Goal: Task Accomplishment & Management: Manage account settings

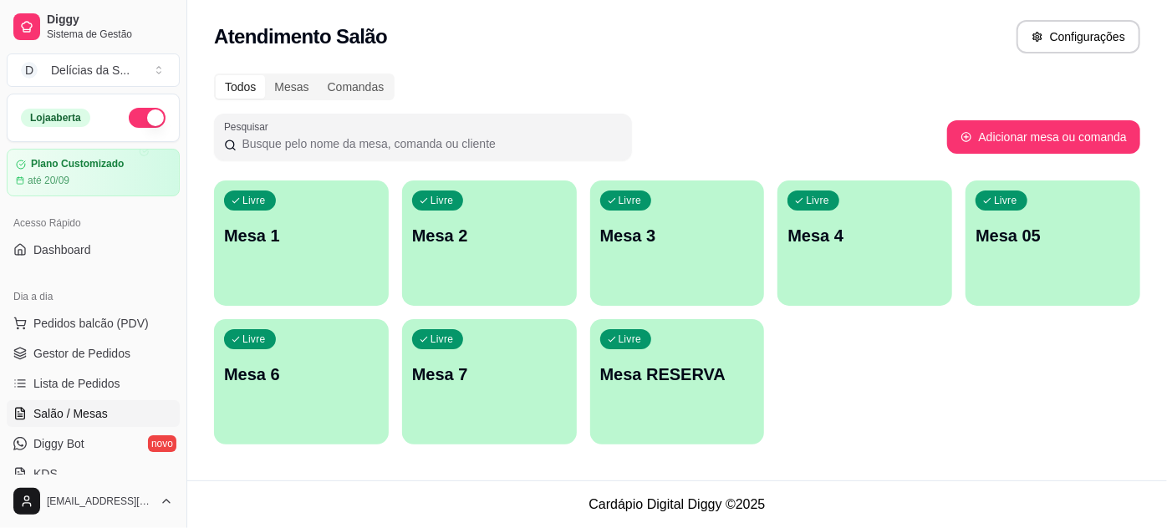
scroll to position [151, 0]
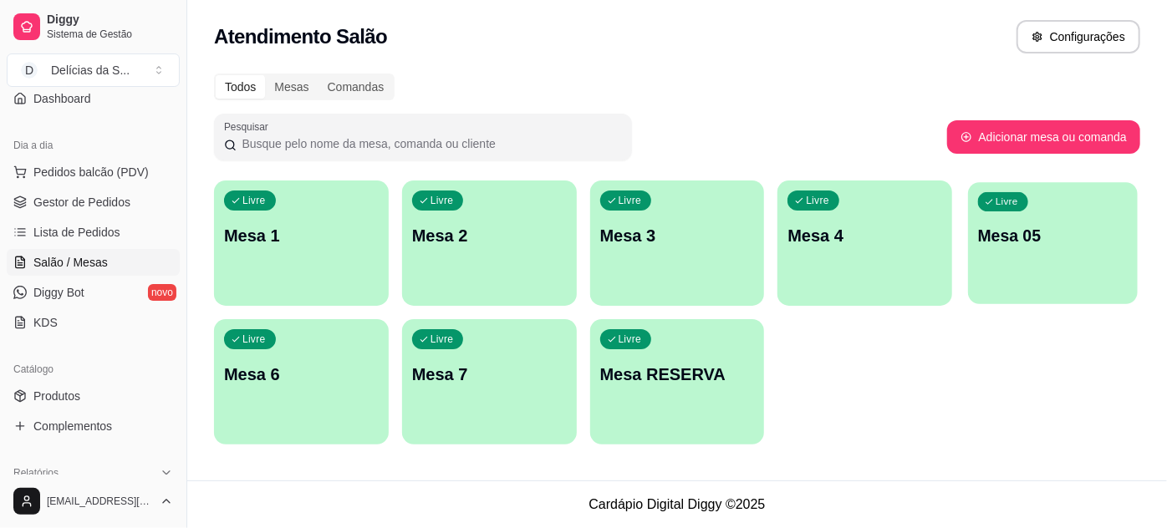
click at [1027, 227] on p "Mesa 05" at bounding box center [1053, 236] width 150 height 23
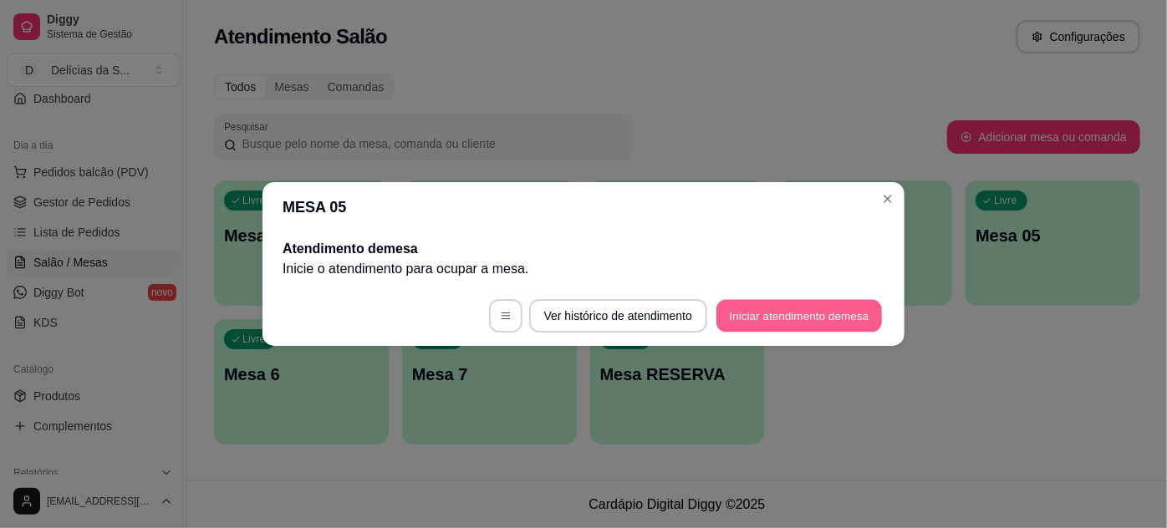
click at [807, 311] on button "Iniciar atendimento de mesa" at bounding box center [799, 316] width 166 height 33
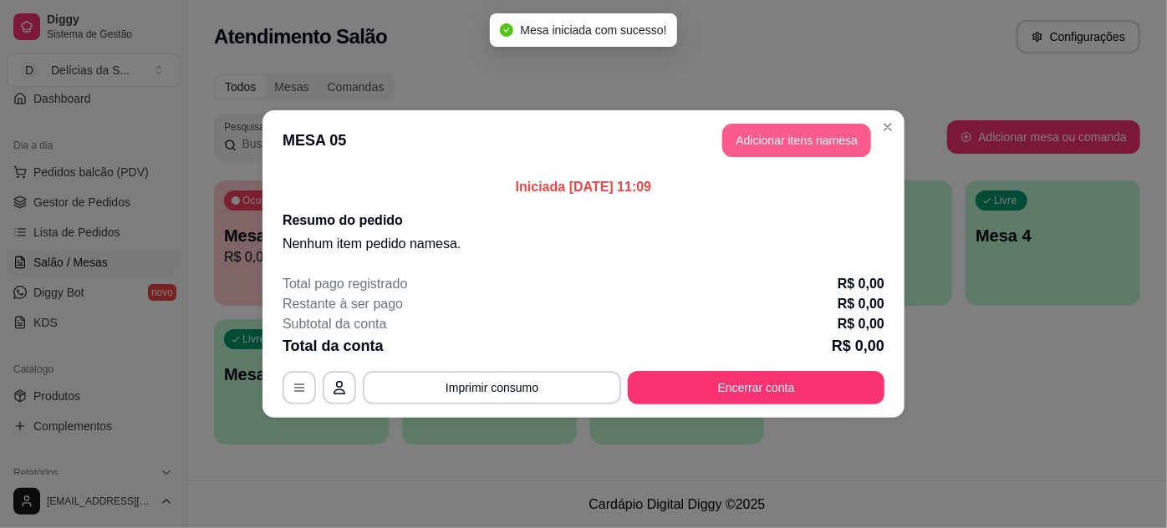
click at [795, 129] on button "Adicionar itens na mesa" at bounding box center [796, 140] width 149 height 33
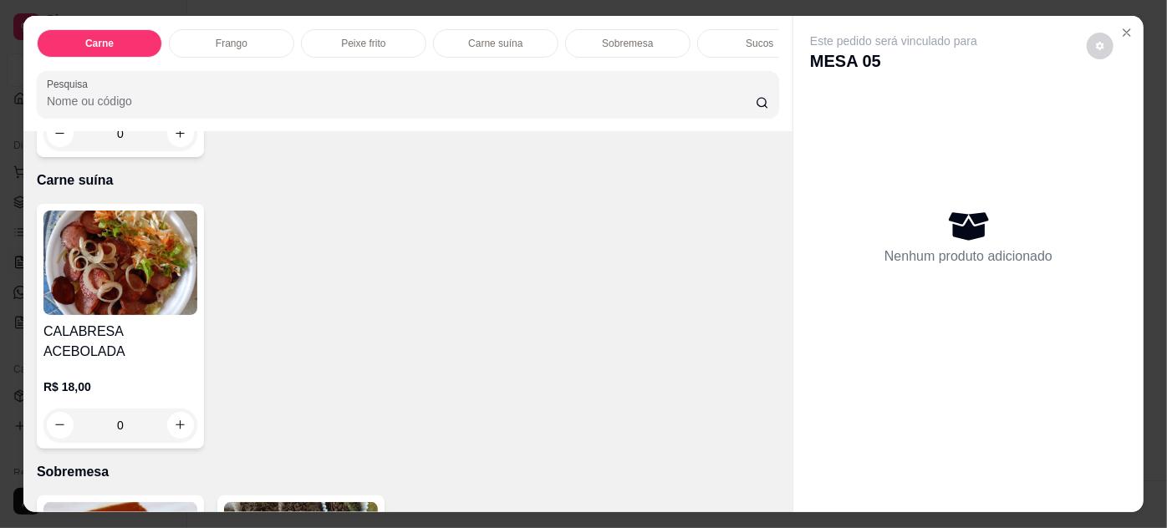
scroll to position [1520, 0]
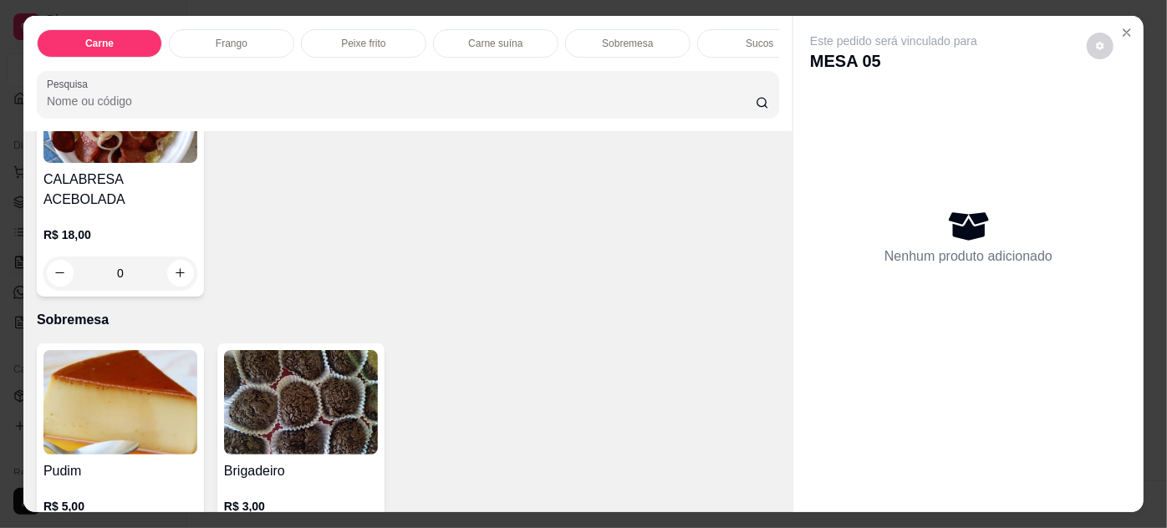
click at [136, 168] on div "CALABRESA ACEBOLADA R$ 18,00 0" at bounding box center [120, 174] width 167 height 245
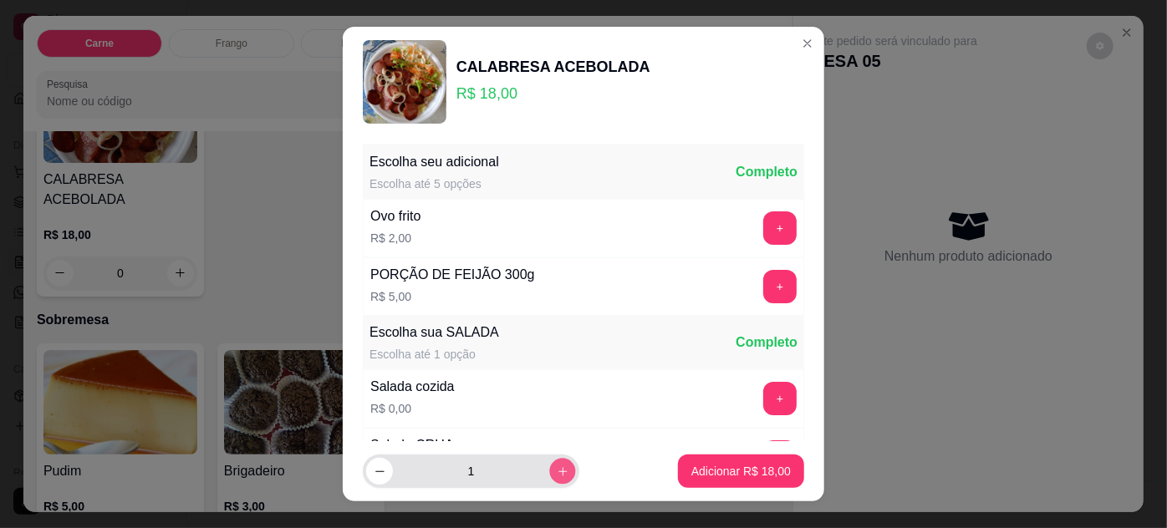
click at [557, 467] on icon "increase-product-quantity" at bounding box center [563, 472] width 13 height 13
type input "2"
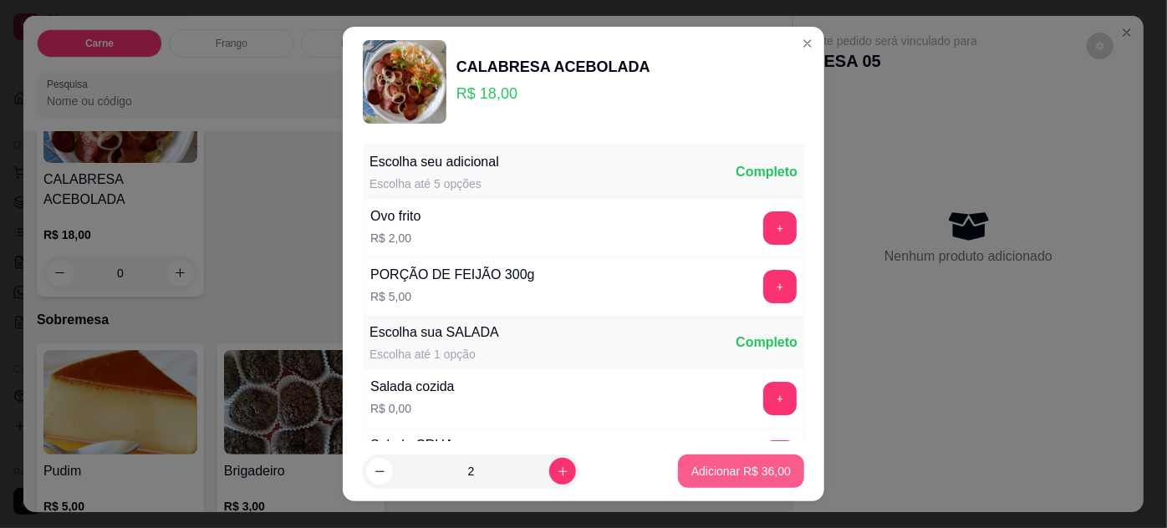
click at [700, 477] on p "Adicionar R$ 36,00" at bounding box center [740, 471] width 99 height 17
type input "2"
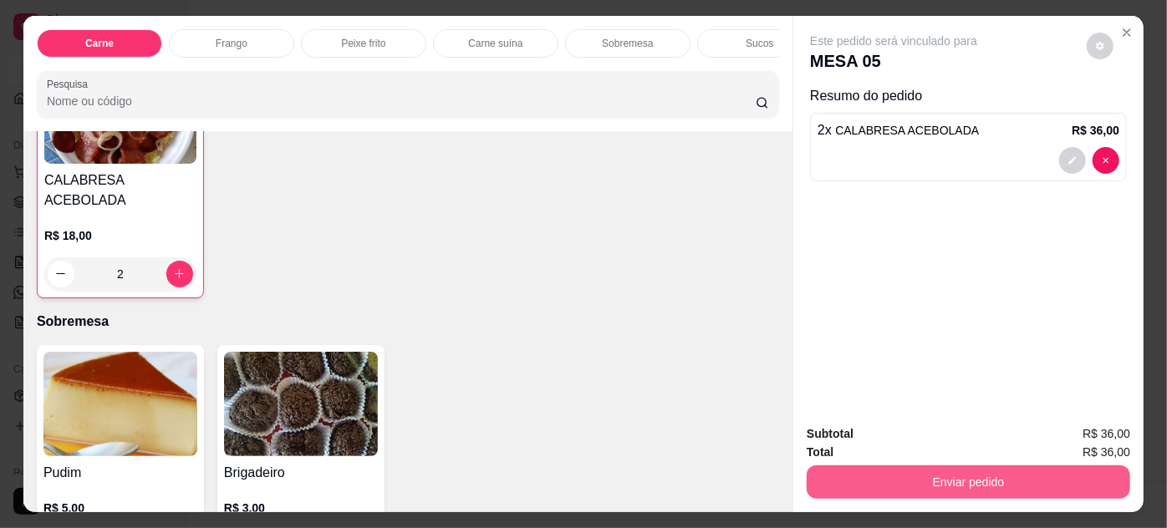
click at [848, 478] on button "Enviar pedido" at bounding box center [969, 482] width 324 height 33
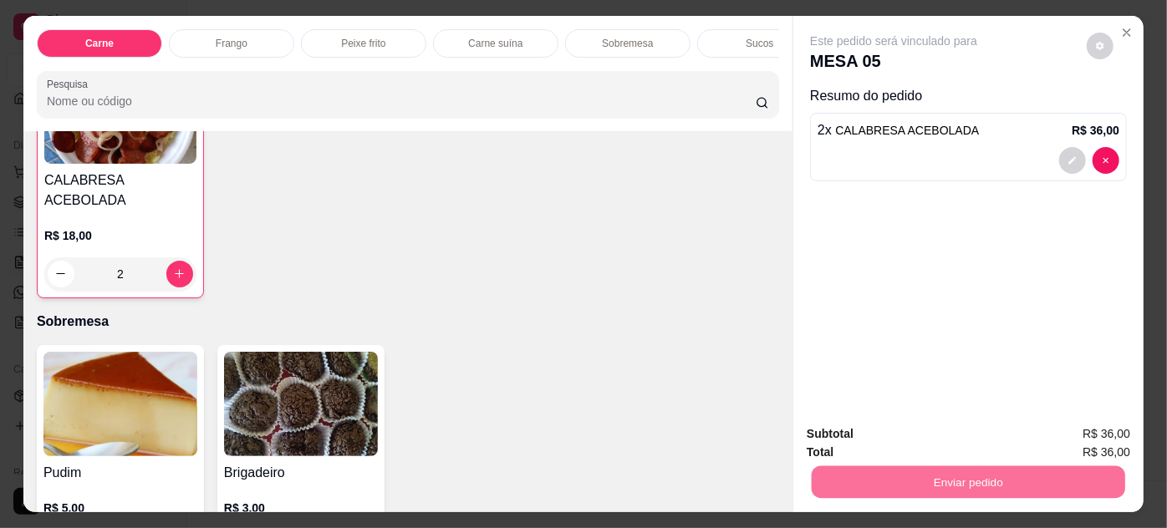
click at [860, 438] on button "Não registrar e enviar pedido" at bounding box center [914, 436] width 174 height 32
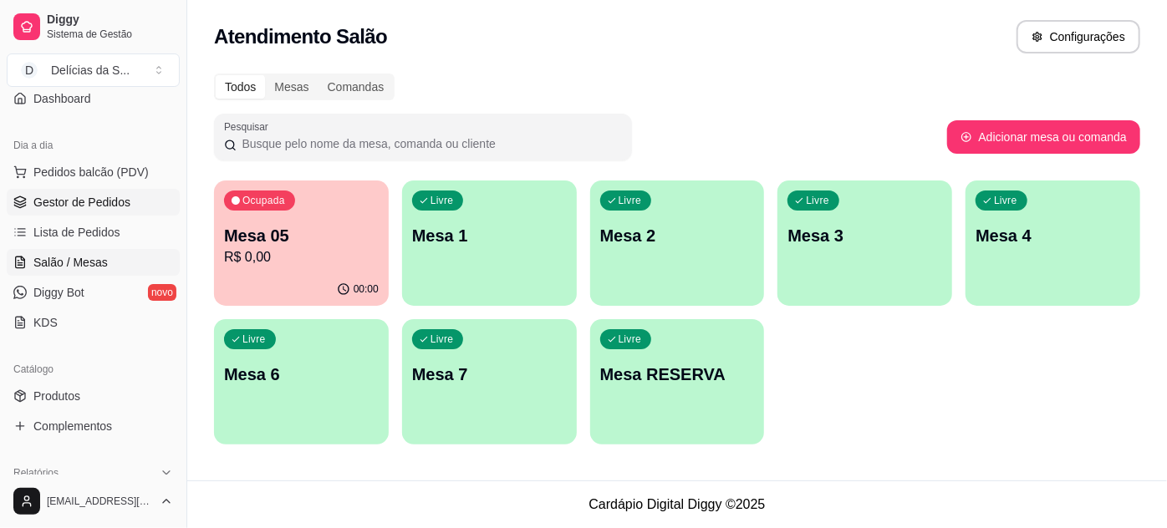
click at [51, 199] on span "Gestor de Pedidos" at bounding box center [81, 202] width 97 height 17
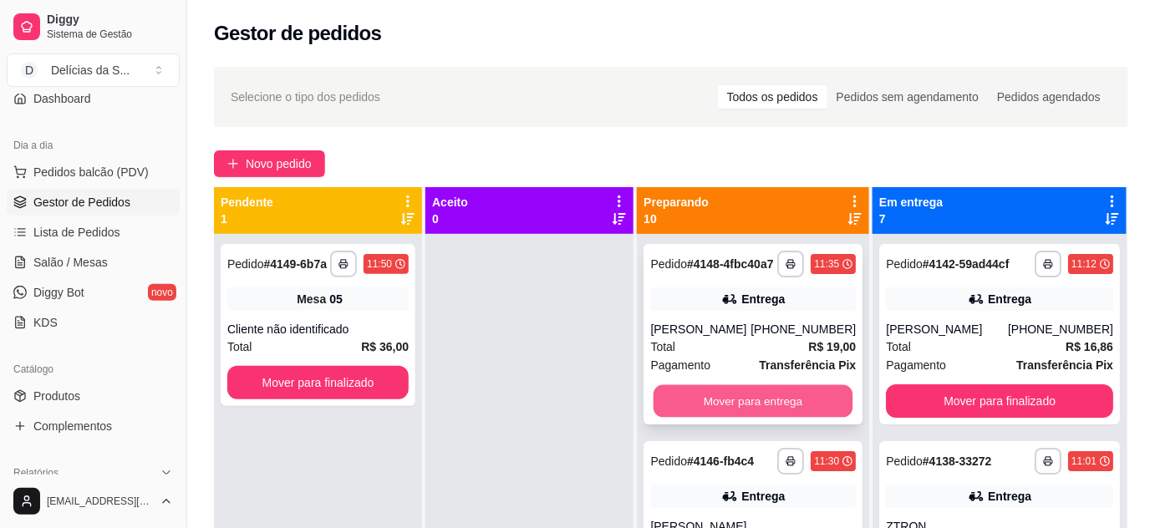
click at [760, 415] on button "Mover para entrega" at bounding box center [753, 401] width 199 height 33
click at [760, 400] on button "Mover para entrega" at bounding box center [753, 401] width 199 height 33
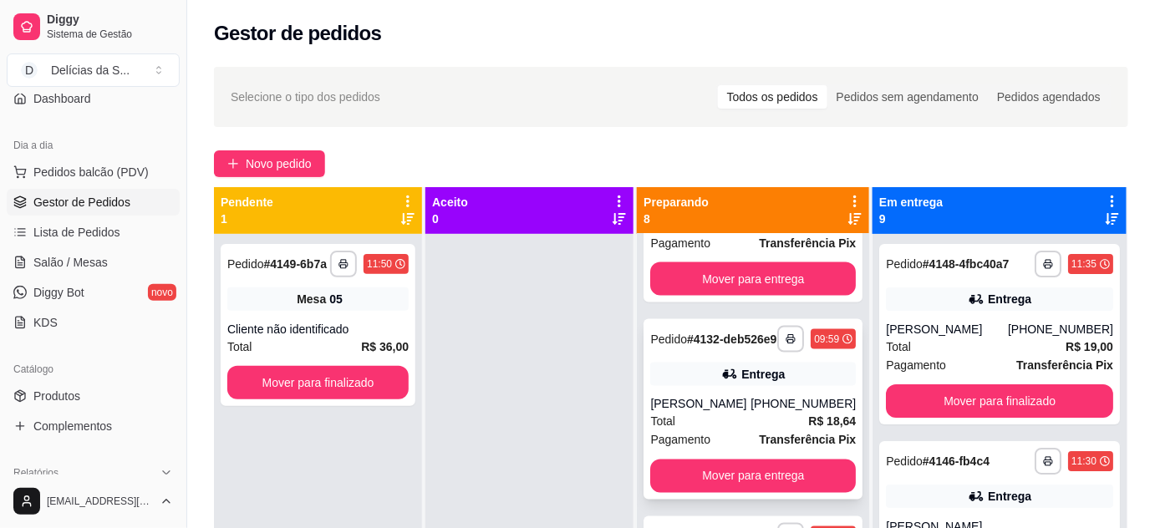
scroll to position [1063, 0]
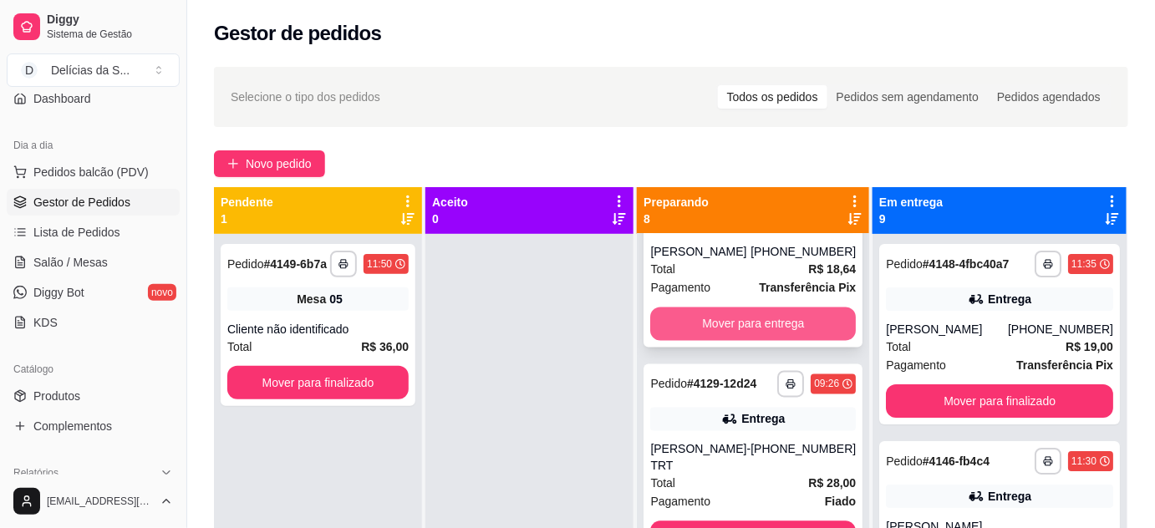
click at [782, 341] on button "Mover para entrega" at bounding box center [753, 324] width 206 height 33
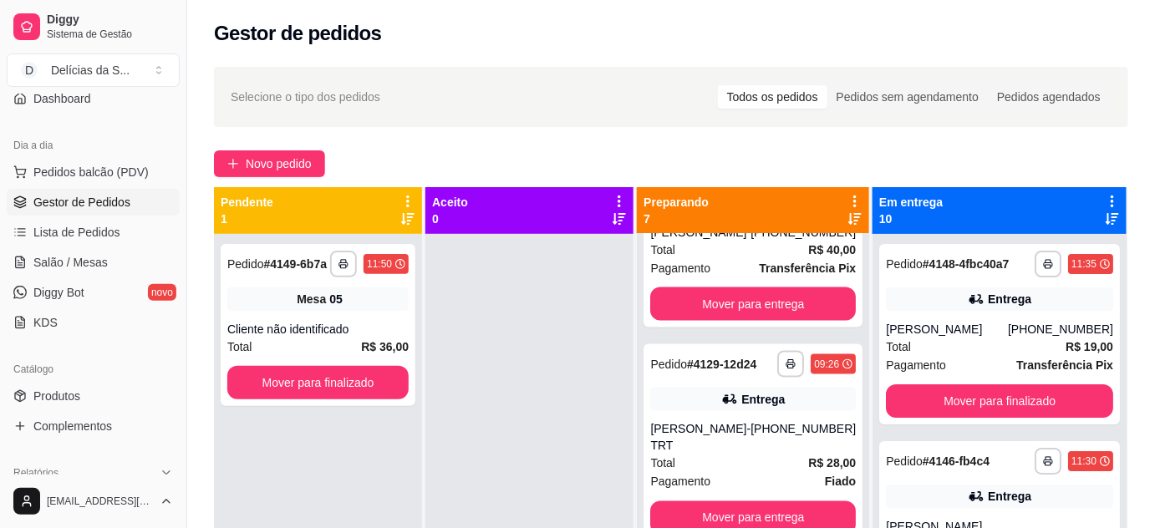
scroll to position [47, 0]
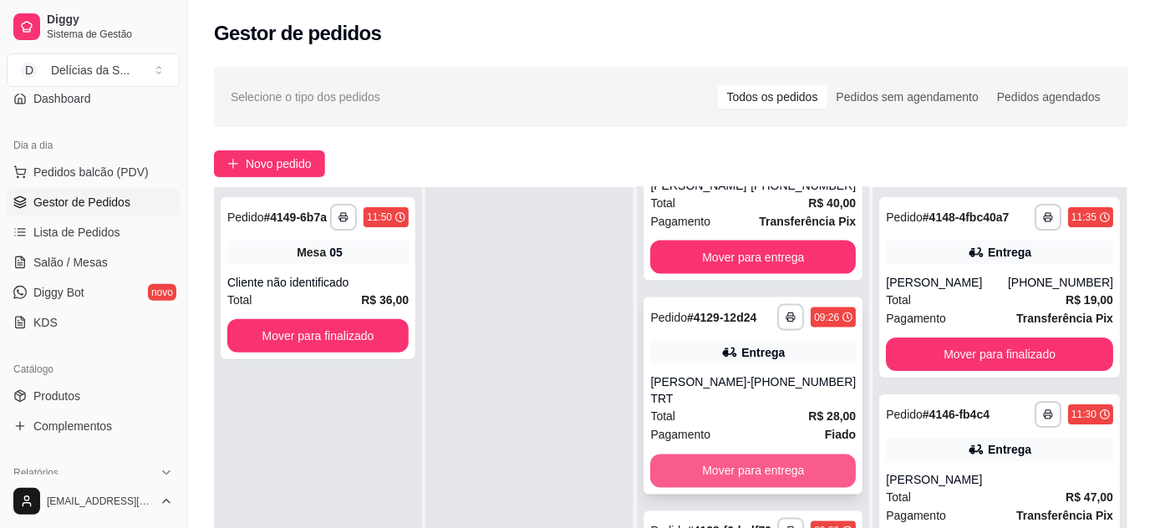
click at [800, 460] on button "Mover para entrega" at bounding box center [753, 471] width 206 height 33
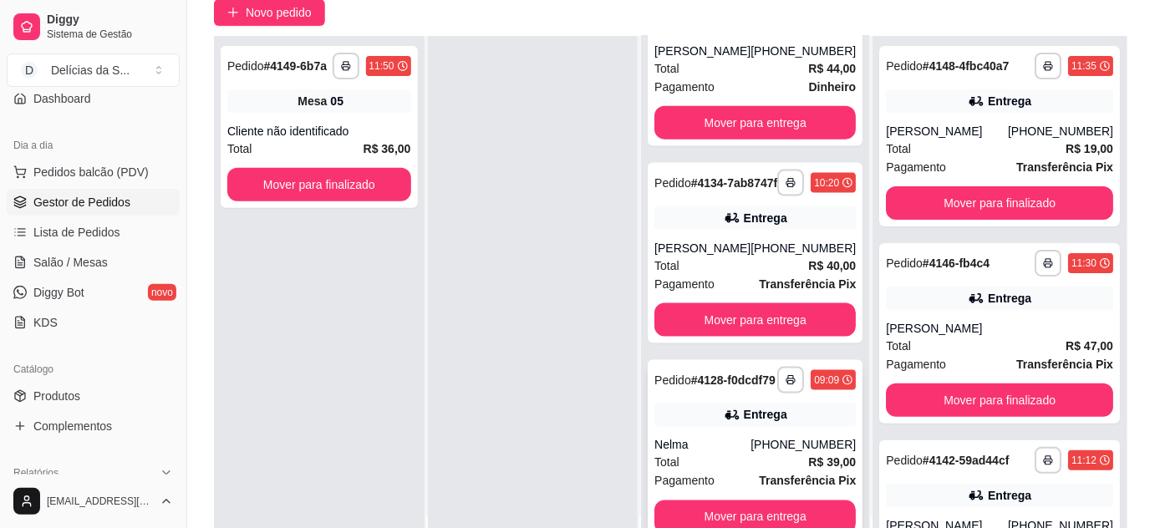
scroll to position [254, 0]
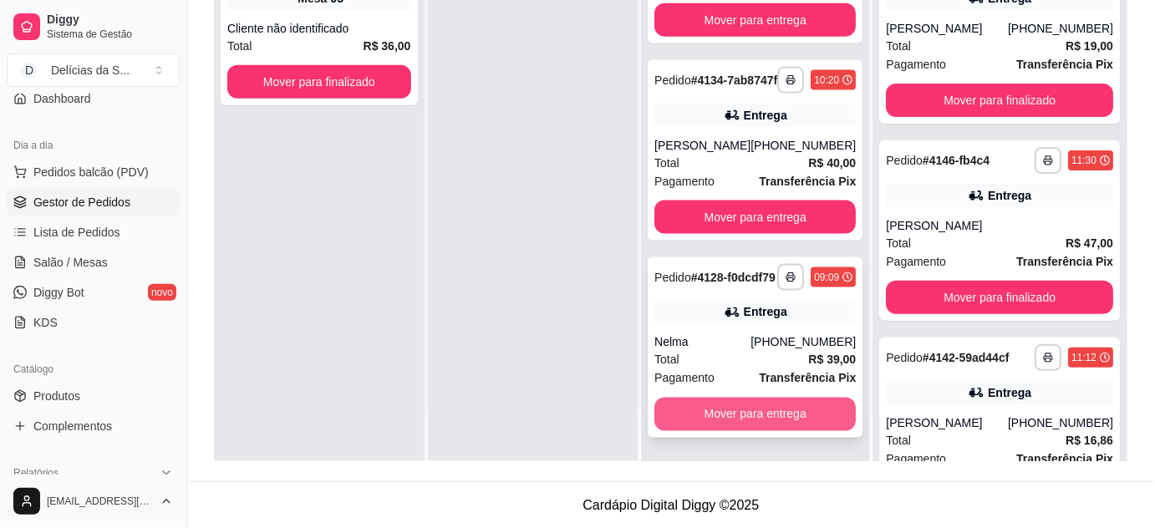
click at [801, 423] on button "Mover para entrega" at bounding box center [755, 414] width 201 height 33
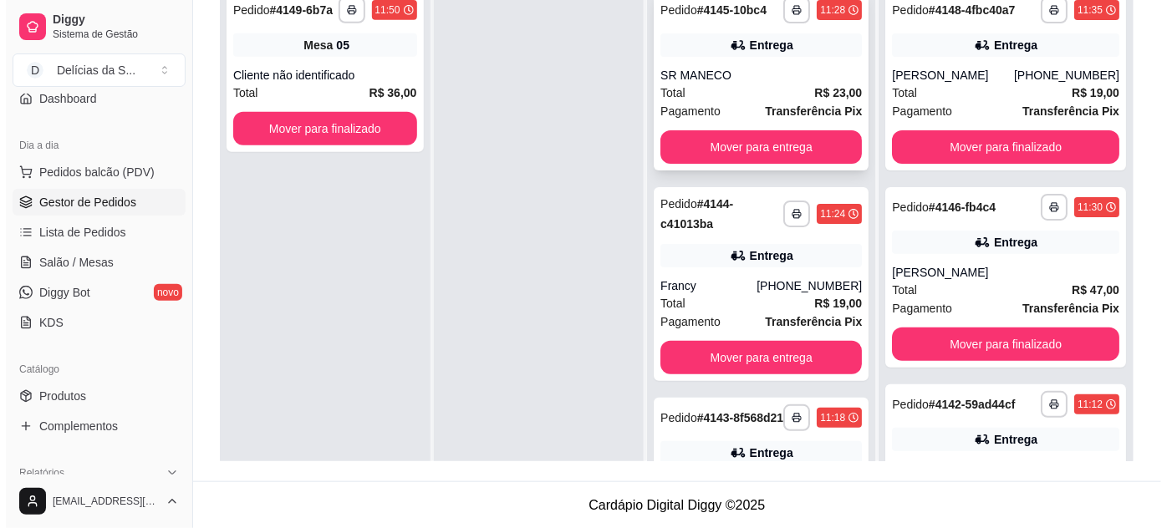
scroll to position [0, 0]
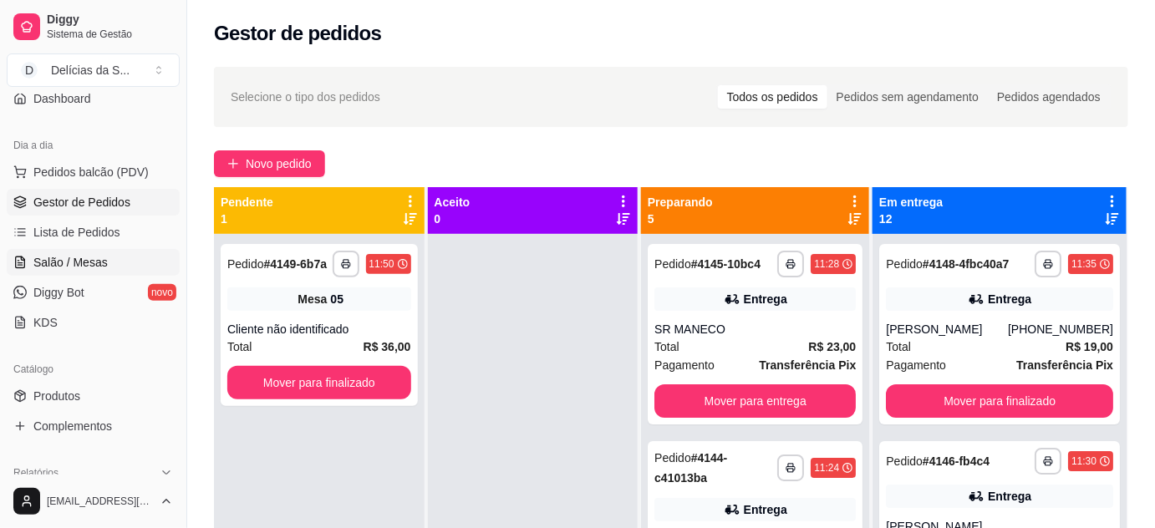
click at [100, 258] on span "Salão / Mesas" at bounding box center [70, 262] width 74 height 17
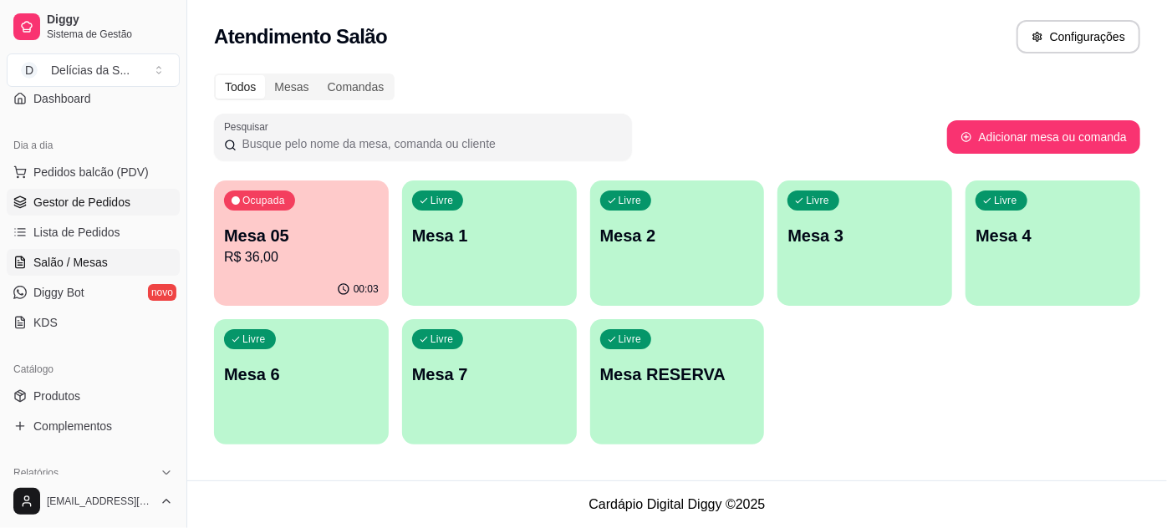
click at [115, 197] on span "Gestor de Pedidos" at bounding box center [81, 202] width 97 height 17
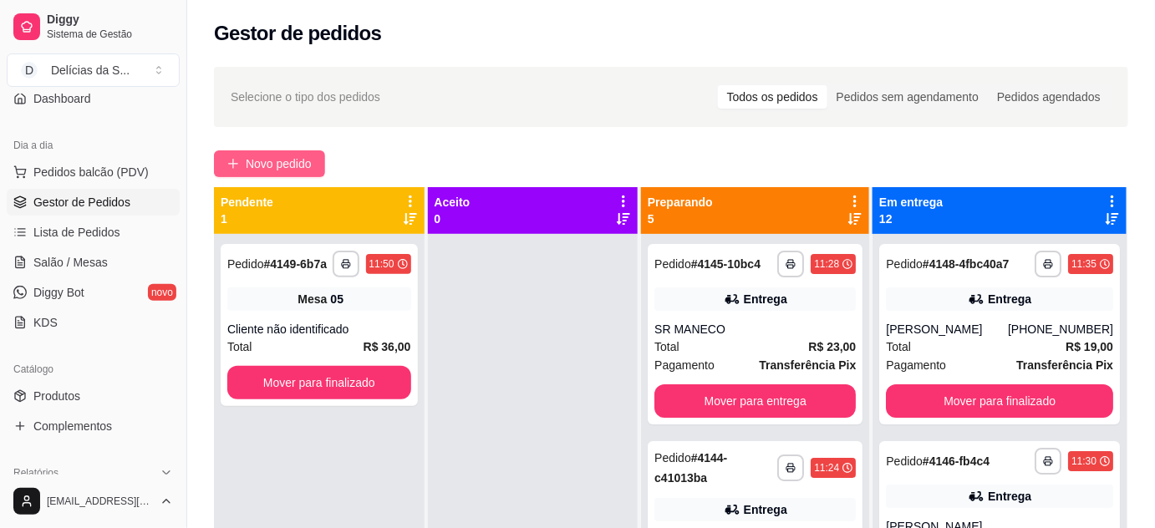
click at [288, 163] on span "Novo pedido" at bounding box center [279, 164] width 66 height 18
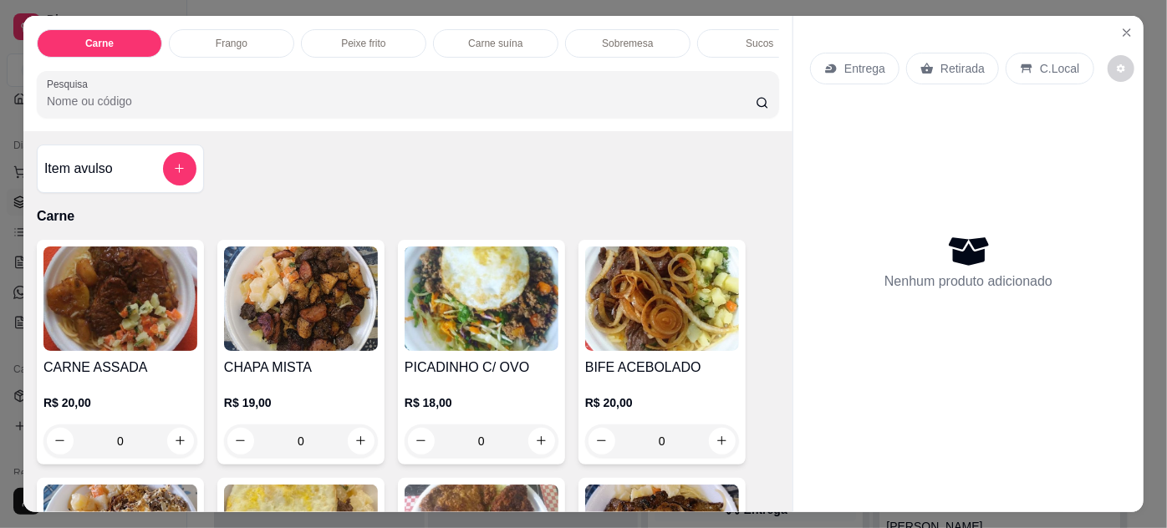
click at [172, 320] on img at bounding box center [120, 299] width 154 height 104
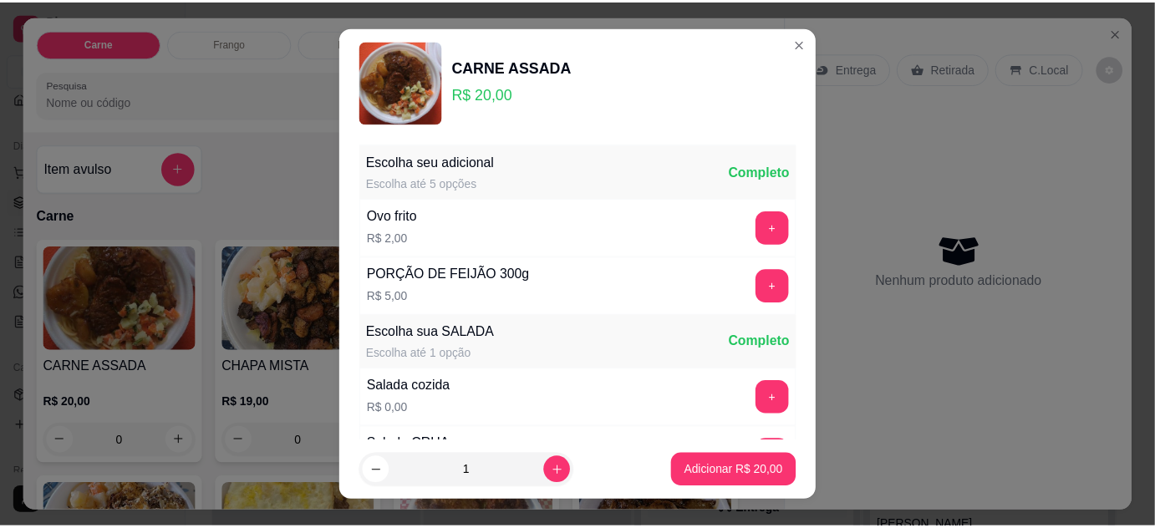
scroll to position [27, 0]
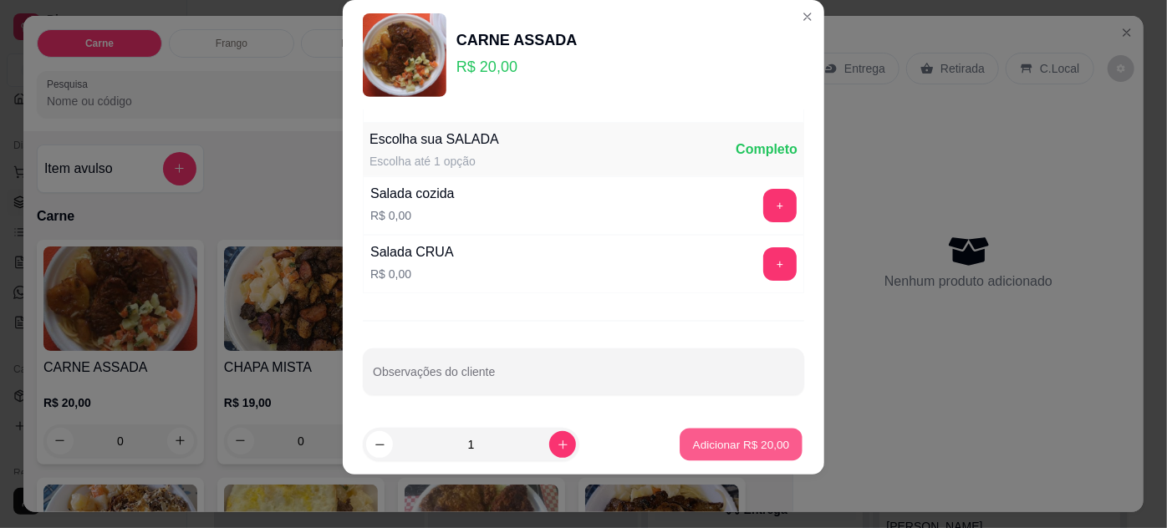
click at [693, 441] on p "Adicionar R$ 20,00" at bounding box center [741, 445] width 97 height 16
type input "1"
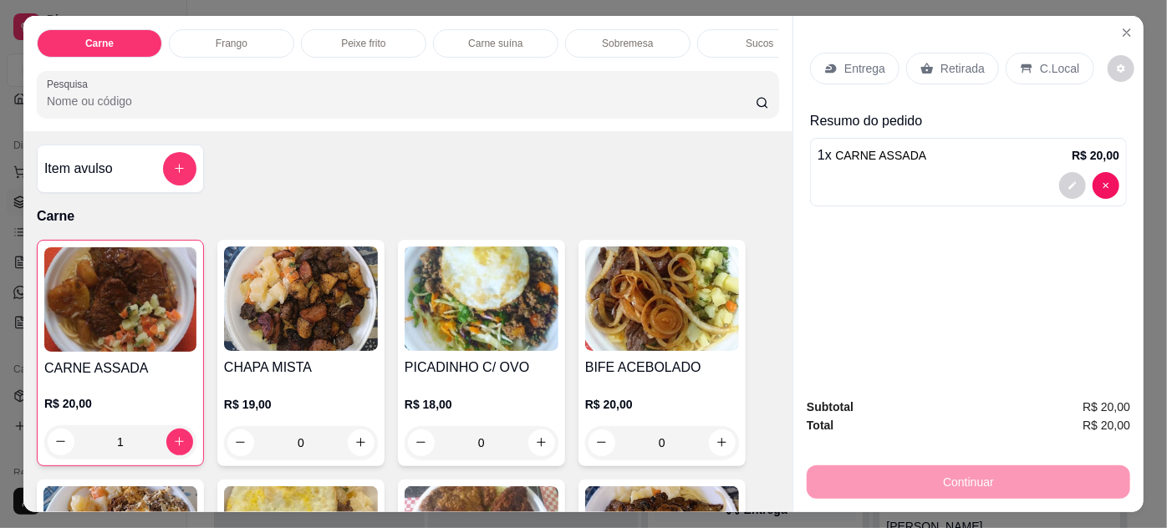
click at [946, 53] on div "Retirada" at bounding box center [952, 69] width 93 height 32
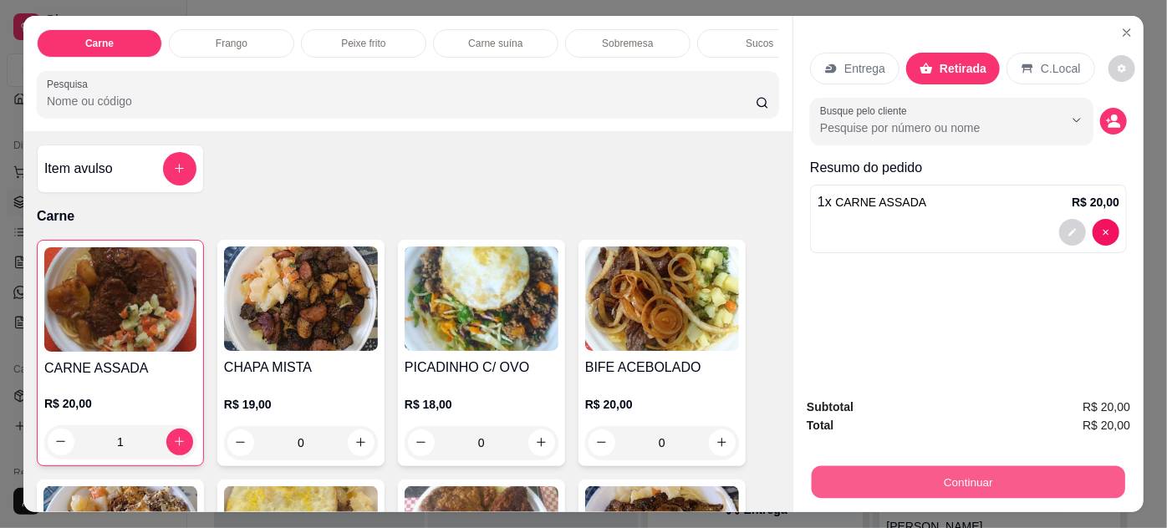
click at [981, 472] on button "Continuar" at bounding box center [968, 482] width 313 height 33
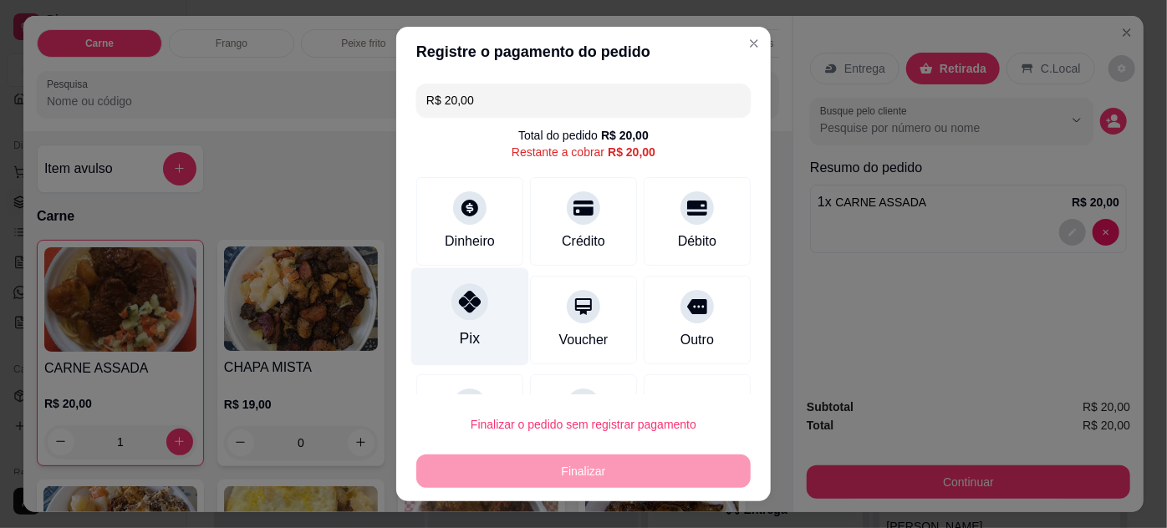
click at [459, 321] on div "Pix" at bounding box center [470, 317] width 118 height 98
type input "R$ 0,00"
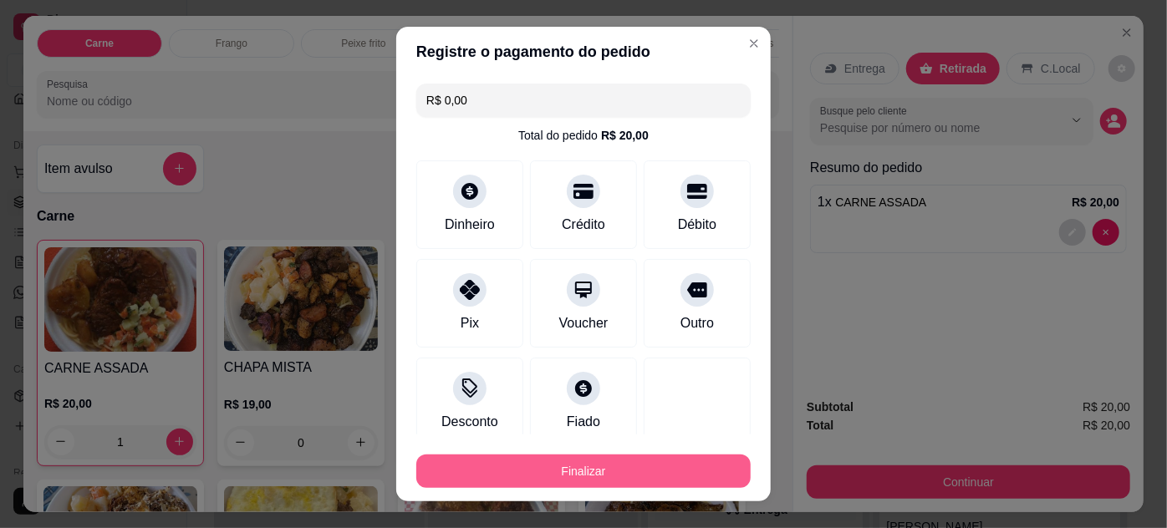
click at [575, 464] on button "Finalizar" at bounding box center [583, 471] width 334 height 33
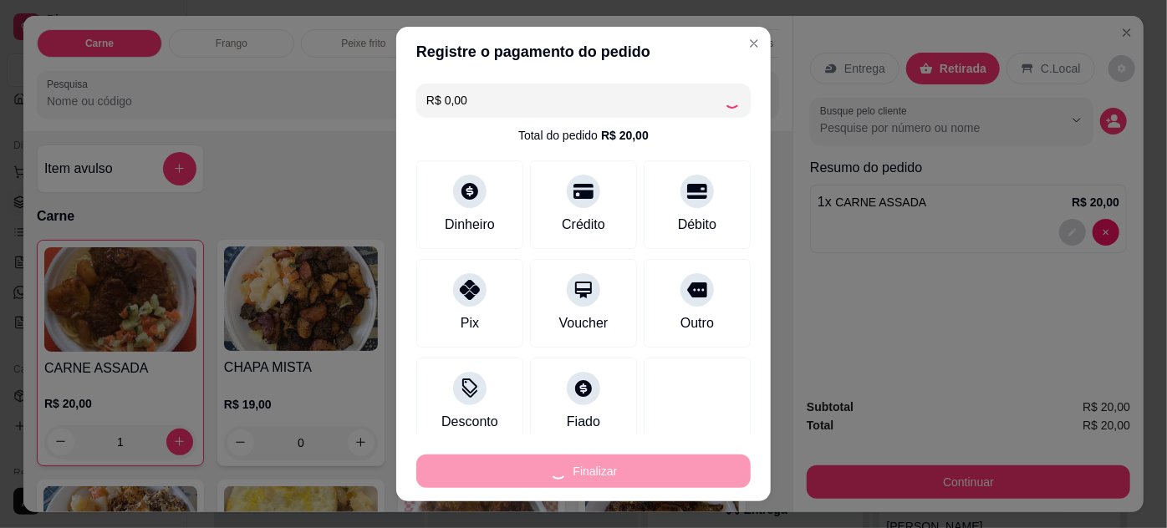
type input "0"
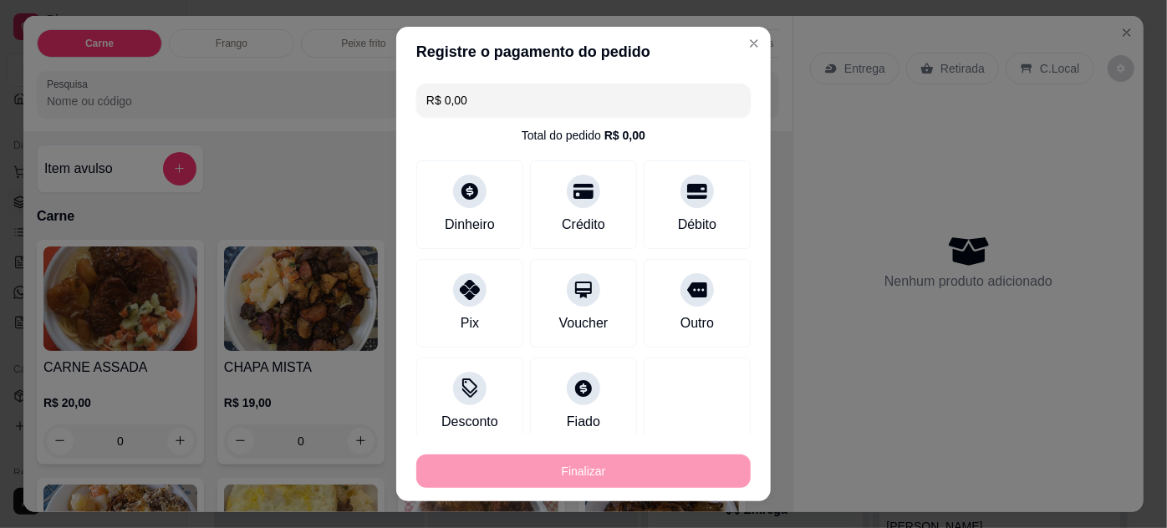
type input "-R$ 20,00"
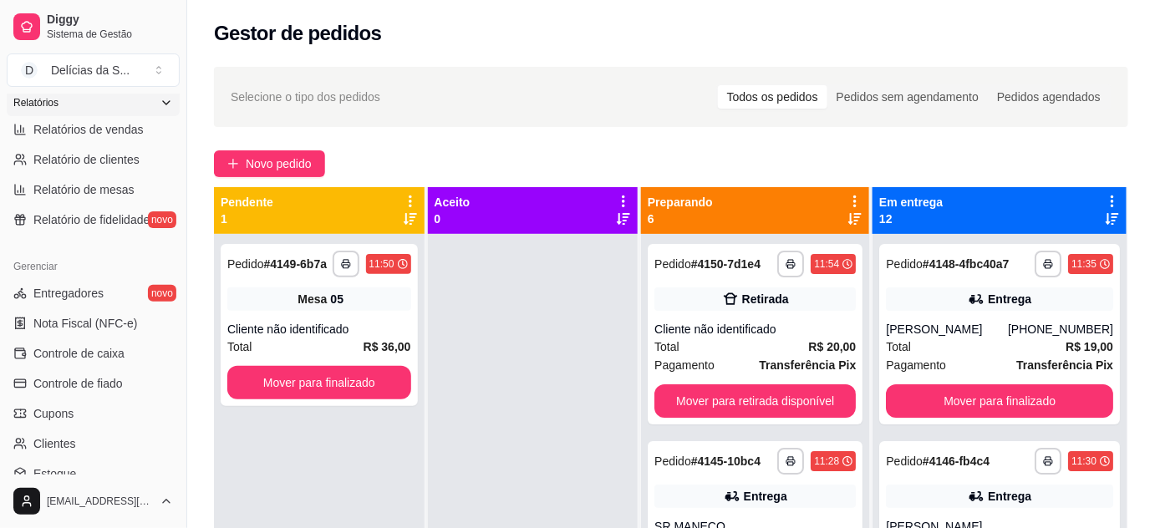
scroll to position [370, 0]
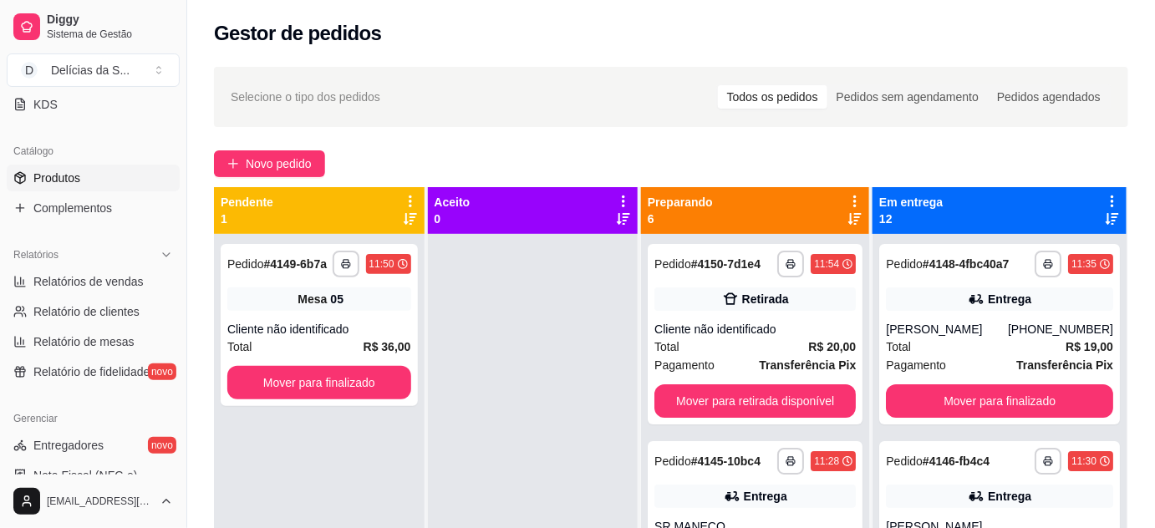
click at [98, 167] on link "Produtos" at bounding box center [93, 178] width 173 height 27
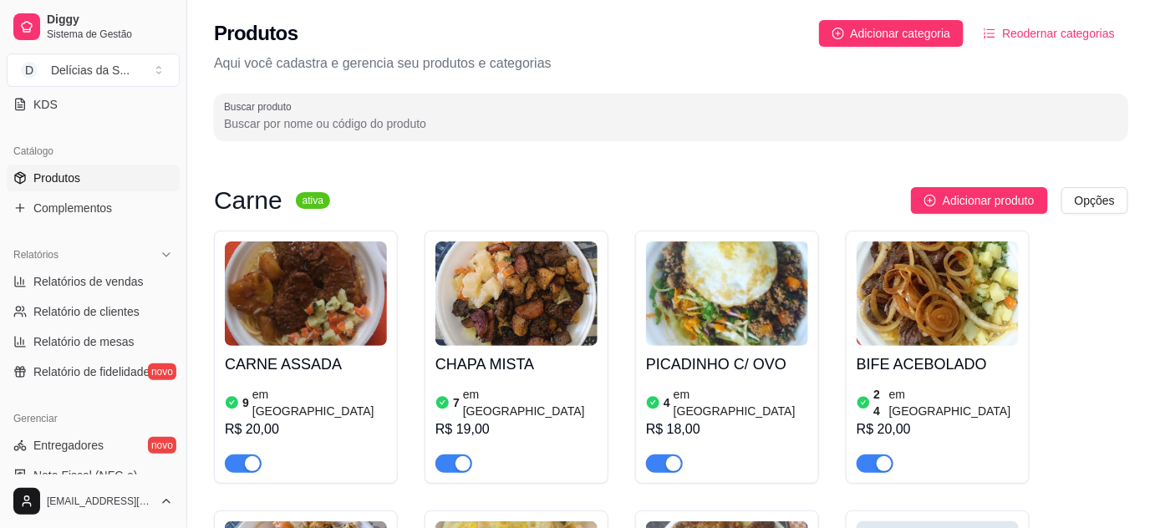
click at [93, 177] on link "Produtos" at bounding box center [93, 178] width 173 height 27
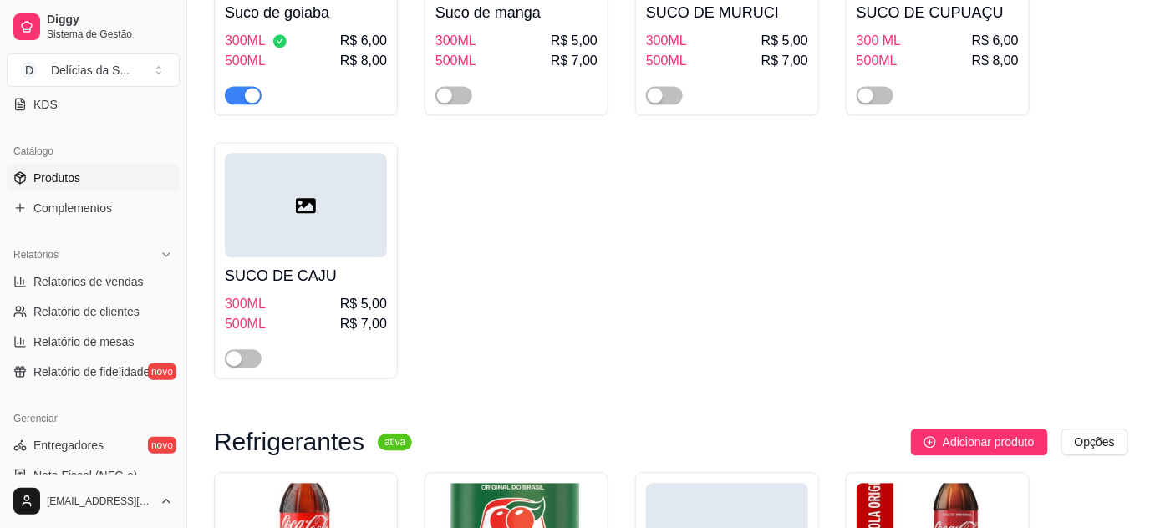
scroll to position [5624, 0]
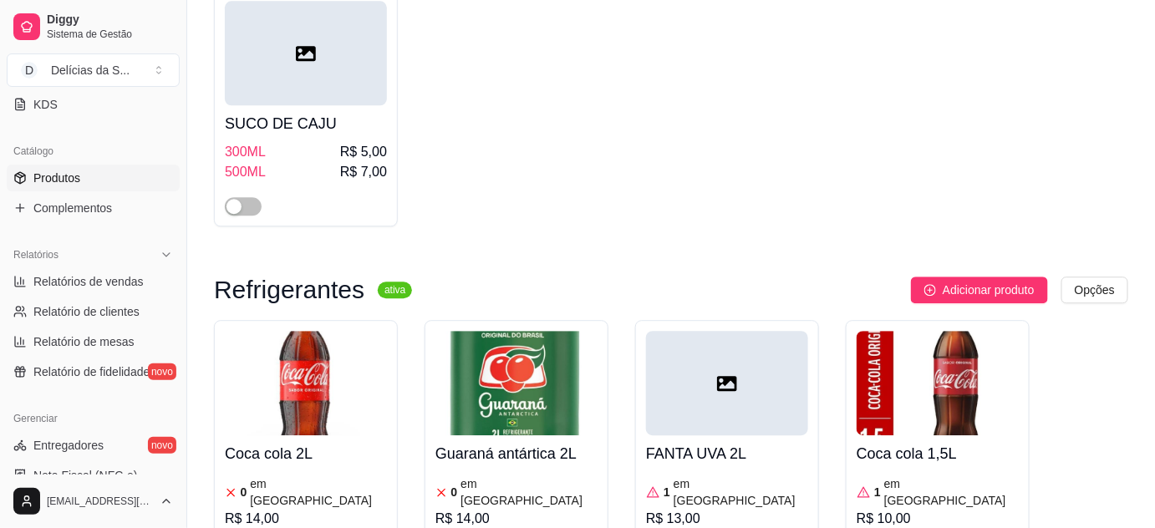
click at [301, 331] on img at bounding box center [306, 383] width 162 height 104
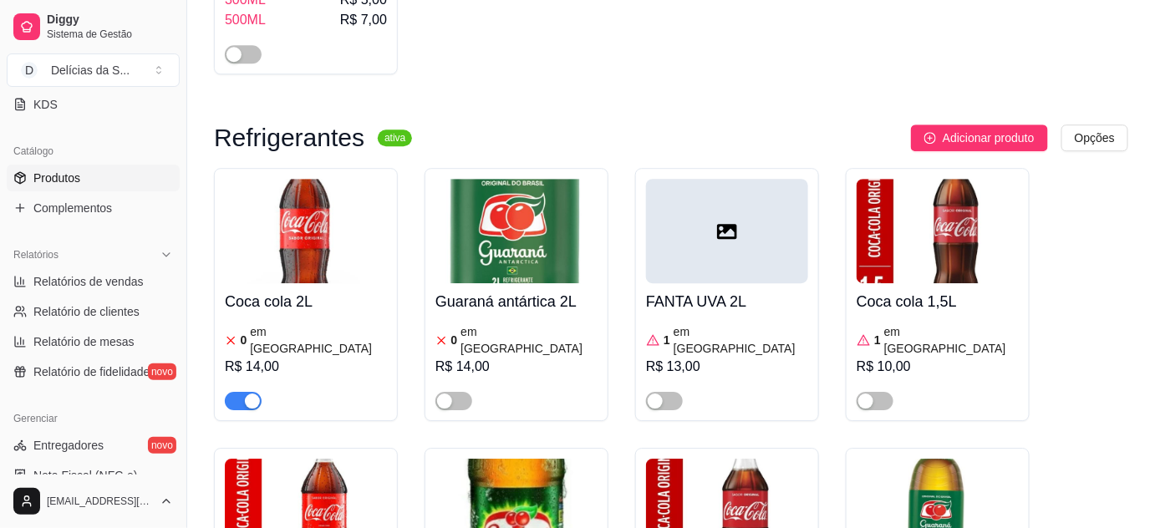
click at [336, 290] on h4 "Coca cola 2L" at bounding box center [306, 301] width 162 height 23
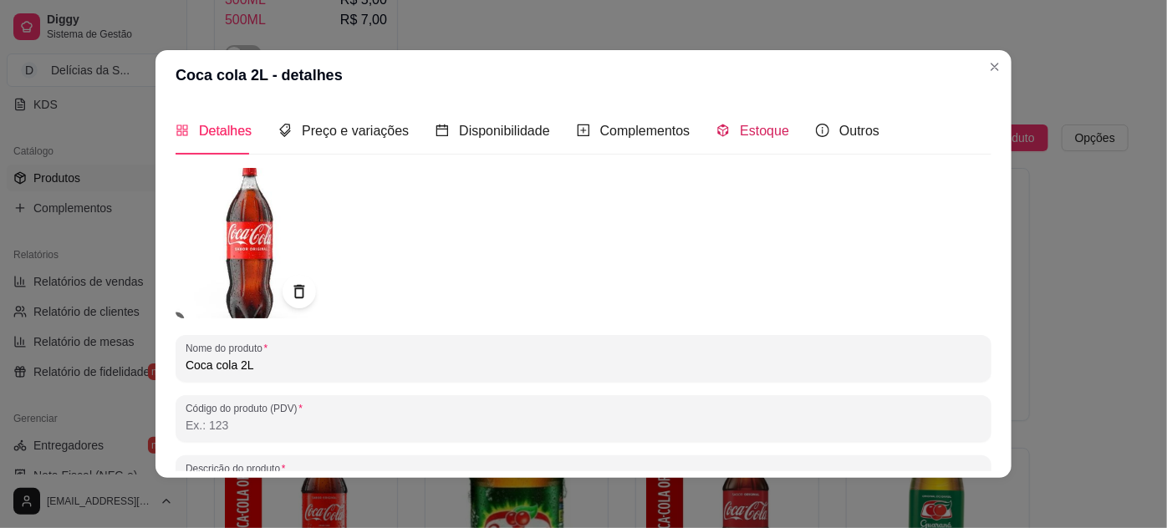
click at [740, 135] on span "Estoque" at bounding box center [764, 131] width 49 height 14
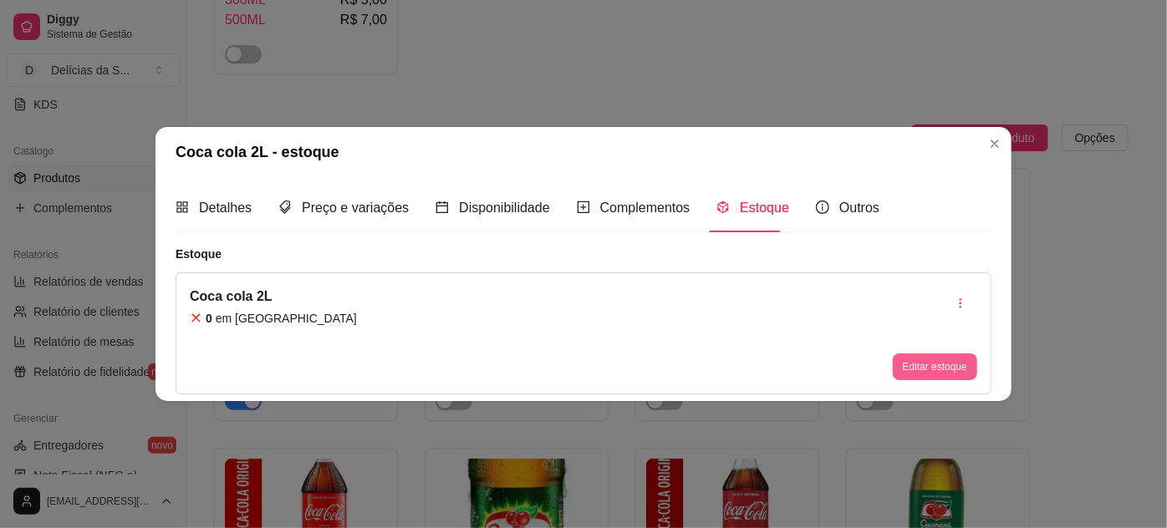
click at [944, 358] on button "Editar estoque" at bounding box center [935, 367] width 84 height 27
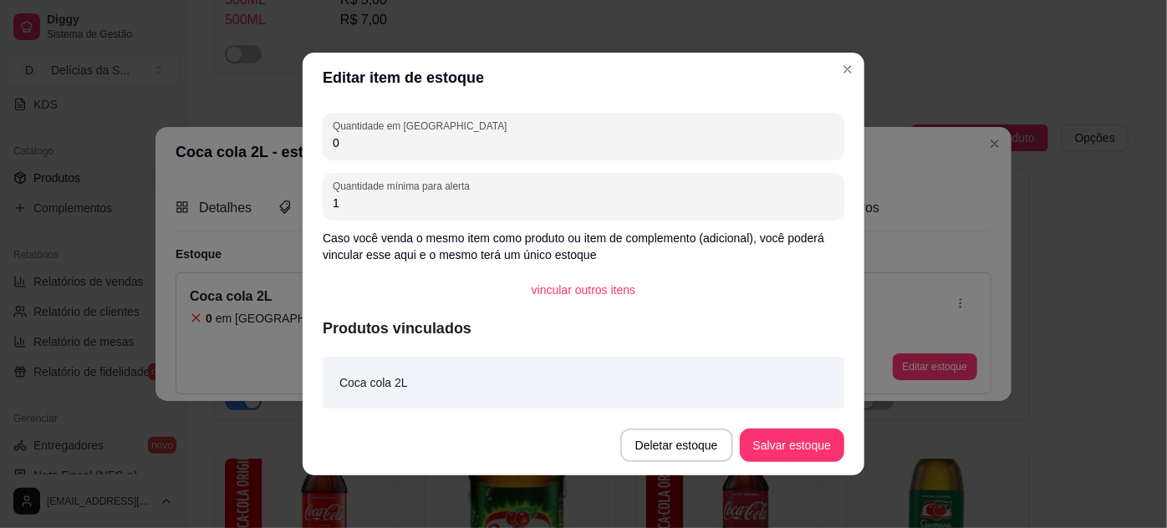
click at [454, 137] on input "0" at bounding box center [584, 143] width 502 height 17
type input "01"
click at [765, 431] on button "Salvar estoque" at bounding box center [792, 445] width 104 height 33
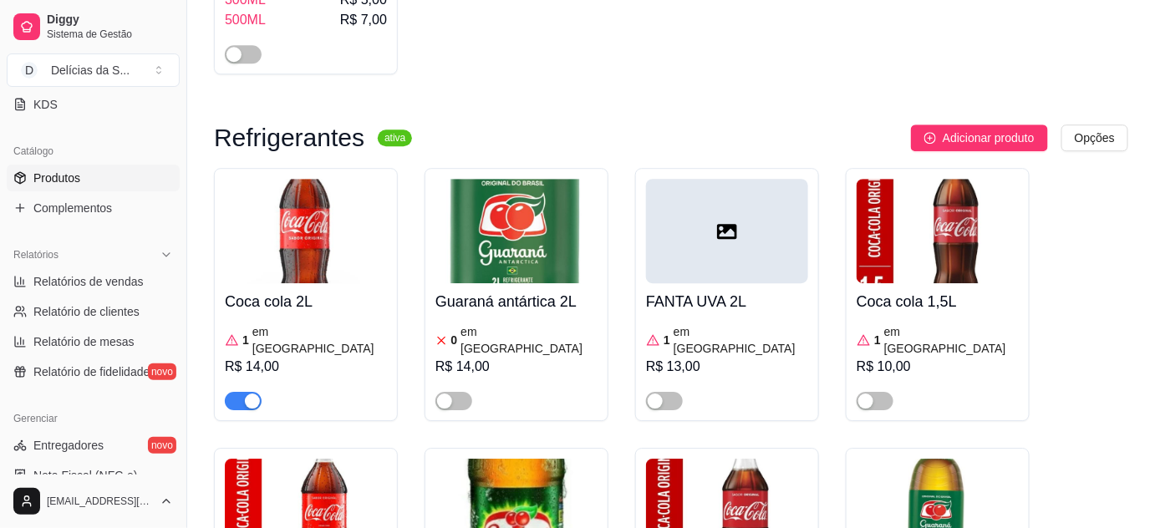
click at [281, 459] on img at bounding box center [306, 511] width 162 height 104
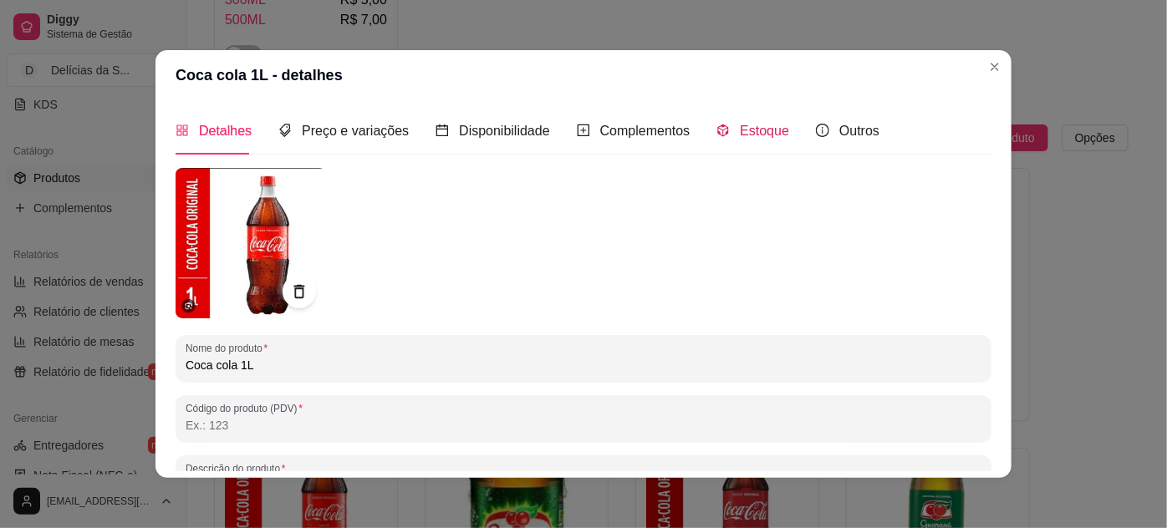
click at [740, 133] on span "Estoque" at bounding box center [764, 131] width 49 height 14
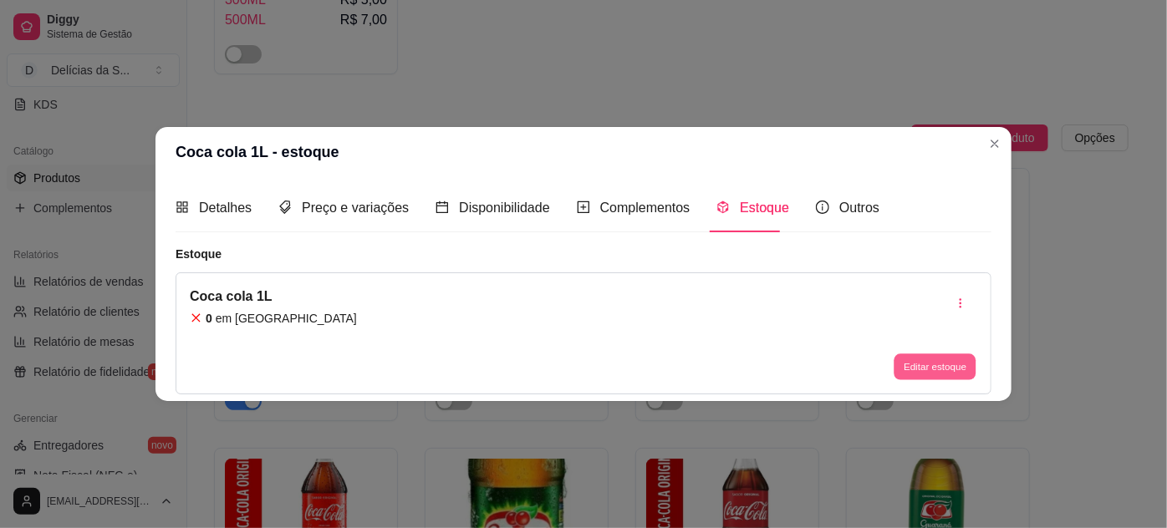
click at [930, 370] on button "Editar estoque" at bounding box center [935, 367] width 82 height 26
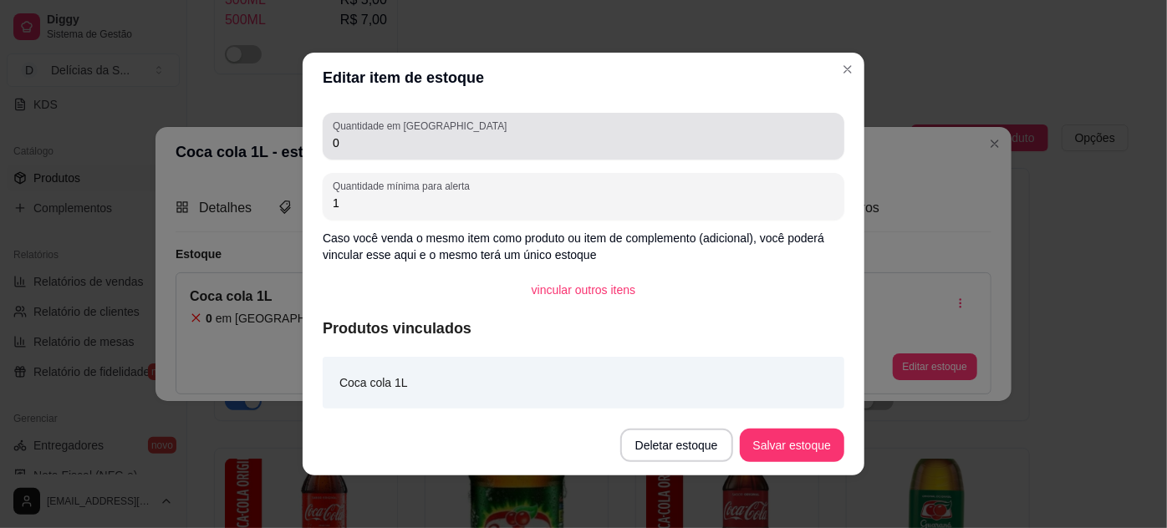
click at [477, 133] on div "0" at bounding box center [584, 136] width 502 height 33
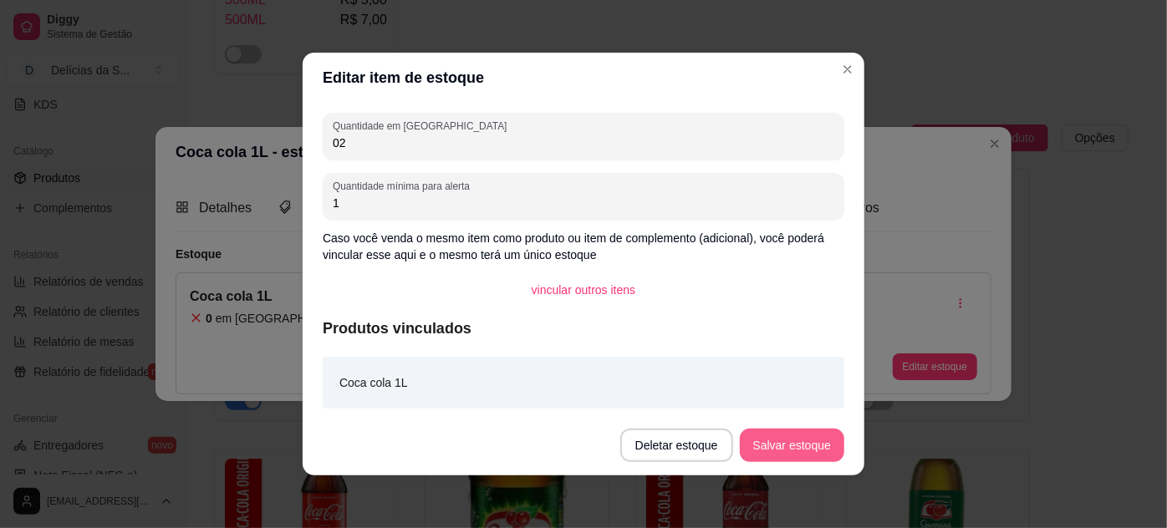
type input "02"
click at [775, 439] on button "Salvar estoque" at bounding box center [792, 445] width 104 height 33
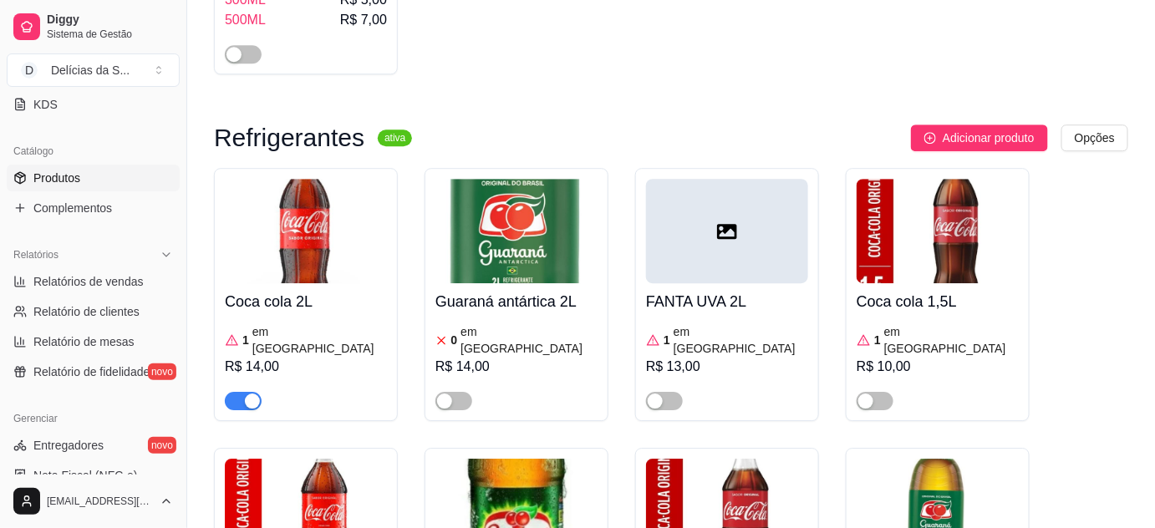
click at [706, 459] on img at bounding box center [727, 511] width 162 height 104
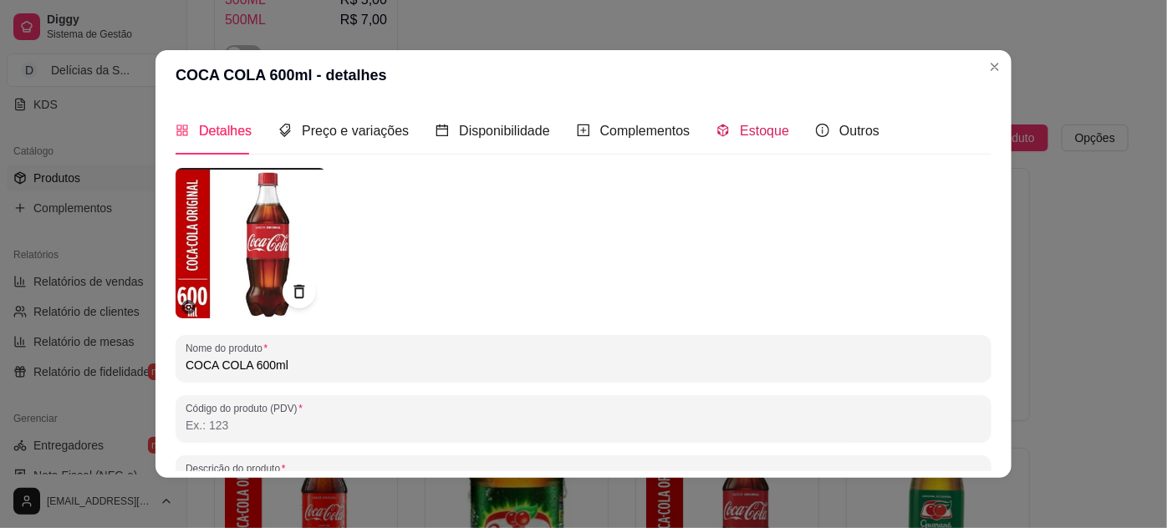
click at [740, 135] on span "Estoque" at bounding box center [764, 131] width 49 height 14
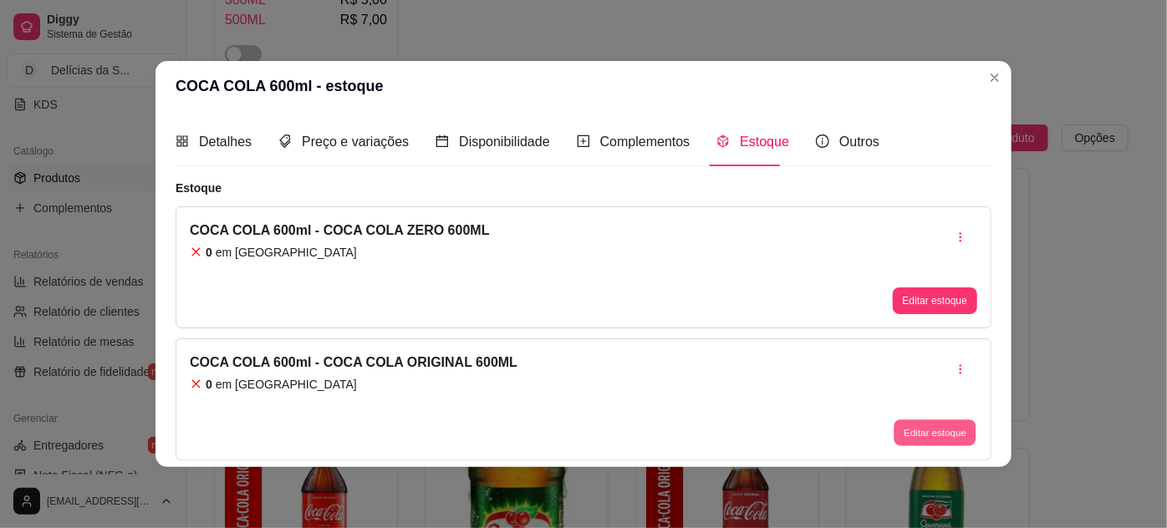
click at [920, 436] on button "Editar estoque" at bounding box center [935, 433] width 82 height 26
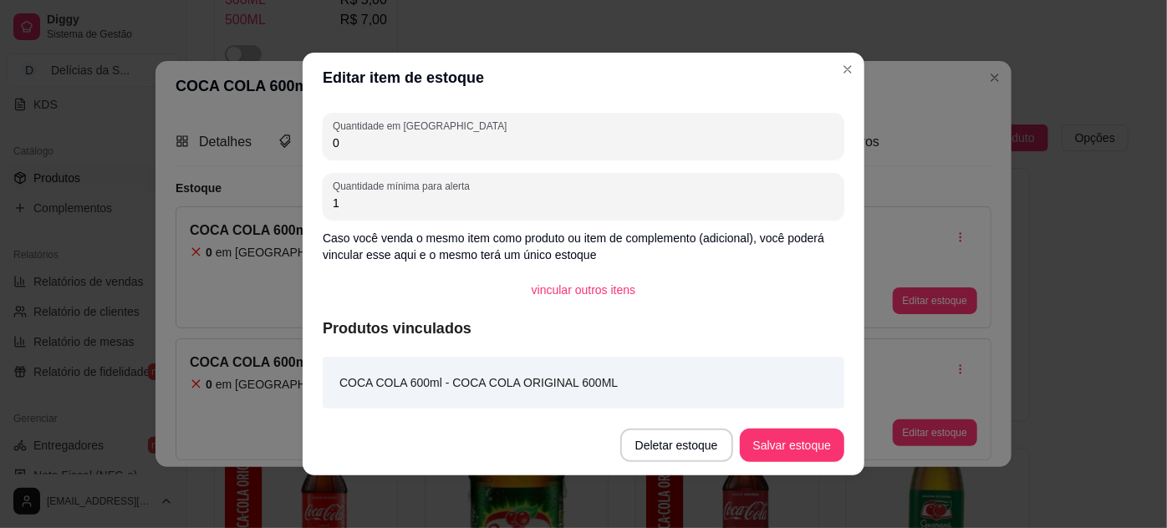
click at [717, 144] on input "0" at bounding box center [584, 143] width 502 height 17
type input "02"
click at [805, 448] on button "Salvar estoque" at bounding box center [792, 446] width 102 height 33
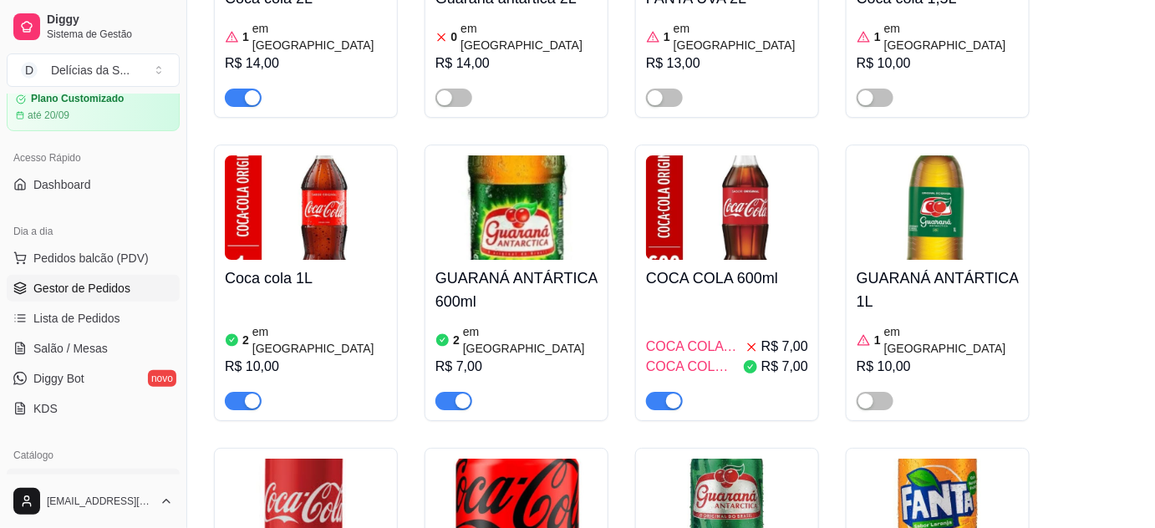
scroll to position [0, 0]
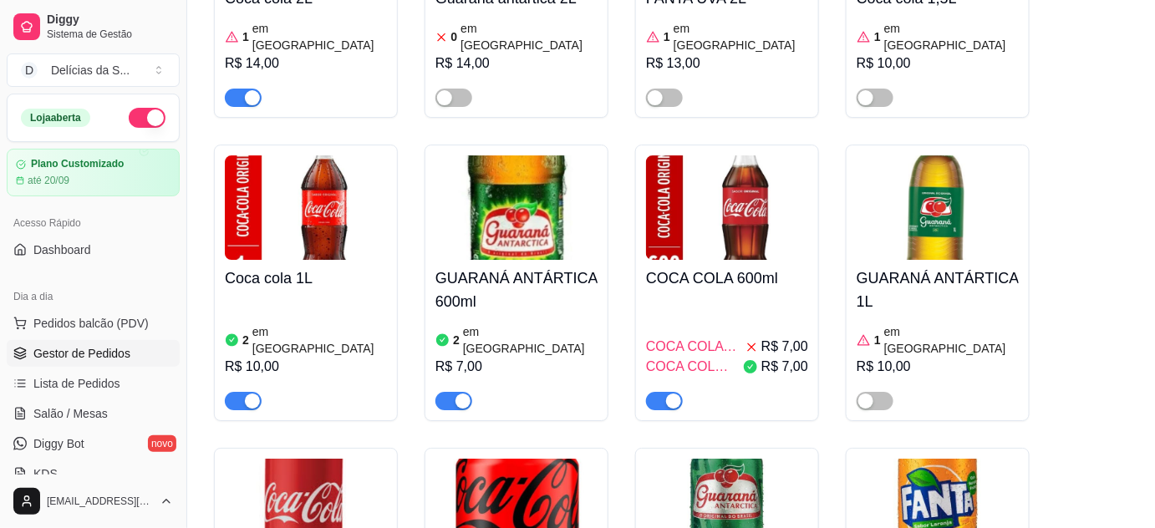
click at [101, 345] on span "Gestor de Pedidos" at bounding box center [81, 353] width 97 height 17
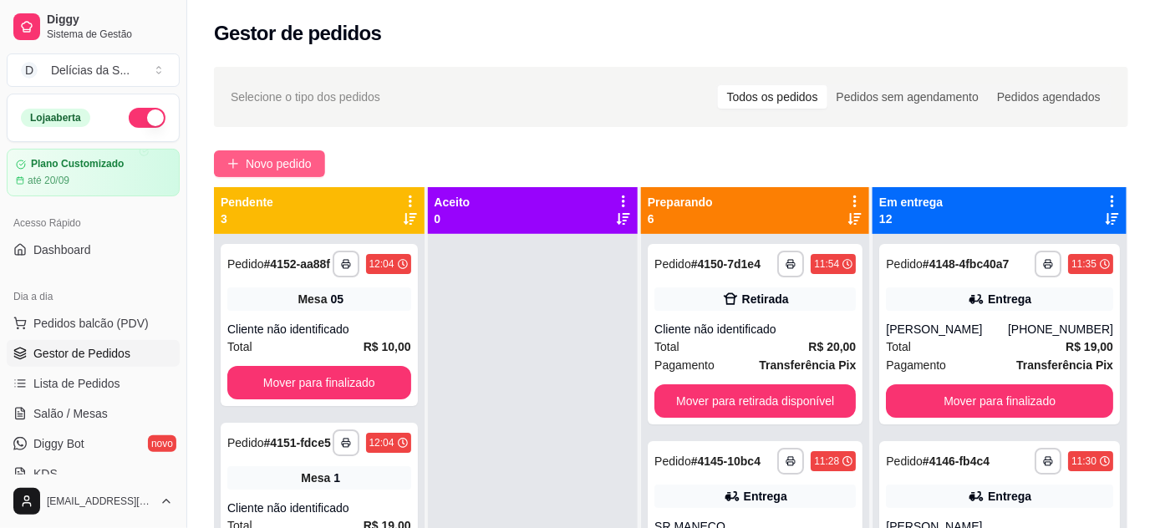
click at [242, 171] on button "Novo pedido" at bounding box center [269, 163] width 111 height 27
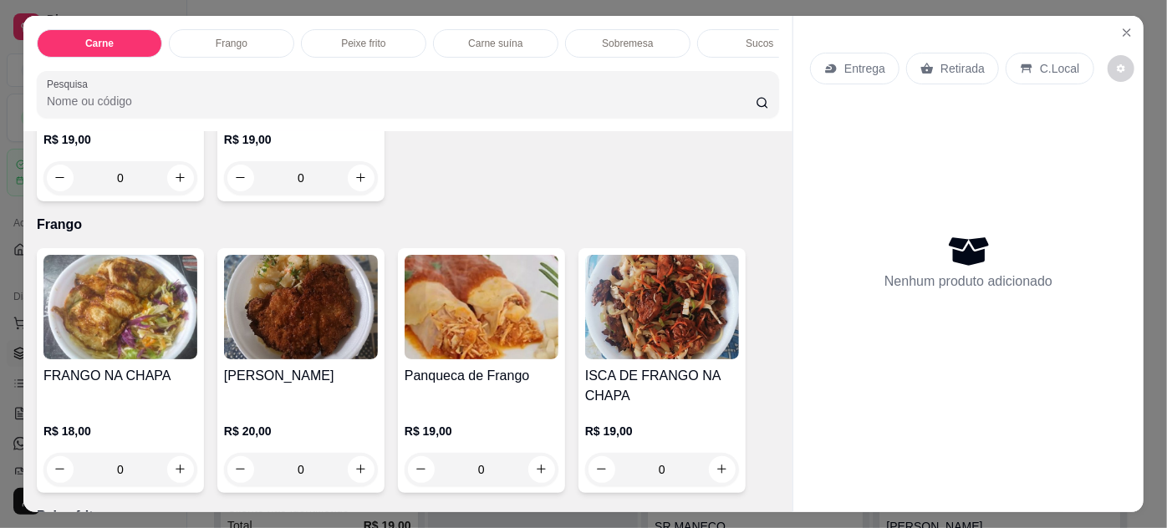
scroll to position [911, 0]
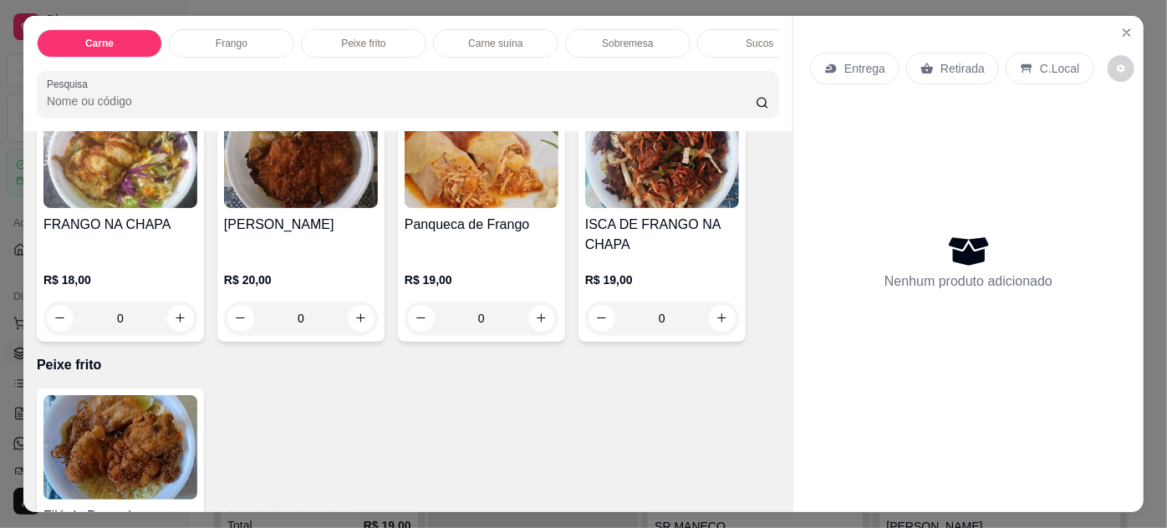
click at [472, 204] on img at bounding box center [482, 156] width 154 height 104
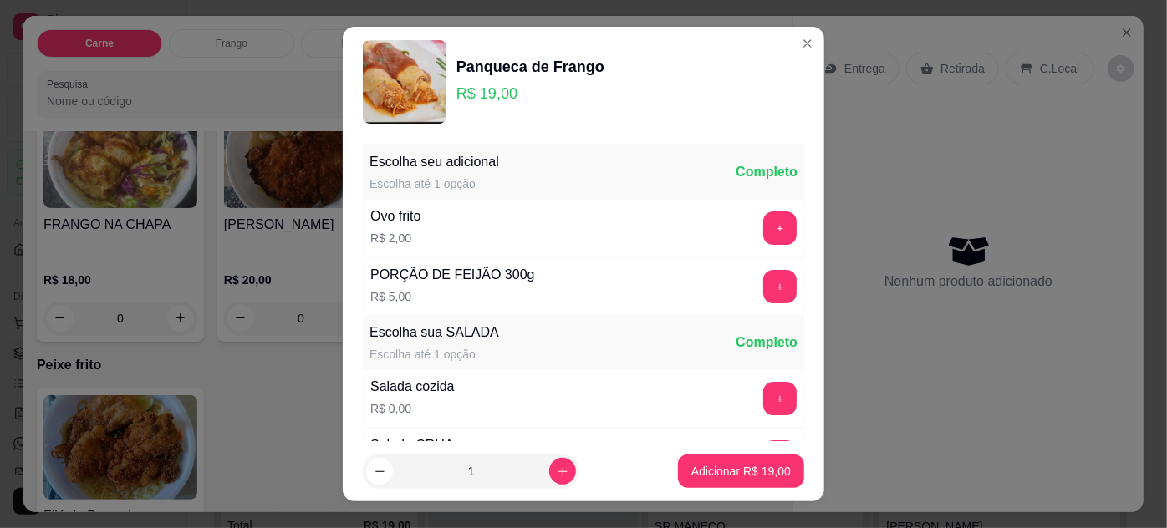
scroll to position [166, 0]
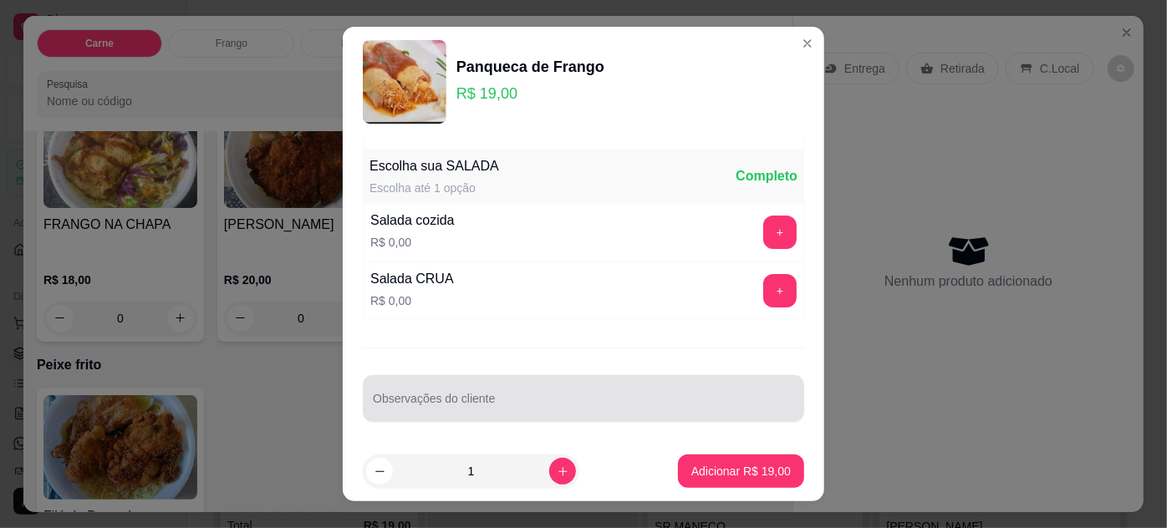
click at [517, 397] on input "Observações do cliente" at bounding box center [583, 405] width 421 height 17
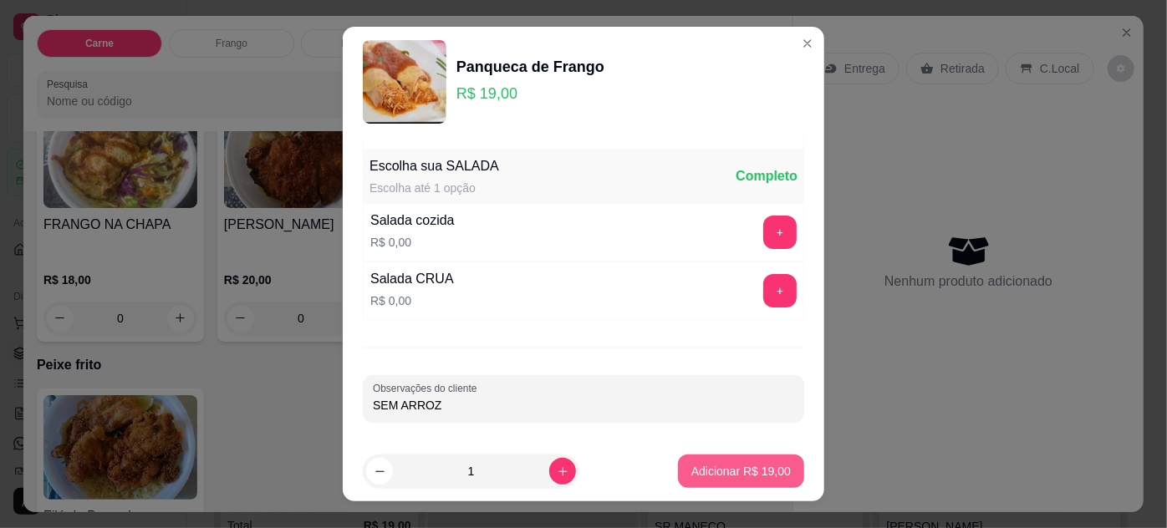
type input "SEM ARROZ"
click at [719, 467] on p "Adicionar R$ 19,00" at bounding box center [741, 472] width 97 height 16
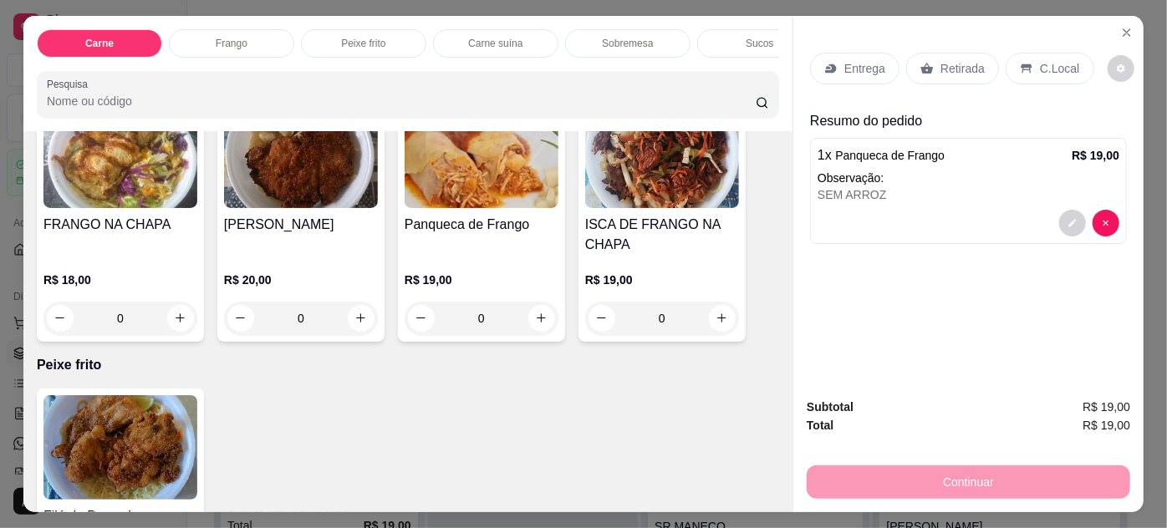
click at [854, 62] on p "Entrega" at bounding box center [864, 68] width 41 height 17
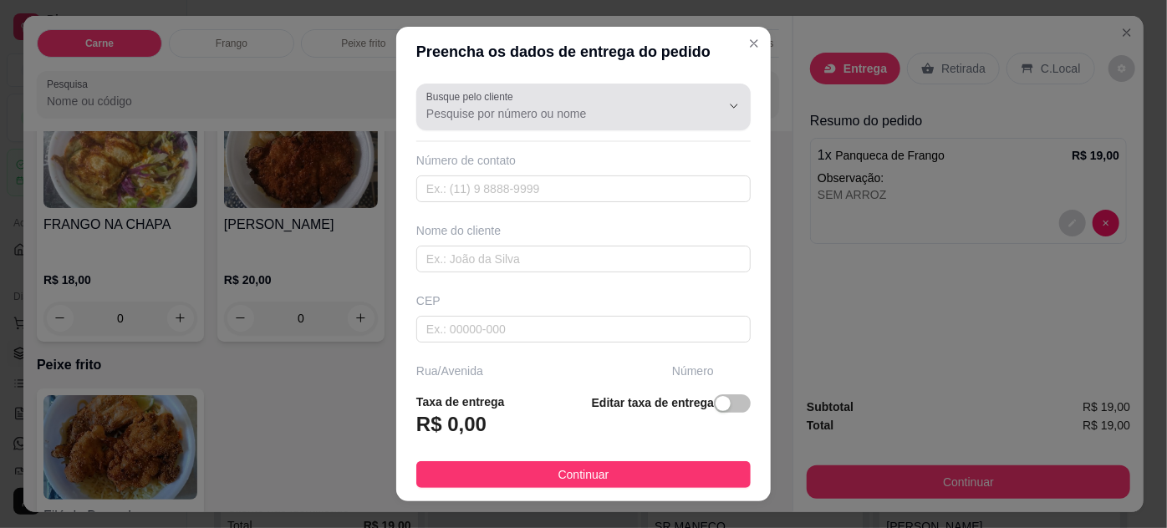
click at [552, 110] on input "Busque pelo cliente" at bounding box center [560, 113] width 268 height 17
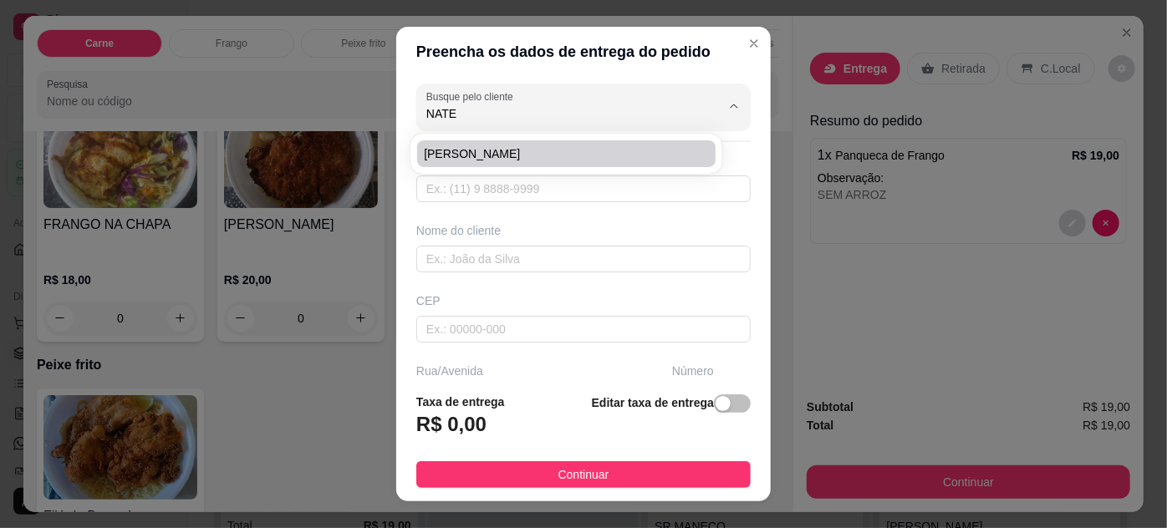
click at [525, 142] on li "[PERSON_NAME]" at bounding box center [566, 153] width 298 height 27
type input "[PERSON_NAME]"
type input "91981833078"
type input "[PERSON_NAME]"
type input "[GEOGRAPHIC_DATA][PERSON_NAME]"
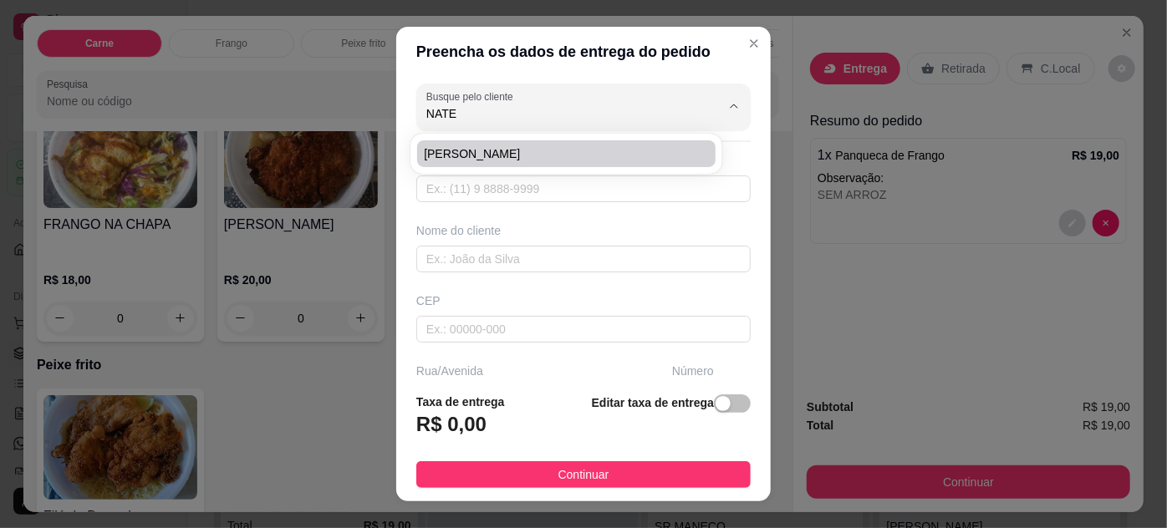
type input "1807"
type input "Pedreira"
type input "[GEOGRAPHIC_DATA]"
type input "ED. DANEBE - Esquina com a Lomas apto.102"
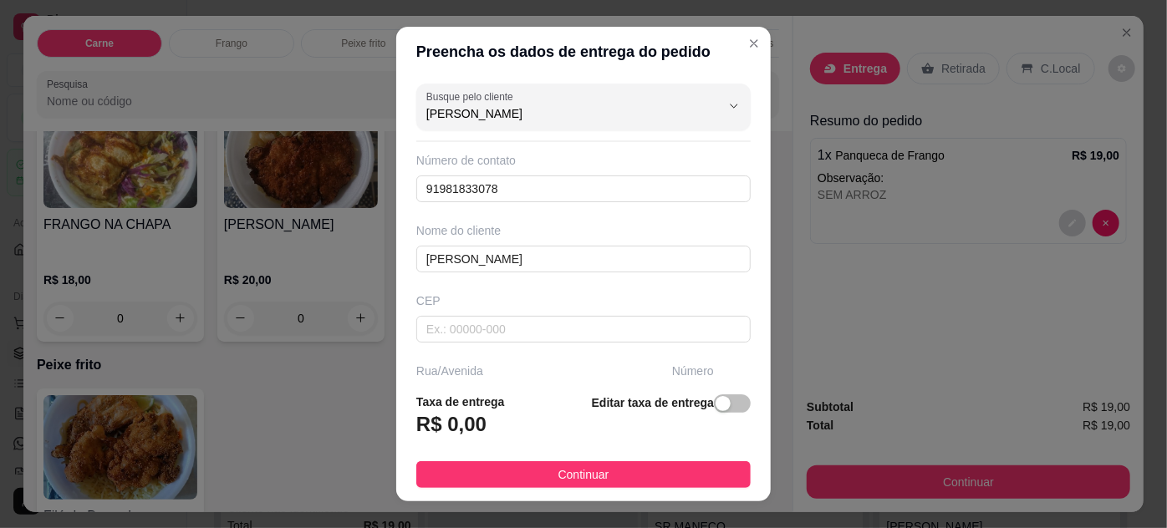
scroll to position [256, 0]
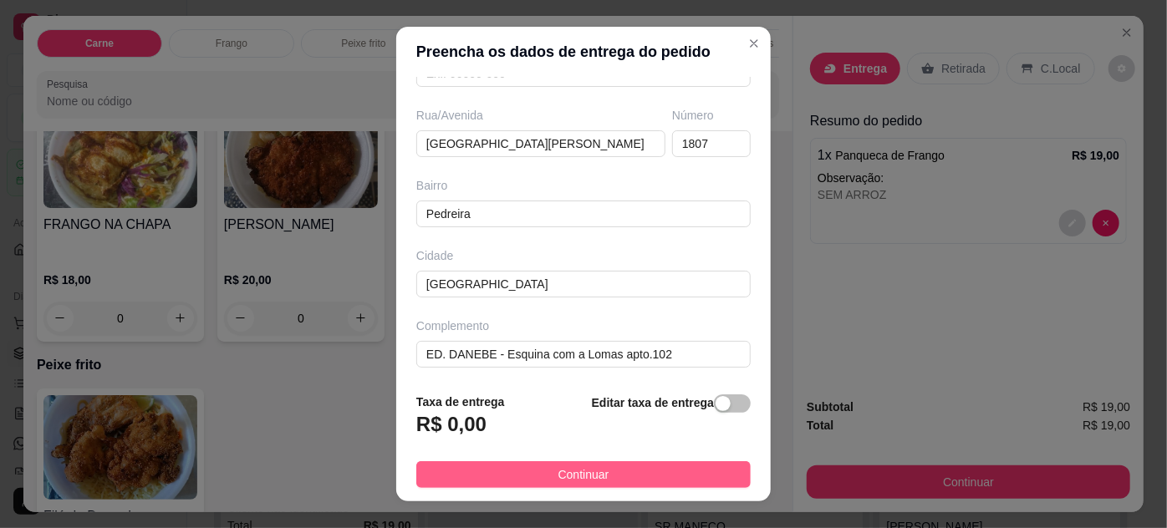
type input "[PERSON_NAME]"
click at [670, 475] on button "Continuar" at bounding box center [583, 474] width 334 height 27
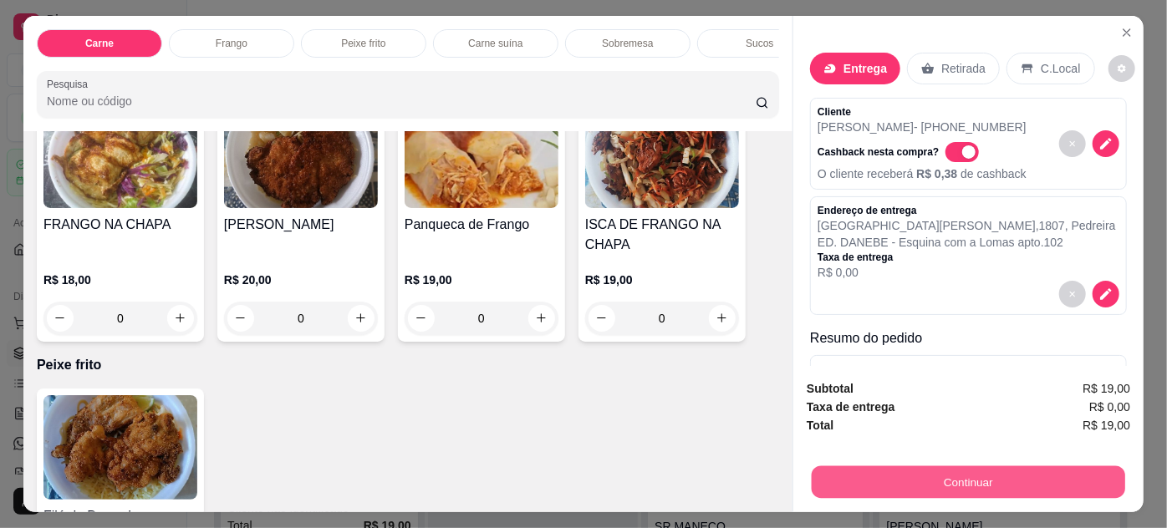
click at [907, 471] on button "Continuar" at bounding box center [968, 482] width 313 height 33
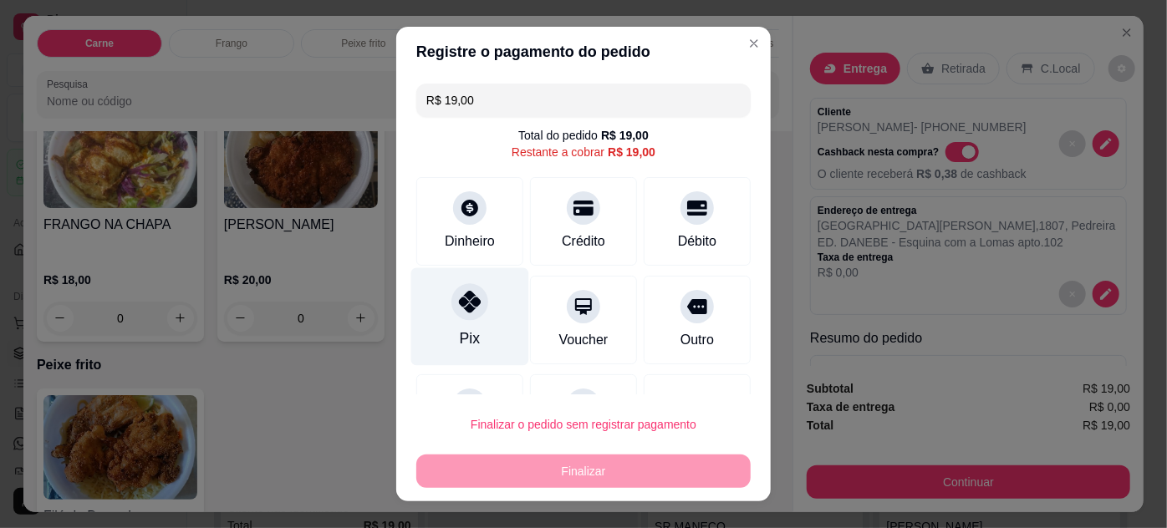
click at [441, 322] on div "Pix" at bounding box center [470, 317] width 118 height 98
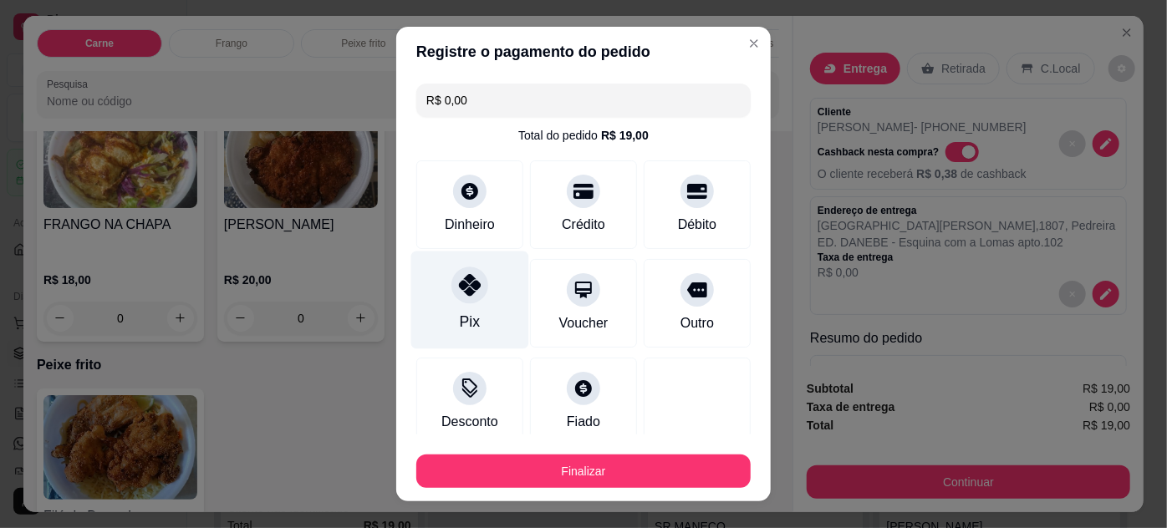
type input "R$ 0,00"
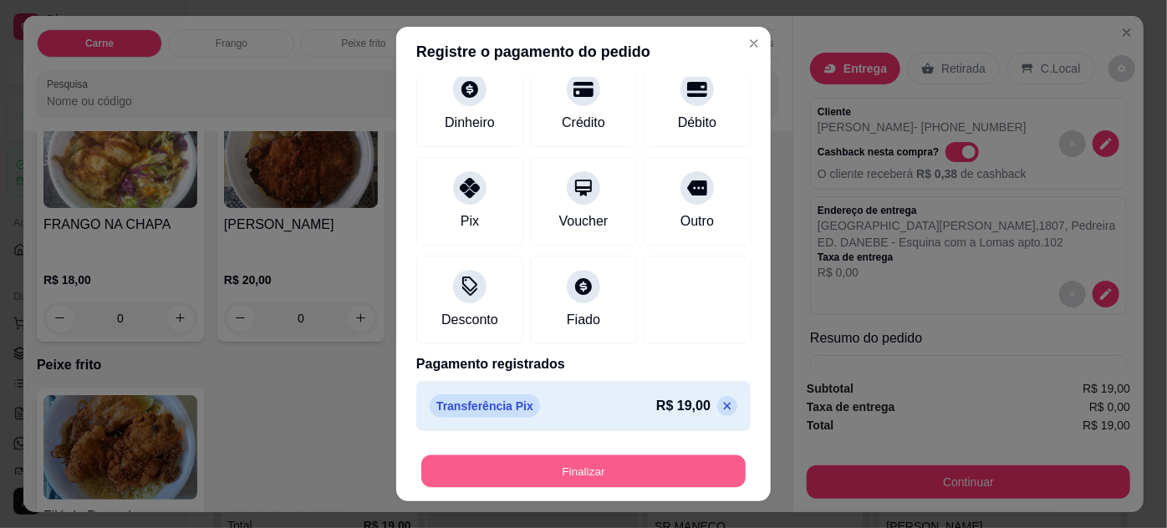
click at [619, 481] on button "Finalizar" at bounding box center [583, 472] width 324 height 33
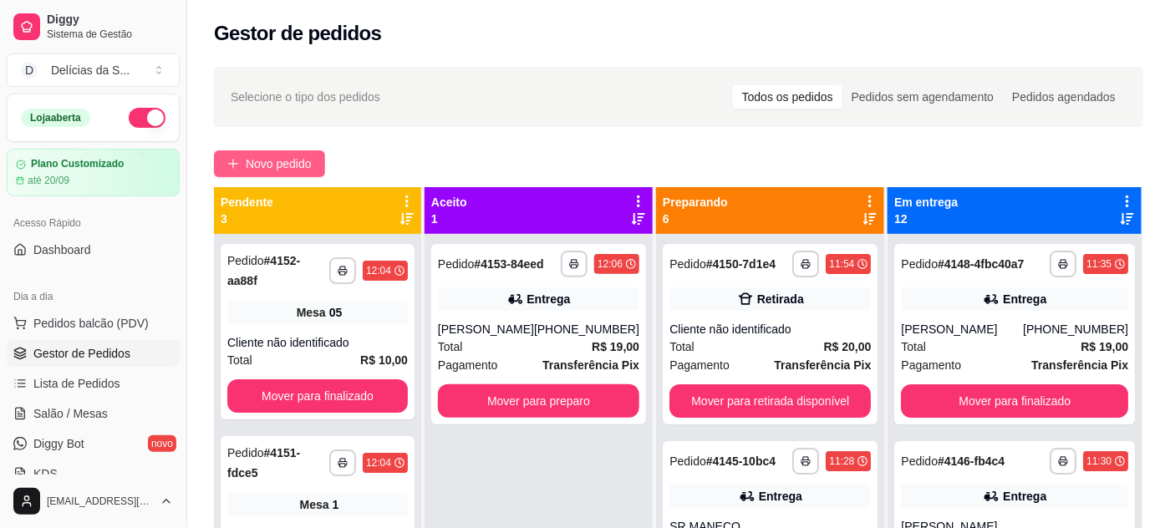
click at [299, 165] on span "Novo pedido" at bounding box center [279, 164] width 66 height 18
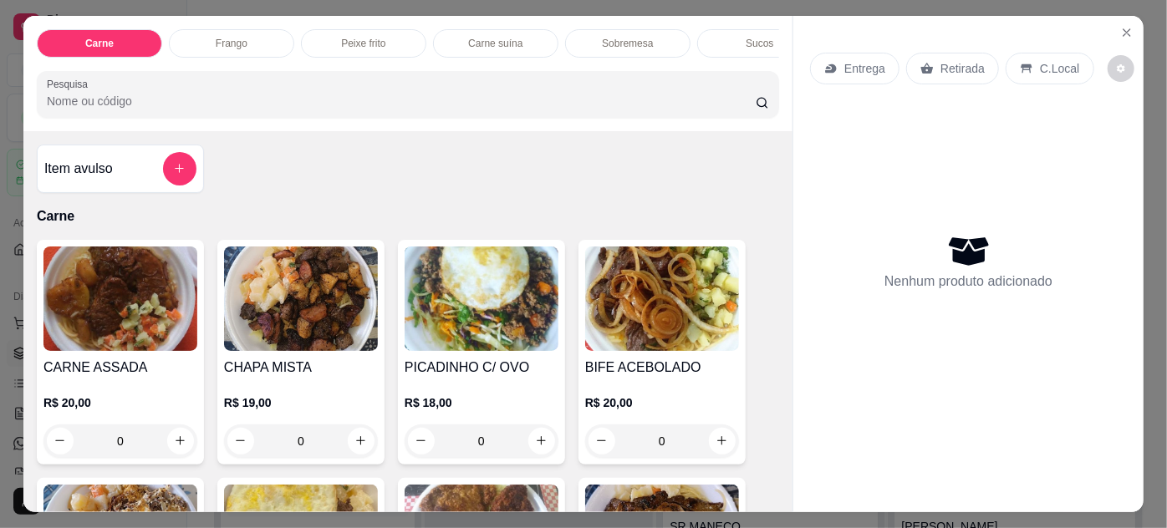
click at [599, 293] on img at bounding box center [662, 299] width 154 height 104
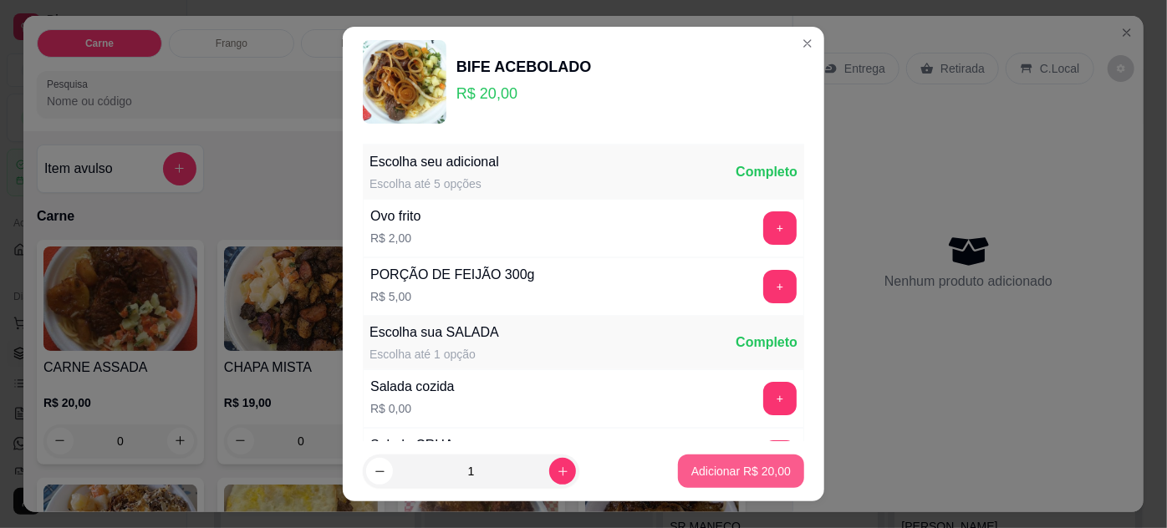
click at [696, 477] on p "Adicionar R$ 20,00" at bounding box center [740, 471] width 99 height 17
type input "1"
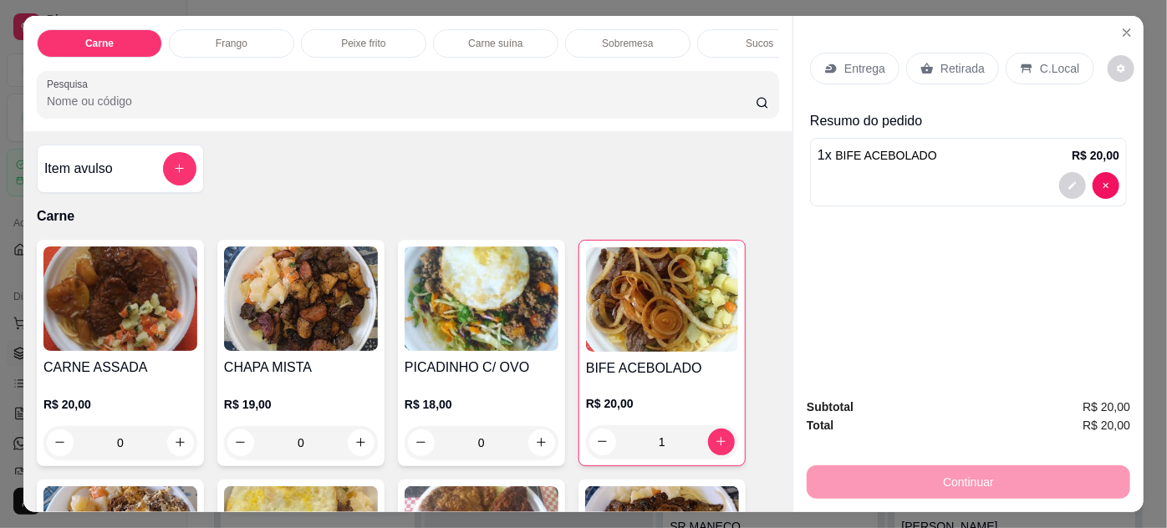
click at [844, 60] on p "Entrega" at bounding box center [864, 68] width 41 height 17
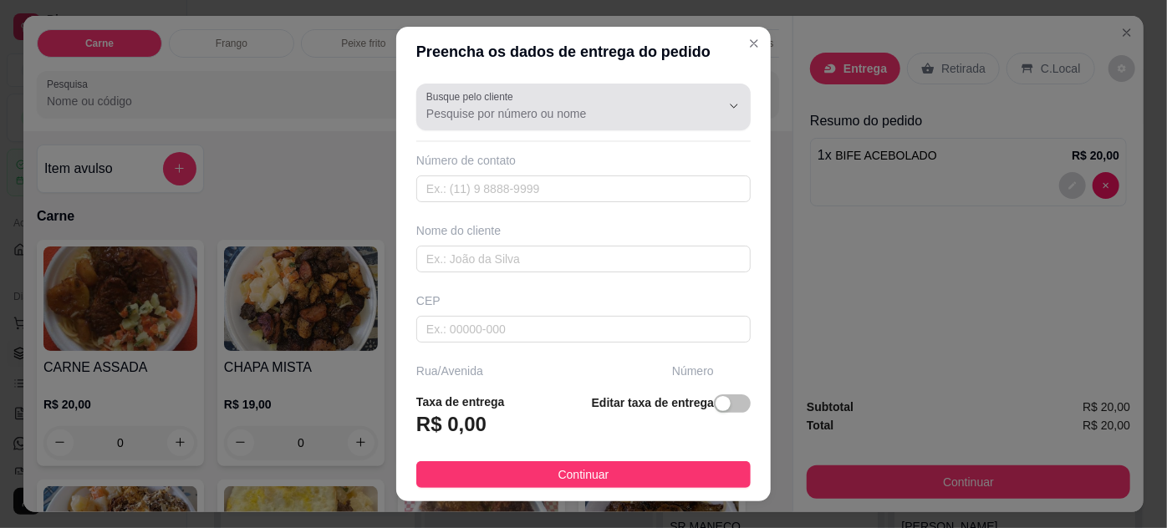
click at [579, 115] on input "Busque pelo cliente" at bounding box center [560, 113] width 268 height 17
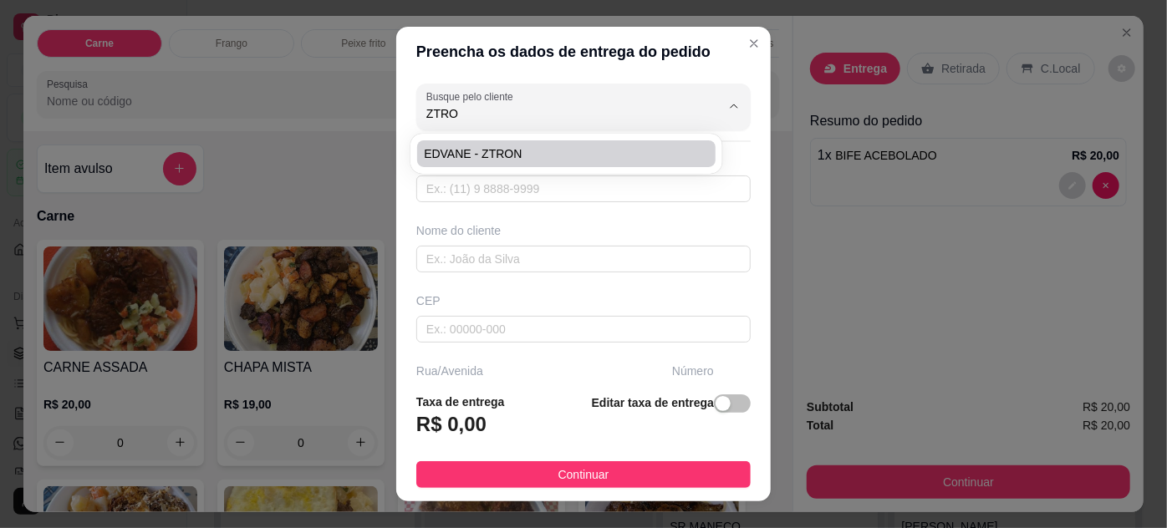
click at [547, 152] on span "EDVANE - ZTRON" at bounding box center [558, 153] width 268 height 17
type input "EDVANE - ZTRON"
type input "91989772480"
type input "EDVANE - ZTRON"
type input "ENTREGAR NA ZTRON, ESCRITORIO"
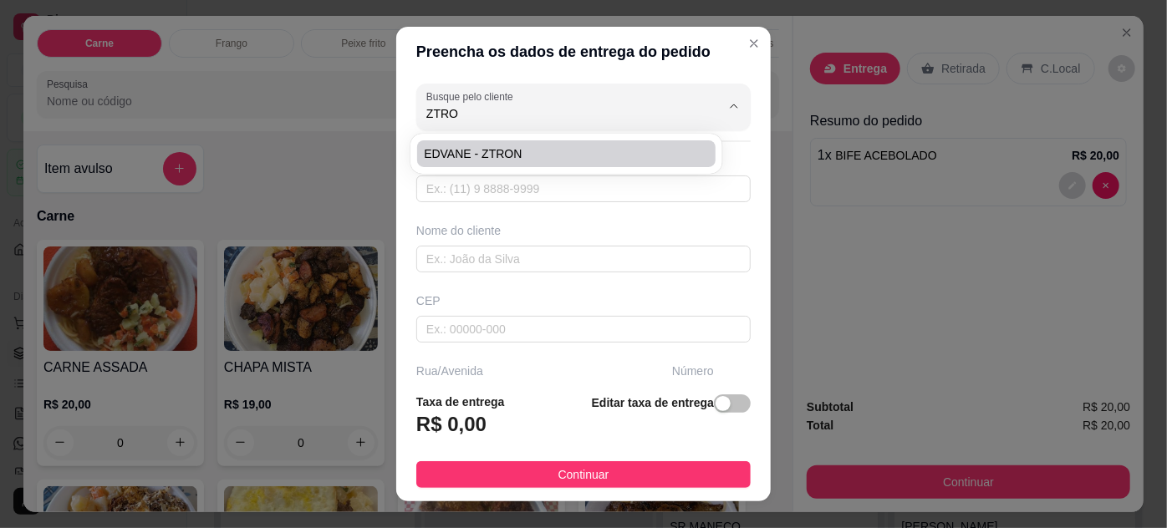
type input "1716"
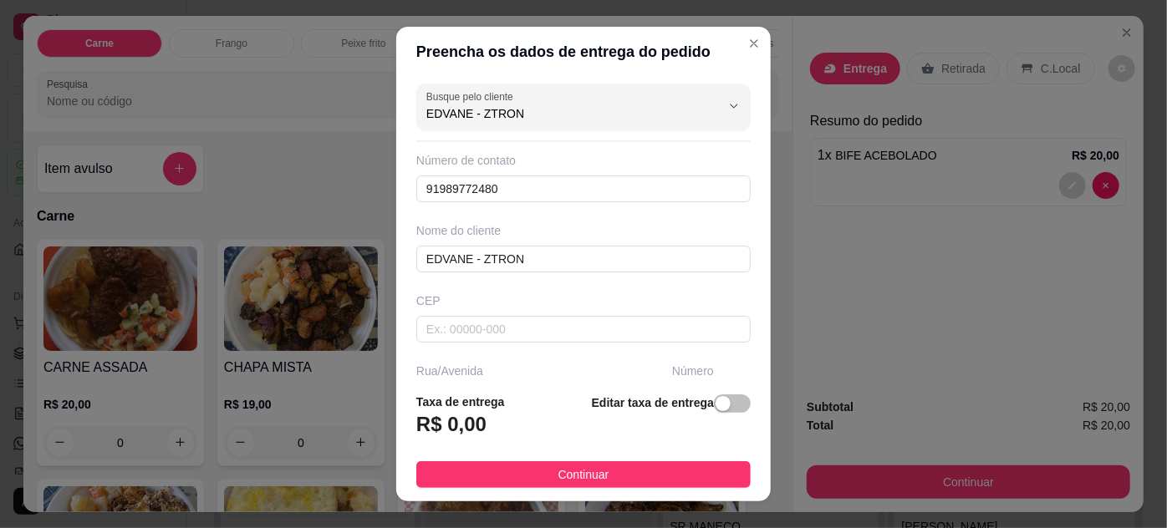
scroll to position [27, 0]
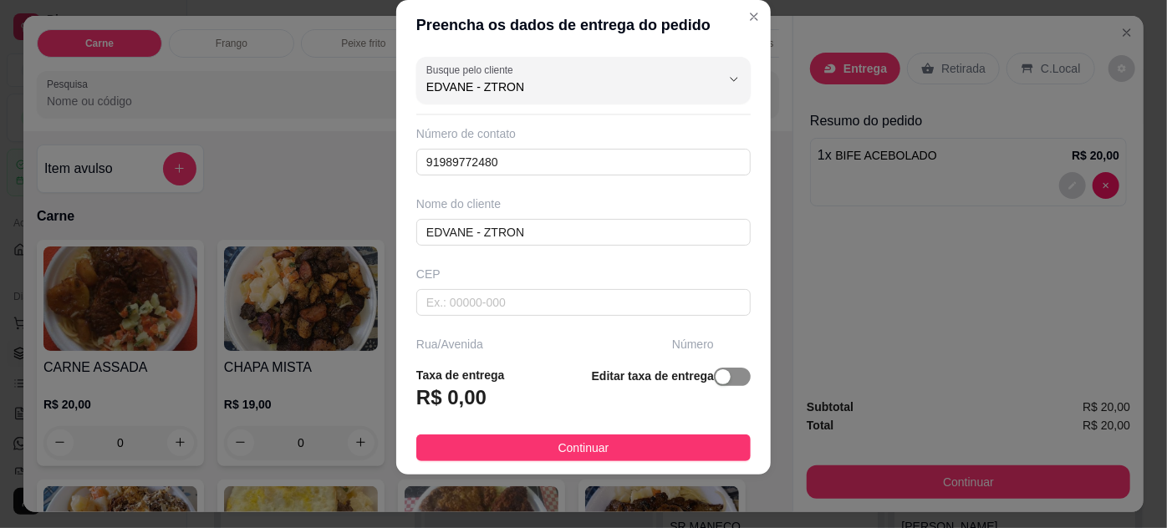
type input "EDVANE - ZTRON"
click at [716, 380] on span "button" at bounding box center [732, 377] width 37 height 18
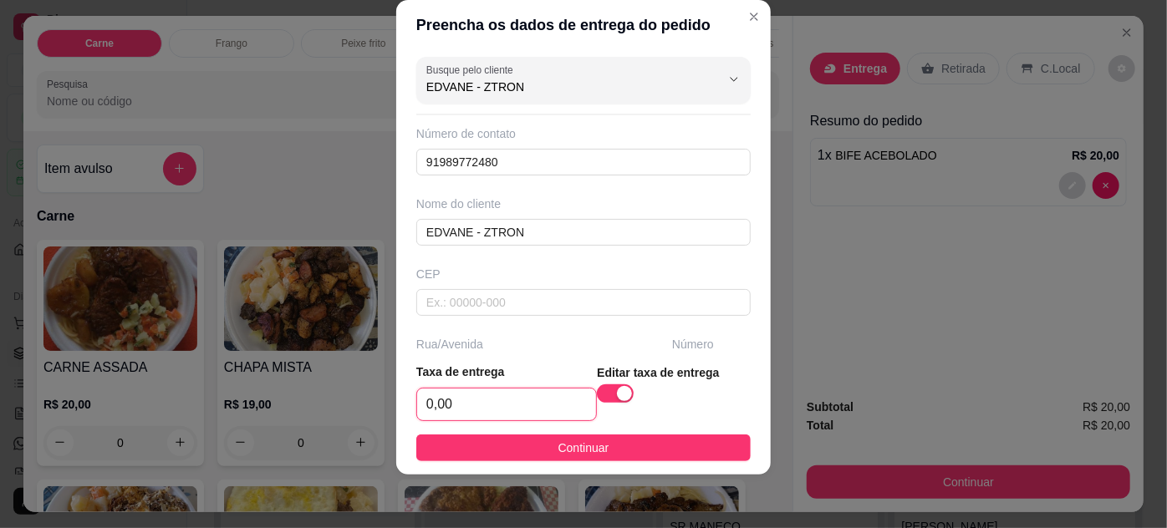
click at [481, 407] on input "0,00" at bounding box center [506, 405] width 179 height 32
type input "5,00"
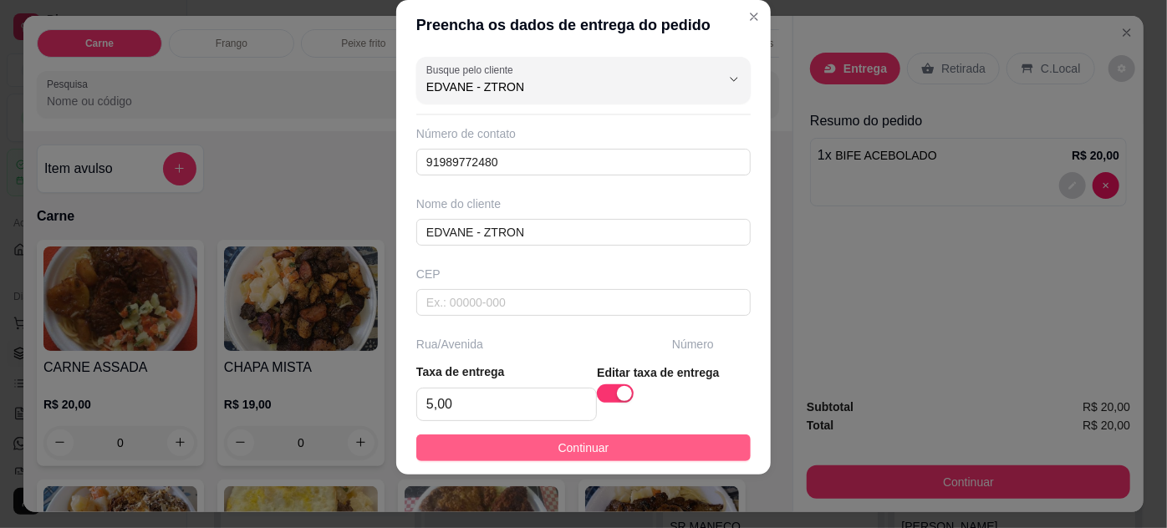
click at [526, 449] on button "Continuar" at bounding box center [583, 448] width 334 height 27
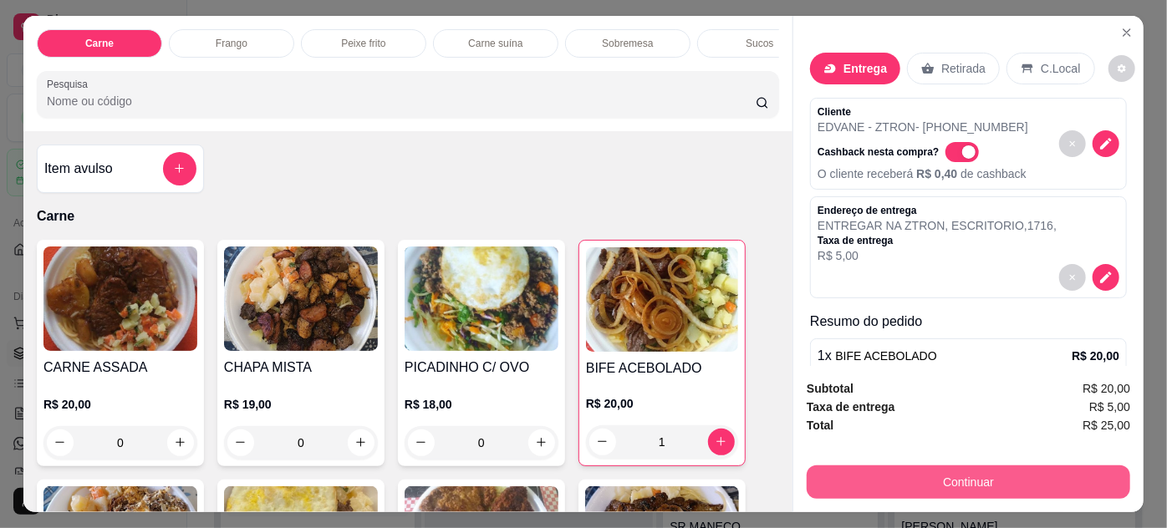
click at [840, 467] on button "Continuar" at bounding box center [969, 482] width 324 height 33
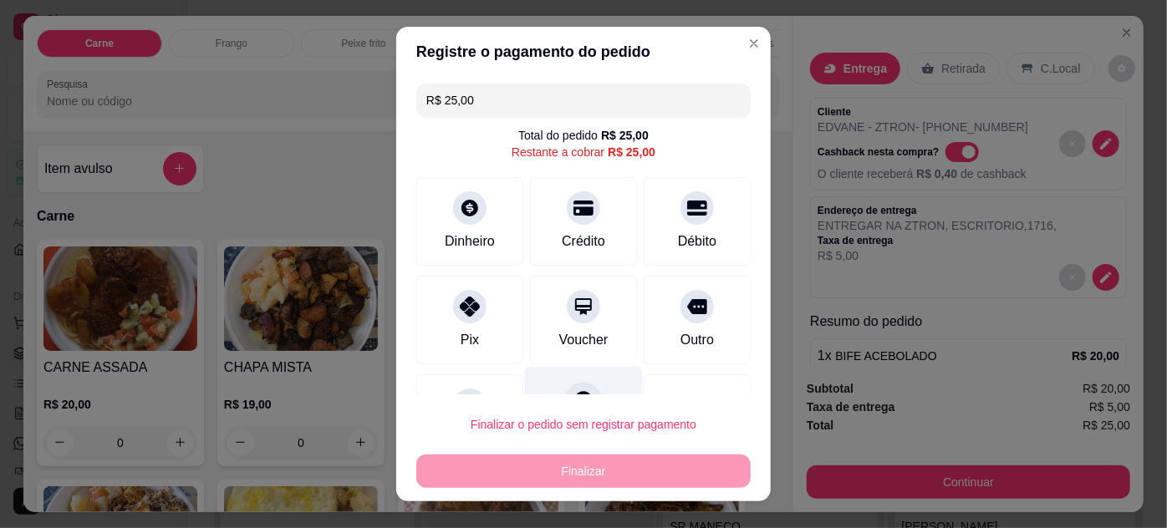
scroll to position [73, 0]
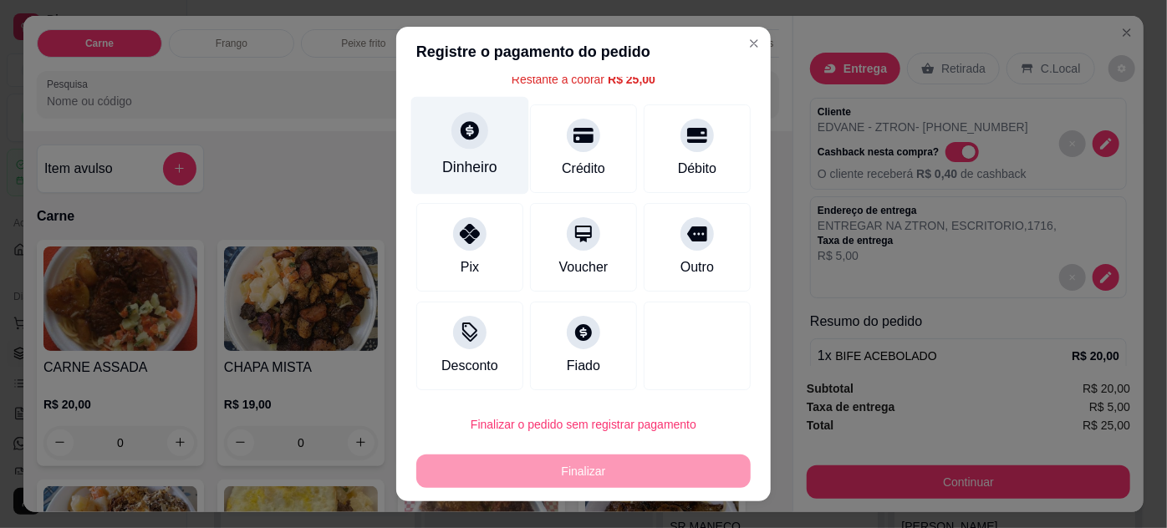
click at [438, 149] on div "Dinheiro" at bounding box center [470, 145] width 118 height 98
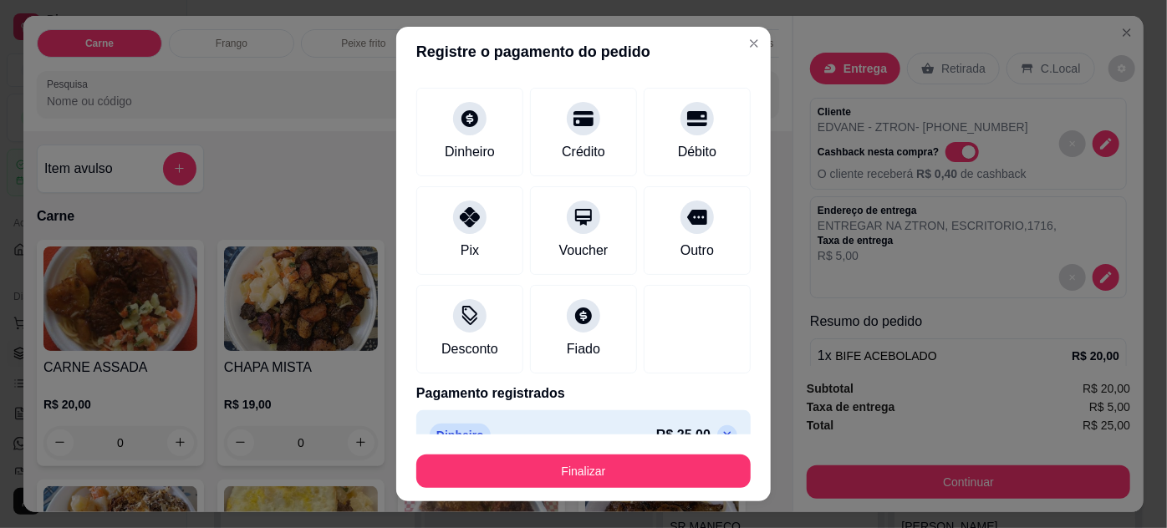
type input "R$ 0,00"
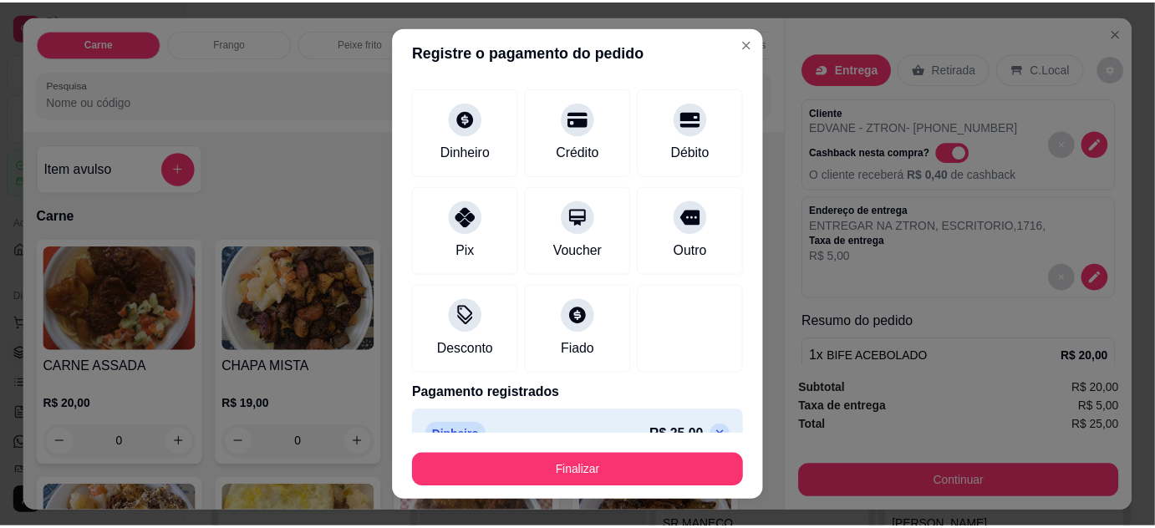
scroll to position [102, 0]
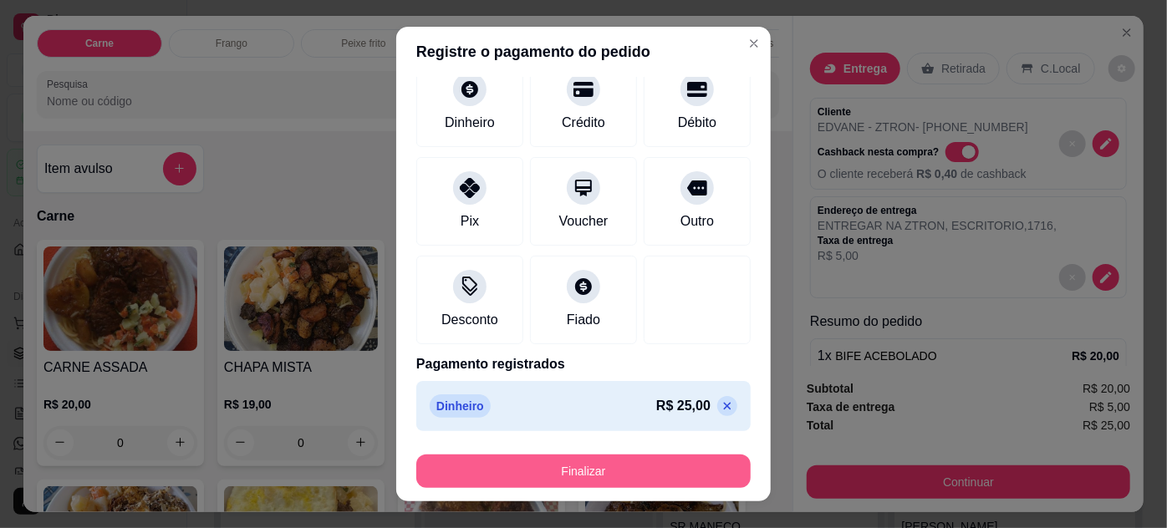
click at [669, 469] on button "Finalizar" at bounding box center [583, 471] width 334 height 33
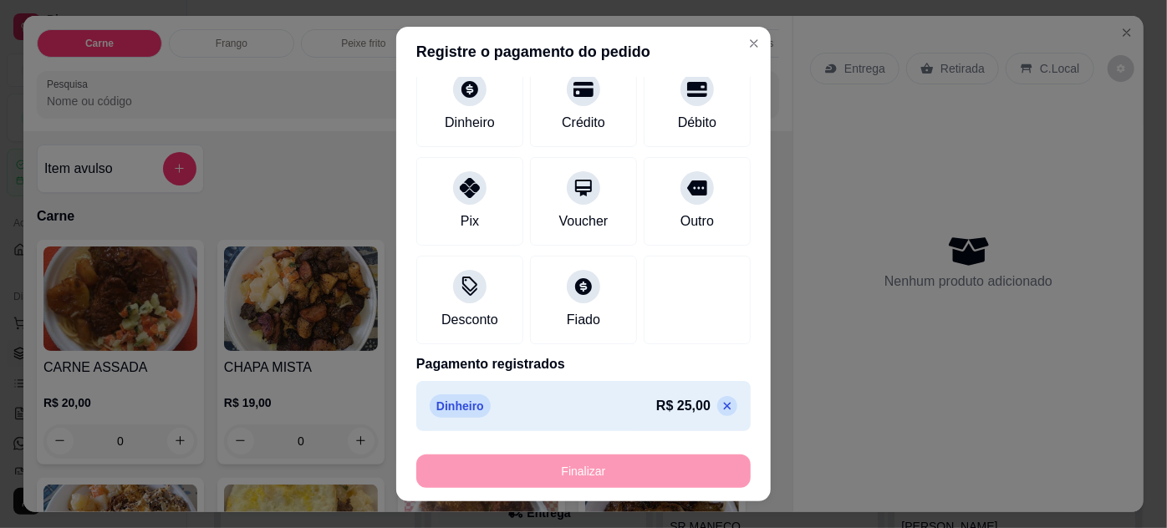
type input "0"
type input "-R$ 25,00"
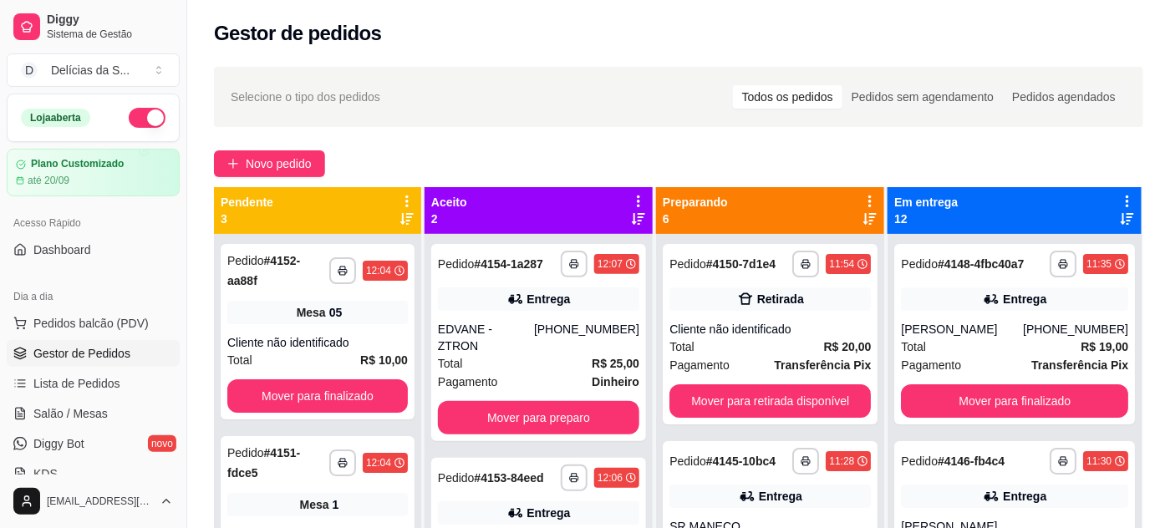
scroll to position [303, 0]
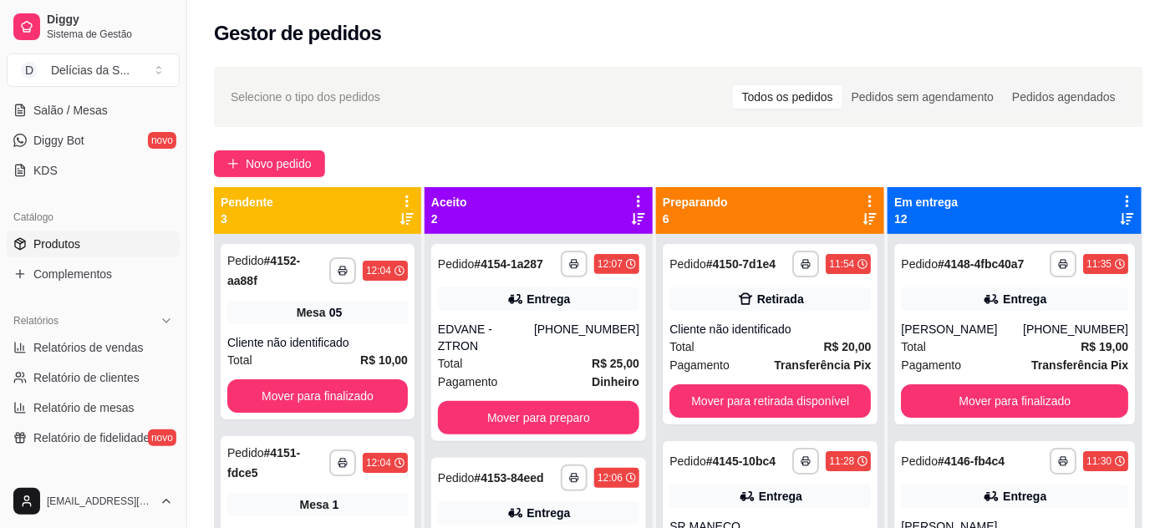
click at [81, 235] on link "Produtos" at bounding box center [93, 244] width 173 height 27
click at [67, 244] on span "Produtos" at bounding box center [56, 244] width 47 height 17
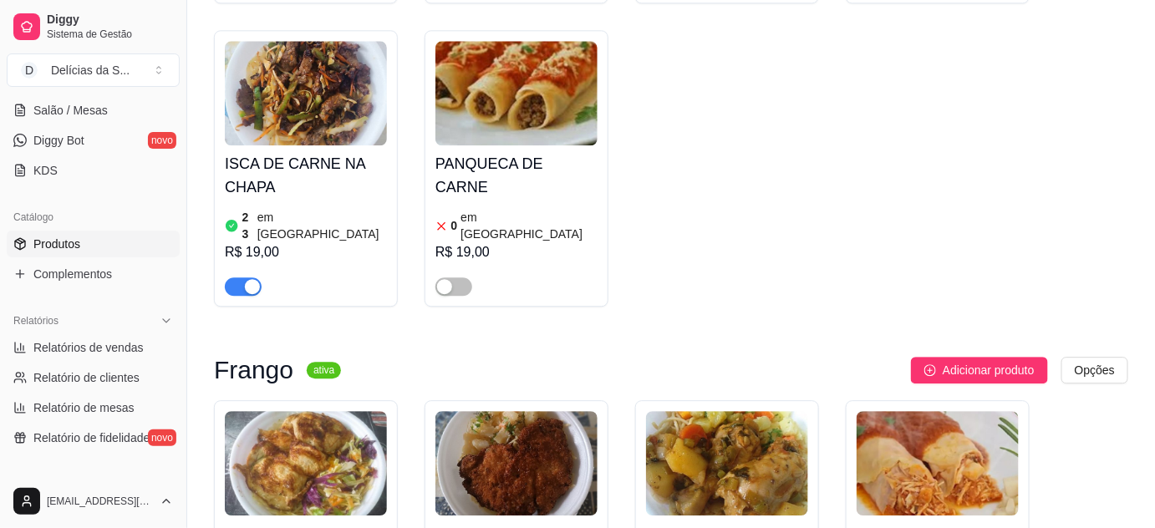
scroll to position [1520, 0]
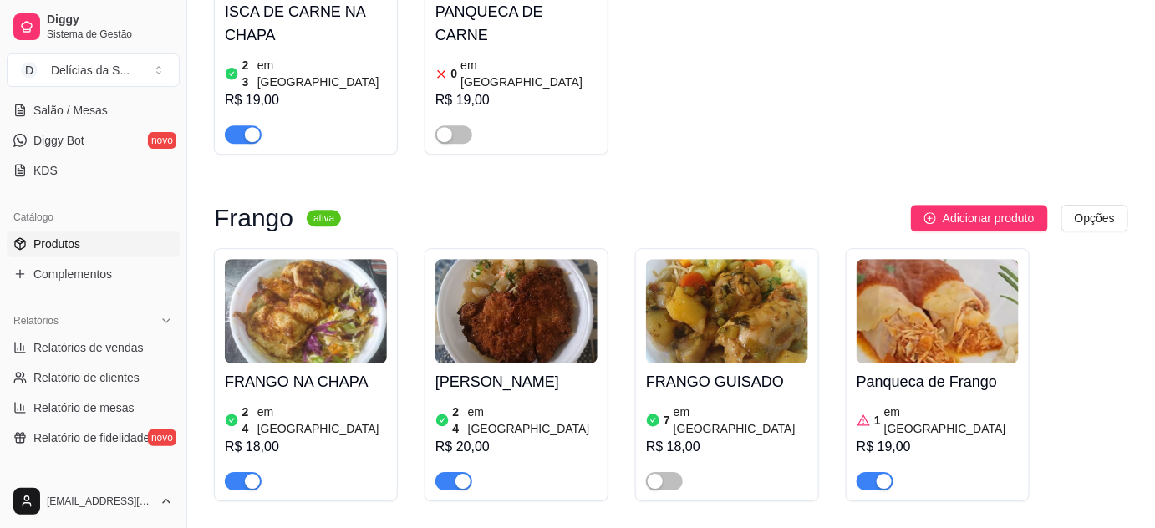
click at [869, 471] on div at bounding box center [875, 481] width 37 height 20
click at [866, 472] on span "button" at bounding box center [875, 481] width 37 height 18
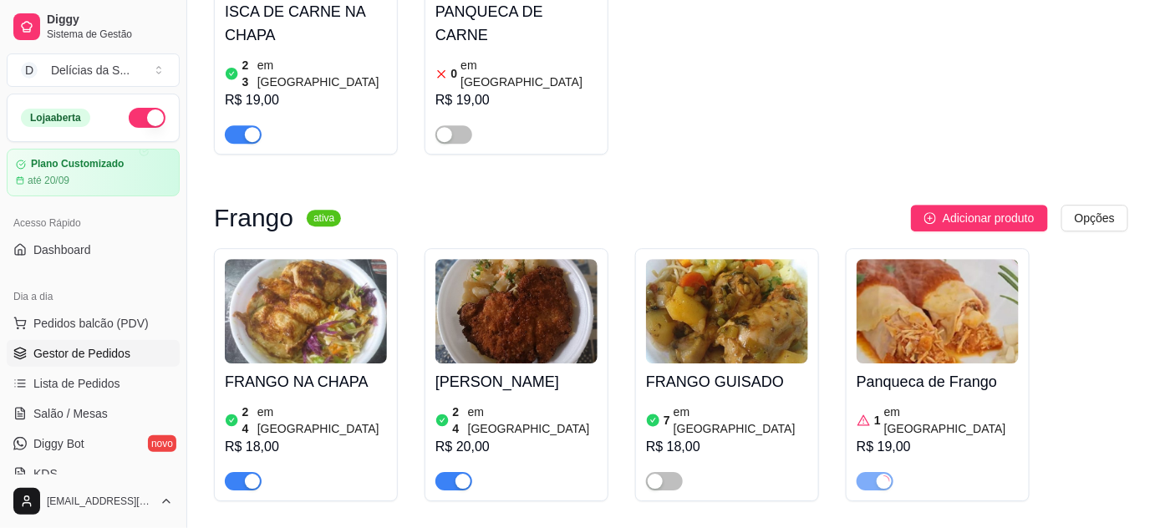
click at [95, 347] on span "Gestor de Pedidos" at bounding box center [81, 353] width 97 height 17
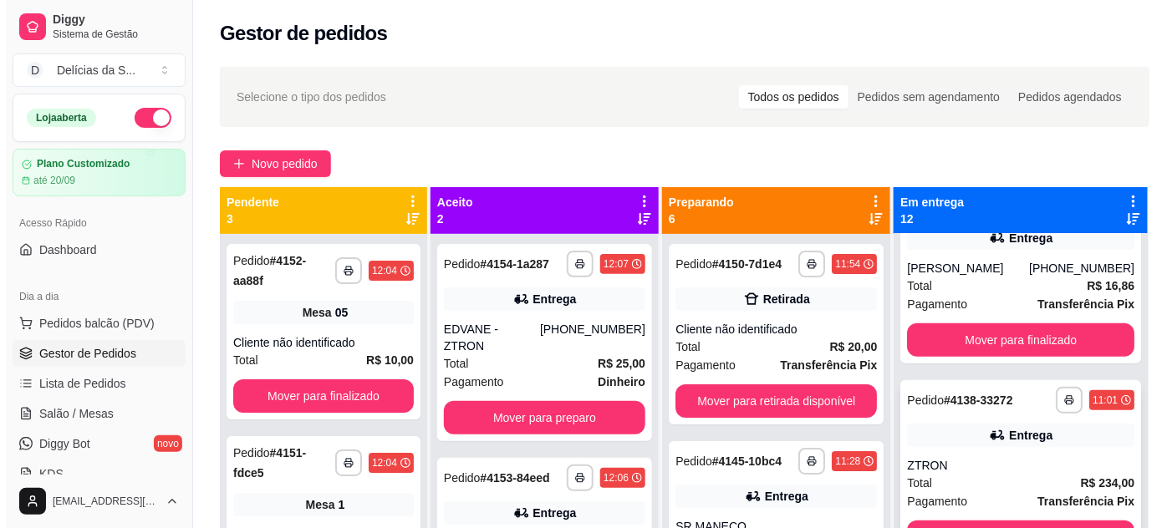
scroll to position [608, 0]
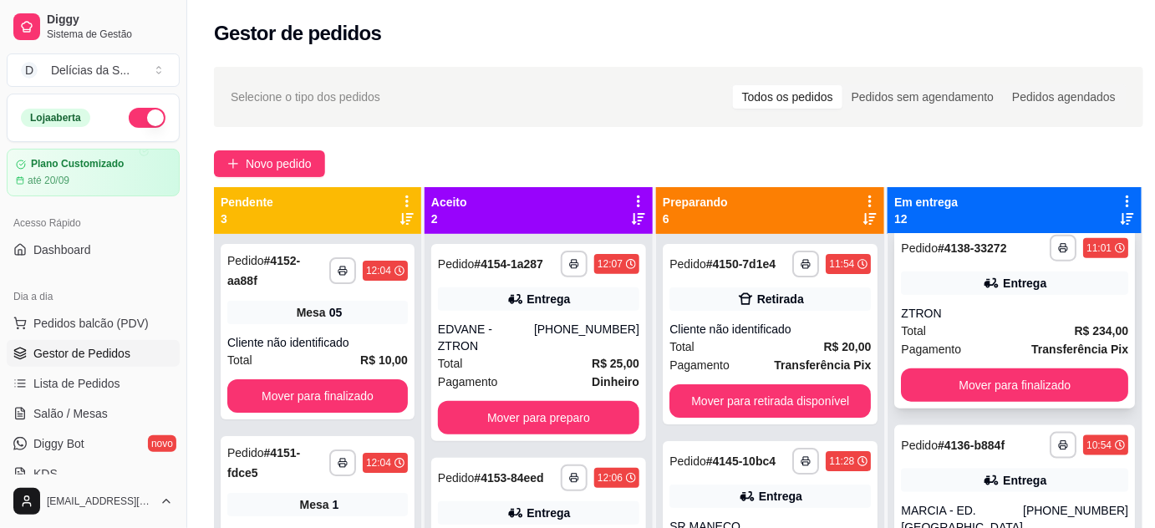
click at [997, 340] on div "Total R$ 234,00" at bounding box center [1014, 331] width 227 height 18
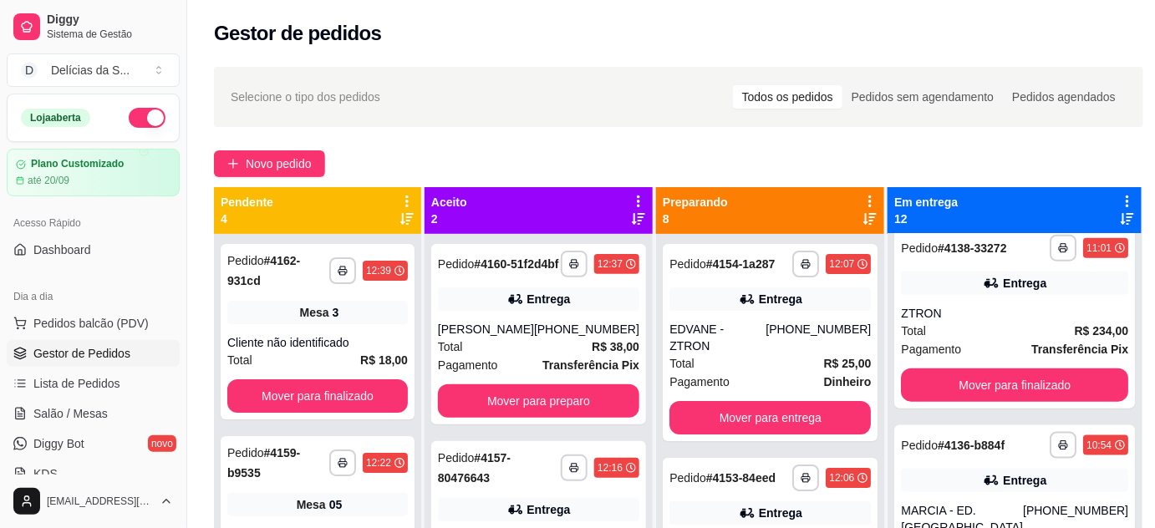
scroll to position [151, 0]
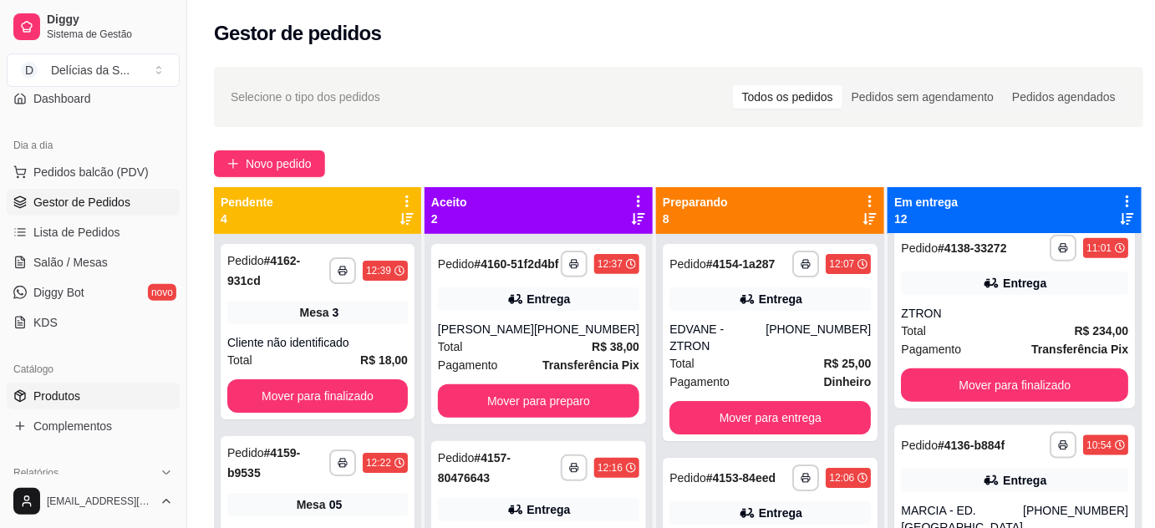
click at [90, 388] on link "Produtos" at bounding box center [93, 396] width 173 height 27
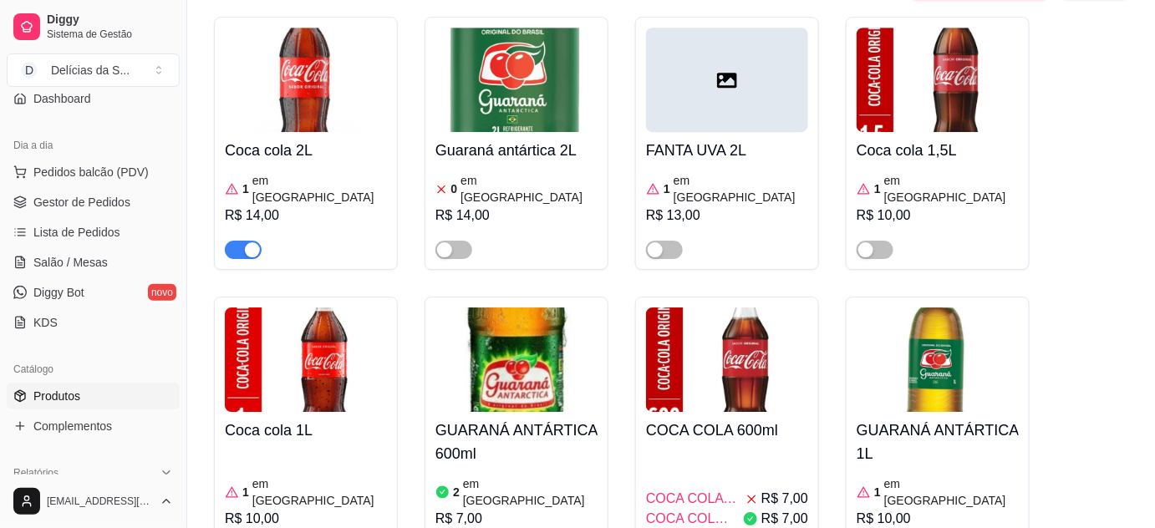
scroll to position [6079, 0]
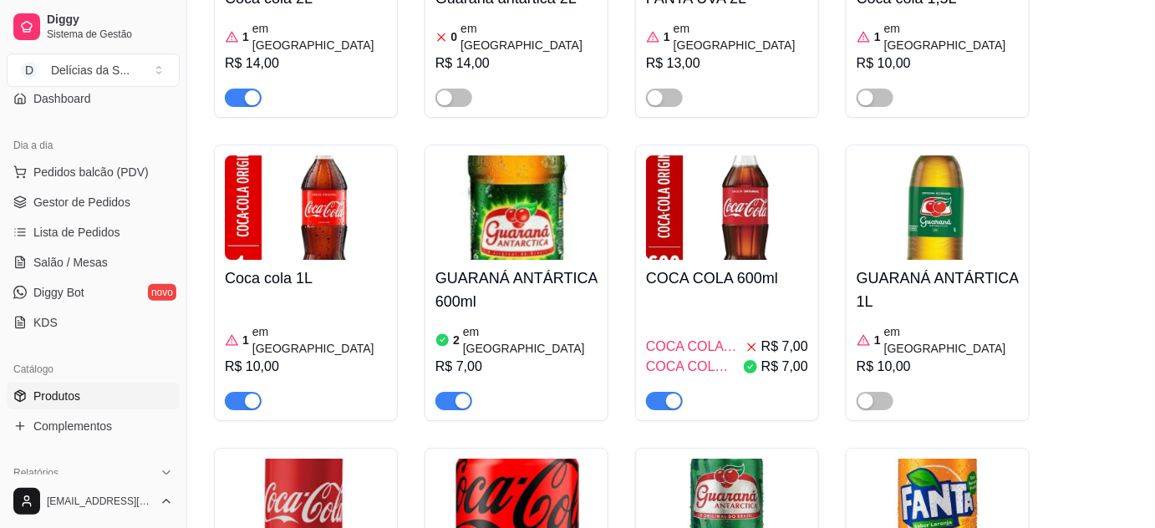
click at [514, 459] on img at bounding box center [517, 511] width 162 height 104
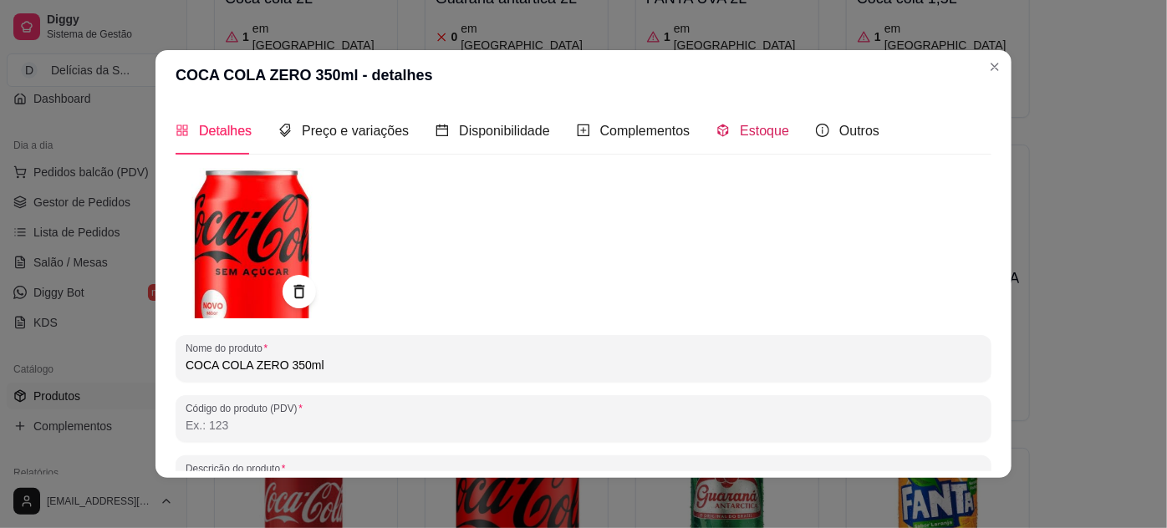
click at [743, 132] on span "Estoque" at bounding box center [764, 131] width 49 height 14
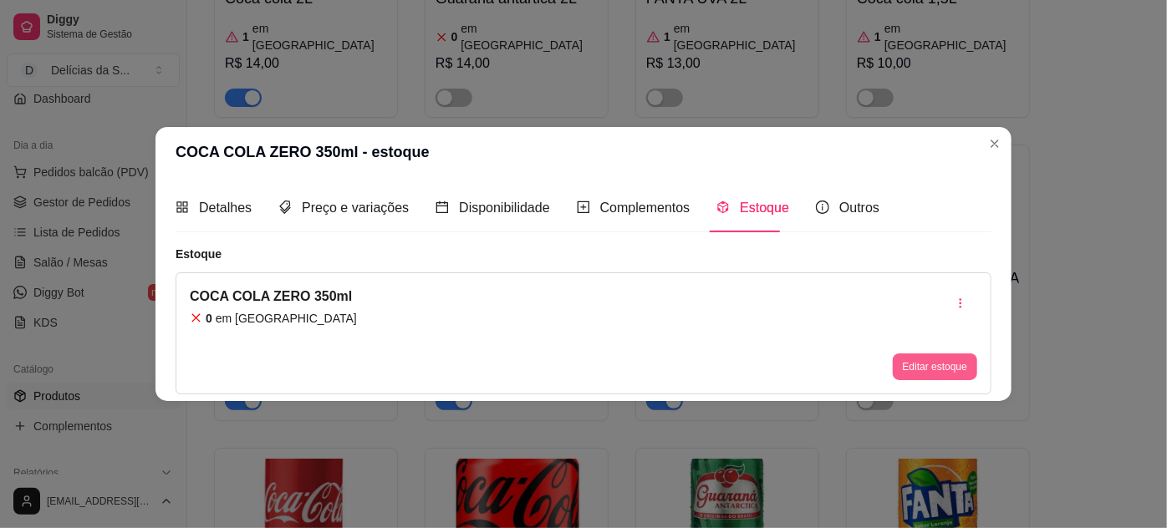
click at [915, 366] on button "Editar estoque" at bounding box center [935, 367] width 84 height 27
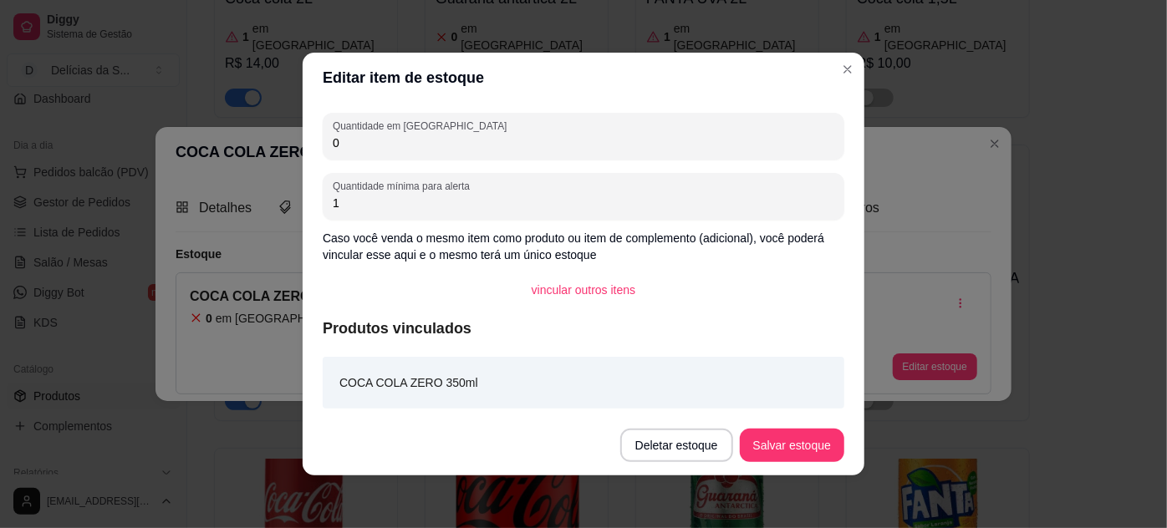
drag, startPoint x: 404, startPoint y: 149, endPoint x: 309, endPoint y: 162, distance: 95.4
click at [309, 162] on div "Quantidade em estoque 0 Quantidade mínima para alerta 1 Caso você venda o mesmo…" at bounding box center [584, 259] width 562 height 313
type input "3"
click at [774, 452] on button "Salvar estoque" at bounding box center [792, 445] width 104 height 33
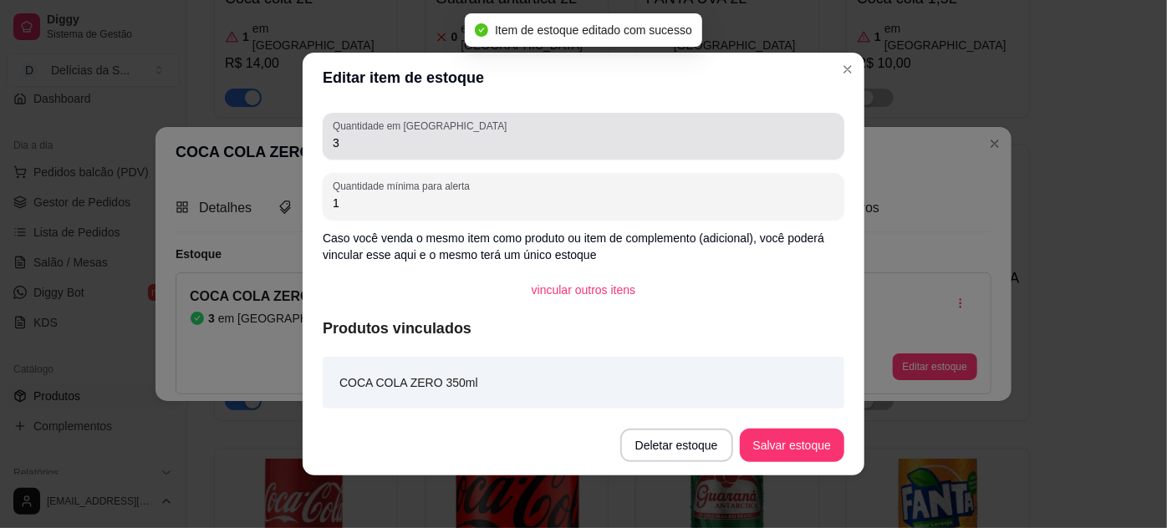
click at [740, 137] on input "3" at bounding box center [584, 143] width 502 height 17
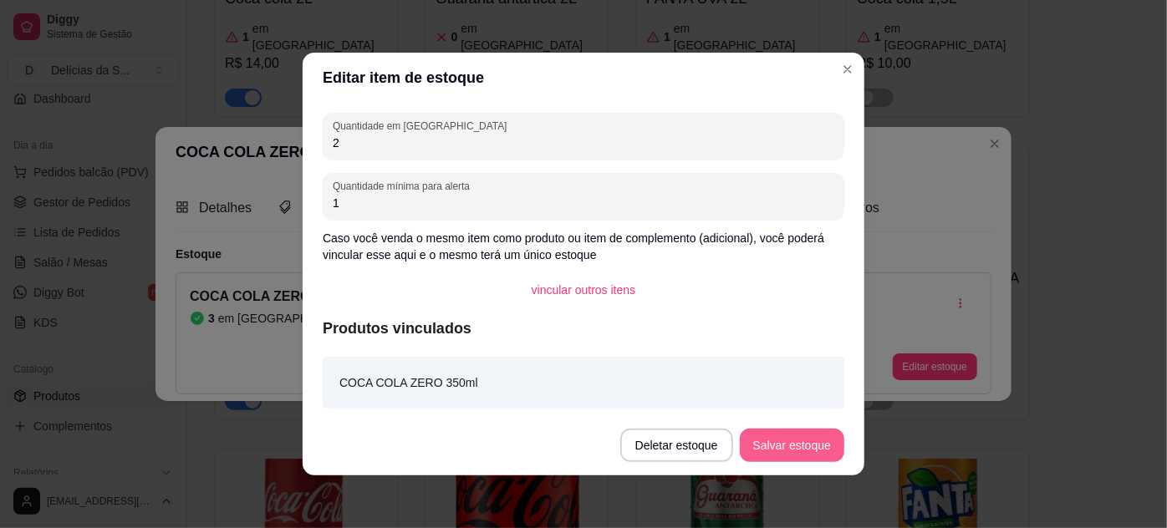
type input "2"
click at [804, 460] on button "Salvar estoque" at bounding box center [792, 445] width 104 height 33
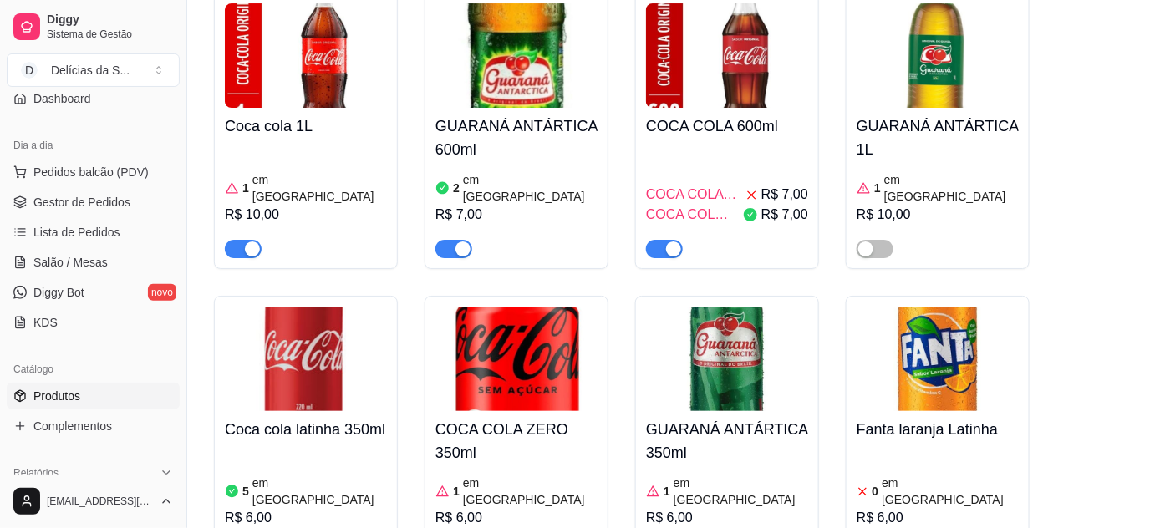
scroll to position [6333, 0]
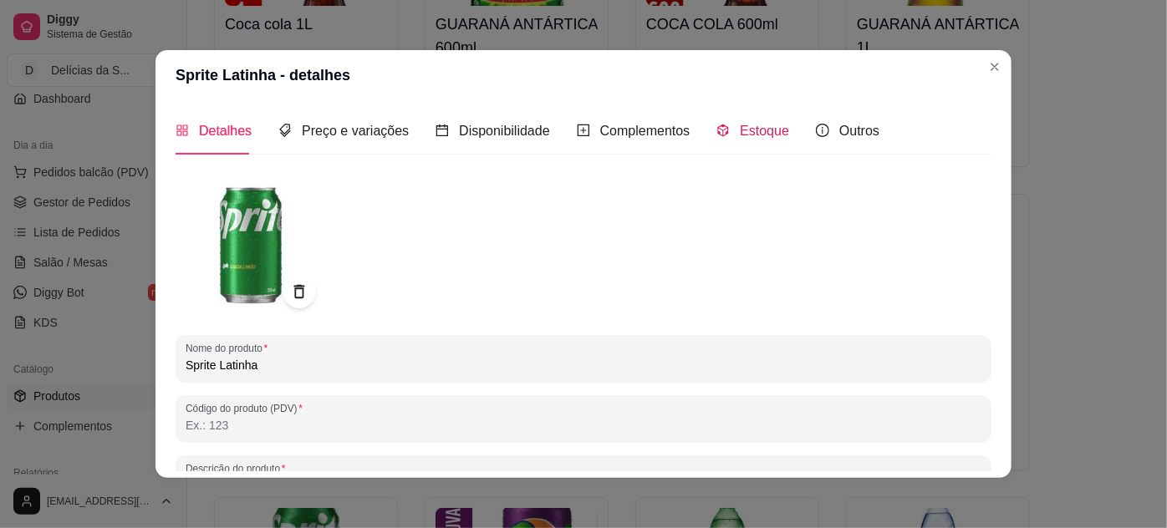
click at [716, 124] on span at bounding box center [722, 131] width 13 height 14
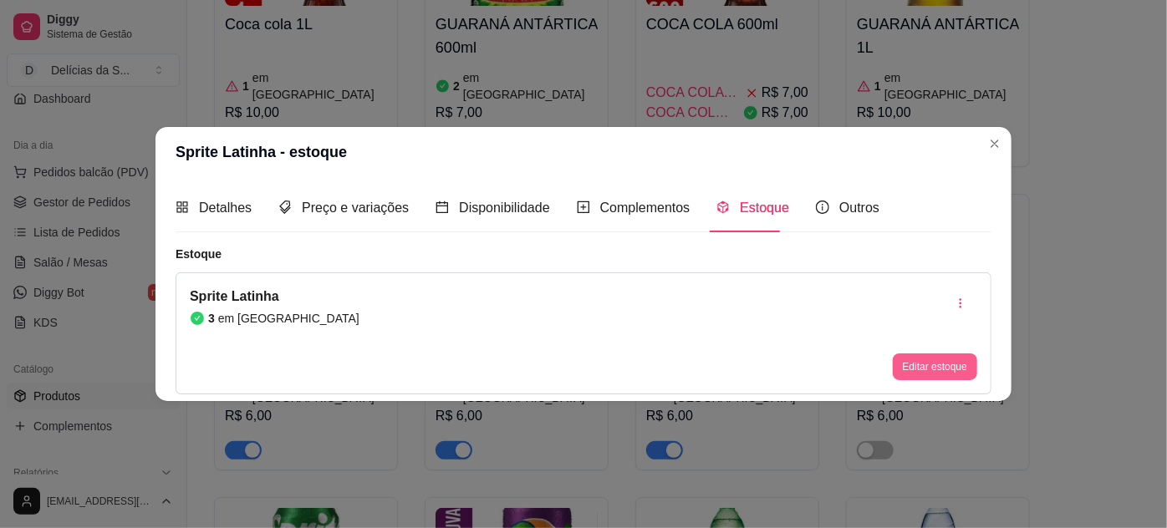
click at [909, 364] on button "Editar estoque" at bounding box center [935, 367] width 84 height 27
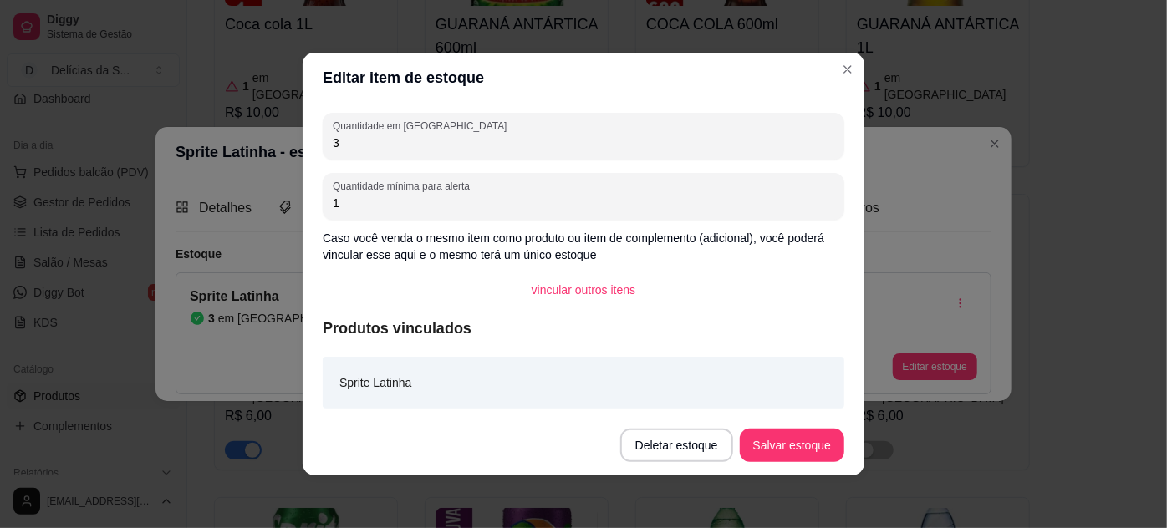
drag, startPoint x: 341, startPoint y: 153, endPoint x: 232, endPoint y: 144, distance: 109.9
click at [232, 144] on div "Editar item de estoque Quantidade em estoque 3 Quantidade mínima para alerta 1 …" at bounding box center [583, 264] width 1167 height 528
type input "1"
click at [800, 438] on button "Salvar estoque" at bounding box center [792, 445] width 104 height 33
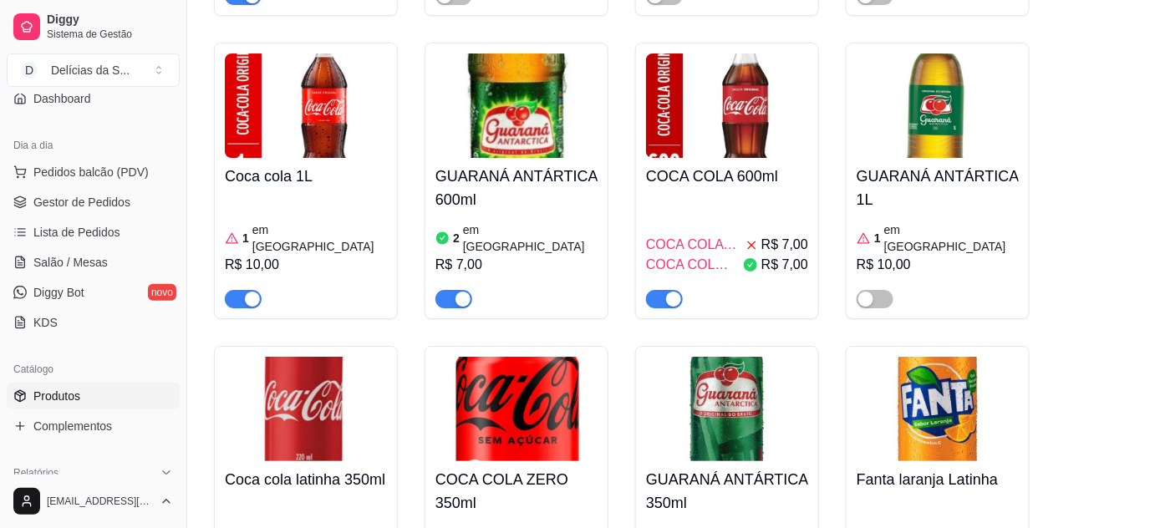
scroll to position [6030, 0]
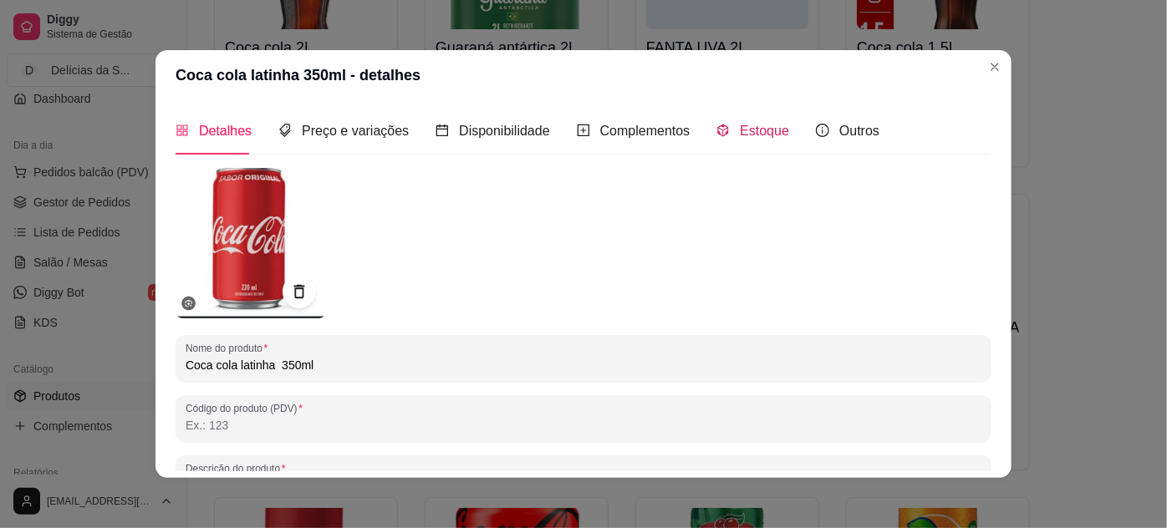
click at [716, 129] on icon "code-sandbox" at bounding box center [722, 130] width 13 height 13
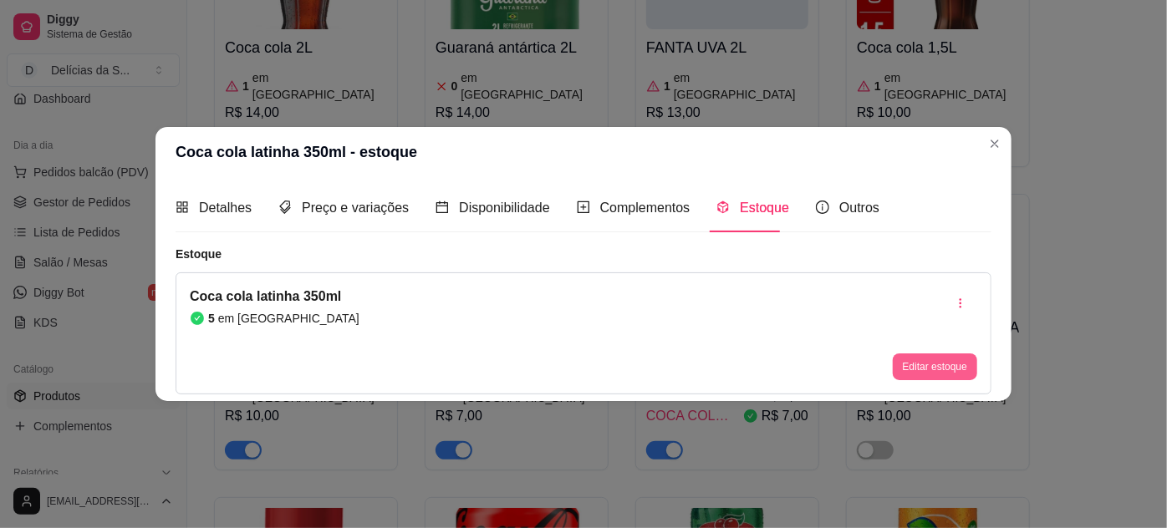
click at [903, 367] on button "Editar estoque" at bounding box center [935, 367] width 84 height 27
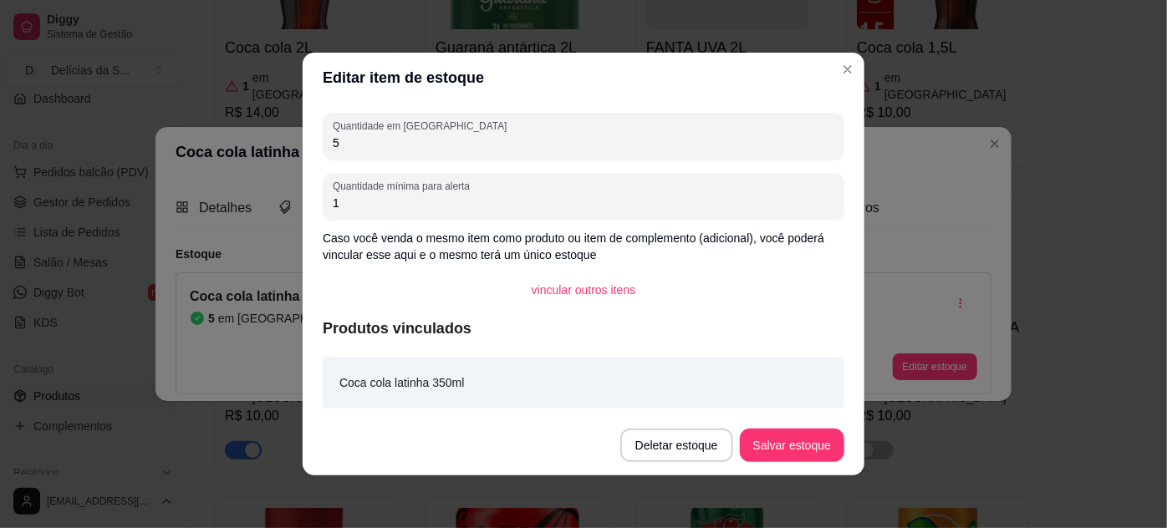
drag, startPoint x: 313, startPoint y: 144, endPoint x: 296, endPoint y: 143, distance: 16.7
click at [303, 143] on div "Quantidade em estoque 5 Quantidade mínima para alerta 1 Caso você venda o mesmo…" at bounding box center [584, 259] width 562 height 313
drag, startPoint x: 334, startPoint y: 147, endPoint x: 312, endPoint y: 135, distance: 25.4
click at [310, 137] on div "Quantidade em estoque 5 Quantidade mínima para alerta 1 Caso você venda o mesmo…" at bounding box center [584, 259] width 562 height 313
type input "4"
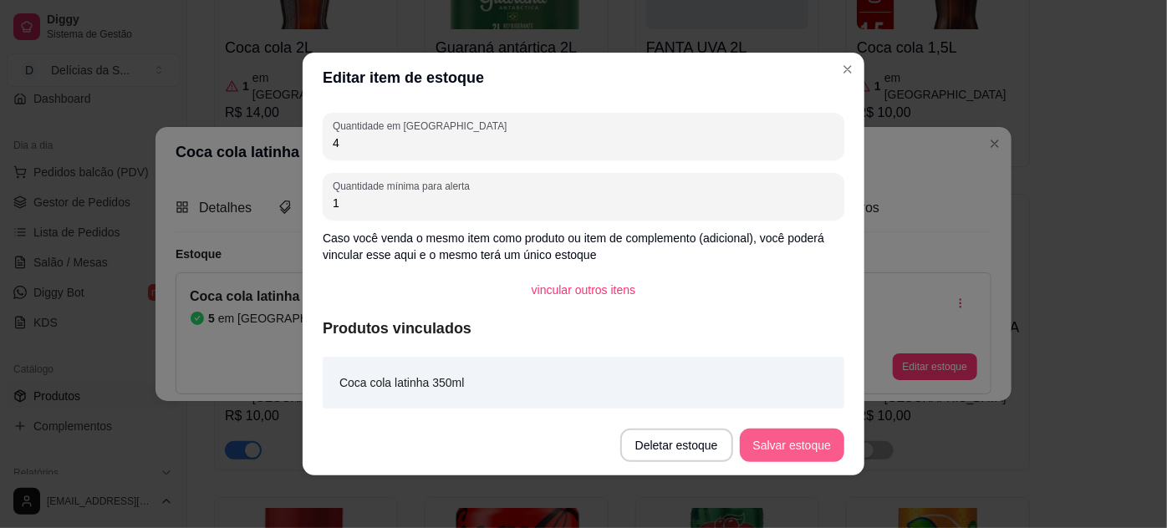
click at [800, 434] on button "Salvar estoque" at bounding box center [792, 445] width 104 height 33
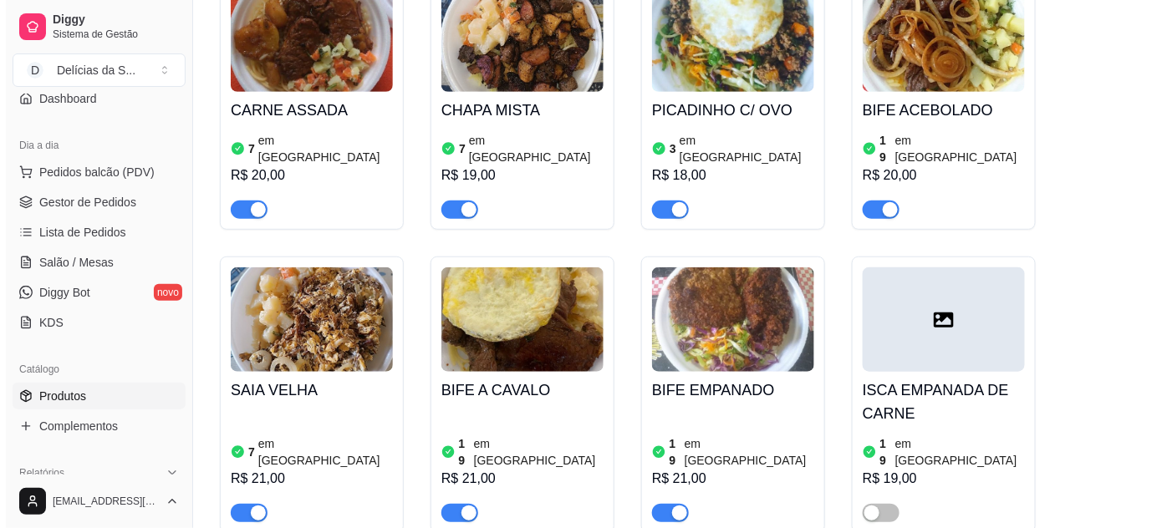
scroll to position [0, 0]
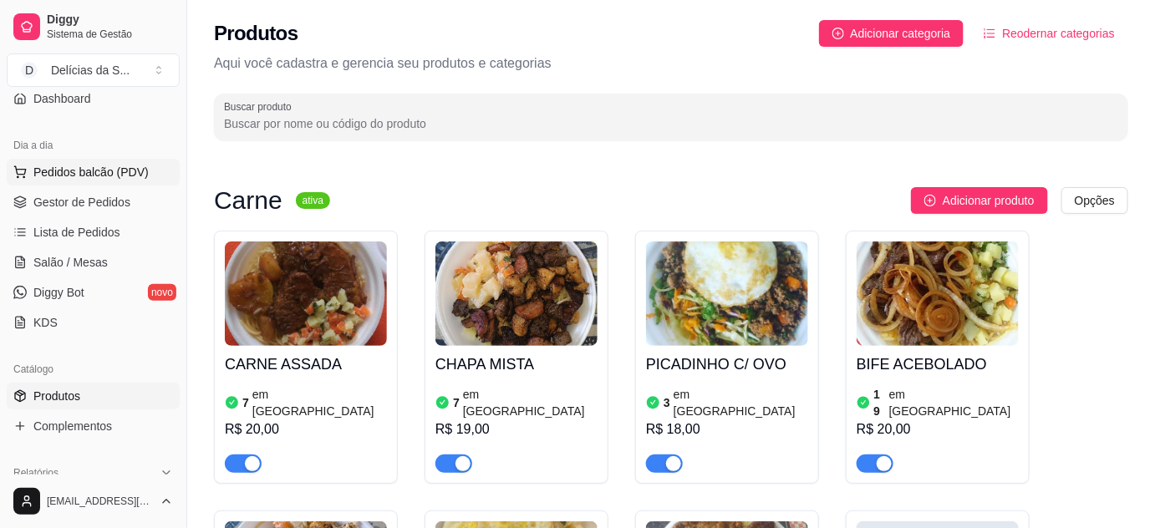
click at [116, 173] on span "Pedidos balcão (PDV)" at bounding box center [90, 172] width 115 height 17
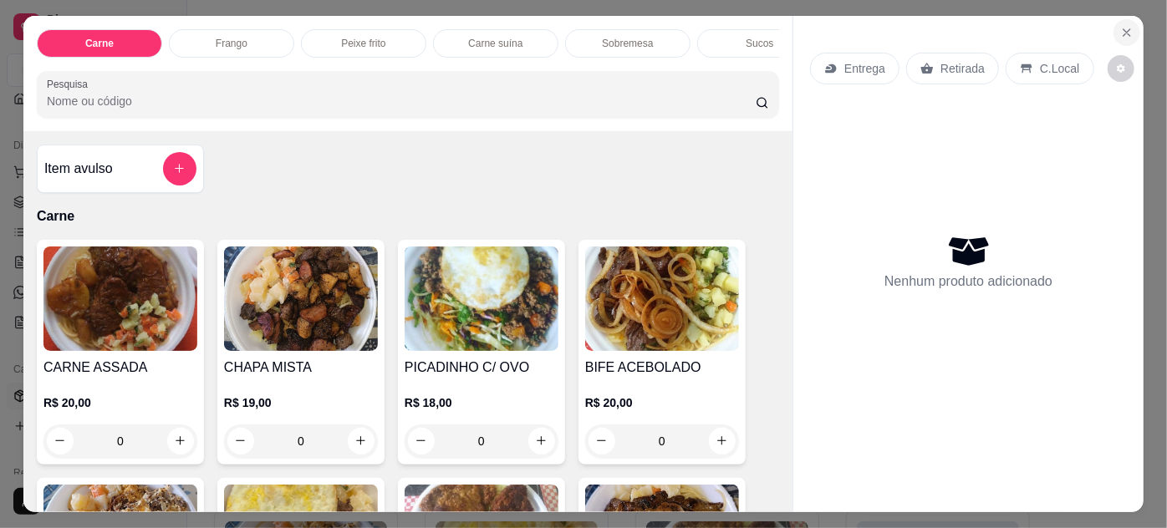
click at [1127, 28] on button "Close" at bounding box center [1127, 32] width 27 height 27
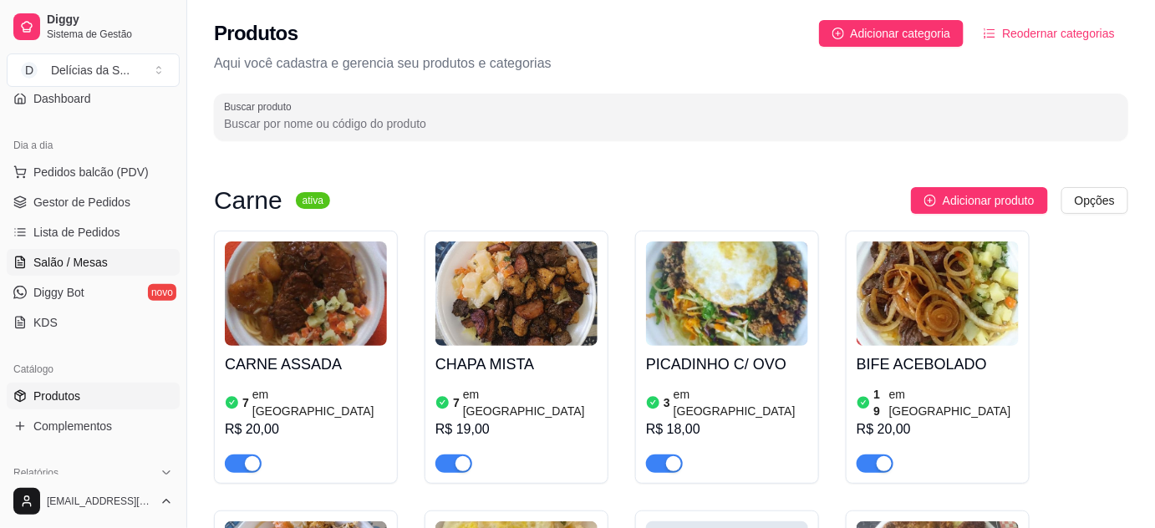
click at [74, 255] on span "Salão / Mesas" at bounding box center [70, 262] width 74 height 17
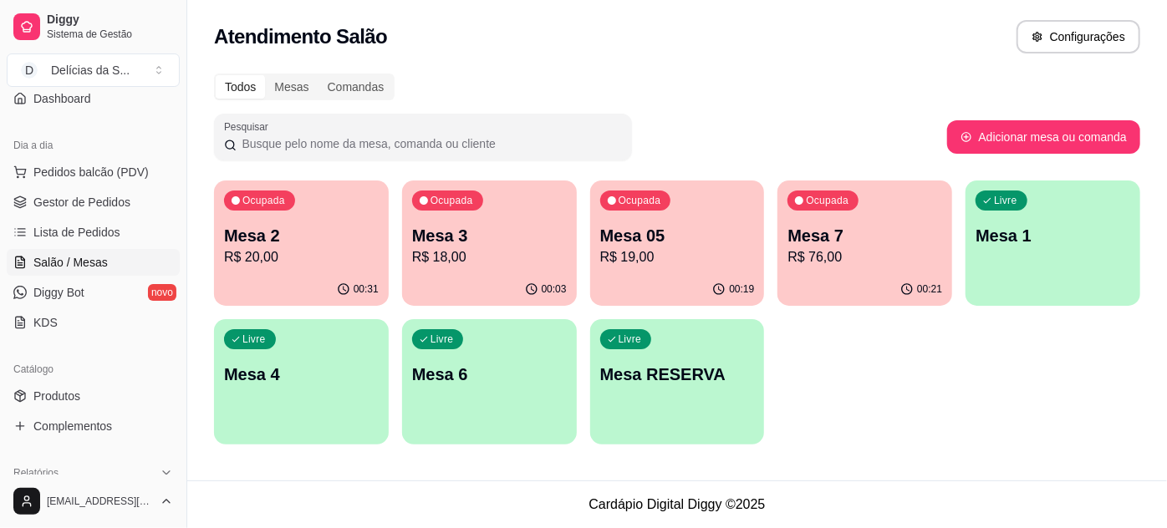
click at [272, 240] on p "Mesa 2" at bounding box center [301, 235] width 155 height 23
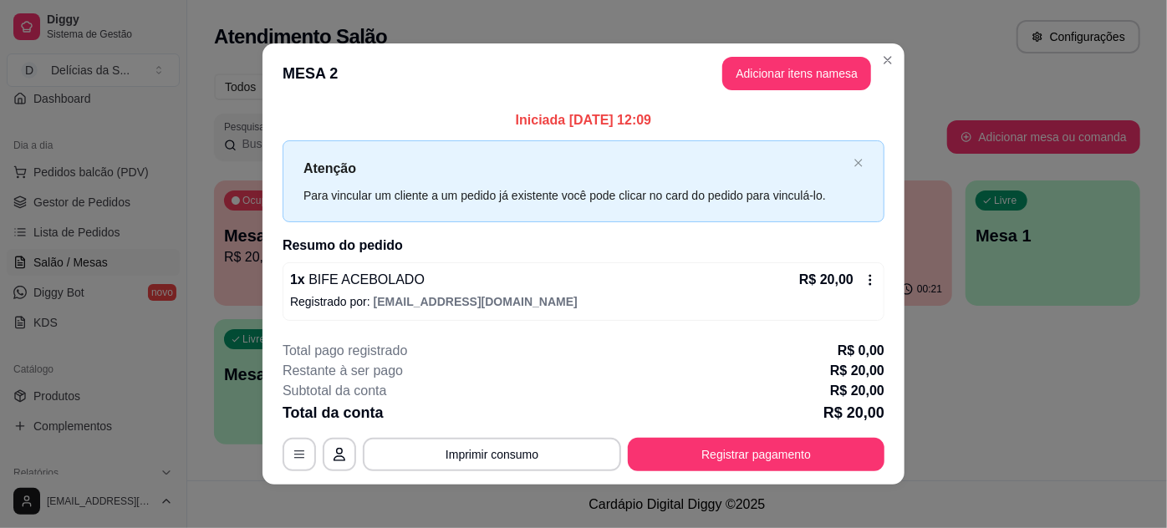
scroll to position [8, 0]
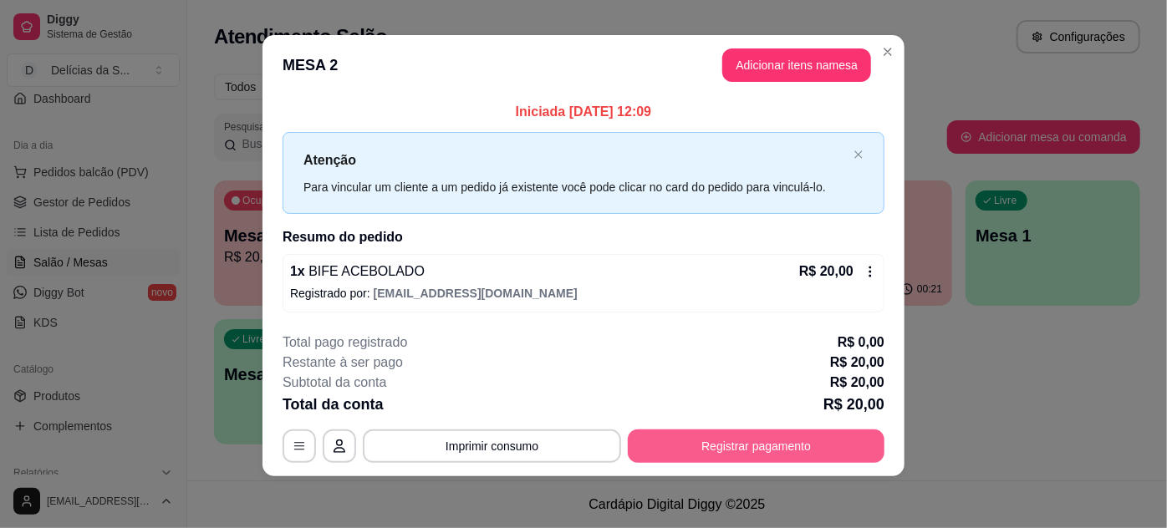
click at [747, 443] on button "Registrar pagamento" at bounding box center [756, 446] width 257 height 33
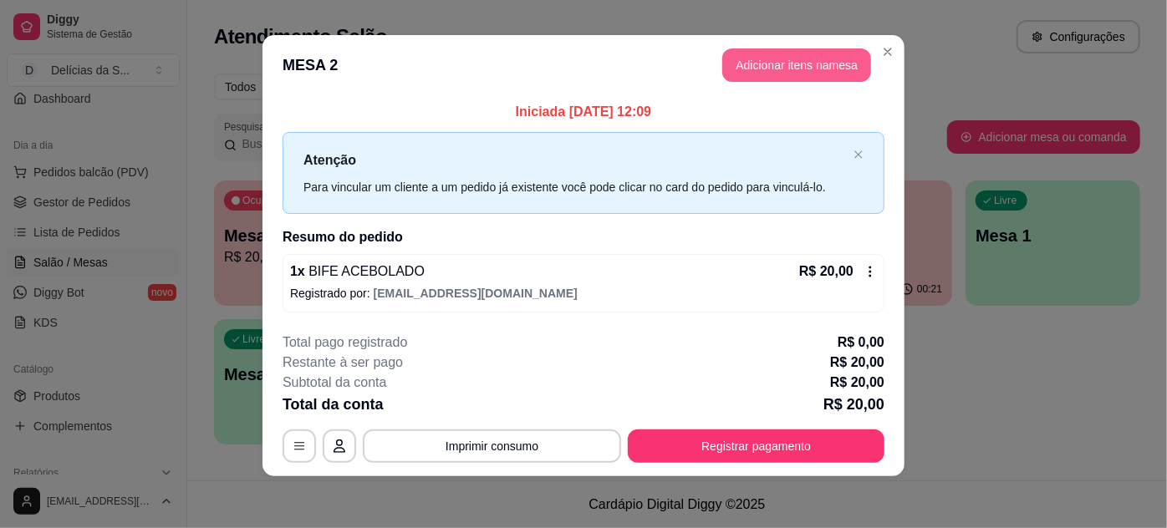
click at [797, 74] on button "Adicionar itens na mesa" at bounding box center [796, 64] width 149 height 33
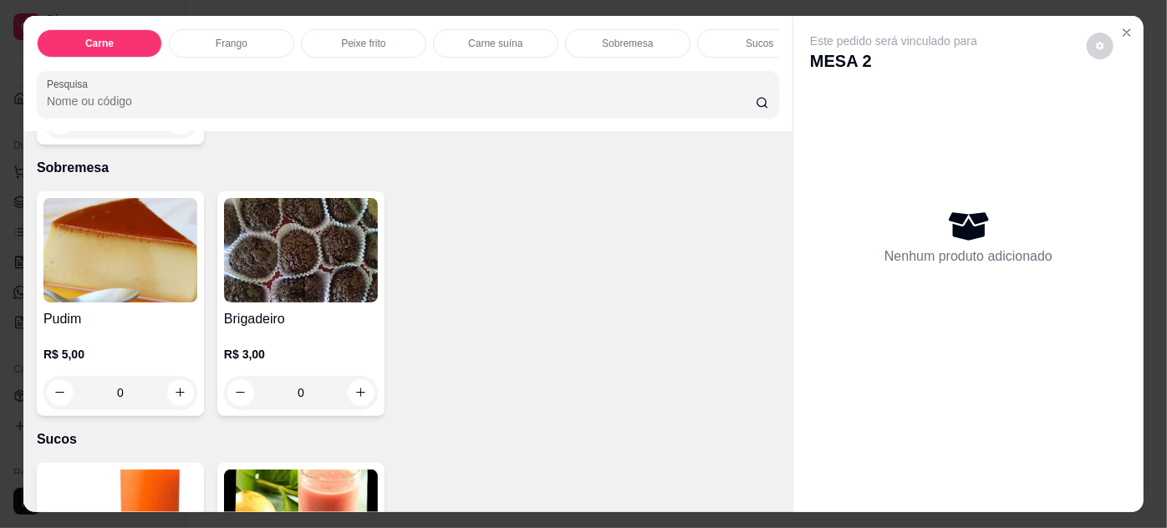
scroll to position [1975, 0]
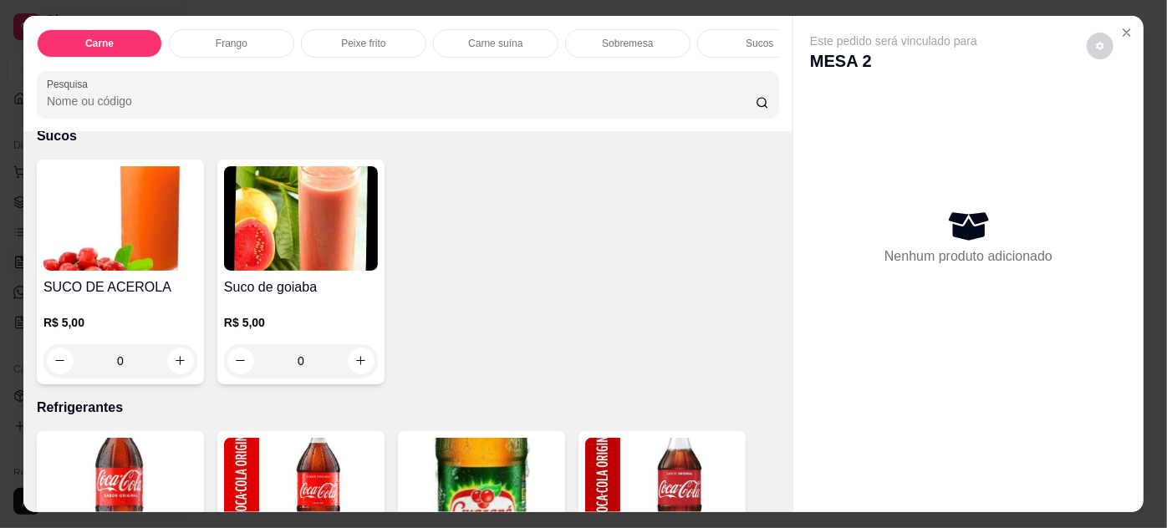
click at [292, 247] on img at bounding box center [301, 218] width 154 height 104
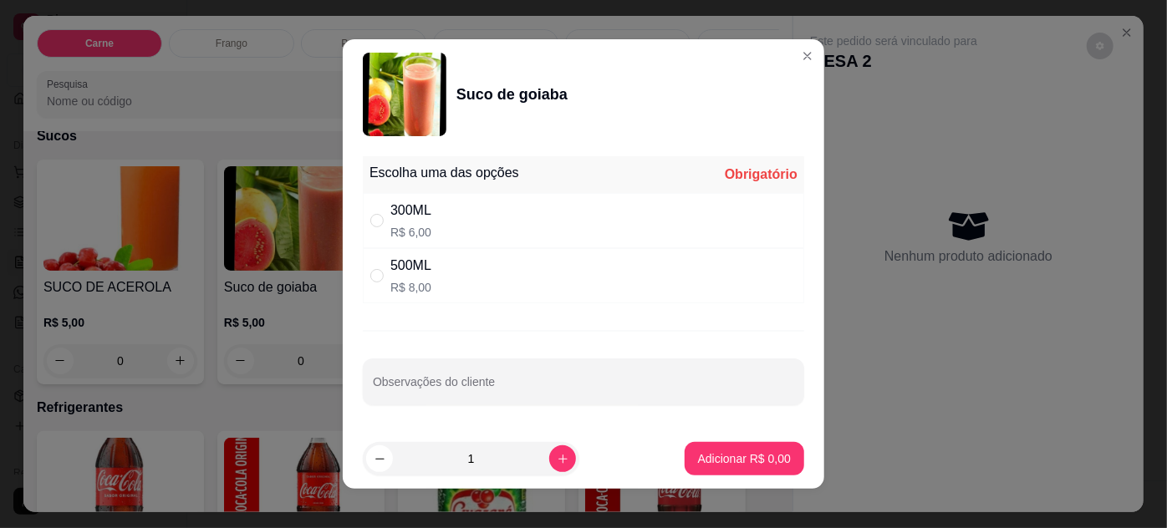
drag, startPoint x: 485, startPoint y: 222, endPoint x: 688, endPoint y: 349, distance: 240.1
click at [483, 220] on div "300ML R$ 6,00" at bounding box center [583, 220] width 441 height 55
radio input "true"
click at [747, 464] on p "Adicionar R$ 6,00" at bounding box center [744, 459] width 90 height 16
type input "1"
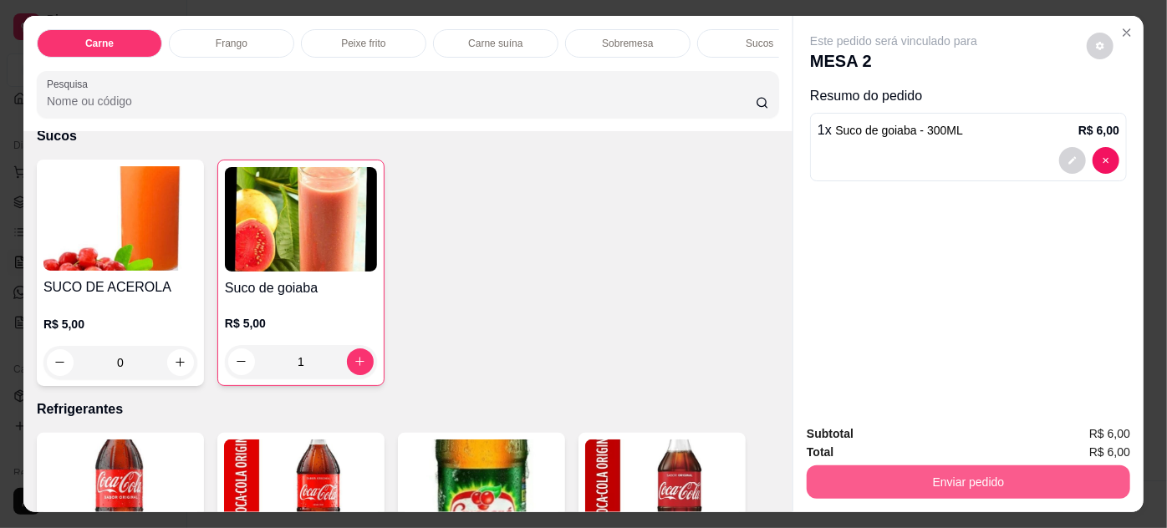
click at [914, 474] on button "Enviar pedido" at bounding box center [969, 482] width 324 height 33
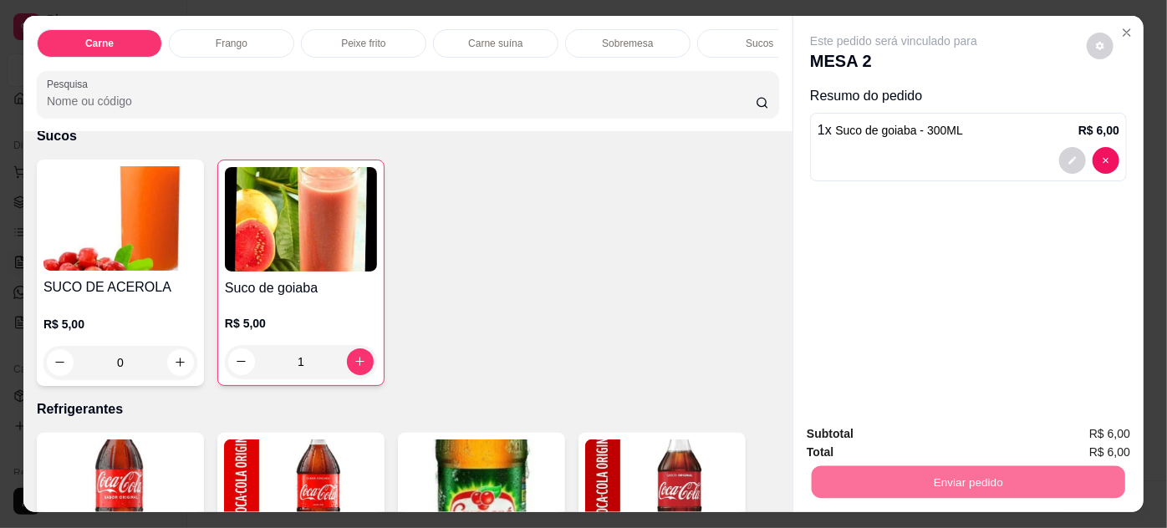
click at [923, 430] on button "Não registrar e enviar pedido" at bounding box center [913, 435] width 169 height 31
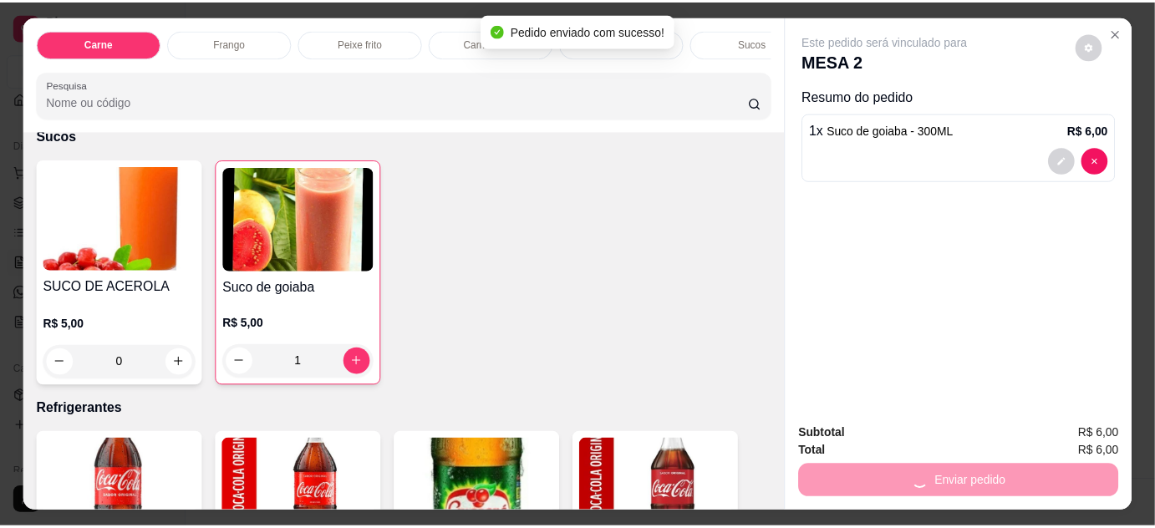
scroll to position [0, 0]
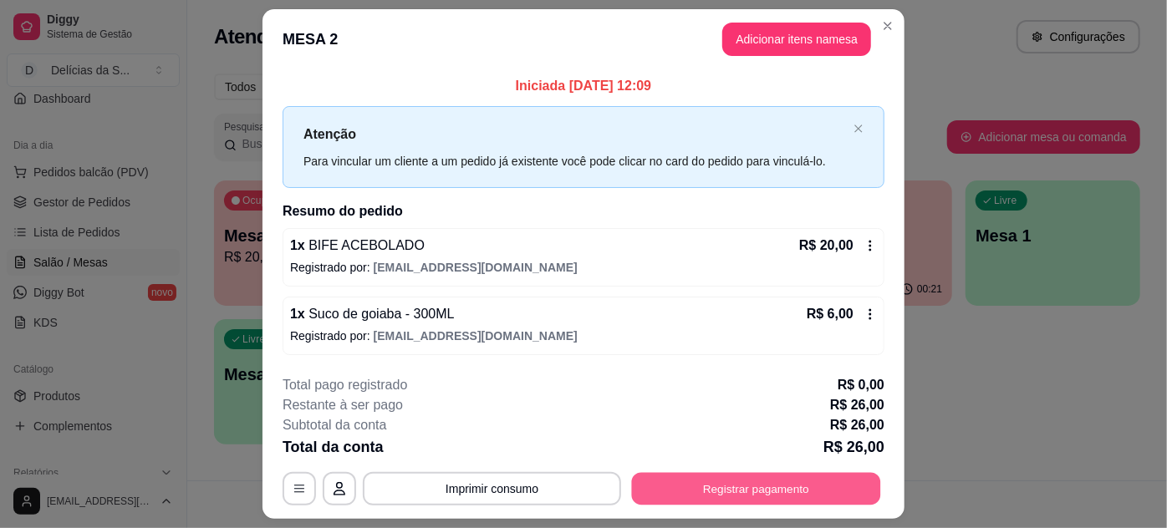
click at [754, 482] on button "Registrar pagamento" at bounding box center [756, 488] width 249 height 33
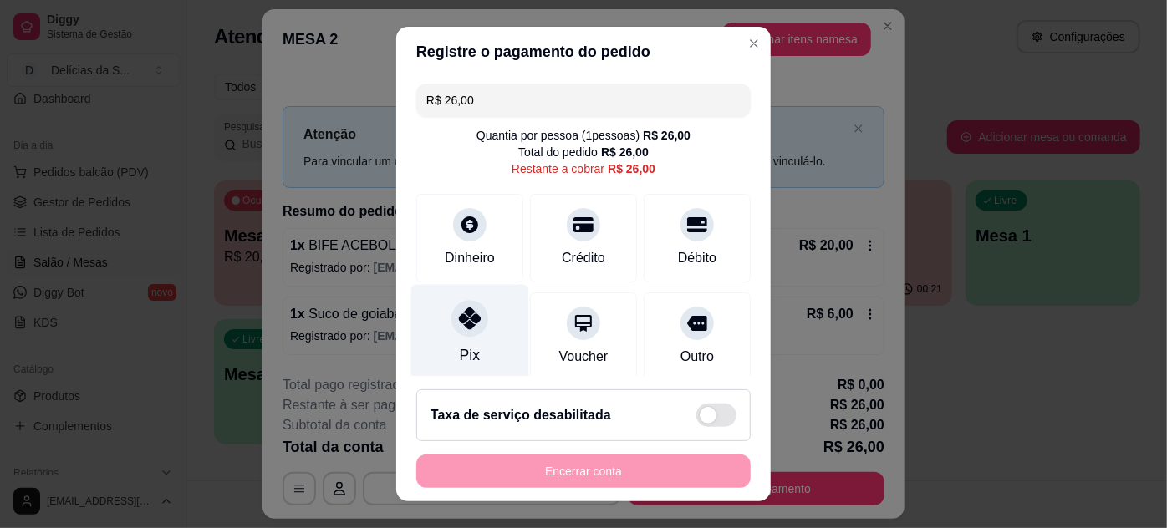
click at [476, 320] on div at bounding box center [469, 318] width 37 height 37
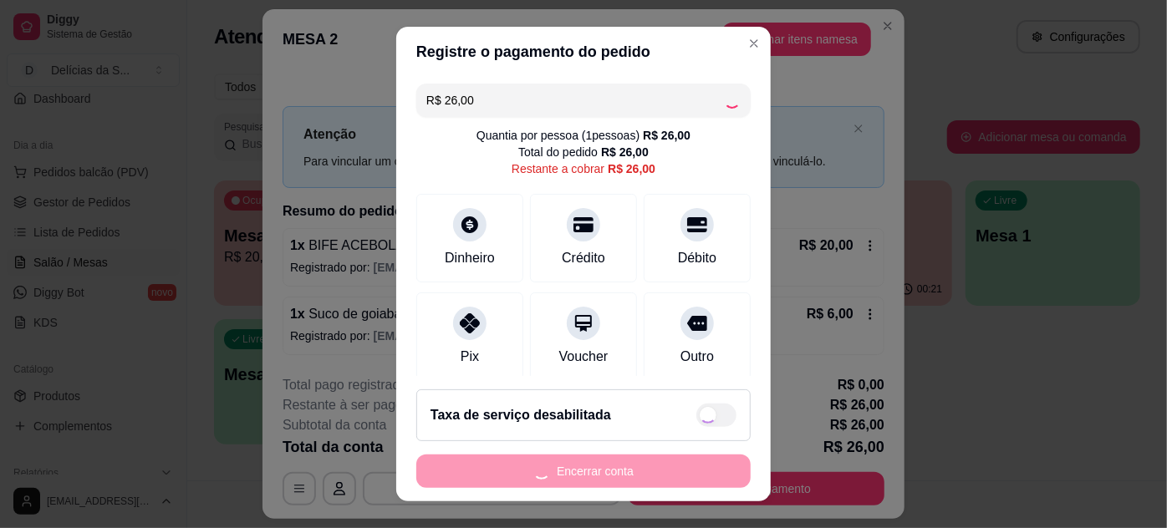
type input "R$ 0,00"
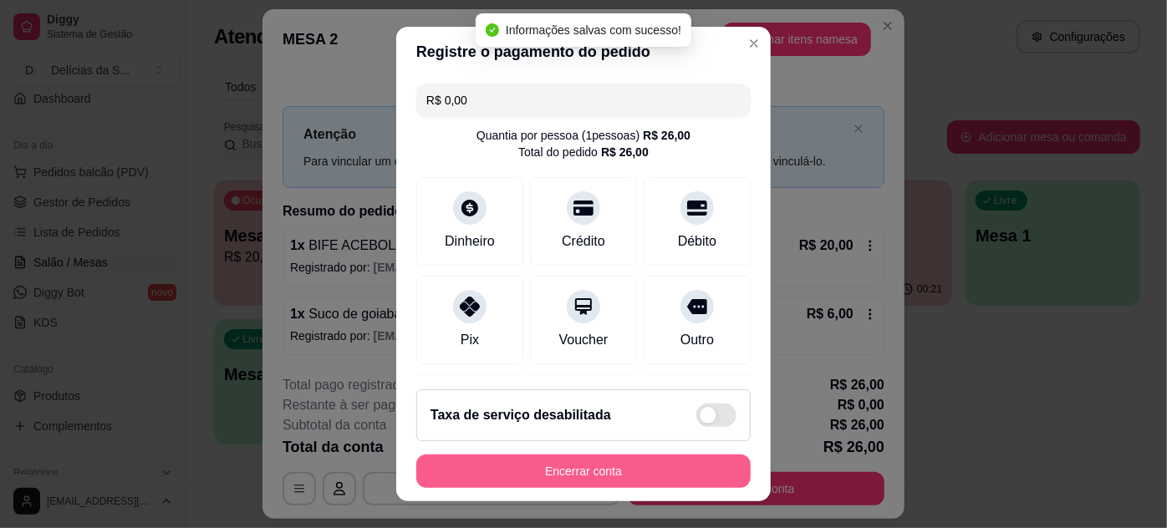
click at [626, 475] on button "Encerrar conta" at bounding box center [583, 471] width 334 height 33
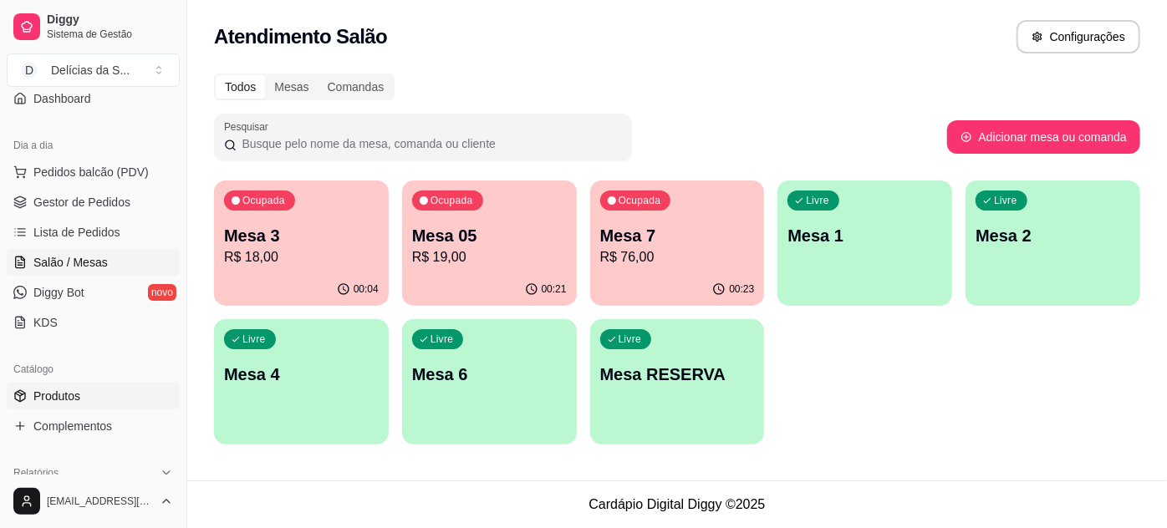
click at [115, 400] on link "Produtos" at bounding box center [93, 396] width 173 height 27
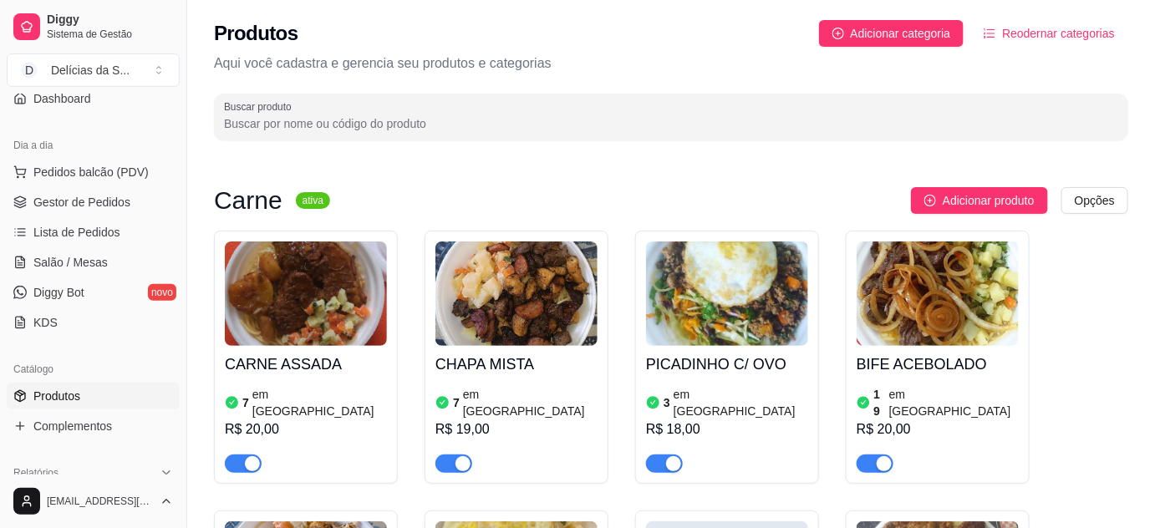
click at [455, 455] on button "button" at bounding box center [454, 464] width 37 height 18
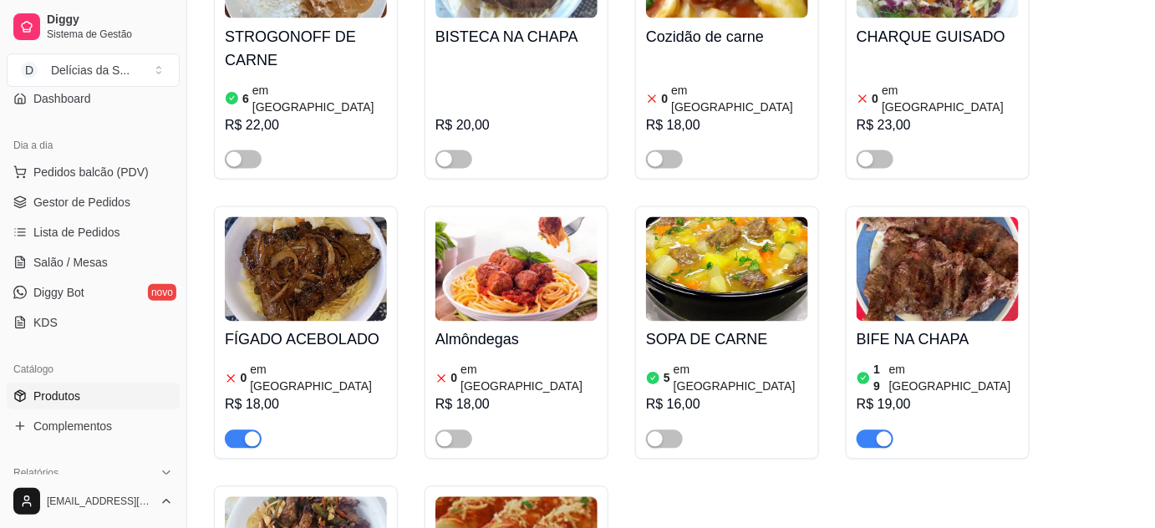
scroll to position [1063, 0]
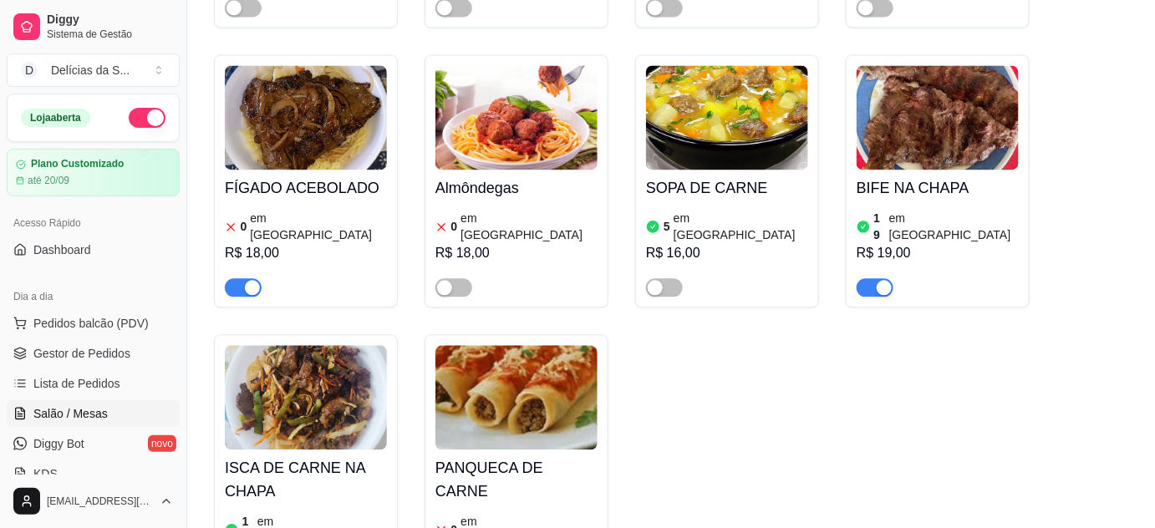
click at [84, 409] on span "Salão / Mesas" at bounding box center [70, 413] width 74 height 17
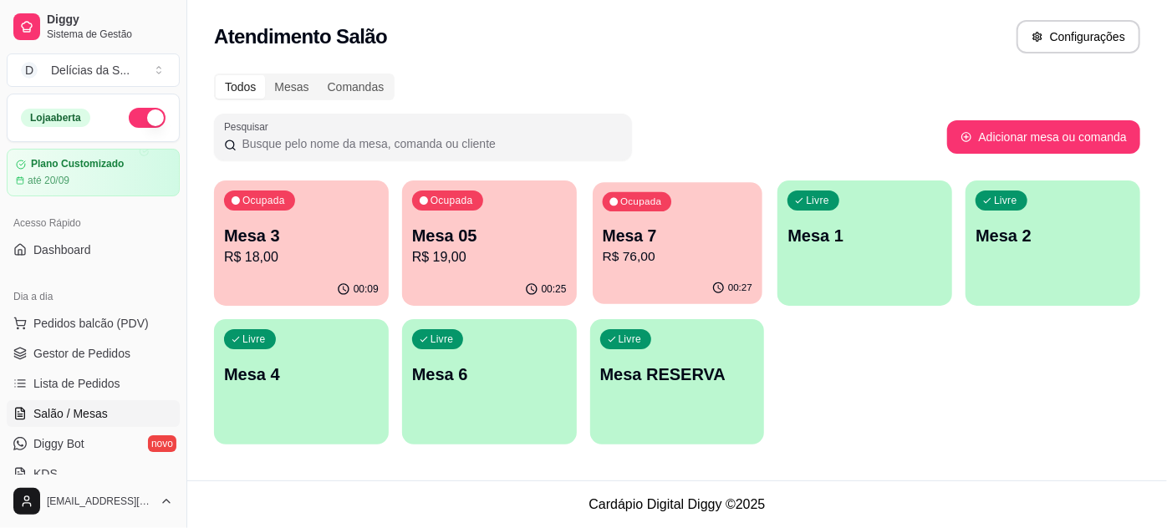
click at [755, 234] on div "Ocupada Mesa 7 R$ 76,00" at bounding box center [678, 227] width 170 height 90
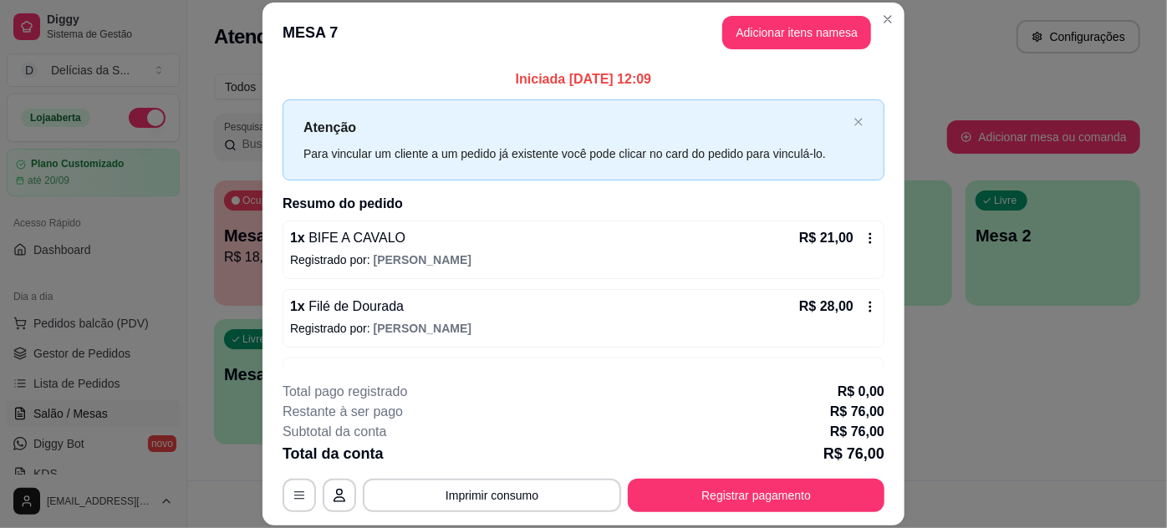
scroll to position [151, 0]
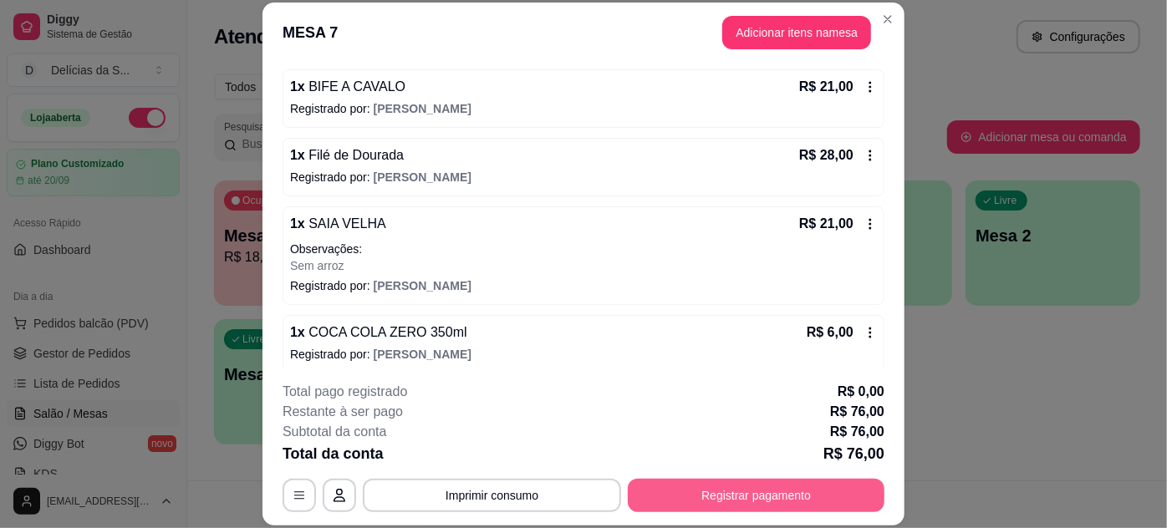
click at [693, 489] on button "Registrar pagamento" at bounding box center [756, 495] width 257 height 33
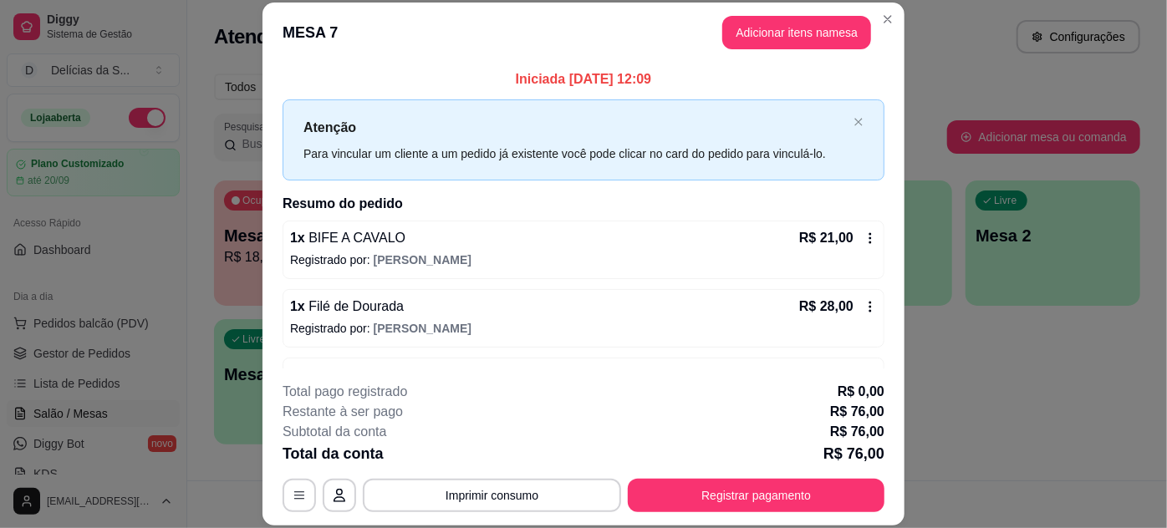
scroll to position [161, 0]
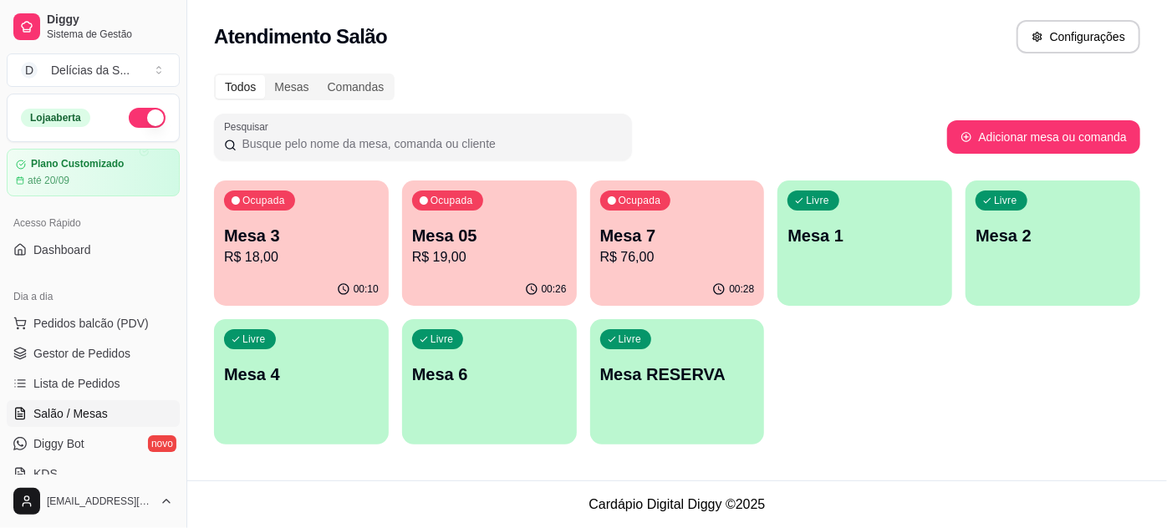
click at [631, 248] on p "R$ 76,00" at bounding box center [677, 257] width 155 height 20
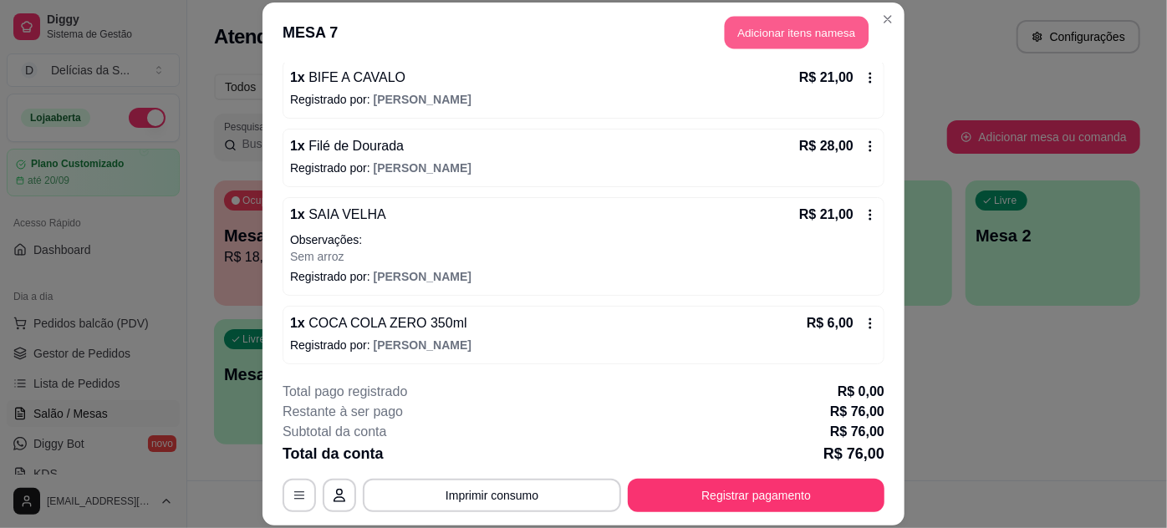
click at [803, 35] on button "Adicionar itens na mesa" at bounding box center [797, 33] width 144 height 33
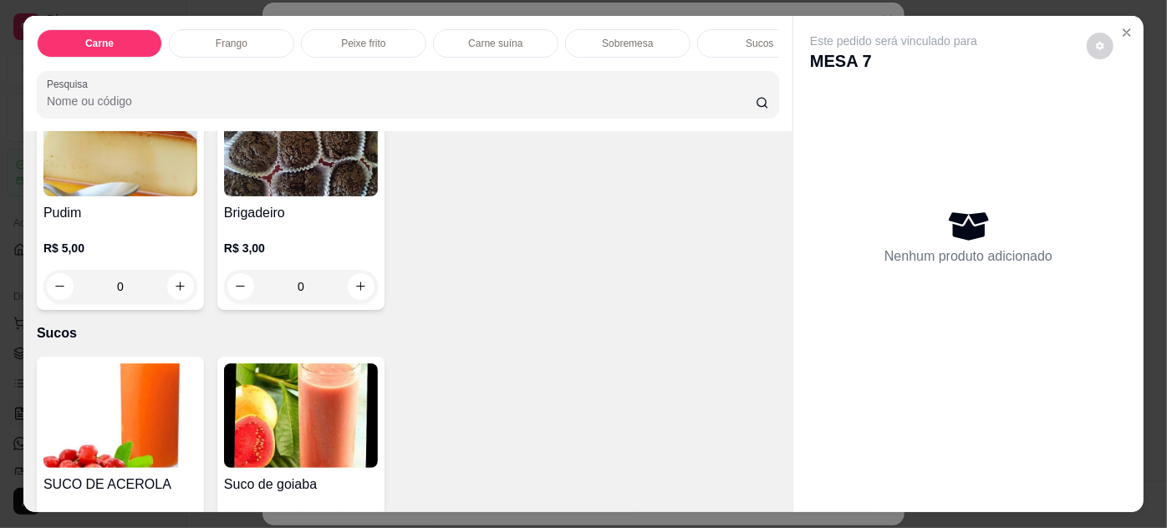
scroll to position [1672, 0]
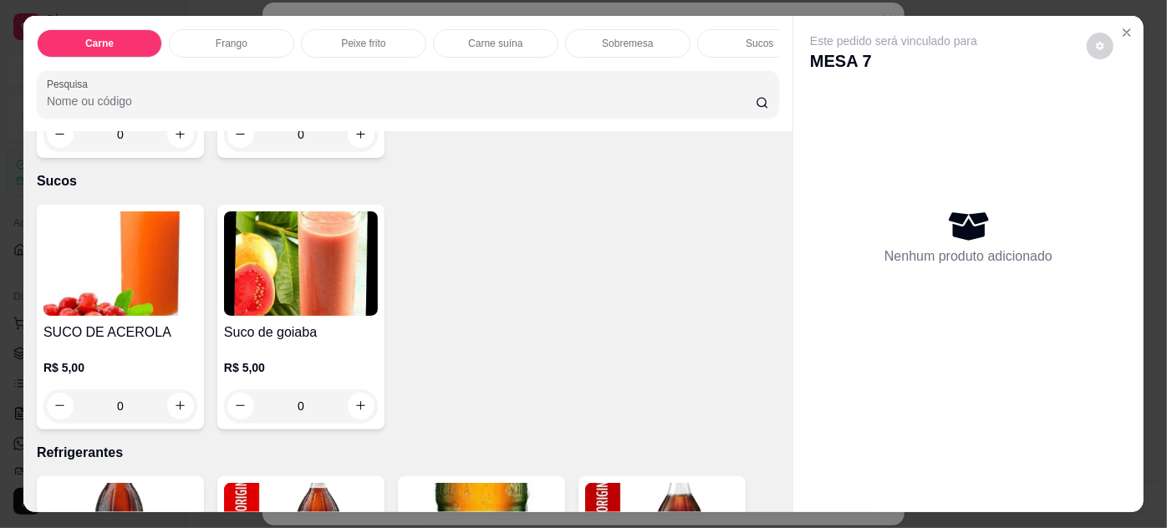
click at [176, 260] on img at bounding box center [120, 264] width 154 height 104
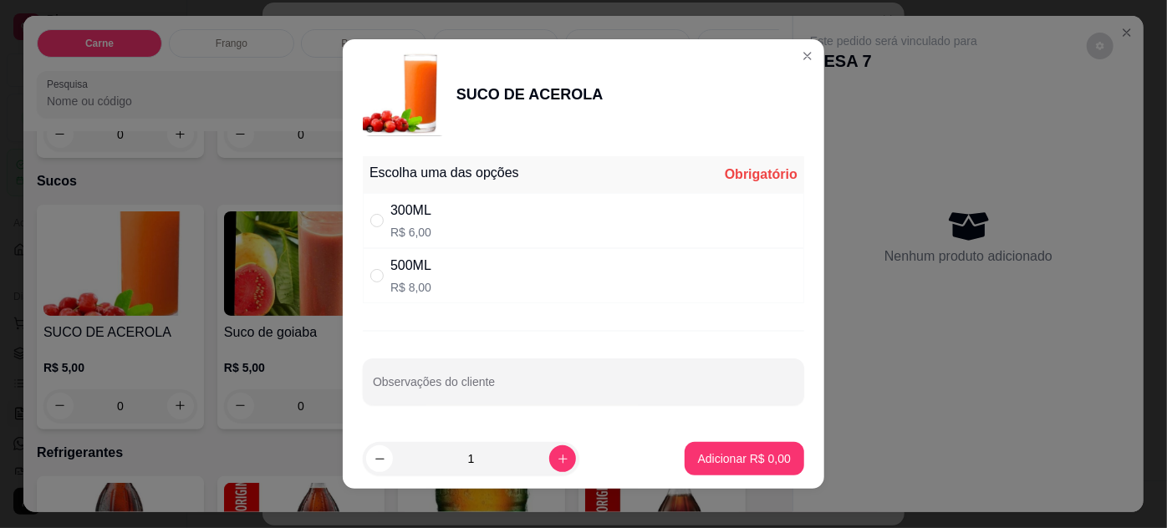
click at [498, 226] on div "300ML R$ 6,00" at bounding box center [583, 220] width 441 height 55
radio input "true"
click at [685, 456] on button "Adicionar R$ 6,00" at bounding box center [745, 458] width 120 height 33
type input "1"
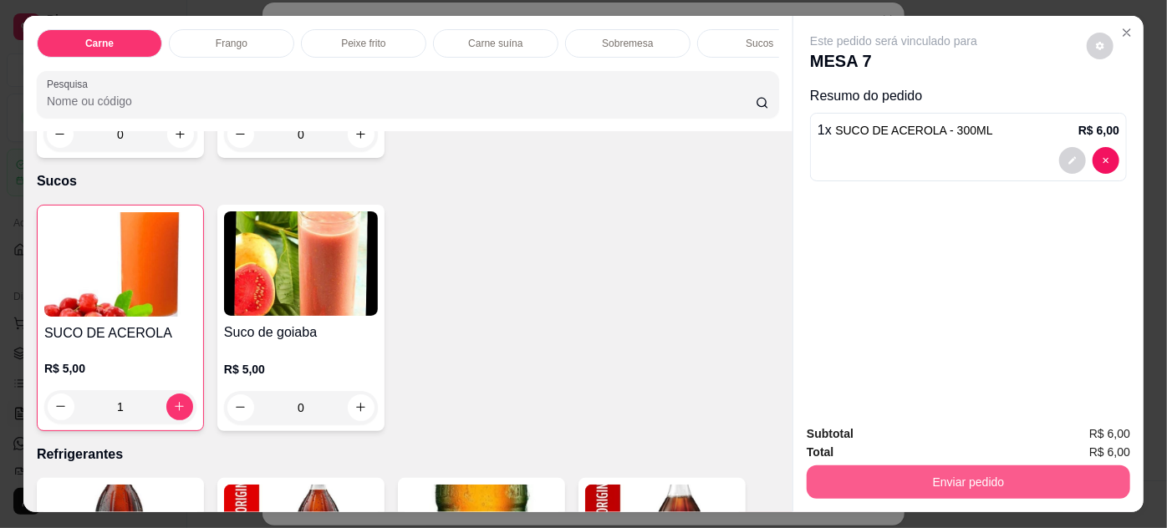
click at [880, 478] on button "Enviar pedido" at bounding box center [969, 482] width 324 height 33
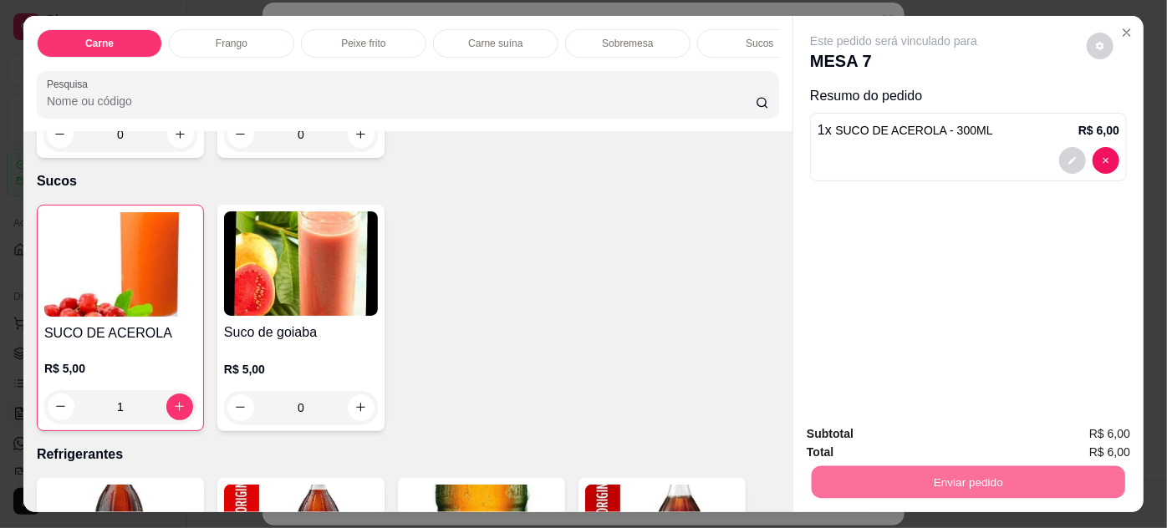
click at [871, 431] on button "Não registrar e enviar pedido" at bounding box center [913, 435] width 169 height 31
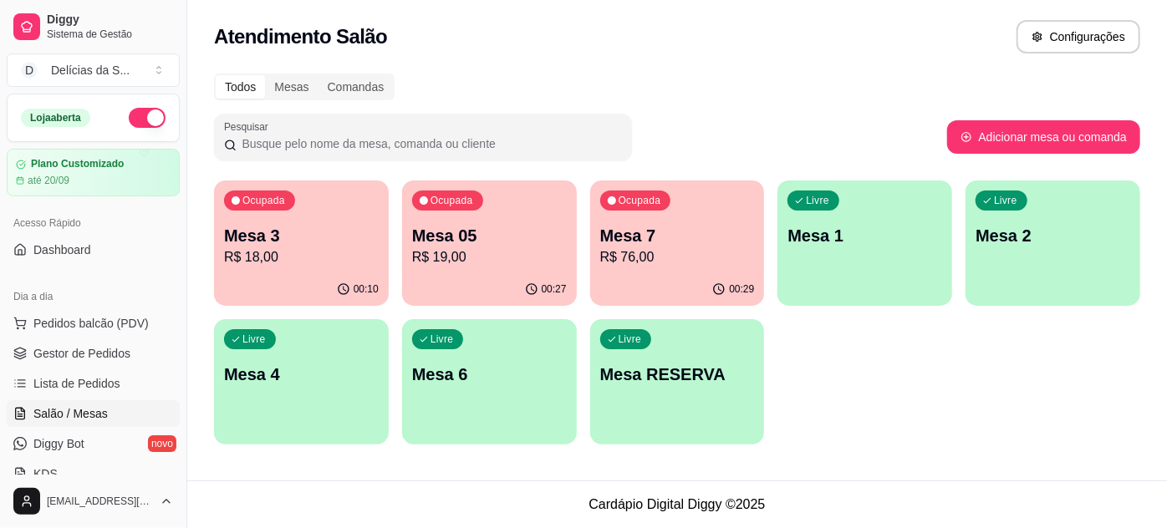
click at [639, 220] on div "Ocupada Mesa 7 R$ 76,00" at bounding box center [677, 227] width 175 height 93
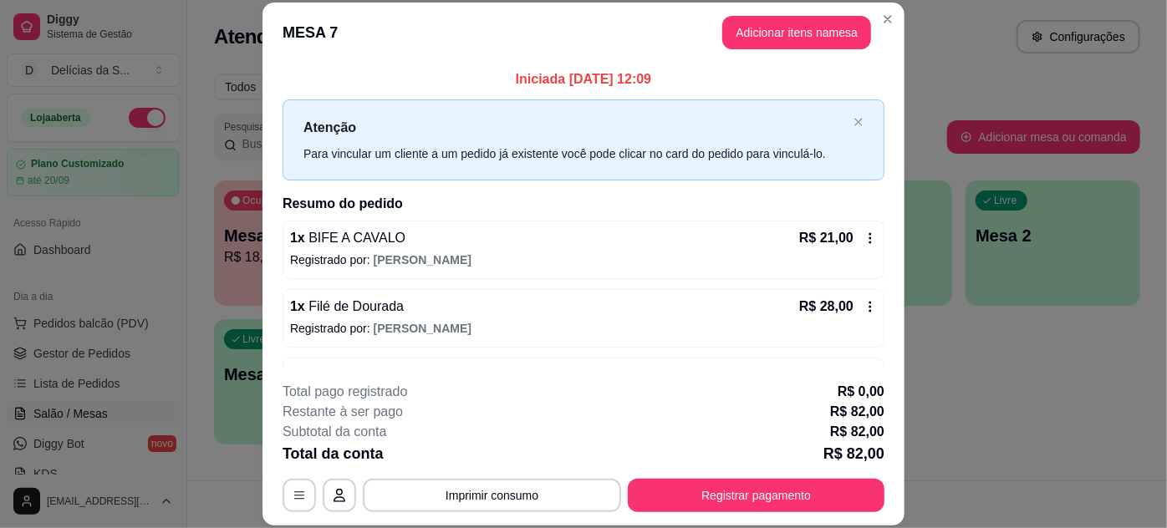
scroll to position [229, 0]
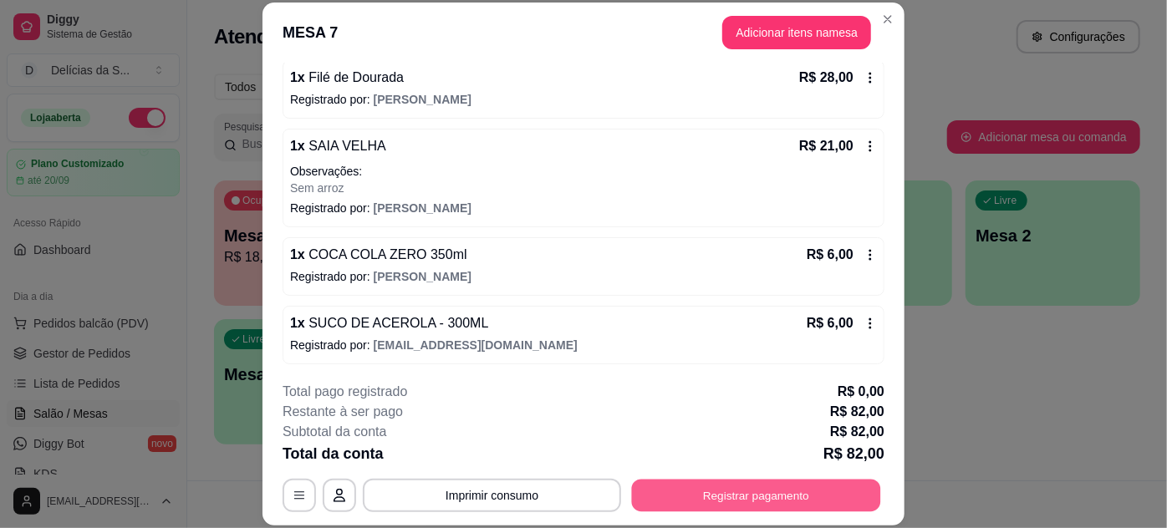
click at [701, 483] on button "Registrar pagamento" at bounding box center [756, 495] width 249 height 33
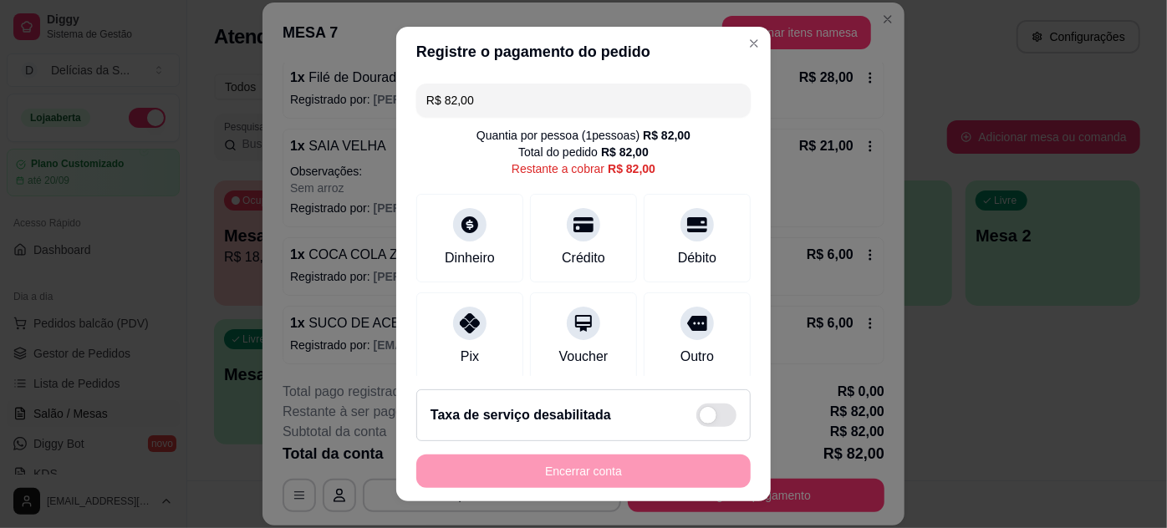
click at [613, 109] on input "R$ 82,00" at bounding box center [583, 100] width 314 height 33
click at [456, 336] on div "Pix" at bounding box center [470, 333] width 118 height 98
click at [528, 99] on input "R$ 56,00" at bounding box center [583, 100] width 314 height 33
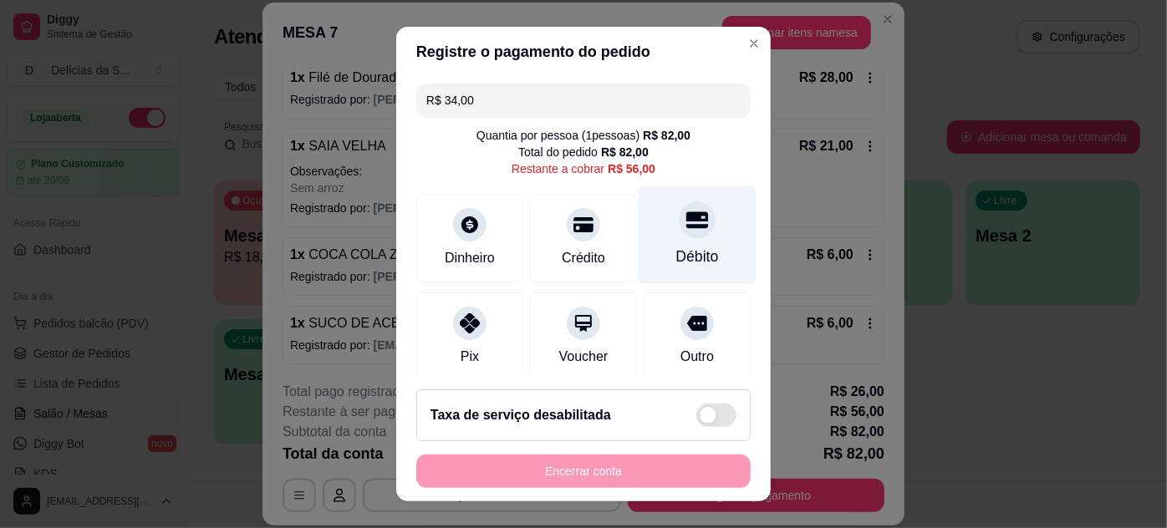
click at [686, 217] on icon at bounding box center [697, 220] width 22 height 17
click at [676, 249] on div "Débito" at bounding box center [697, 257] width 43 height 22
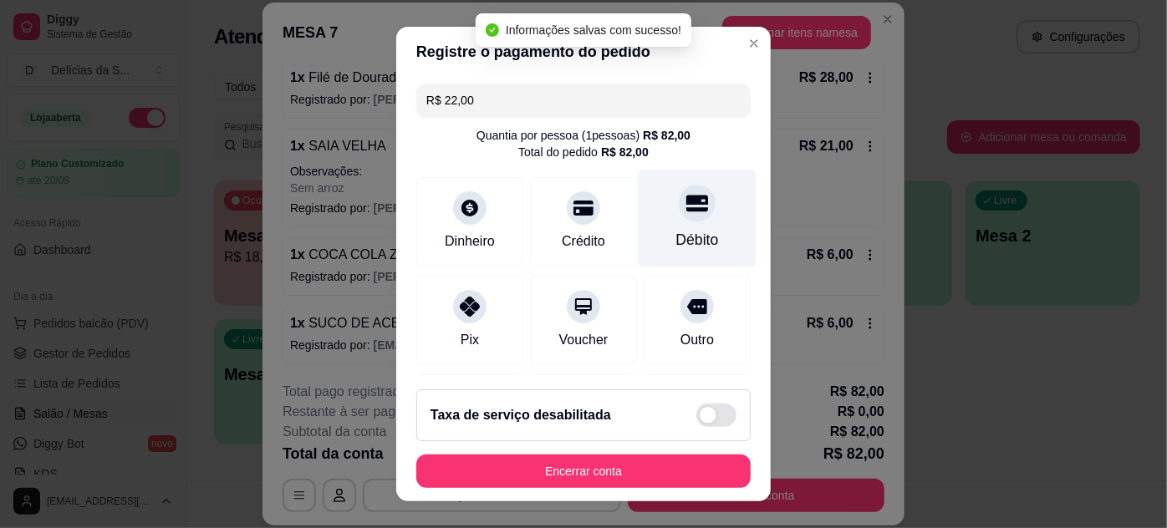
type input "R$ 0,00"
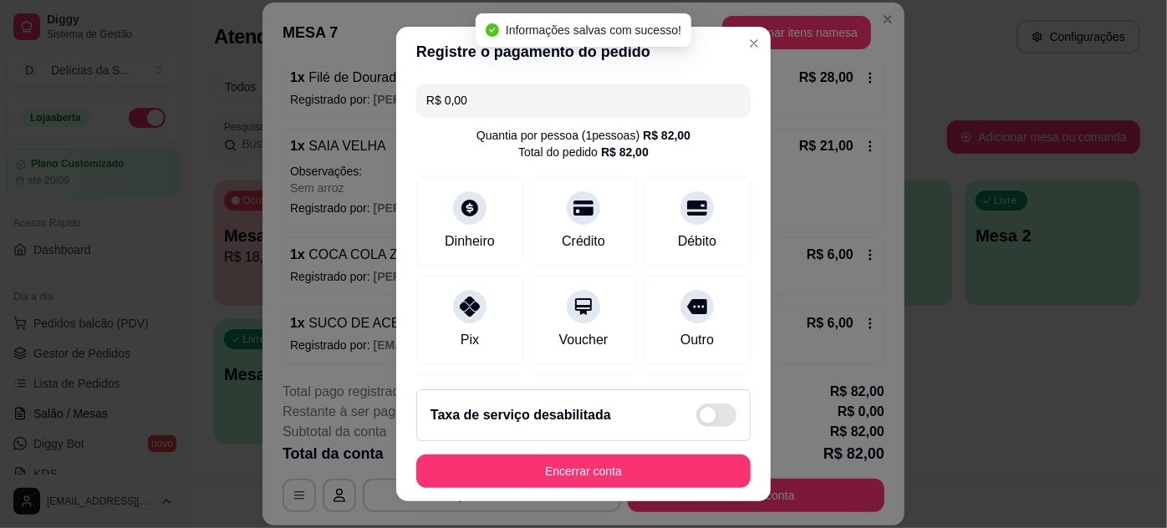
scroll to position [27, 0]
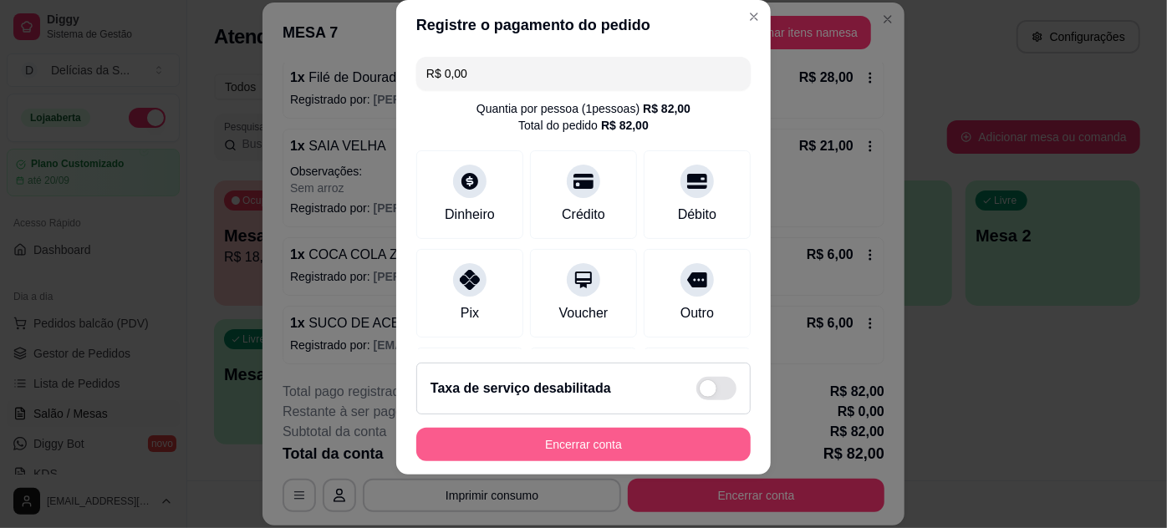
click at [583, 441] on button "Encerrar conta" at bounding box center [583, 444] width 334 height 33
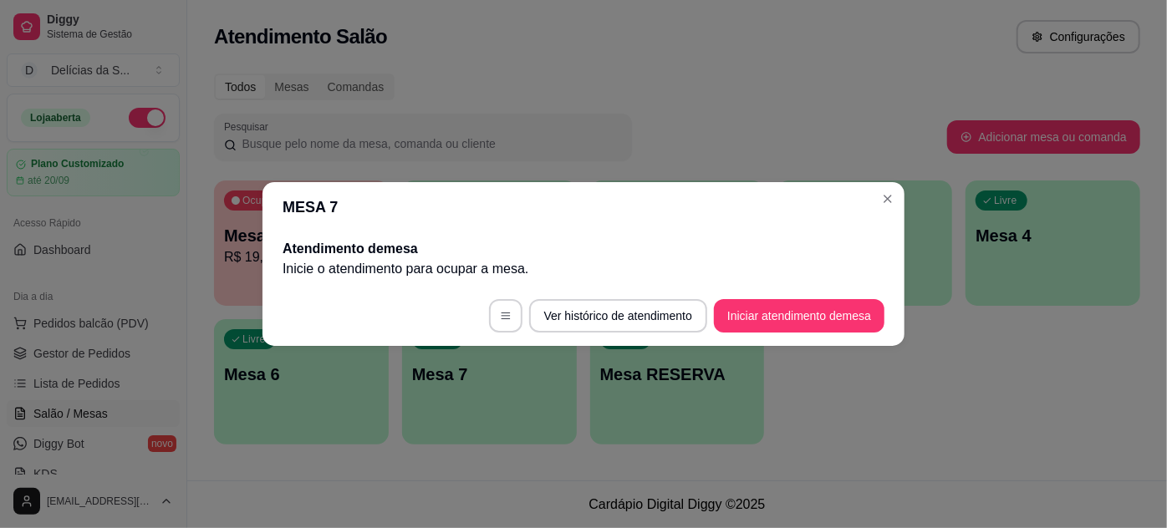
scroll to position [0, 0]
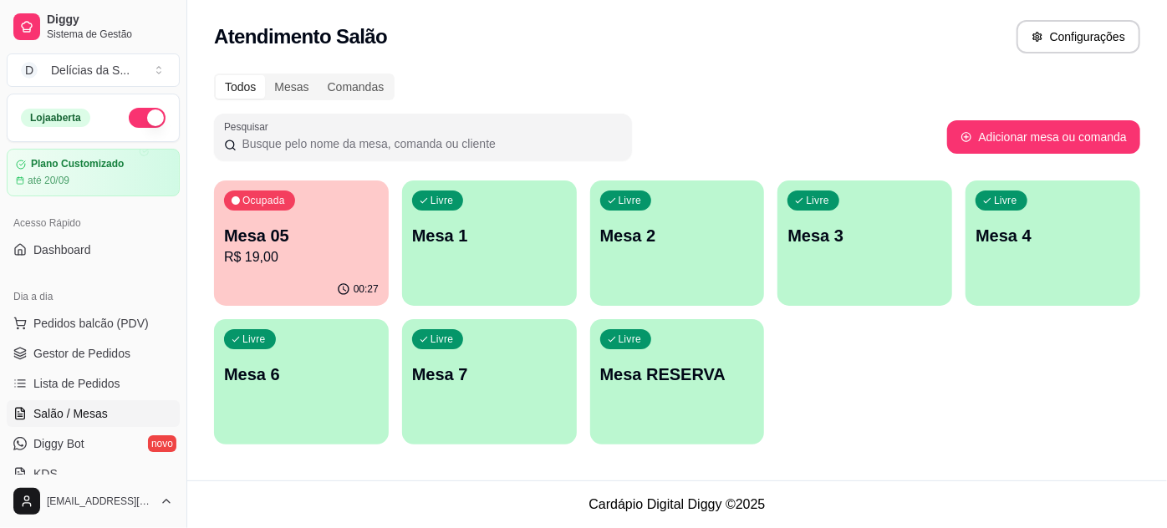
click at [273, 233] on p "Mesa 05" at bounding box center [301, 235] width 155 height 23
click at [888, 201] on div "Livre Mesa 3" at bounding box center [866, 233] width 170 height 102
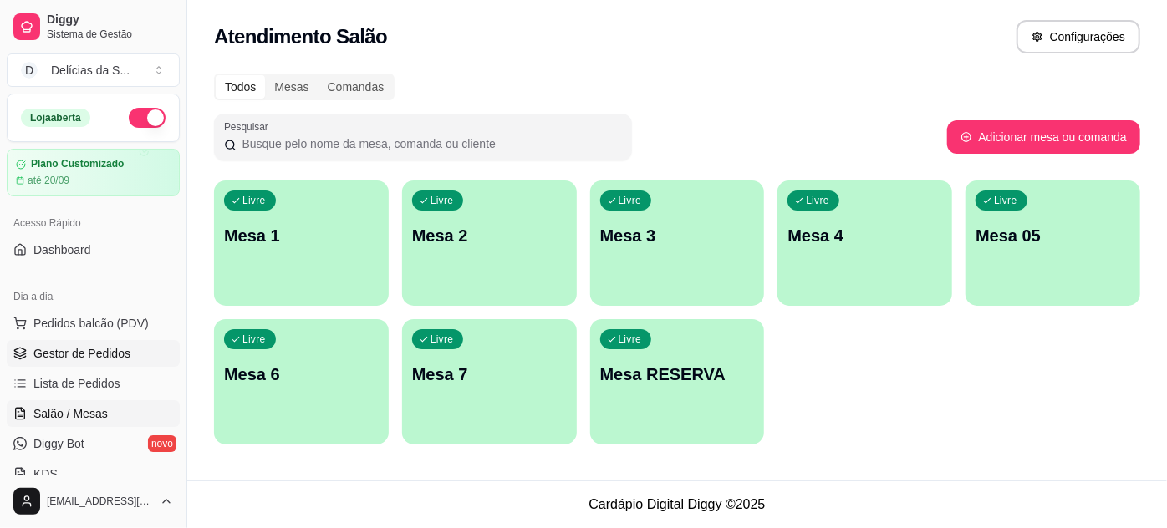
click at [90, 353] on span "Gestor de Pedidos" at bounding box center [81, 353] width 97 height 17
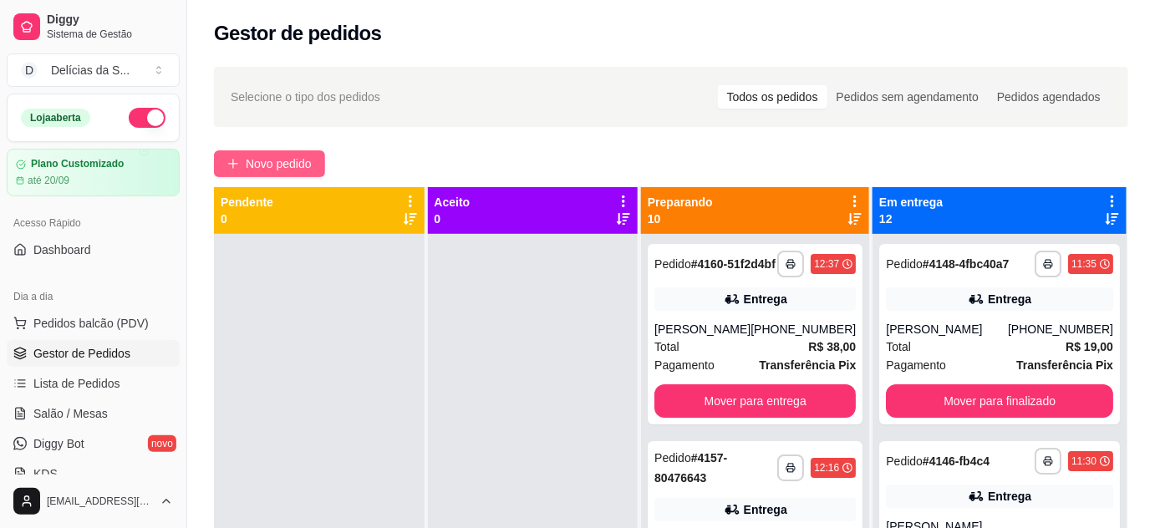
click at [270, 168] on span "Novo pedido" at bounding box center [279, 164] width 66 height 18
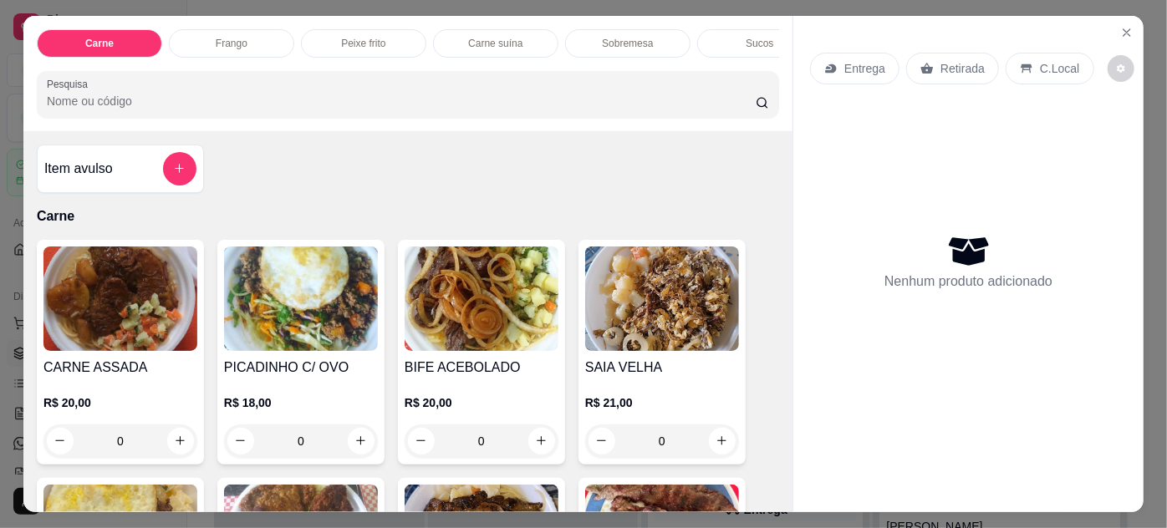
click at [154, 325] on img at bounding box center [120, 299] width 154 height 104
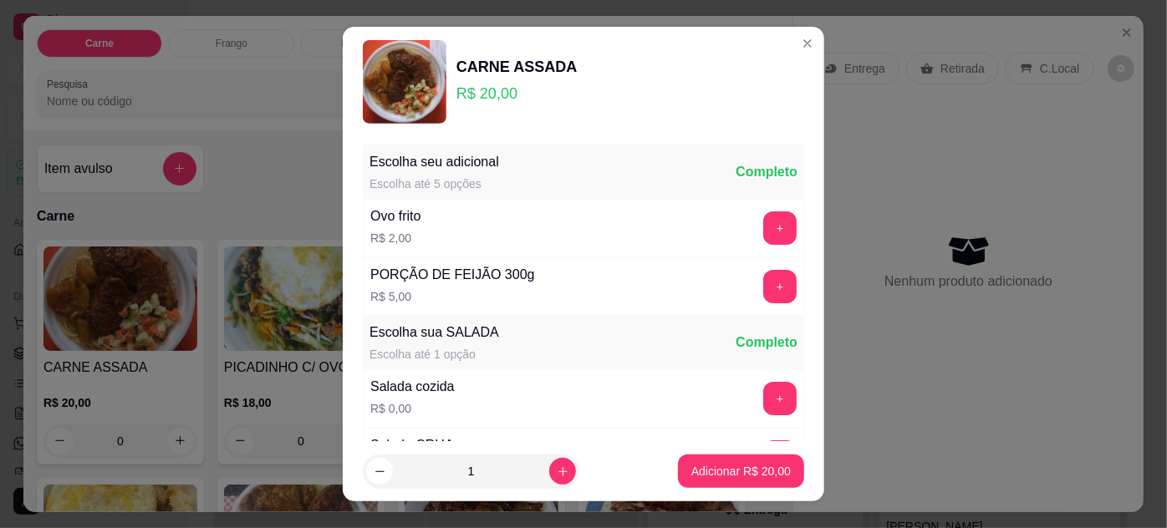
scroll to position [166, 0]
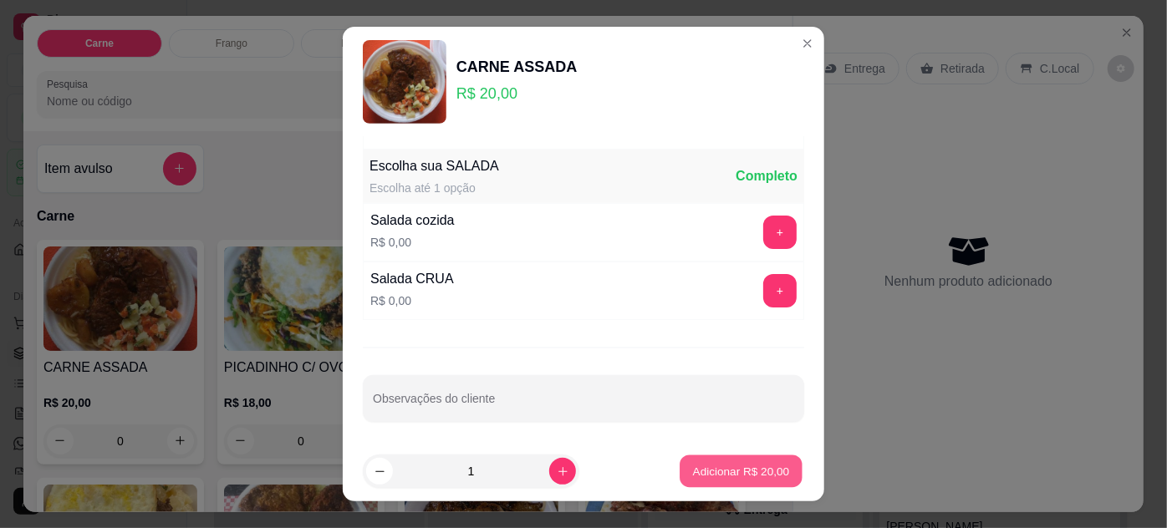
click at [731, 462] on button "Adicionar R$ 20,00" at bounding box center [741, 472] width 123 height 33
type input "1"
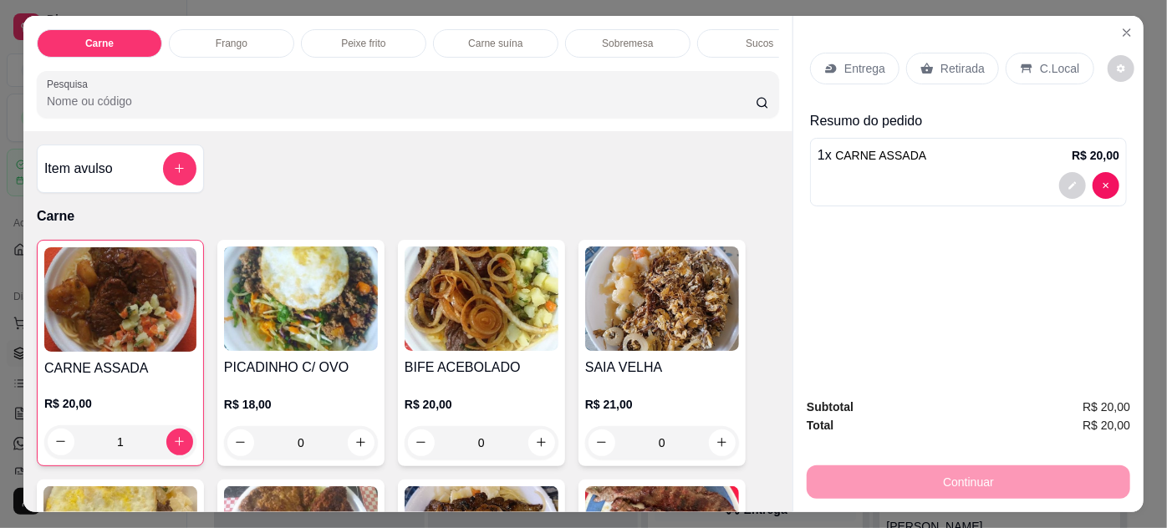
click at [844, 63] on p "Entrega" at bounding box center [864, 68] width 41 height 17
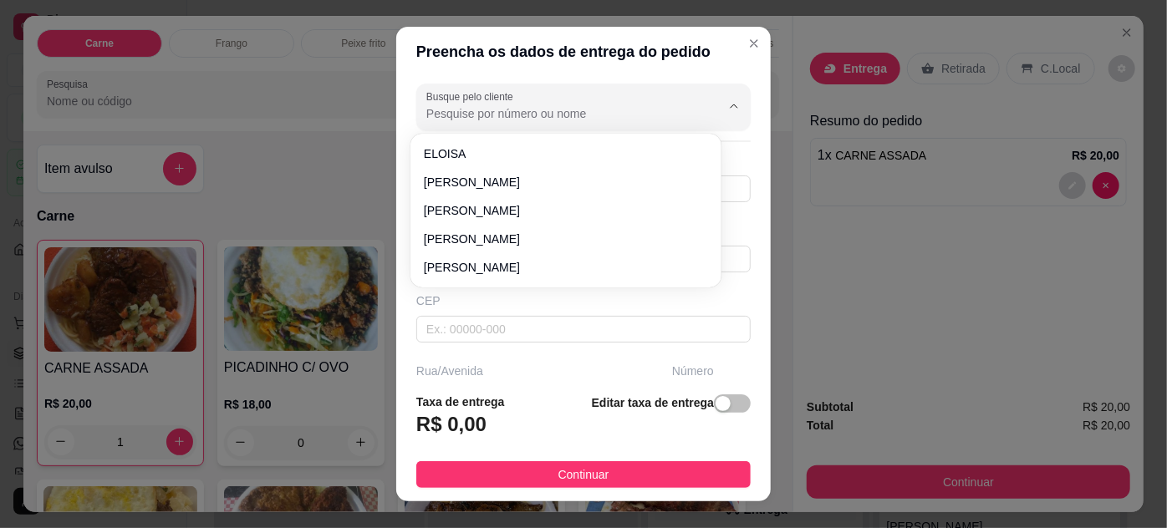
click at [537, 116] on input "Busque pelo cliente" at bounding box center [560, 113] width 268 height 17
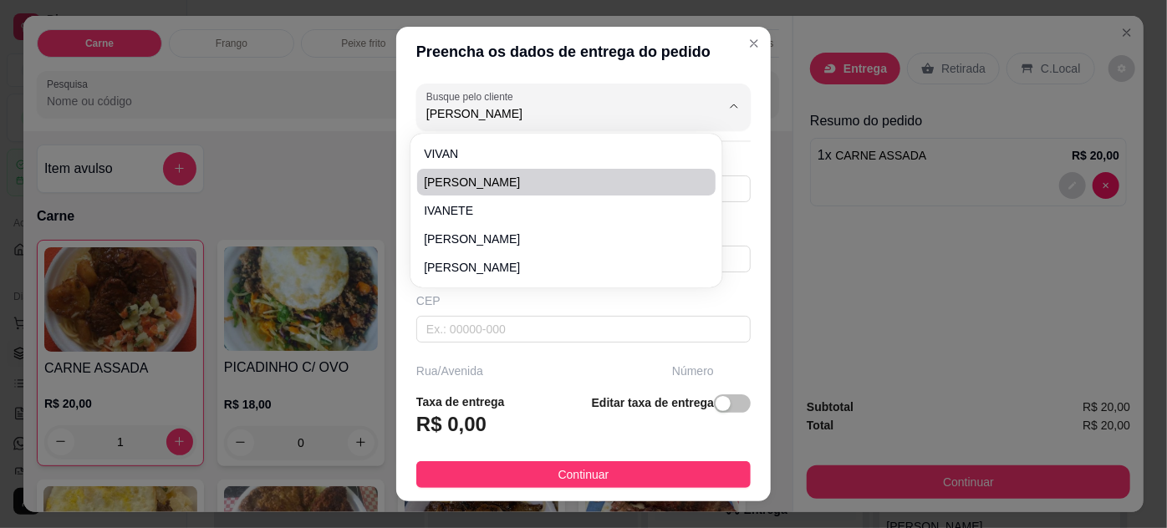
click at [532, 174] on span "IVANEIDE CRECI" at bounding box center [558, 182] width 268 height 17
type input "IVANEIDE CRECI"
type input "91984855912"
type input "IVANEIDE CRECI"
type input "CRESCI-PA"
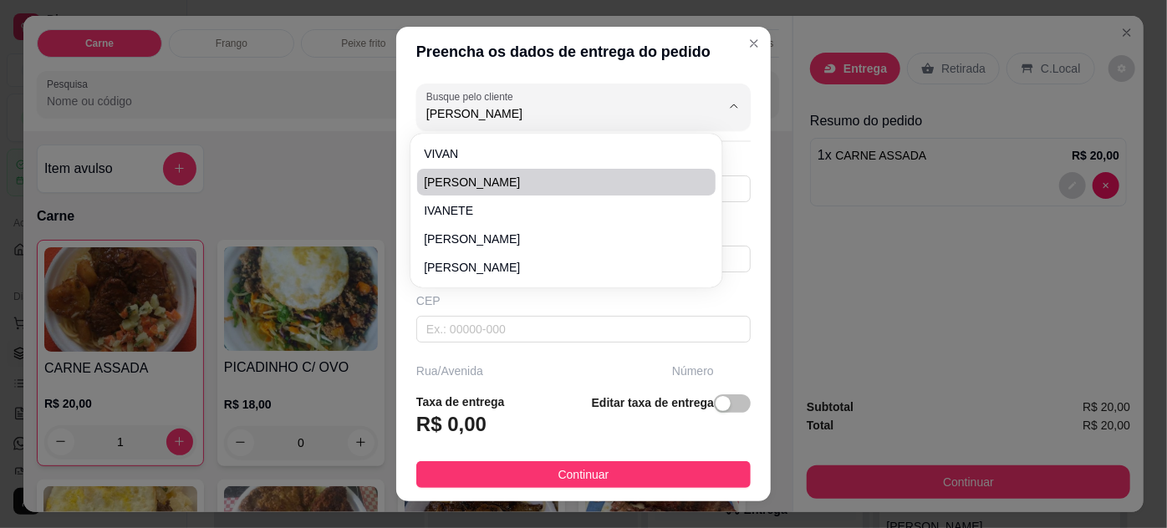
type input "12H"
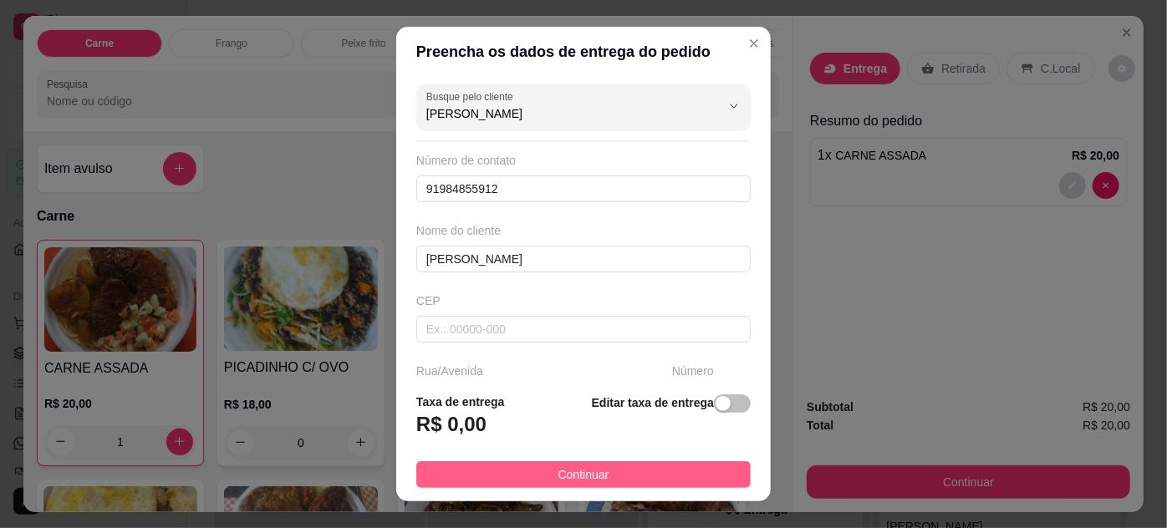
type input "IVANEIDE CRECI"
click at [599, 470] on button "Continuar" at bounding box center [583, 474] width 334 height 27
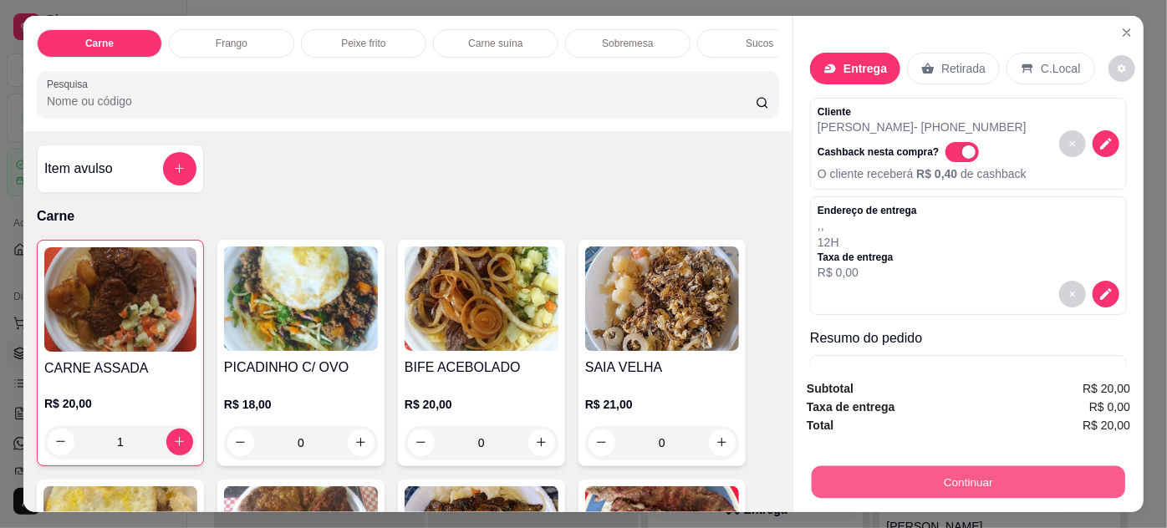
click at [933, 472] on button "Continuar" at bounding box center [968, 482] width 313 height 33
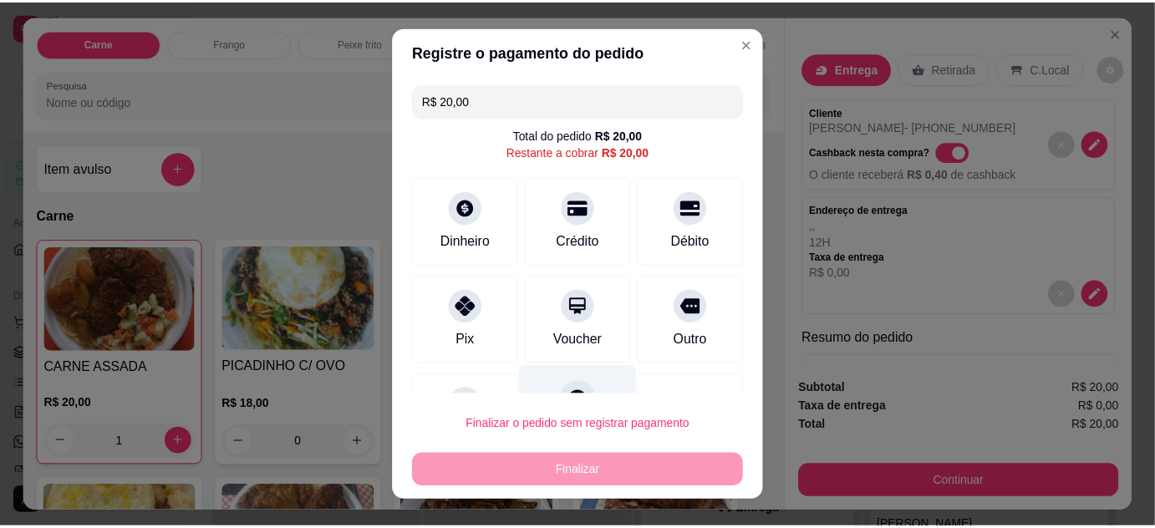
scroll to position [73, 0]
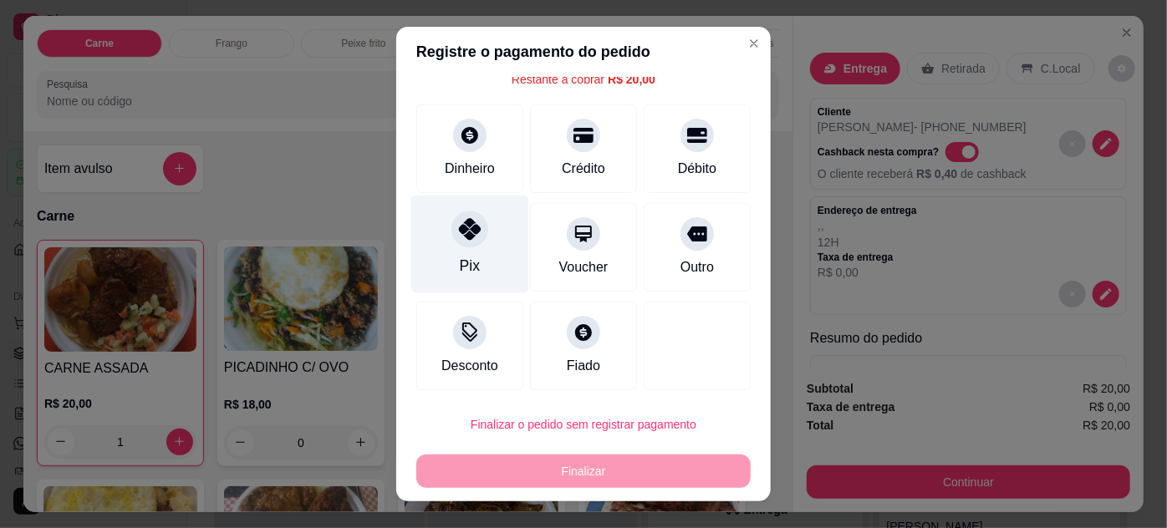
click at [469, 251] on div "Pix" at bounding box center [470, 244] width 118 height 98
type input "R$ 0,00"
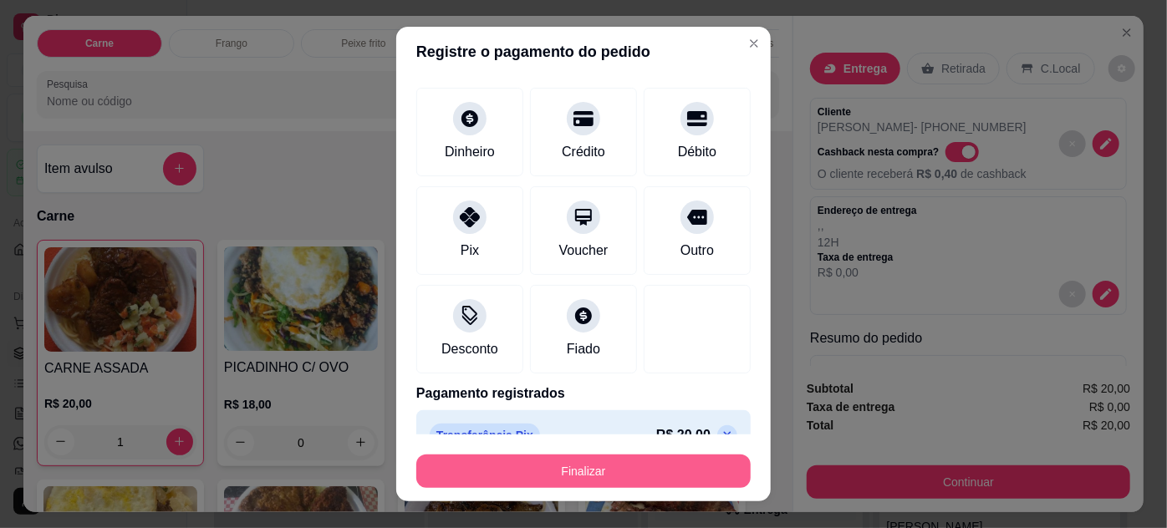
click at [541, 476] on button "Finalizar" at bounding box center [583, 471] width 334 height 33
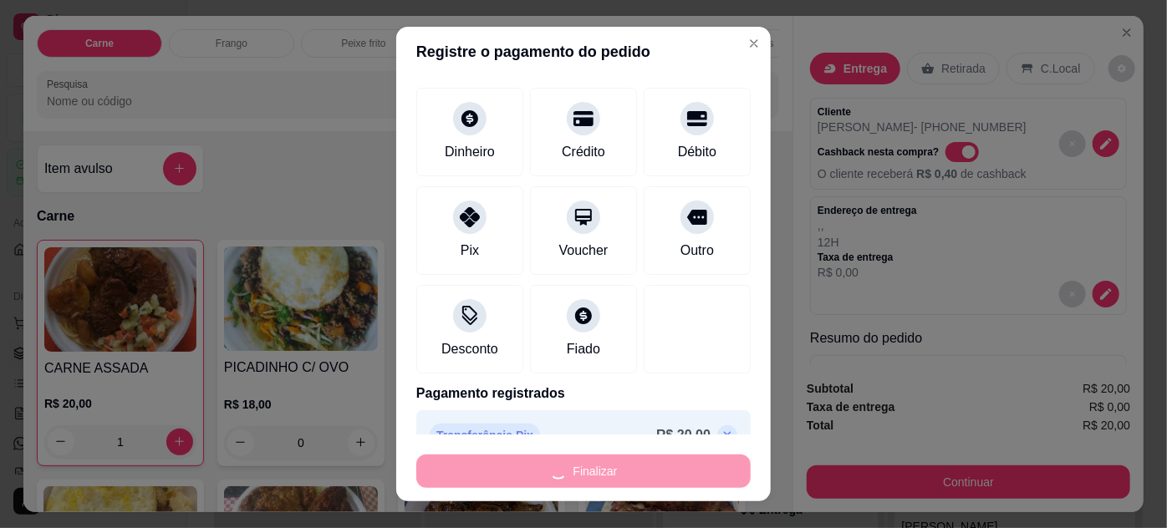
type input "0"
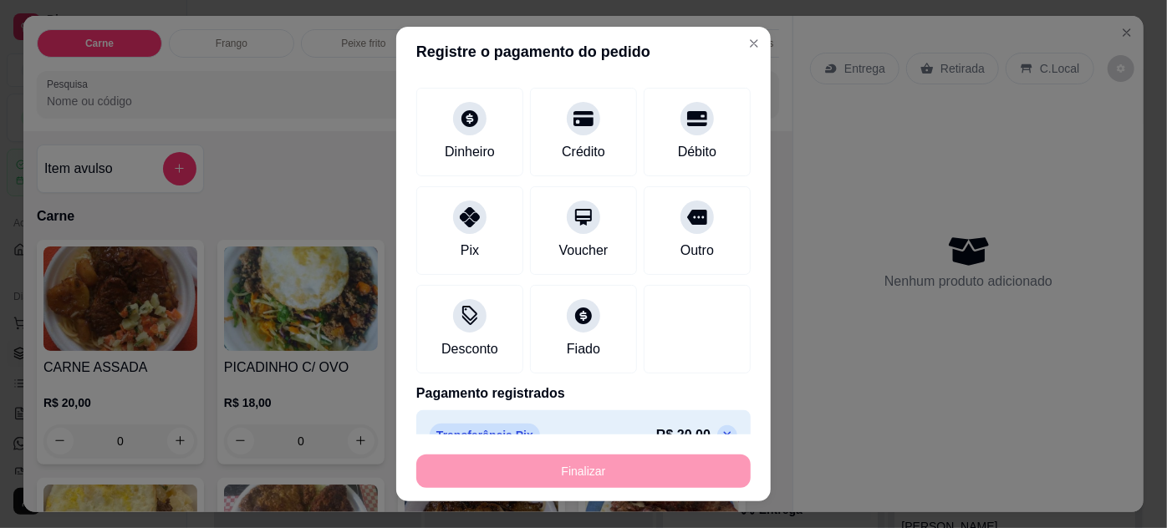
type input "-R$ 20,00"
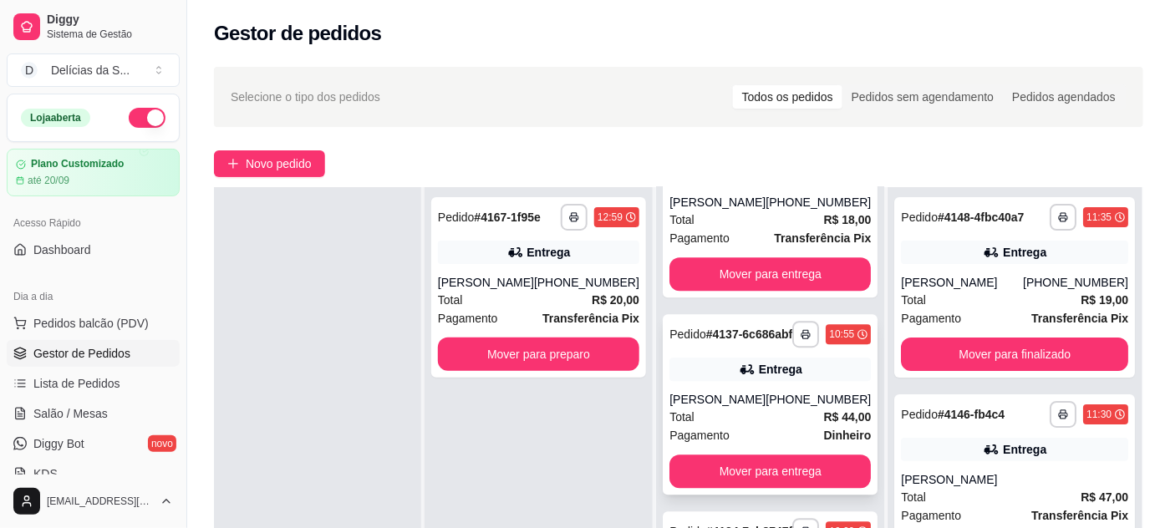
scroll to position [254, 0]
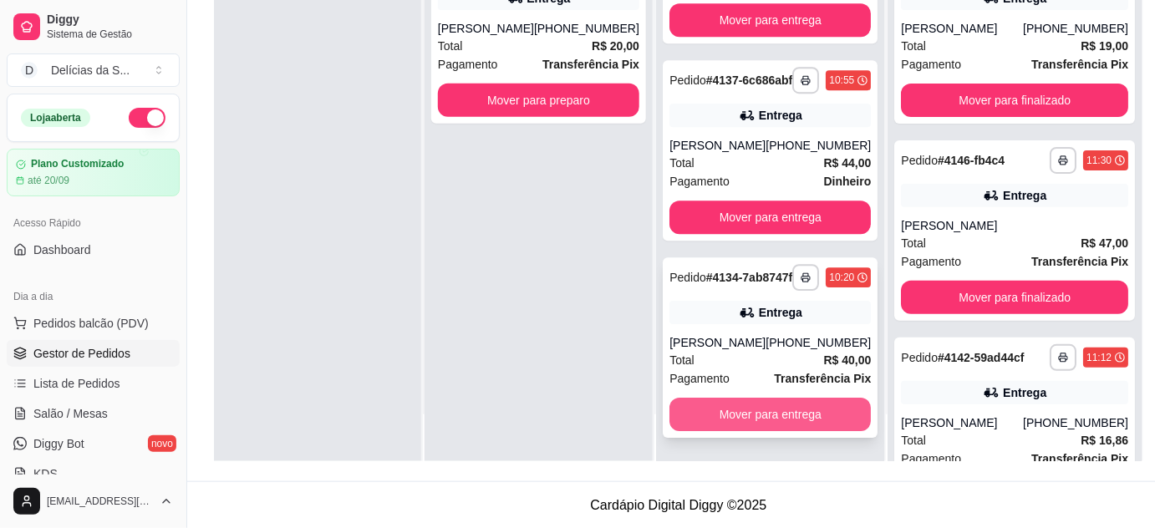
click at [808, 411] on button "Mover para entrega" at bounding box center [770, 414] width 201 height 33
click at [808, 411] on button "Mover para entrega" at bounding box center [771, 415] width 196 height 33
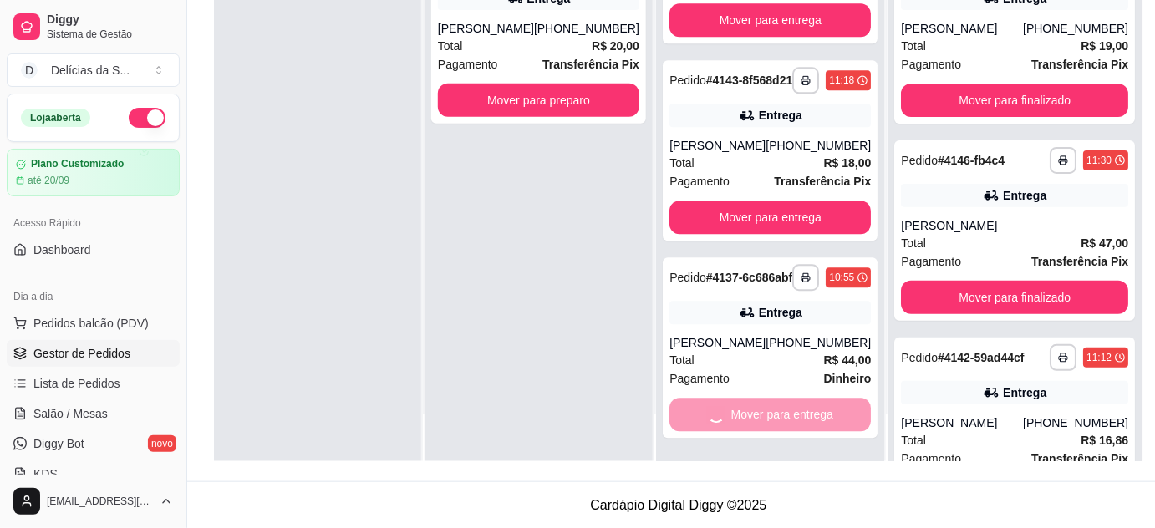
scroll to position [1138, 0]
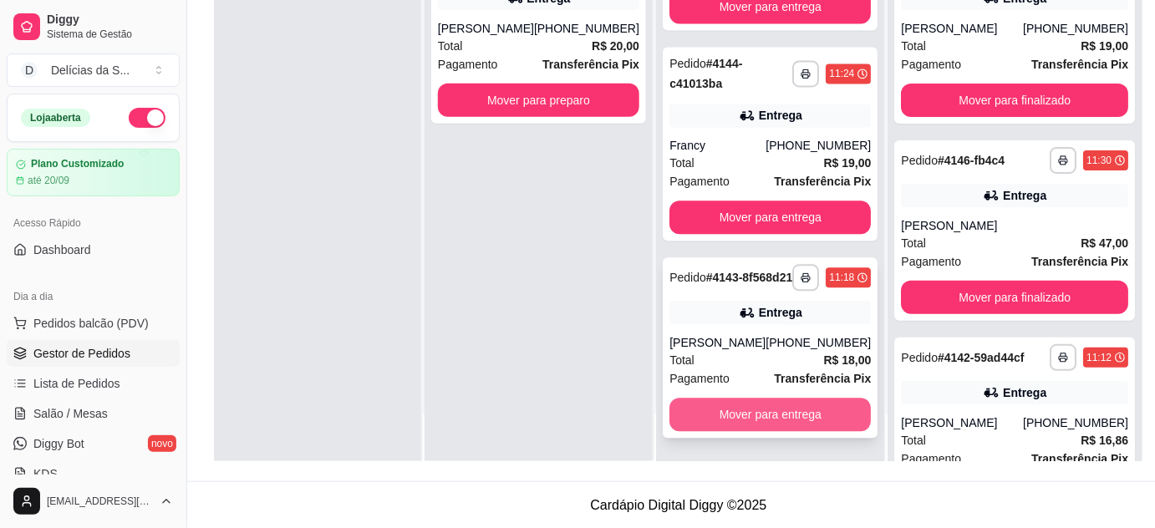
click at [808, 411] on button "Mover para entrega" at bounding box center [770, 414] width 201 height 33
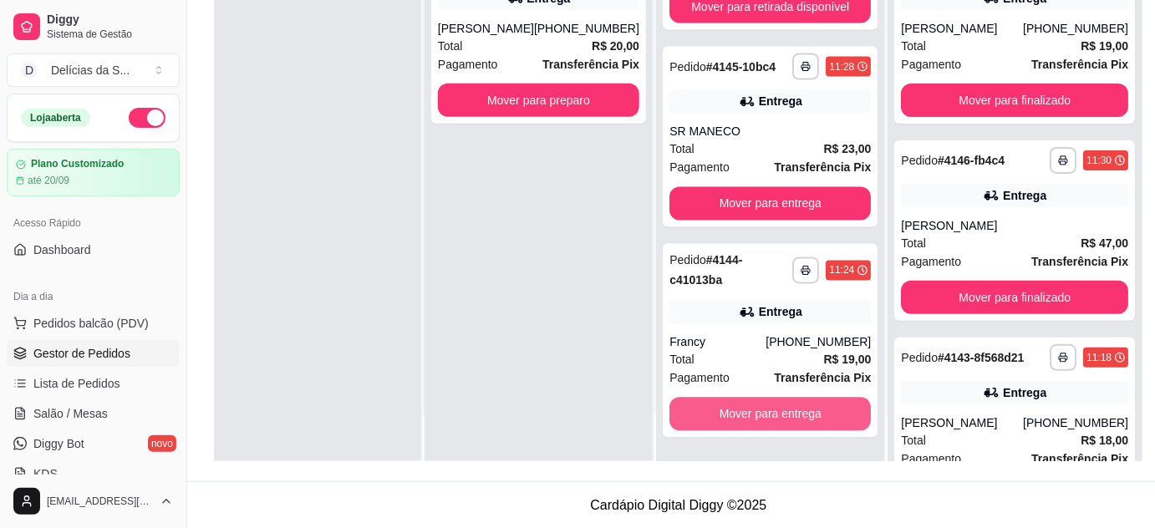
scroll to position [910, 0]
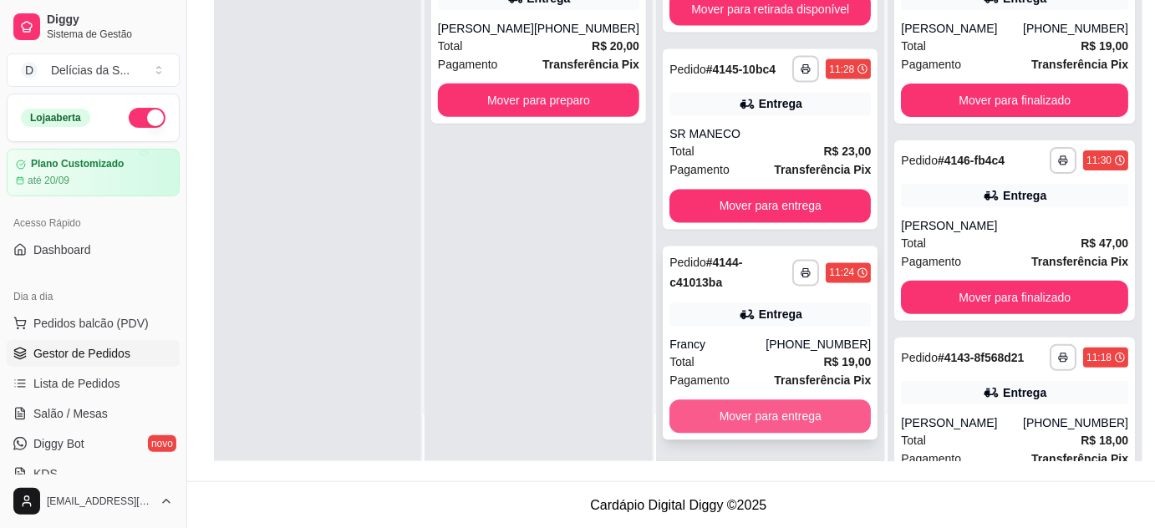
click at [809, 410] on button "Mover para entrega" at bounding box center [770, 416] width 201 height 33
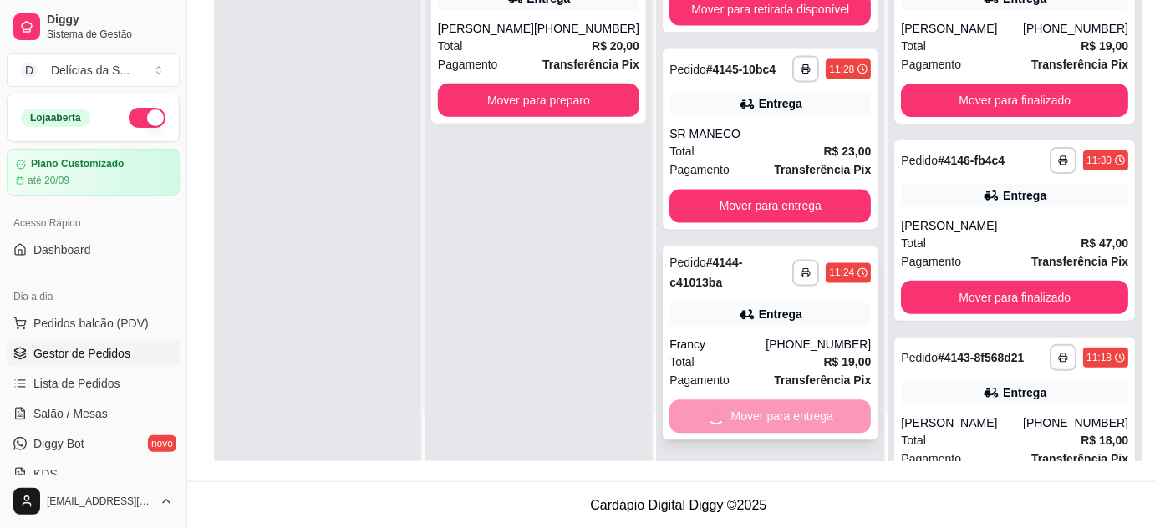
scroll to position [700, 0]
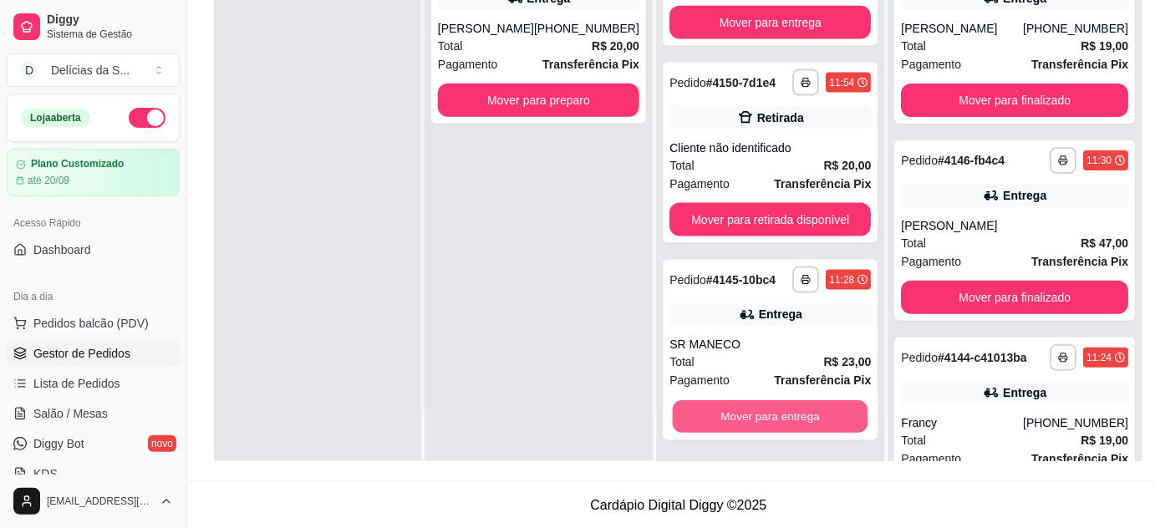
click at [809, 410] on button "Mover para entrega" at bounding box center [771, 417] width 196 height 33
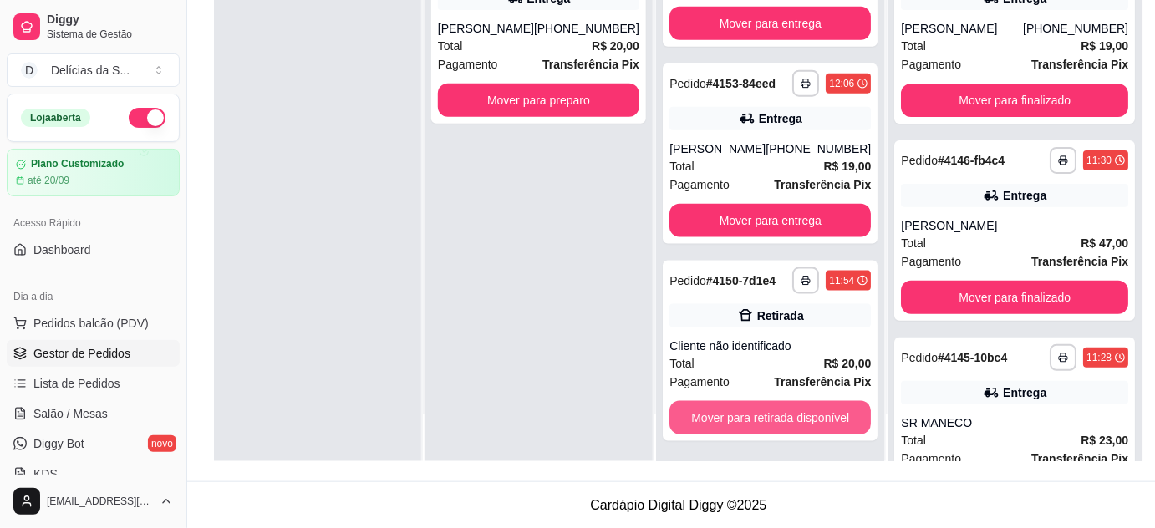
click at [809, 410] on button "Mover para retirada disponível" at bounding box center [770, 417] width 201 height 33
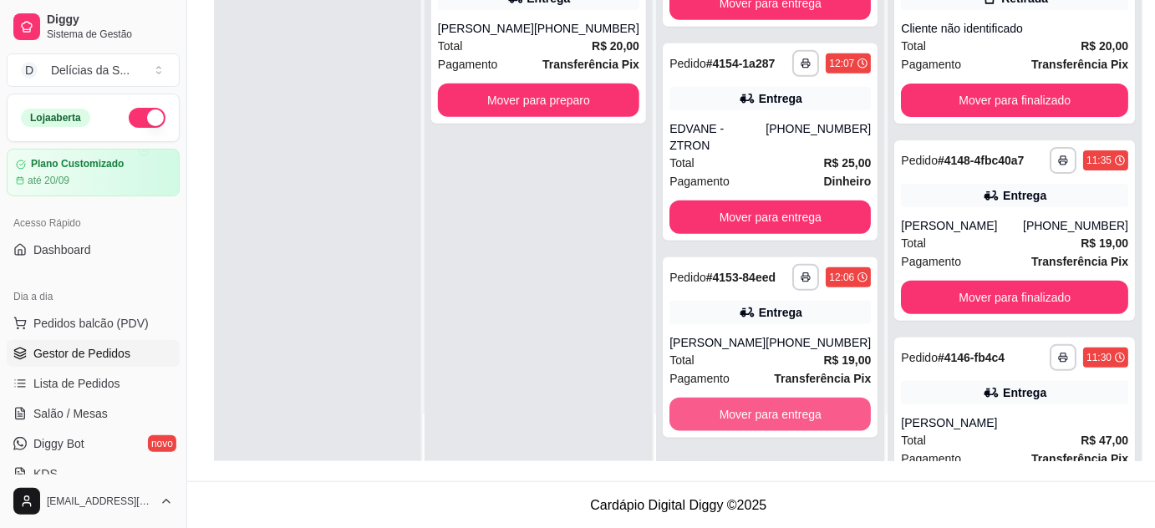
scroll to position [305, 0]
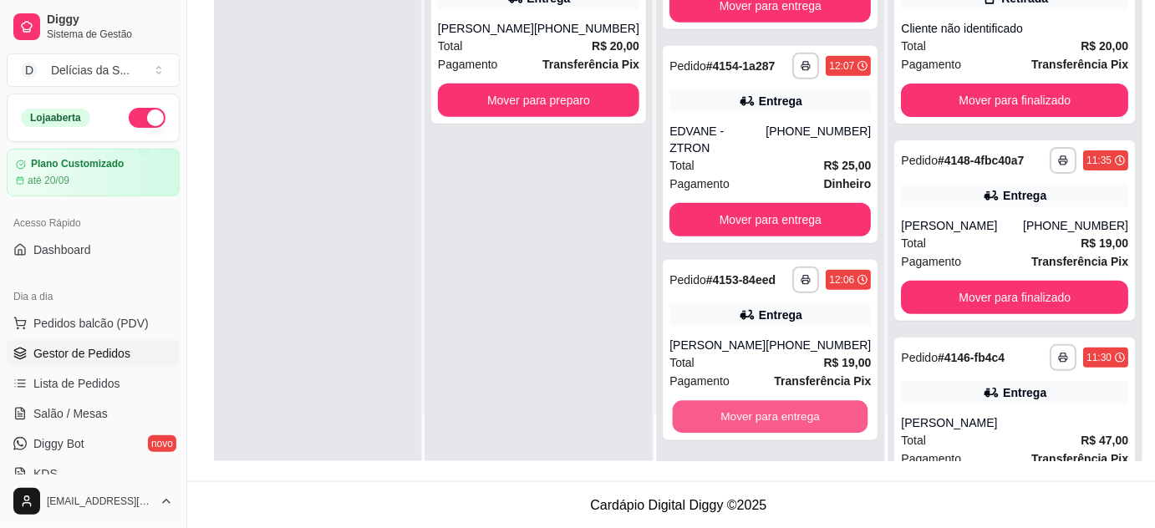
click at [809, 410] on button "Mover para entrega" at bounding box center [771, 417] width 196 height 33
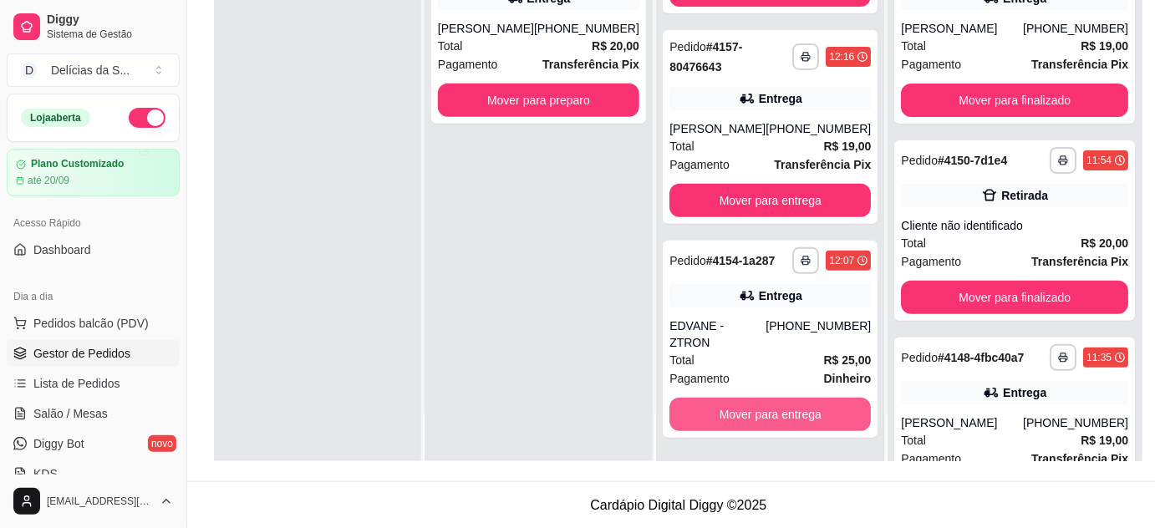
scroll to position [107, 0]
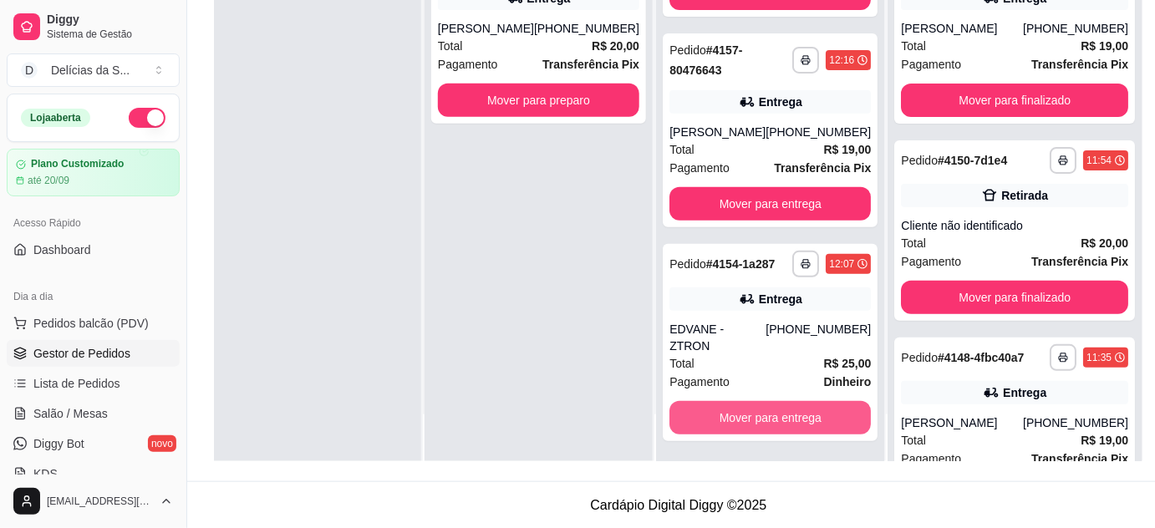
click at [809, 410] on button "Mover para entrega" at bounding box center [770, 417] width 201 height 33
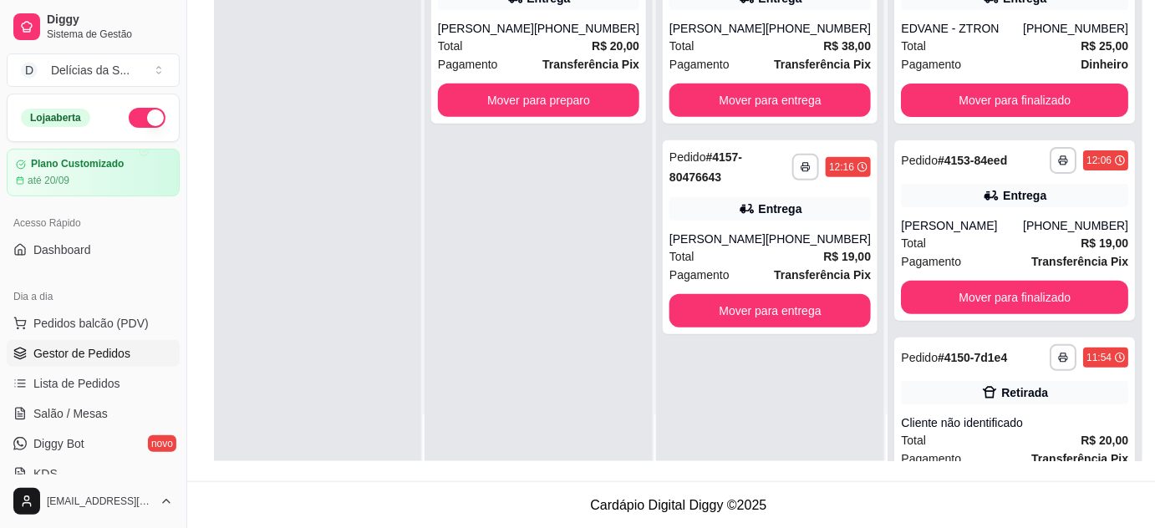
scroll to position [0, 0]
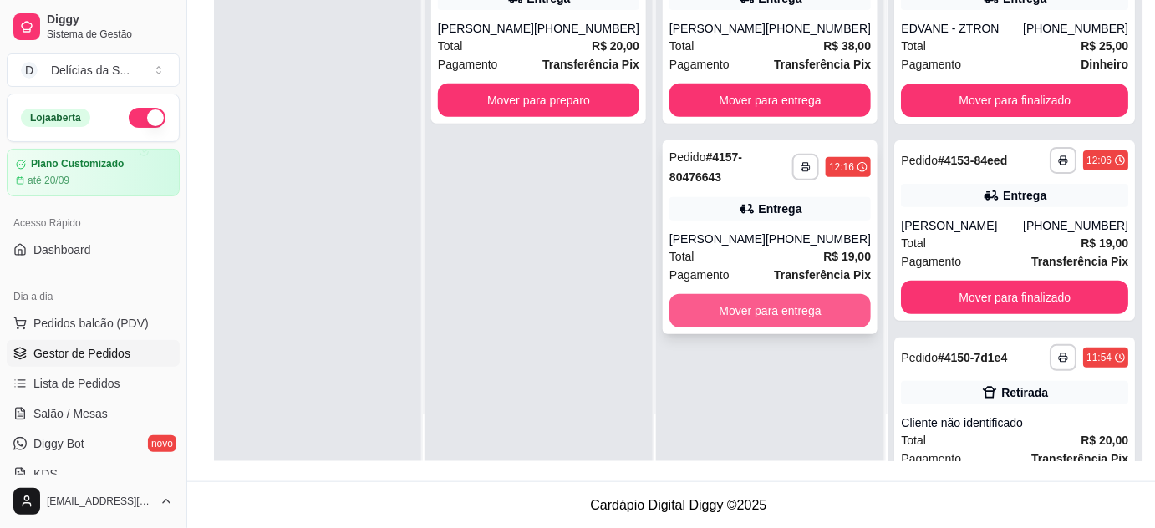
click at [854, 320] on button "Mover para entrega" at bounding box center [770, 310] width 201 height 33
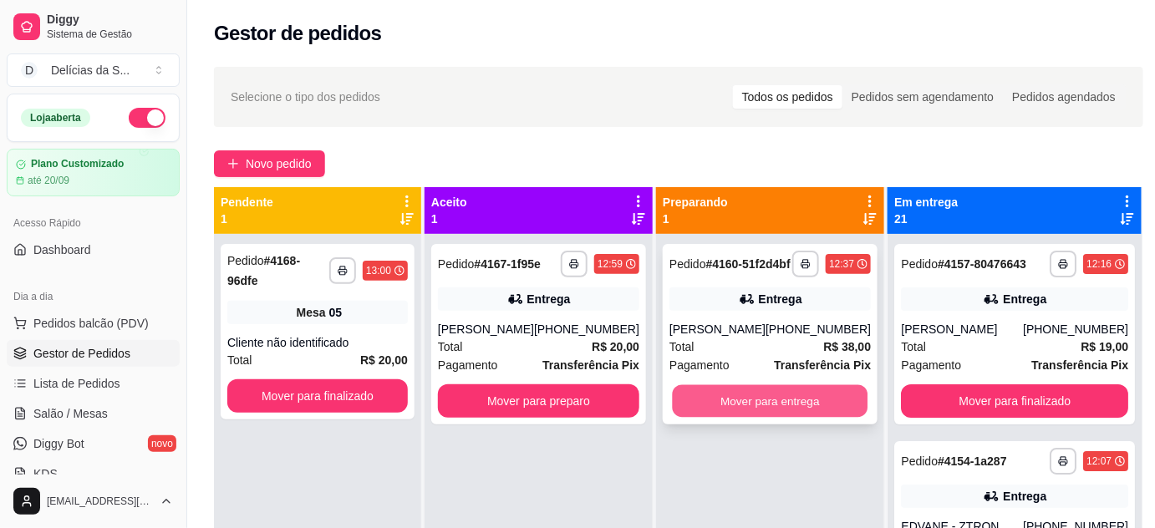
click at [828, 410] on button "Mover para entrega" at bounding box center [771, 401] width 196 height 33
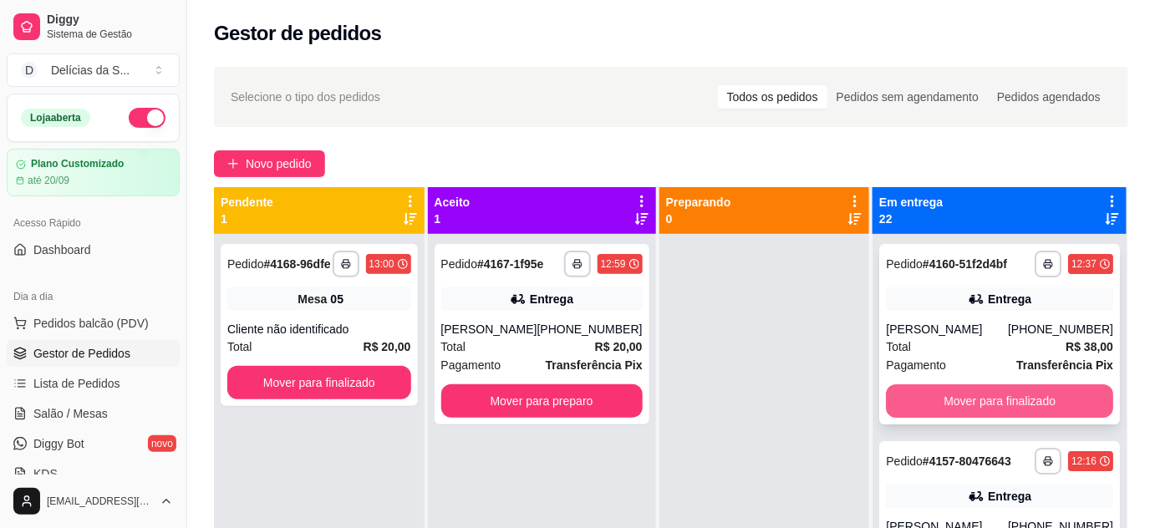
click at [994, 418] on button "Mover para finalizado" at bounding box center [999, 401] width 227 height 33
click at [993, 418] on button "Mover para finalizado" at bounding box center [999, 401] width 221 height 33
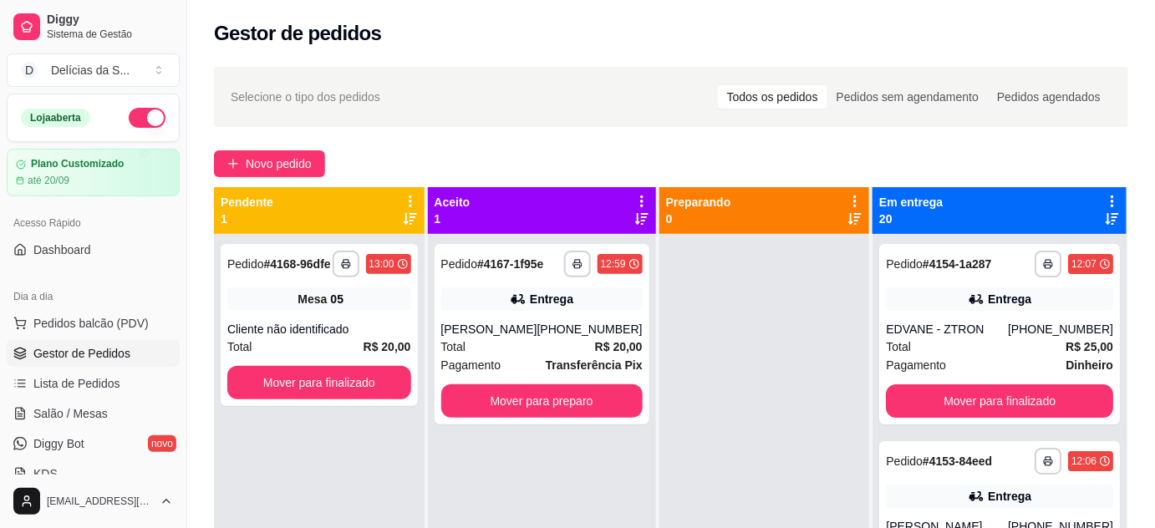
click at [993, 418] on div "**********" at bounding box center [999, 334] width 241 height 181
click at [1020, 394] on button "Mover para finalizado" at bounding box center [999, 401] width 227 height 33
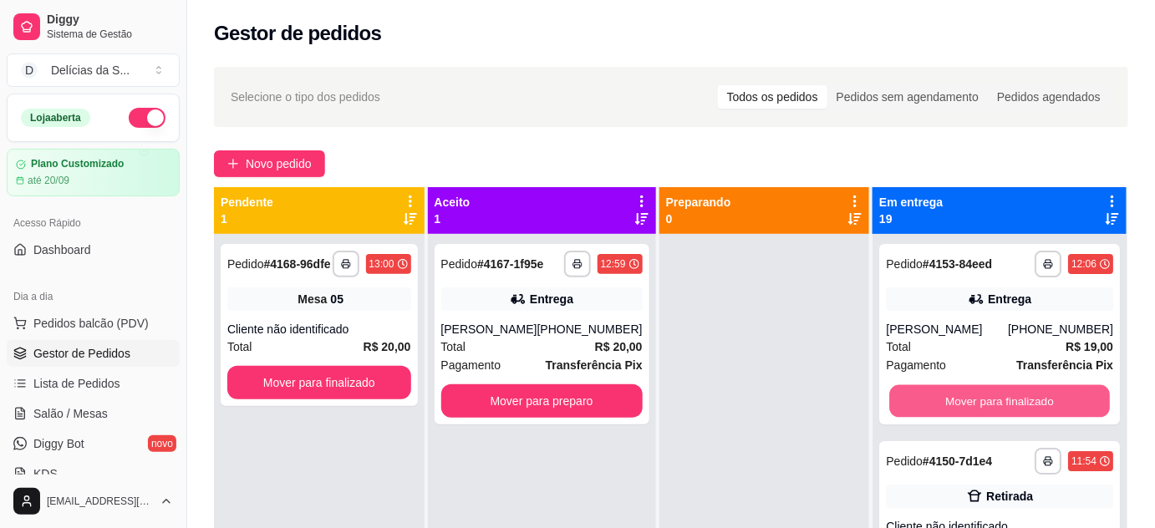
click at [1020, 394] on button "Mover para finalizado" at bounding box center [999, 401] width 221 height 33
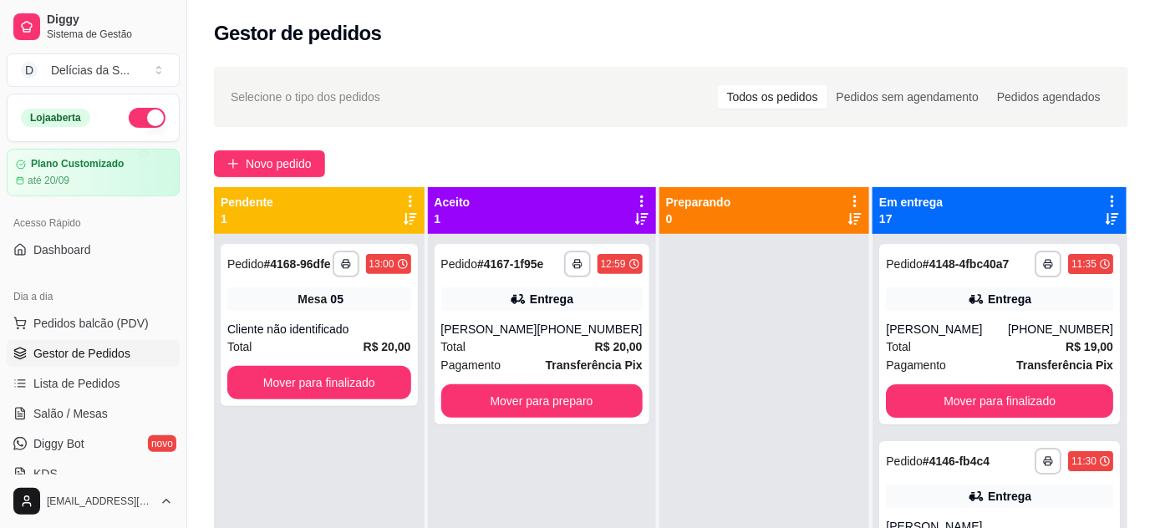
click at [1020, 394] on div "**********" at bounding box center [999, 334] width 241 height 181
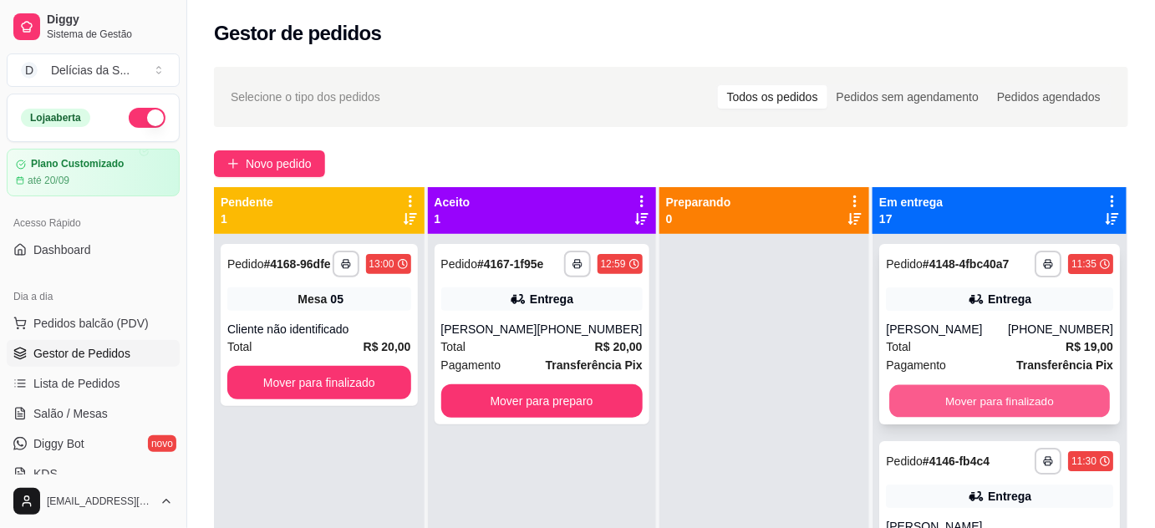
click at [1014, 409] on button "Mover para finalizado" at bounding box center [999, 401] width 221 height 33
click at [1014, 409] on button "Mover para finalizado" at bounding box center [999, 401] width 227 height 33
click at [1014, 409] on button "Mover para finalizado" at bounding box center [999, 401] width 221 height 33
click at [1014, 409] on button "Mover para finalizado" at bounding box center [999, 401] width 227 height 33
click at [1023, 418] on button "Mover para finalizado" at bounding box center [999, 401] width 221 height 33
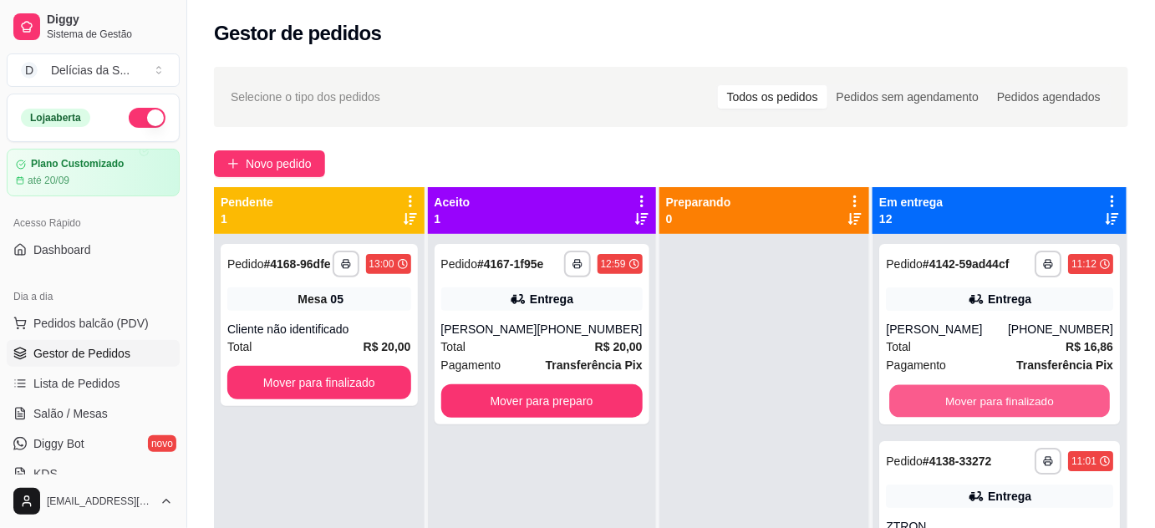
click at [1023, 418] on button "Mover para finalizado" at bounding box center [999, 401] width 221 height 33
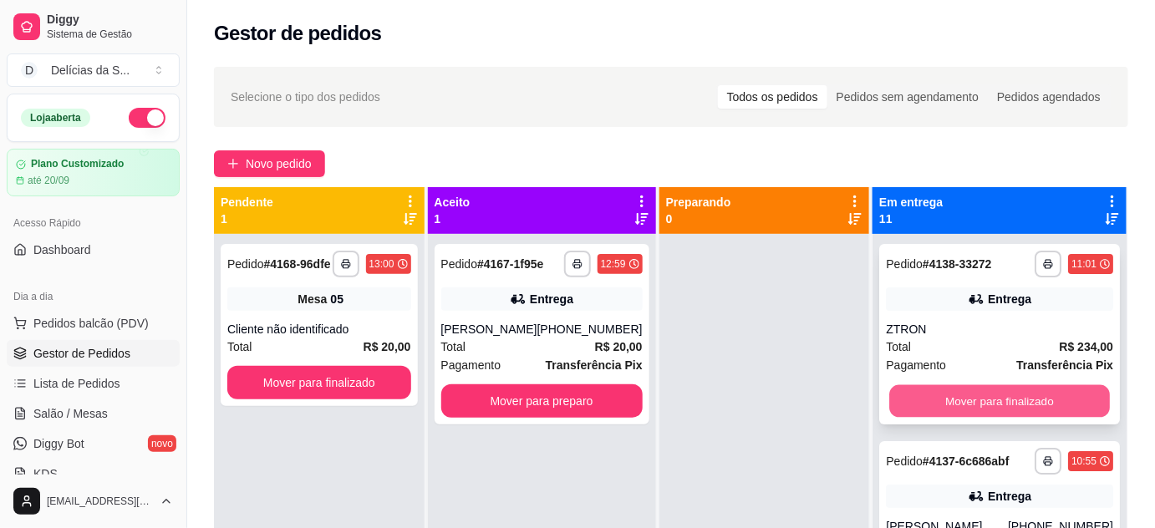
click at [1027, 403] on button "Mover para finalizado" at bounding box center [999, 401] width 221 height 33
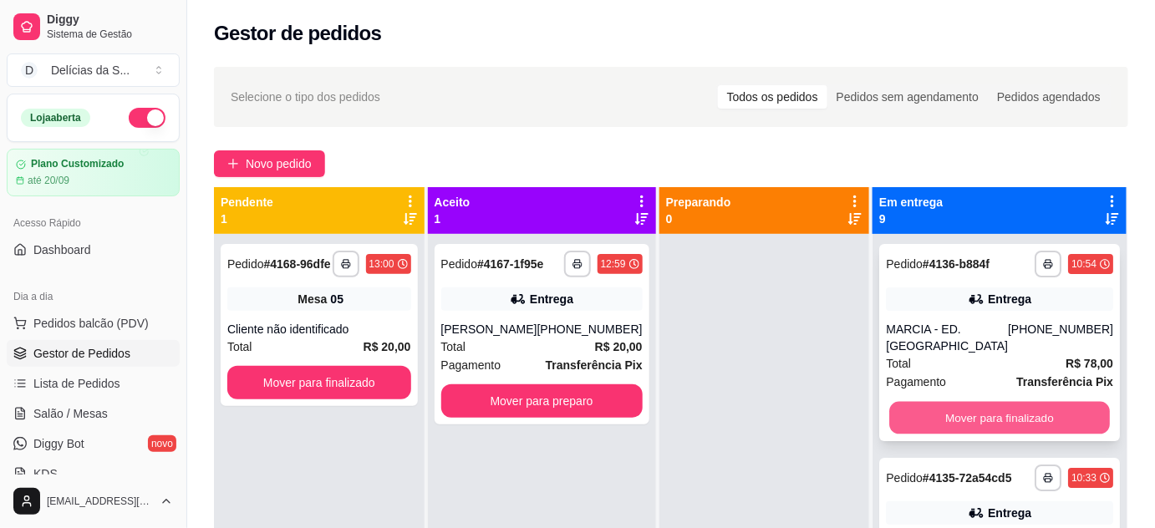
click at [1034, 415] on button "Mover para finalizado" at bounding box center [999, 418] width 221 height 33
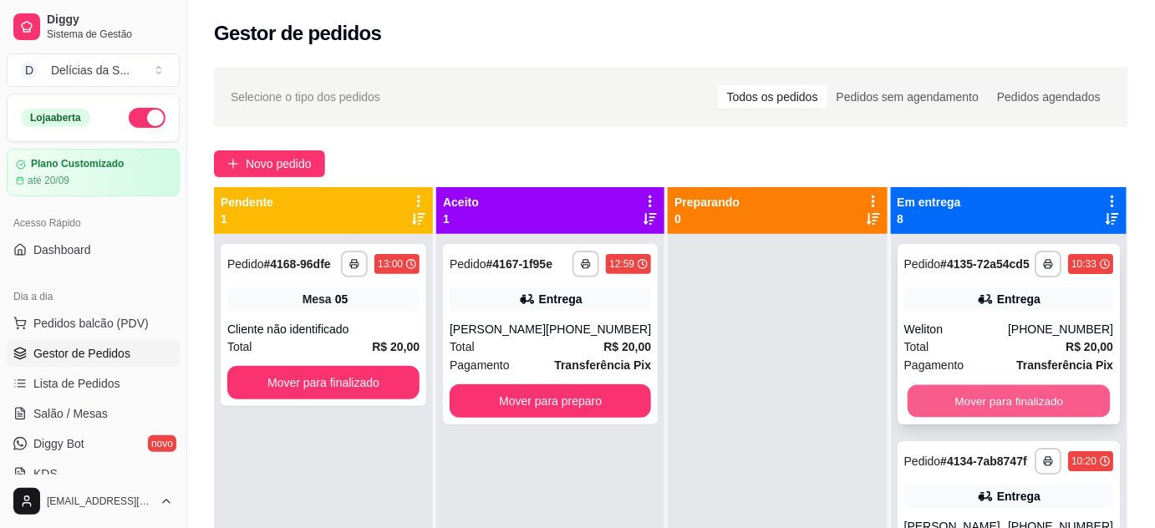
click at [1034, 411] on button "Mover para finalizado" at bounding box center [1008, 401] width 203 height 33
click at [1037, 418] on button "Mover para finalizado" at bounding box center [1008, 401] width 203 height 33
click at [1039, 418] on button "Mover para finalizado" at bounding box center [1008, 401] width 203 height 33
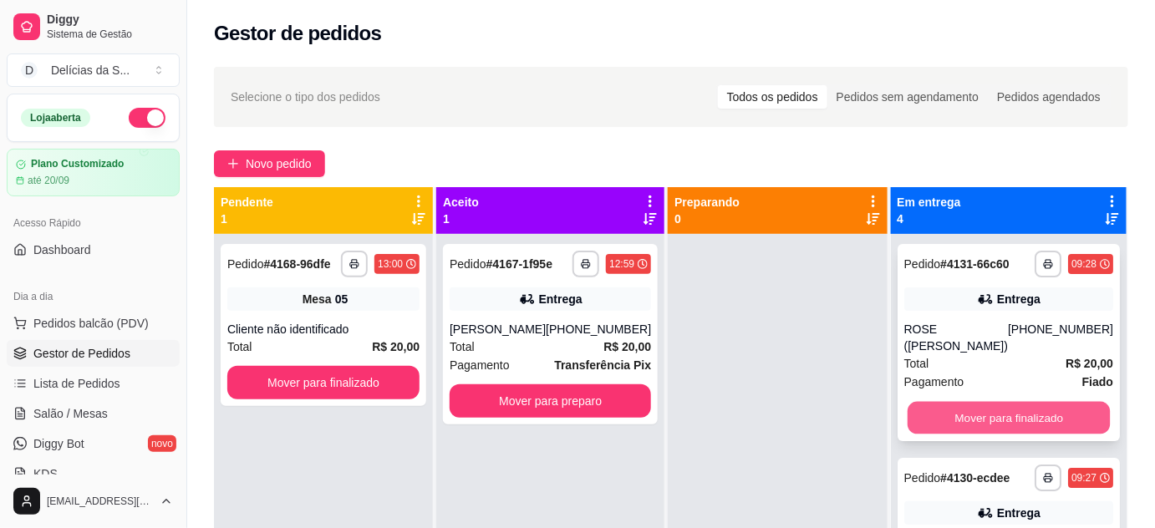
click at [1037, 404] on button "Mover para finalizado" at bounding box center [1008, 418] width 203 height 33
click at [1037, 404] on button "Mover para finalizado" at bounding box center [1009, 417] width 209 height 33
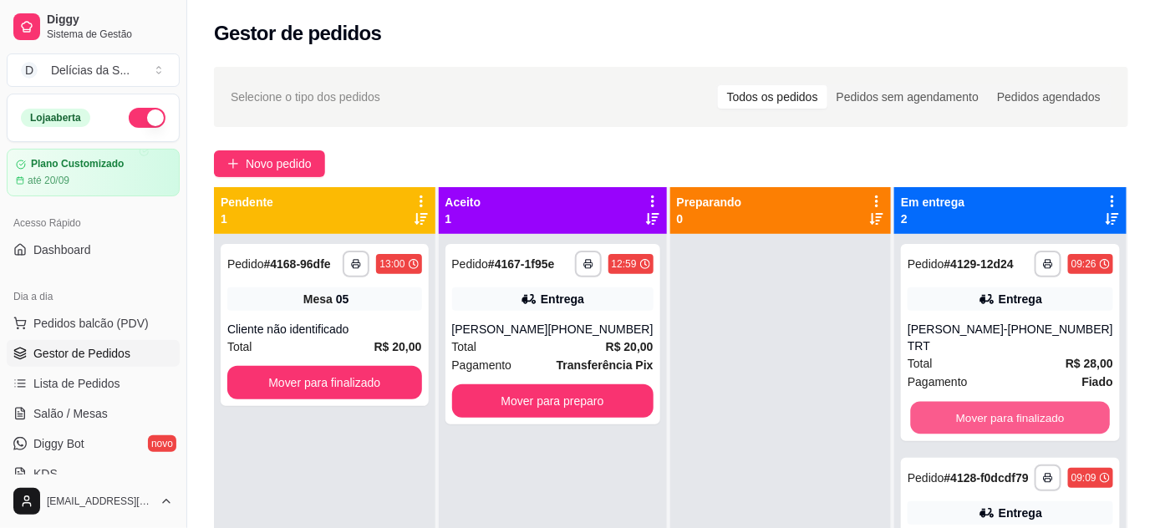
click at [1037, 404] on button "Mover para finalizado" at bounding box center [1010, 418] width 199 height 33
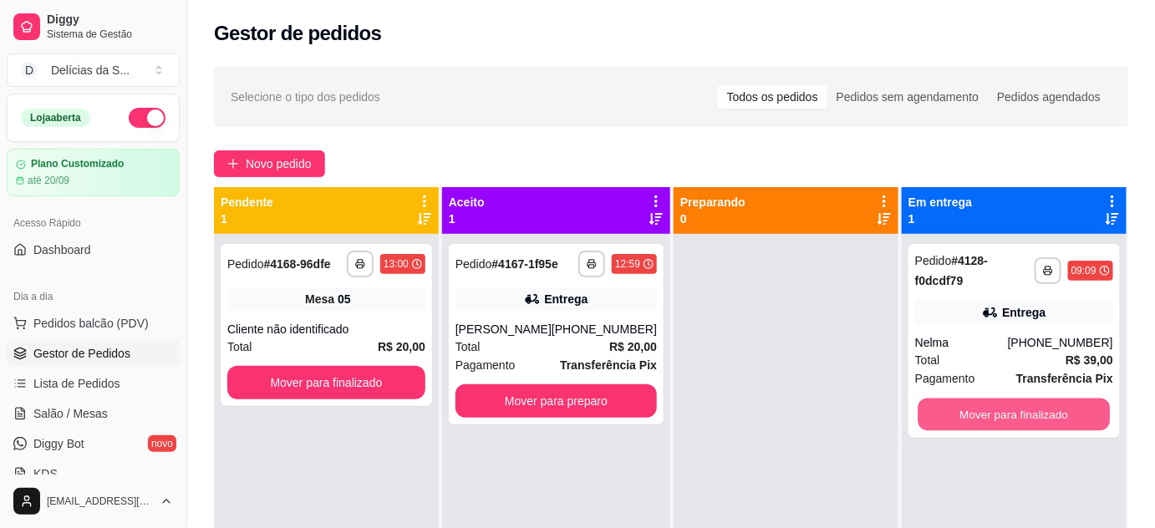
click at [1037, 404] on button "Mover para finalizado" at bounding box center [1015, 415] width 192 height 33
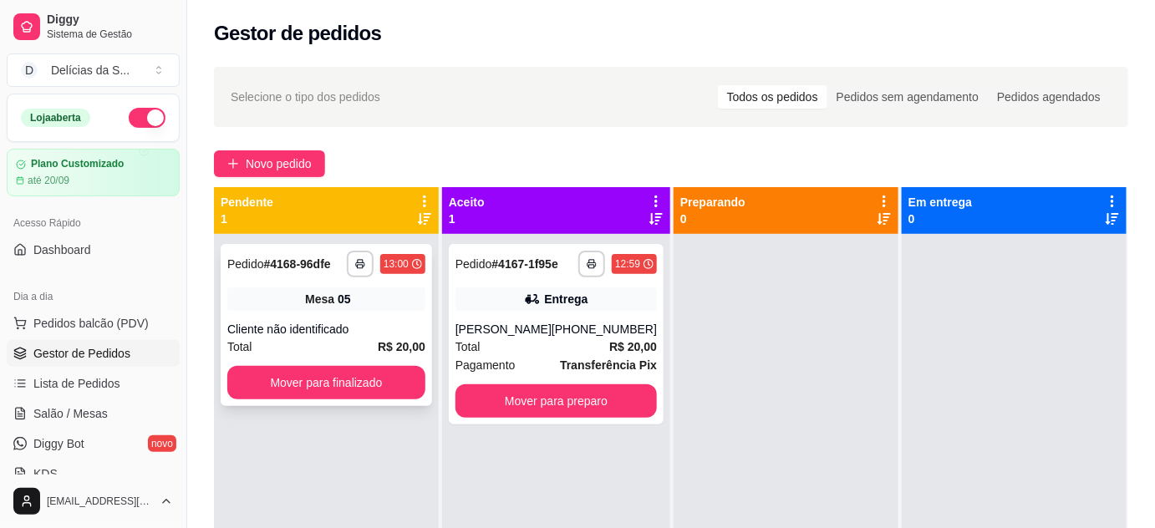
click at [347, 325] on div "Cliente não identificado" at bounding box center [326, 329] width 198 height 17
click at [94, 414] on span "Salão / Mesas" at bounding box center [70, 413] width 74 height 17
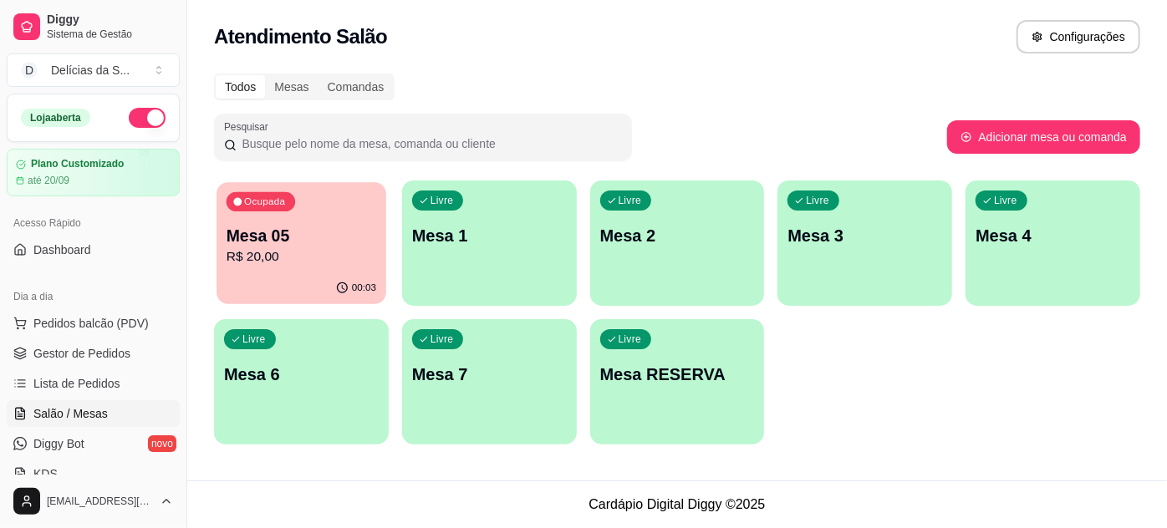
click at [246, 266] on p "R$ 20,00" at bounding box center [302, 256] width 150 height 19
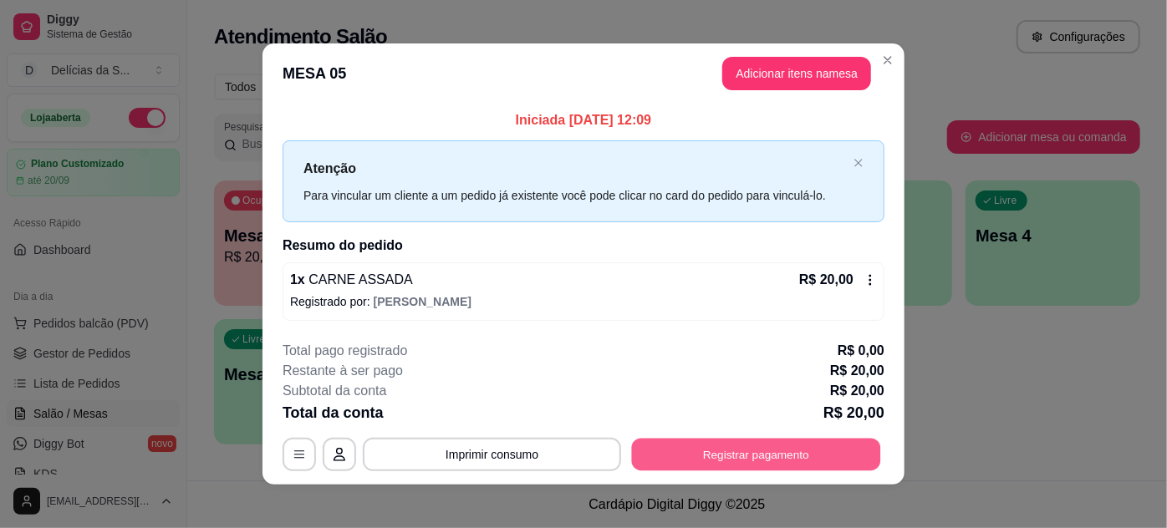
click at [760, 444] on button "Registrar pagamento" at bounding box center [756, 454] width 249 height 33
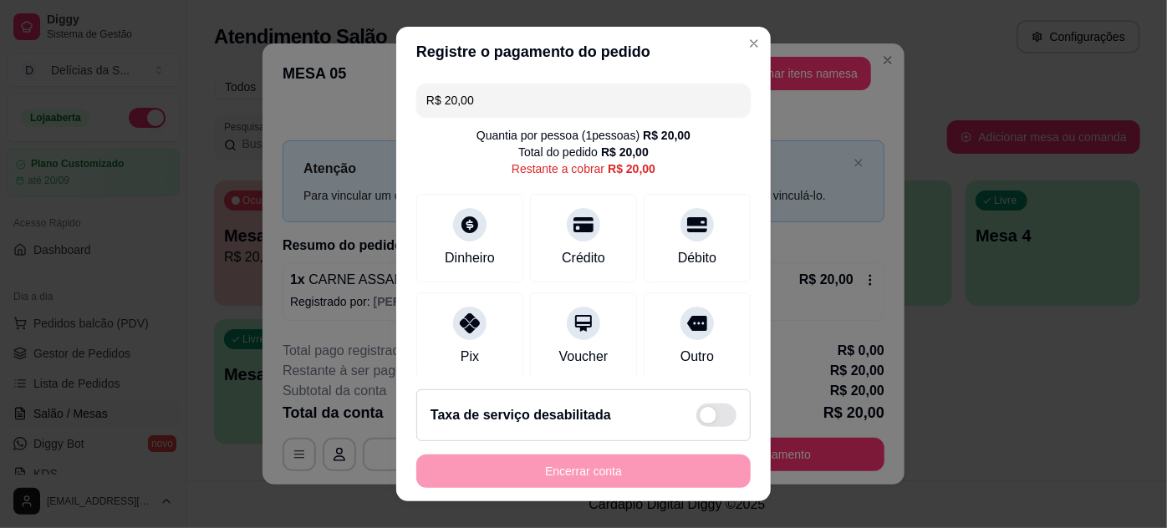
scroll to position [127, 0]
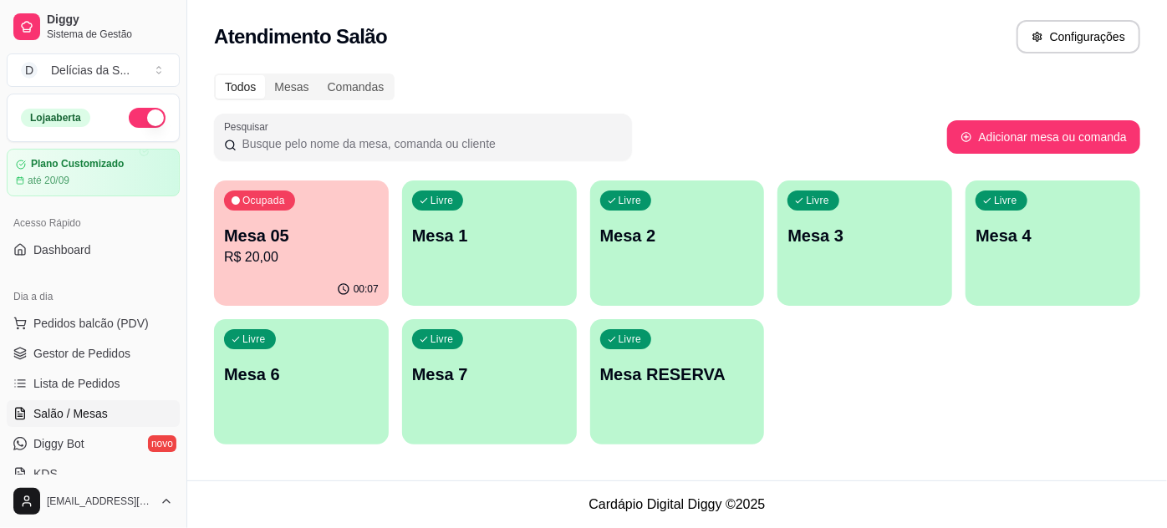
click at [319, 239] on p "Mesa 05" at bounding box center [301, 235] width 155 height 23
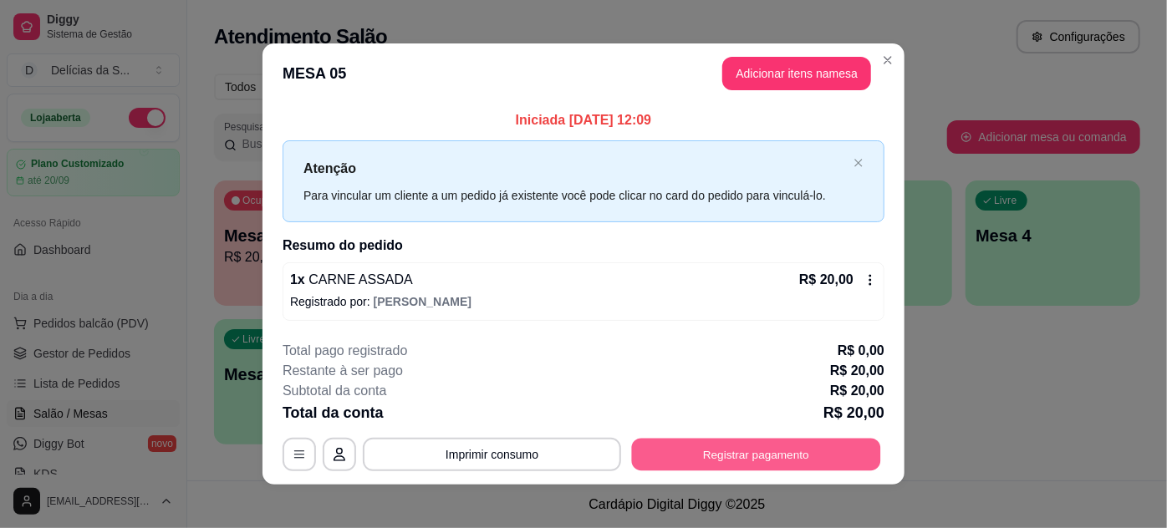
click at [722, 456] on button "Registrar pagamento" at bounding box center [756, 454] width 249 height 33
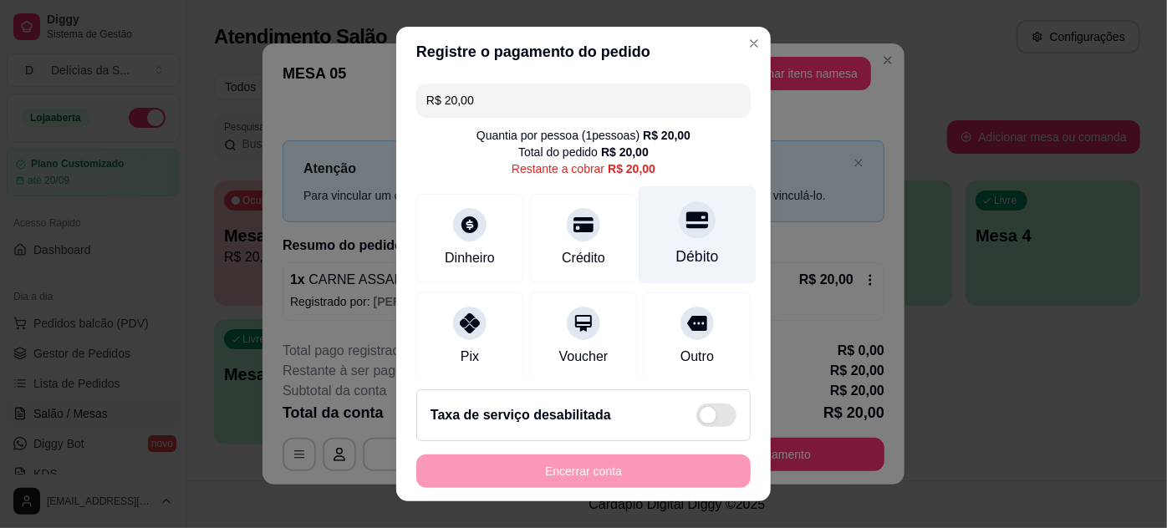
click at [676, 249] on div "Débito" at bounding box center [697, 257] width 43 height 22
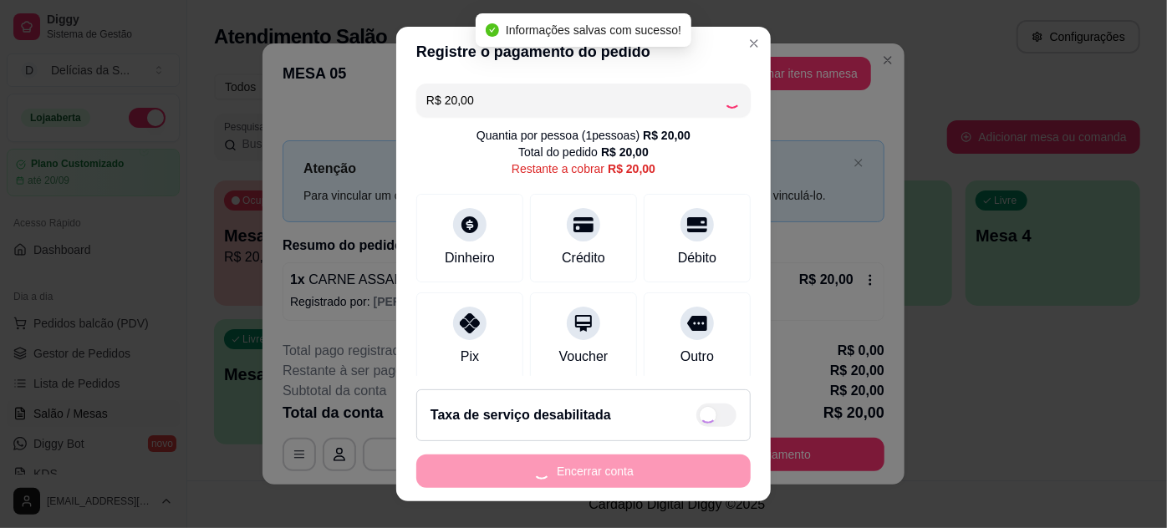
type input "R$ 0,00"
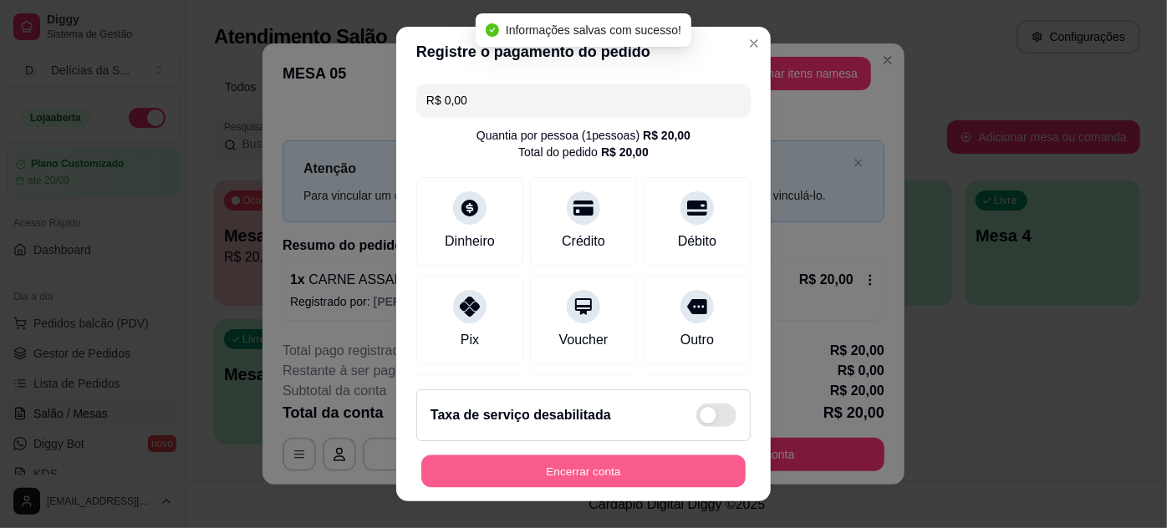
click at [617, 472] on button "Encerrar conta" at bounding box center [583, 472] width 324 height 33
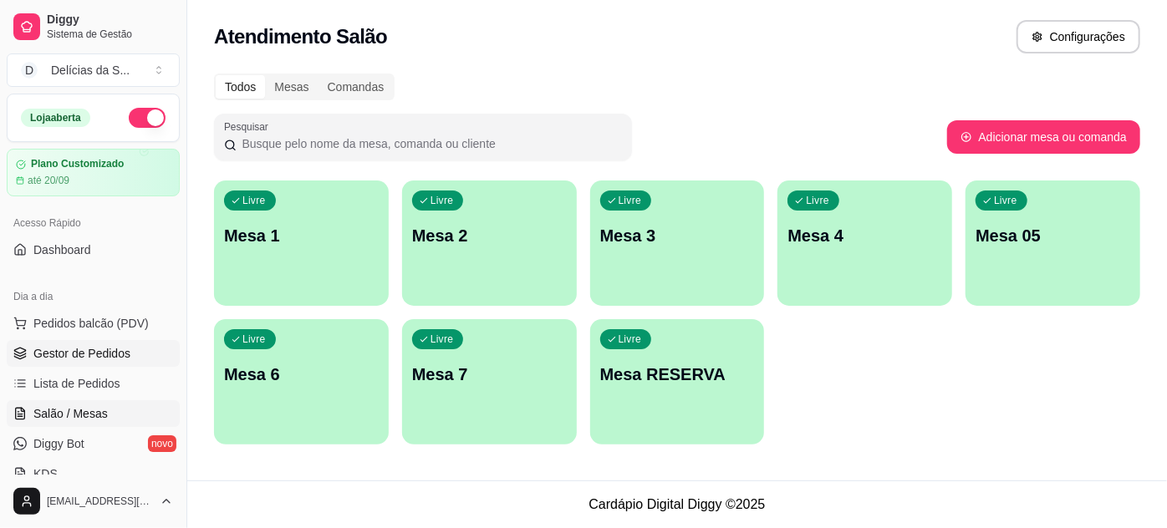
click at [84, 345] on span "Gestor de Pedidos" at bounding box center [81, 353] width 97 height 17
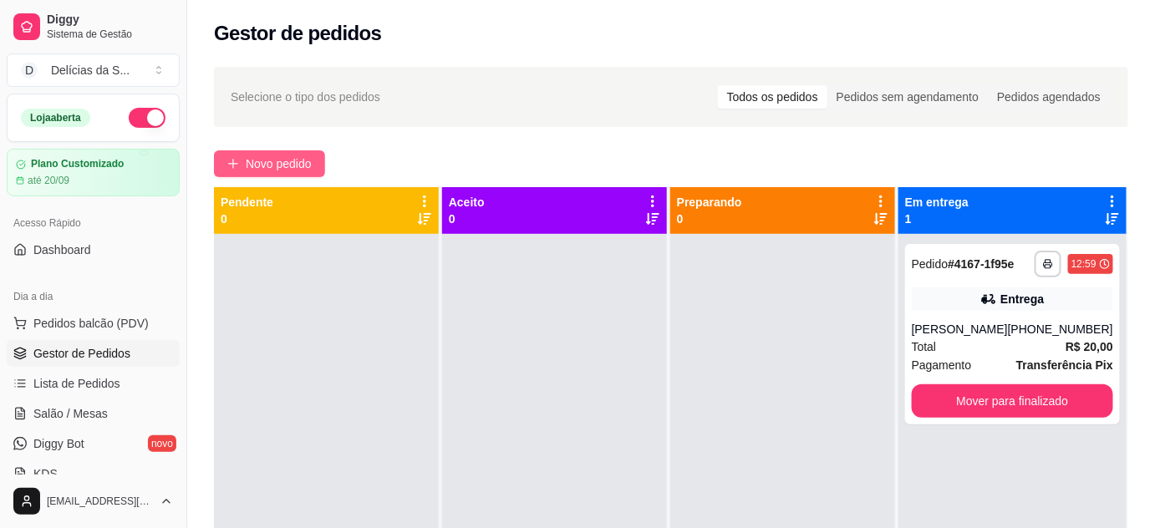
click at [267, 166] on span "Novo pedido" at bounding box center [279, 164] width 66 height 18
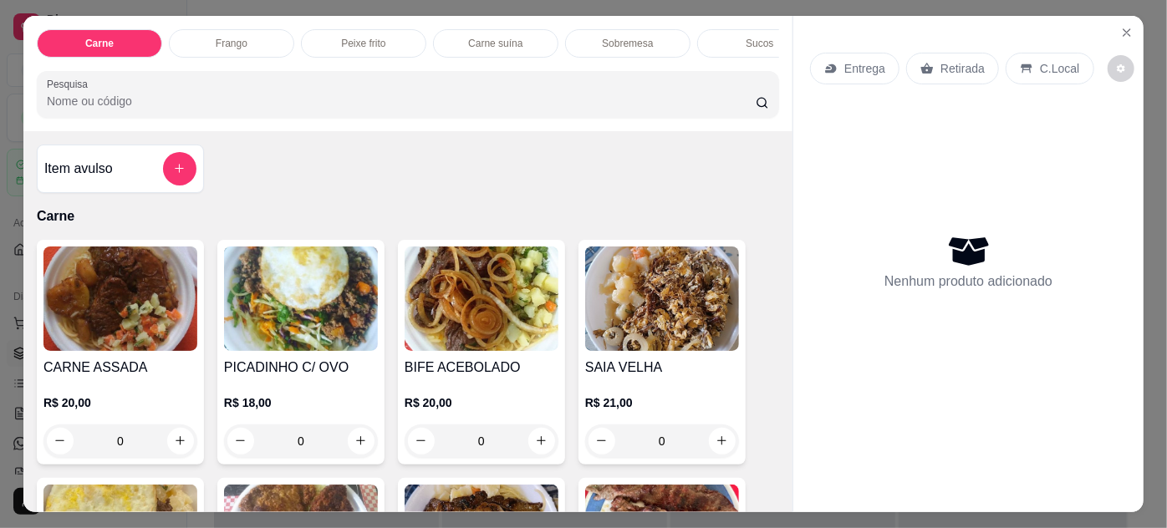
click at [110, 302] on img at bounding box center [120, 299] width 154 height 104
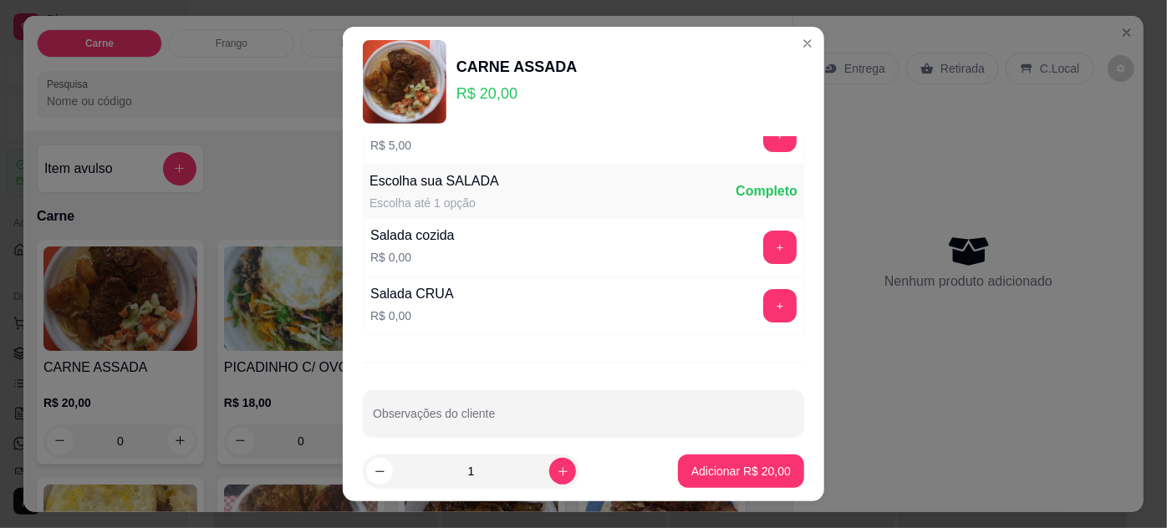
scroll to position [166, 0]
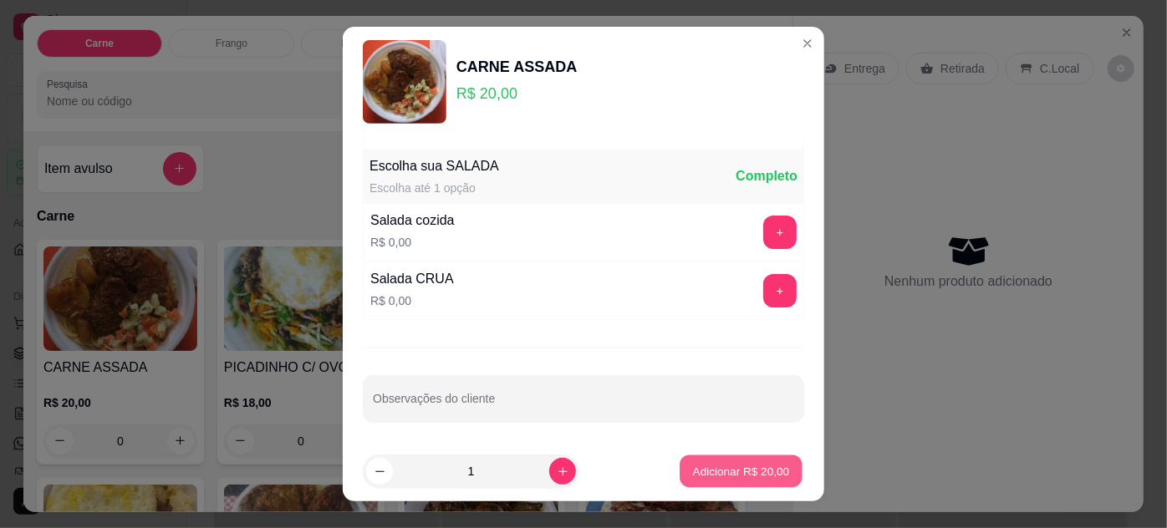
click at [718, 470] on p "Adicionar R$ 20,00" at bounding box center [741, 472] width 97 height 16
type input "1"
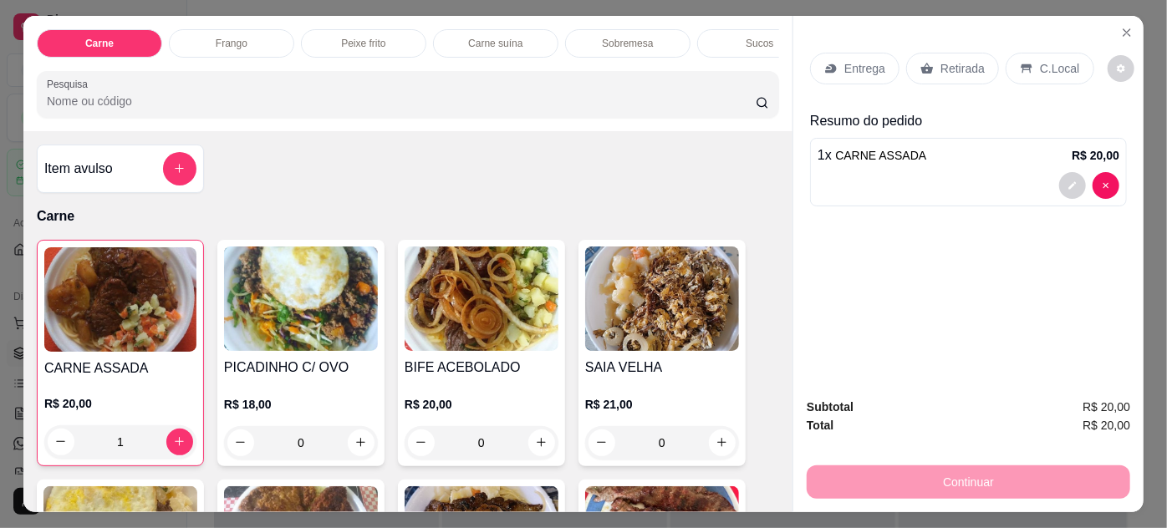
click at [940, 60] on p "Retirada" at bounding box center [962, 68] width 44 height 17
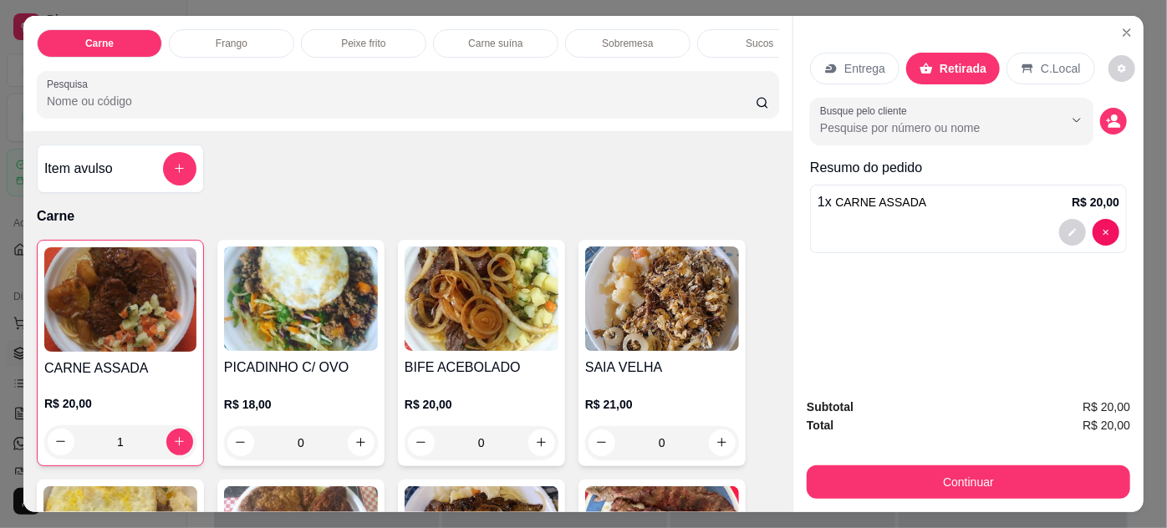
click at [1042, 60] on p "C.Local" at bounding box center [1060, 68] width 39 height 17
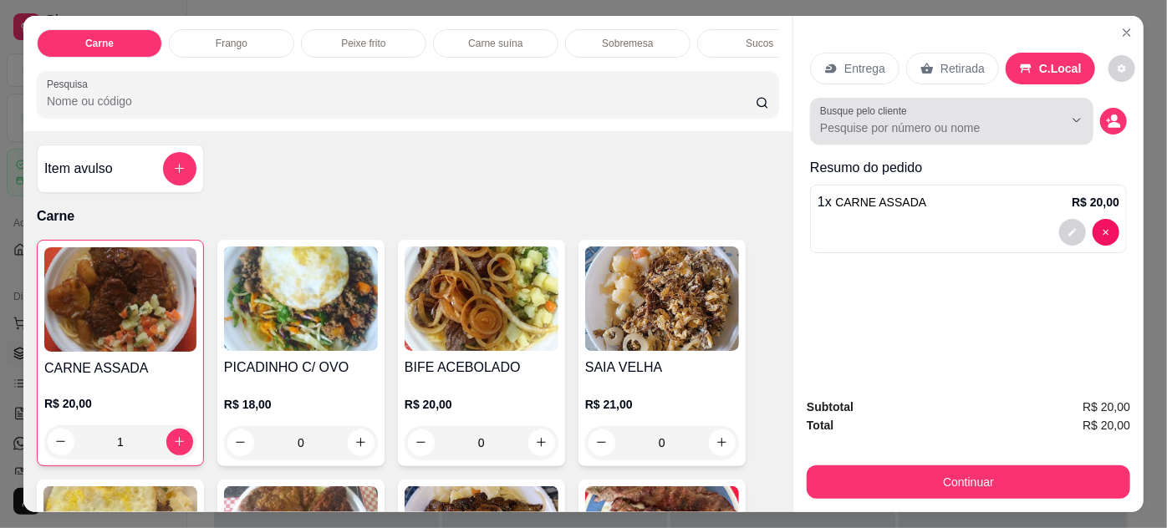
click at [959, 110] on div at bounding box center [951, 120] width 263 height 33
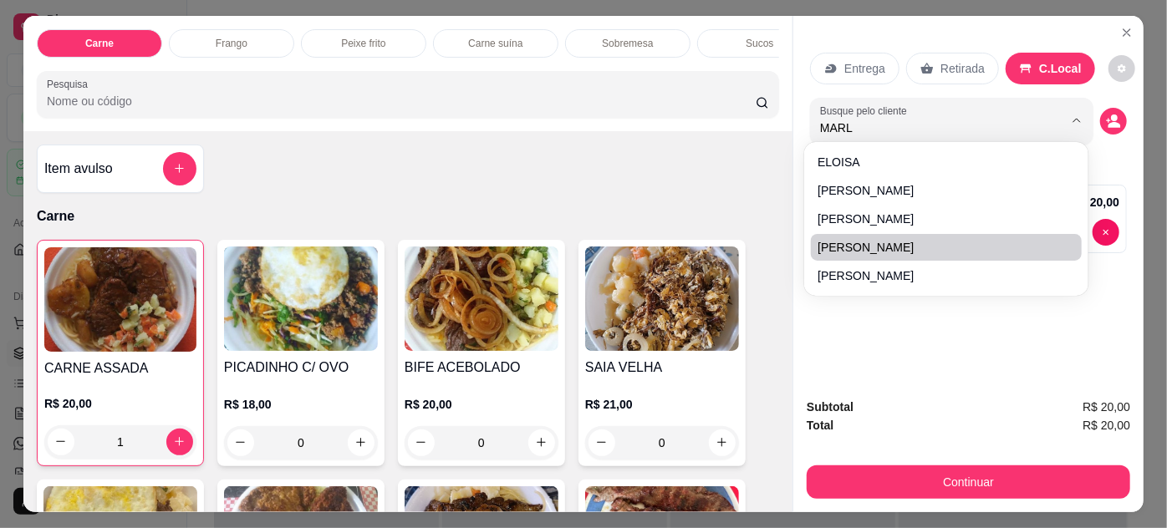
type input "MARLO"
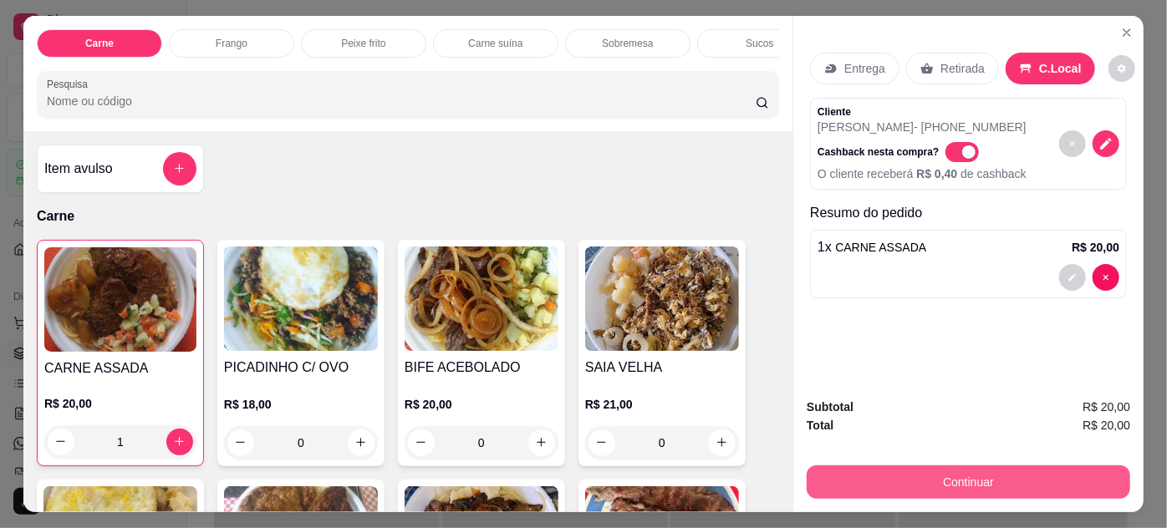
click at [1028, 476] on button "Continuar" at bounding box center [969, 482] width 324 height 33
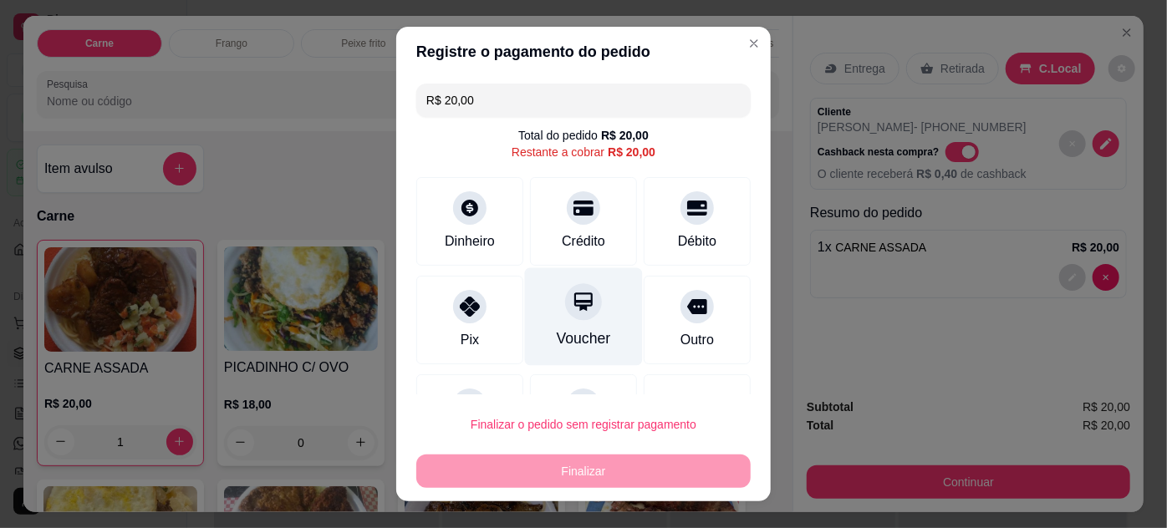
scroll to position [73, 0]
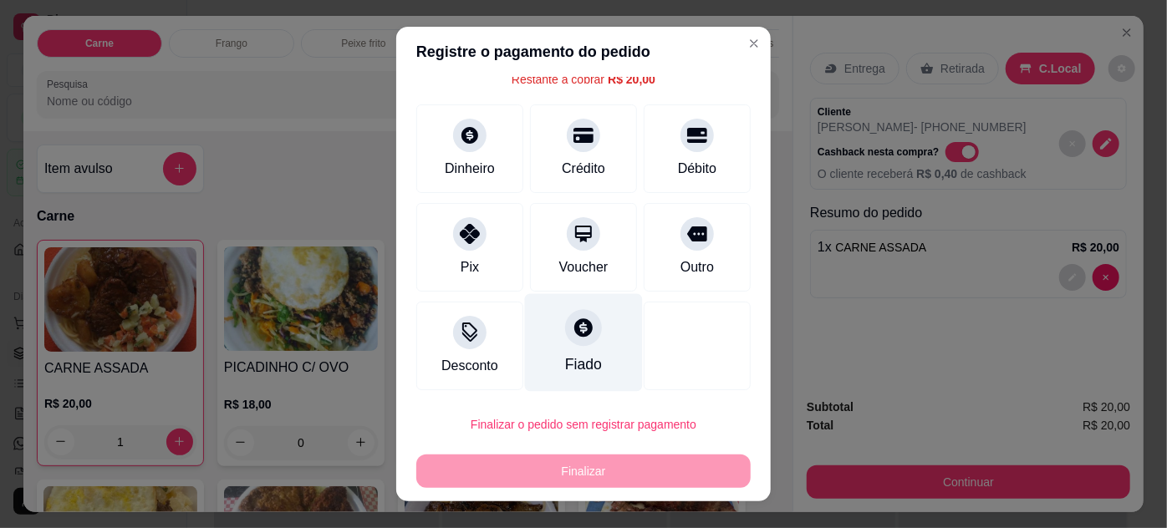
click at [570, 343] on div at bounding box center [583, 327] width 37 height 37
type input "R$ 0,00"
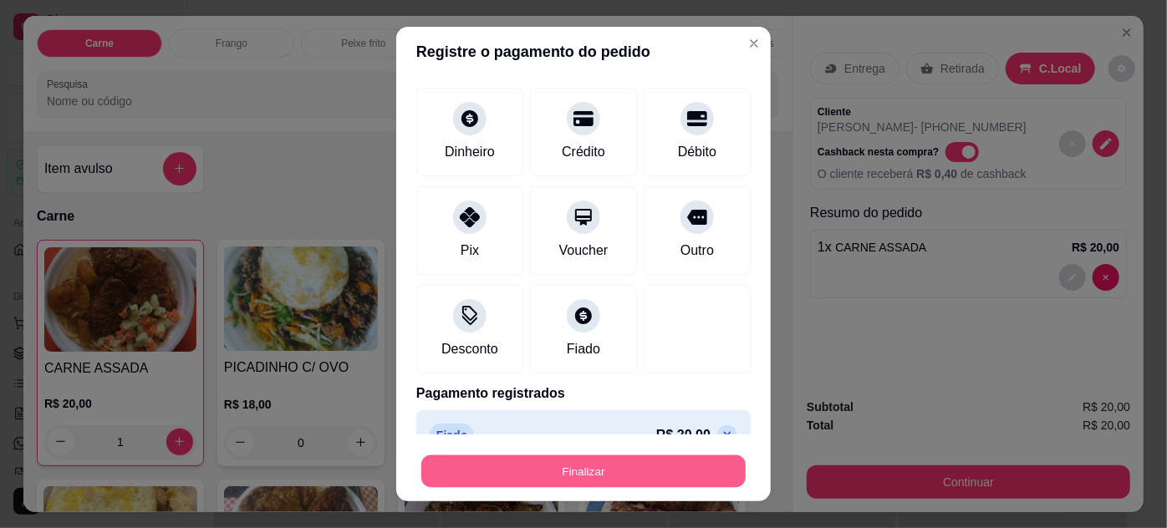
click at [616, 479] on button "Finalizar" at bounding box center [583, 472] width 324 height 33
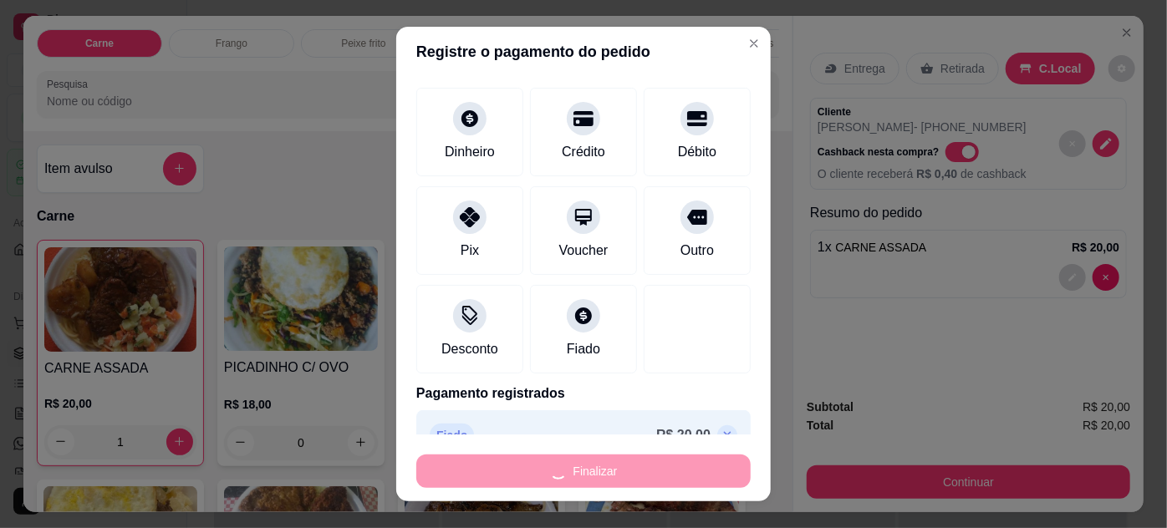
type input "0"
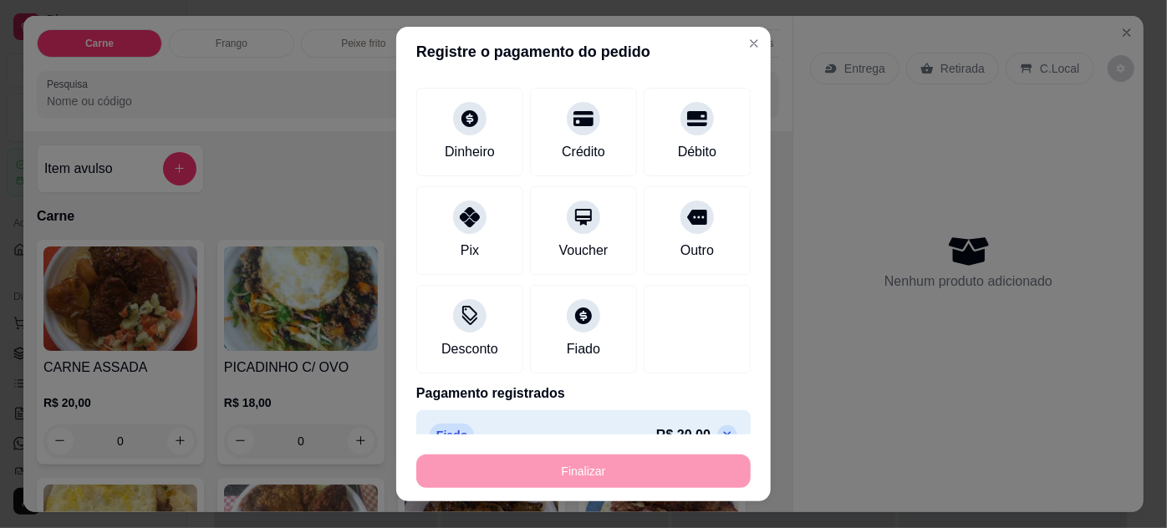
type input "-R$ 20,00"
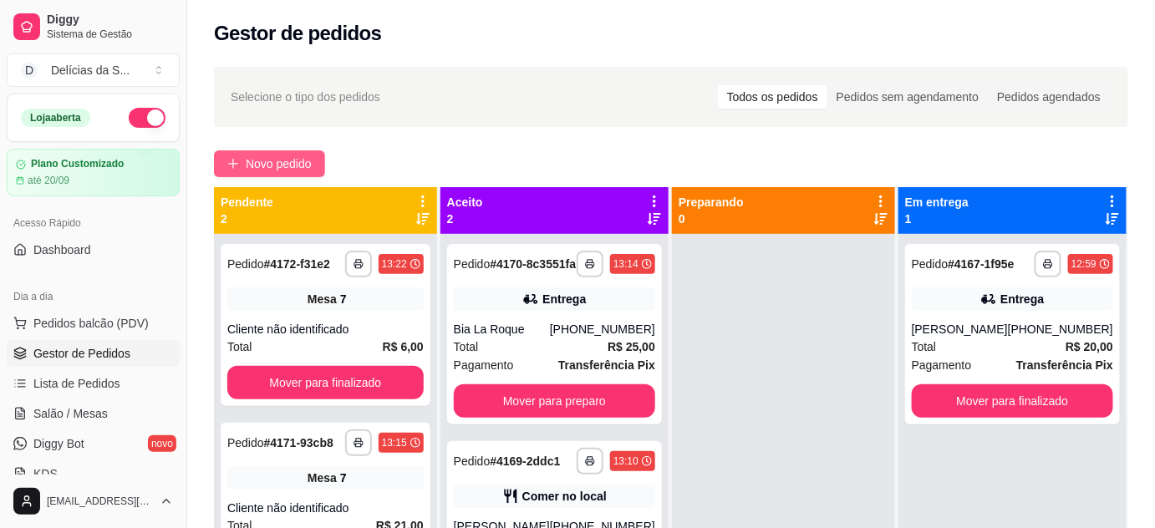
click at [309, 169] on span "Novo pedido" at bounding box center [279, 164] width 66 height 18
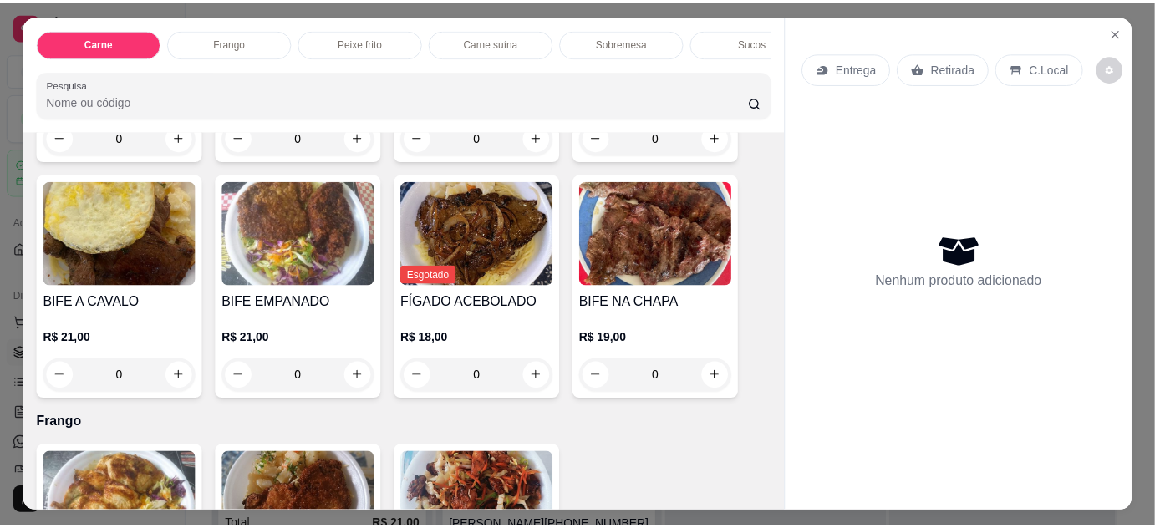
scroll to position [151, 0]
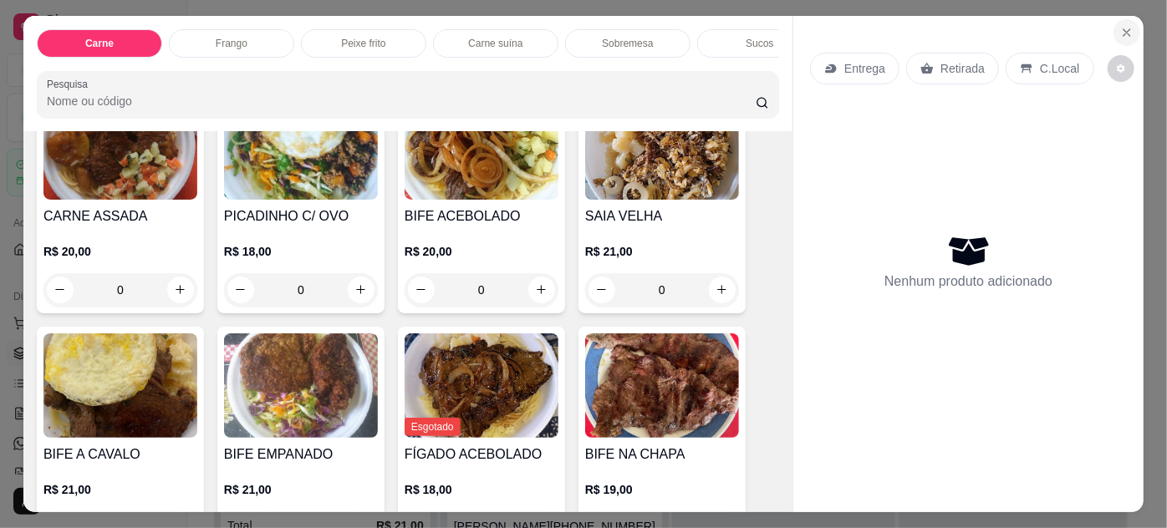
click at [1125, 28] on icon "Close" at bounding box center [1126, 32] width 13 height 13
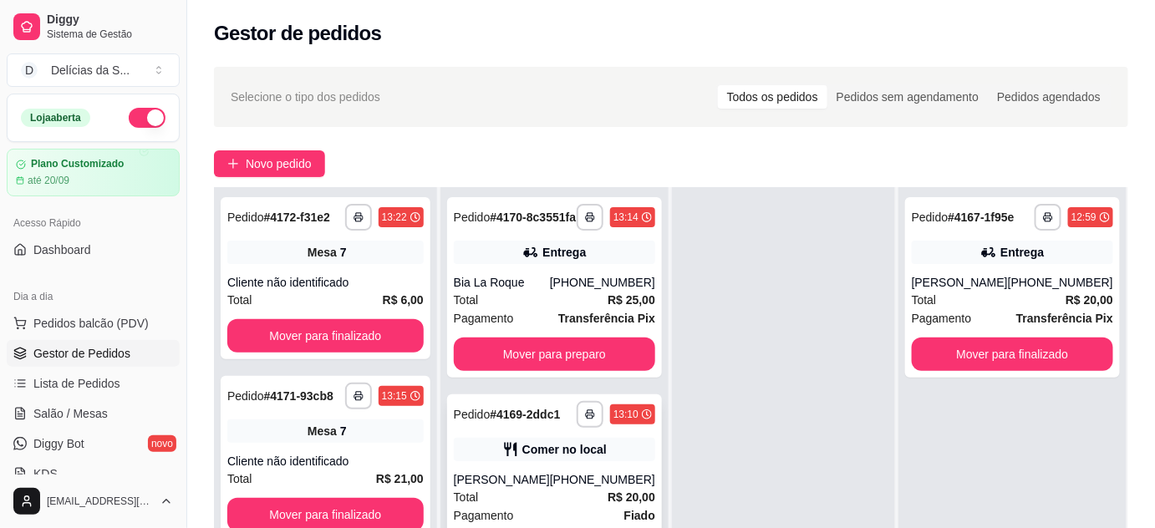
scroll to position [151, 0]
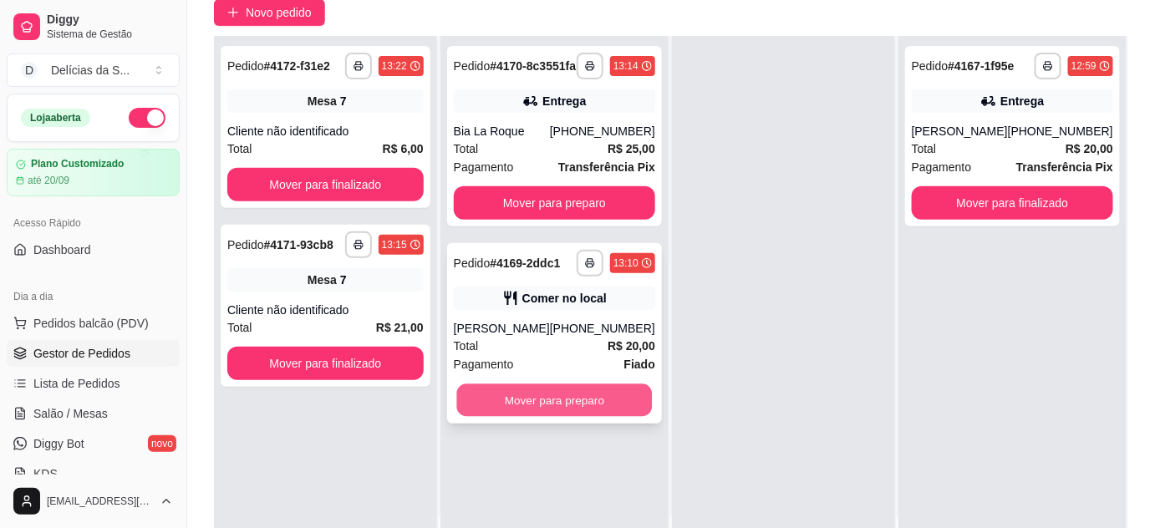
click at [579, 417] on button "Mover para preparo" at bounding box center [554, 401] width 196 height 33
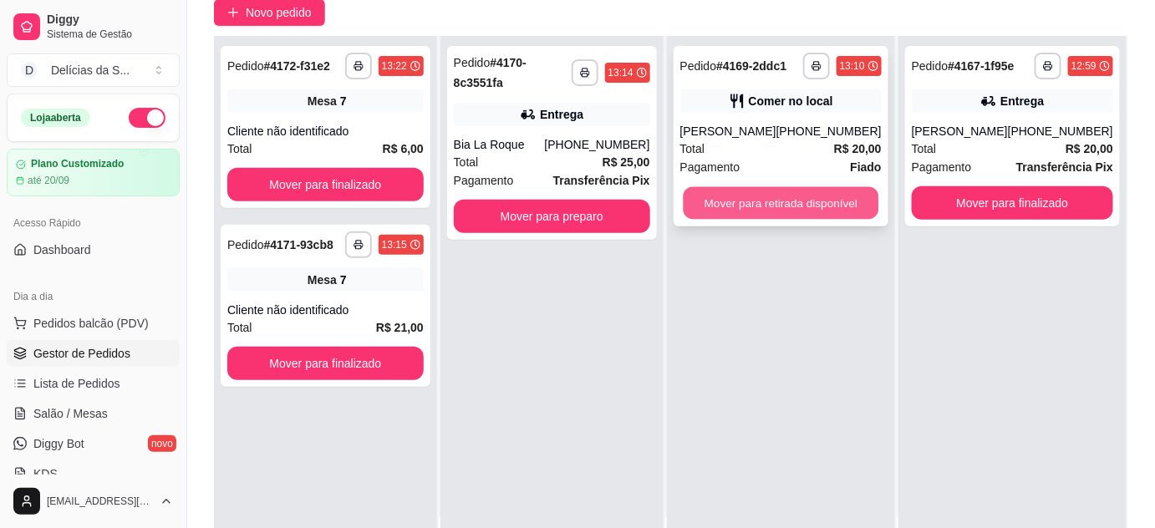
click at [793, 193] on button "Mover para retirada disponível" at bounding box center [781, 203] width 196 height 33
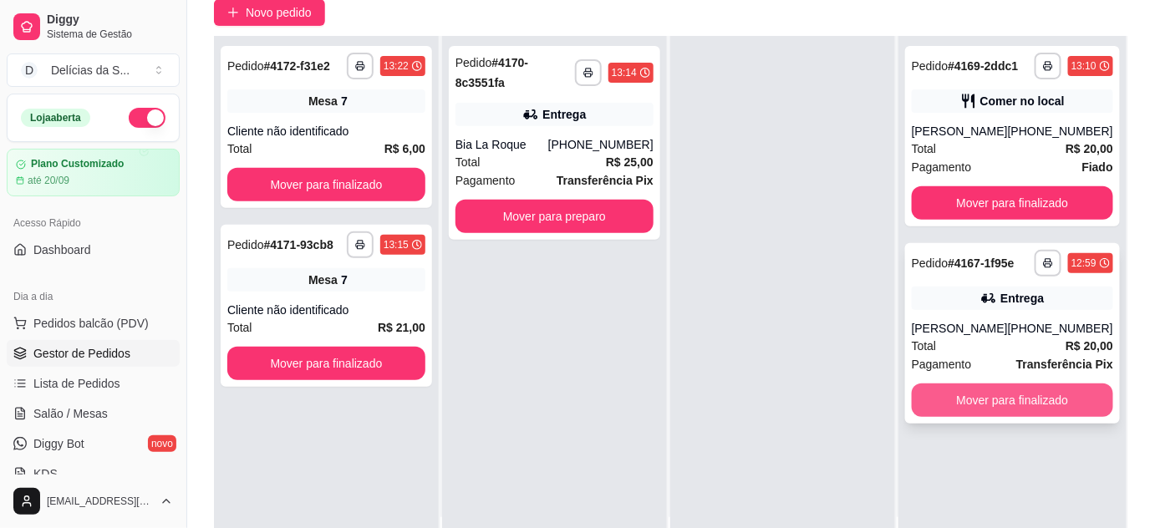
click at [1035, 405] on button "Mover para finalizado" at bounding box center [1012, 400] width 201 height 33
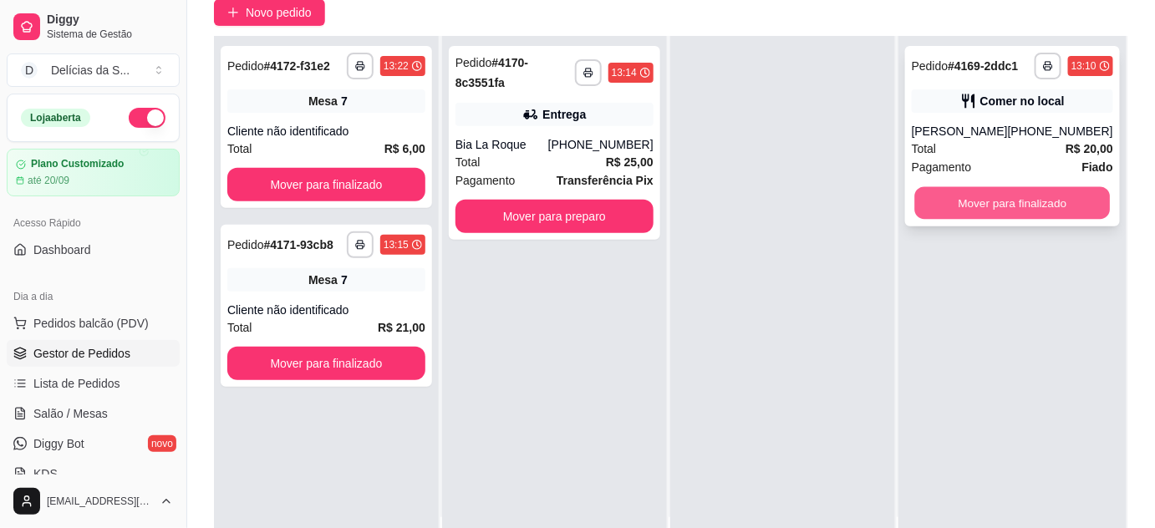
click at [1015, 206] on button "Mover para finalizado" at bounding box center [1013, 203] width 196 height 33
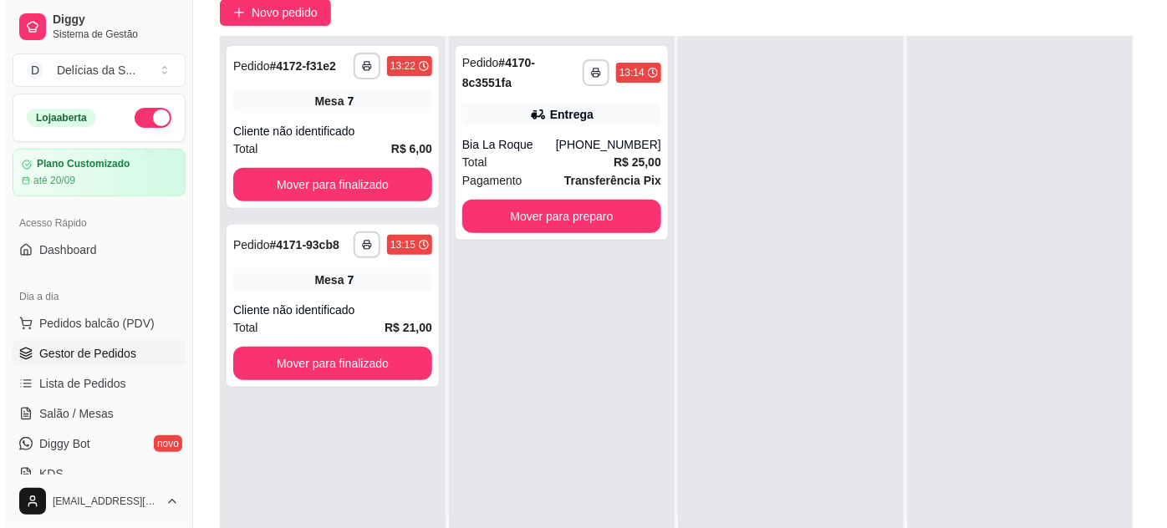
scroll to position [0, 0]
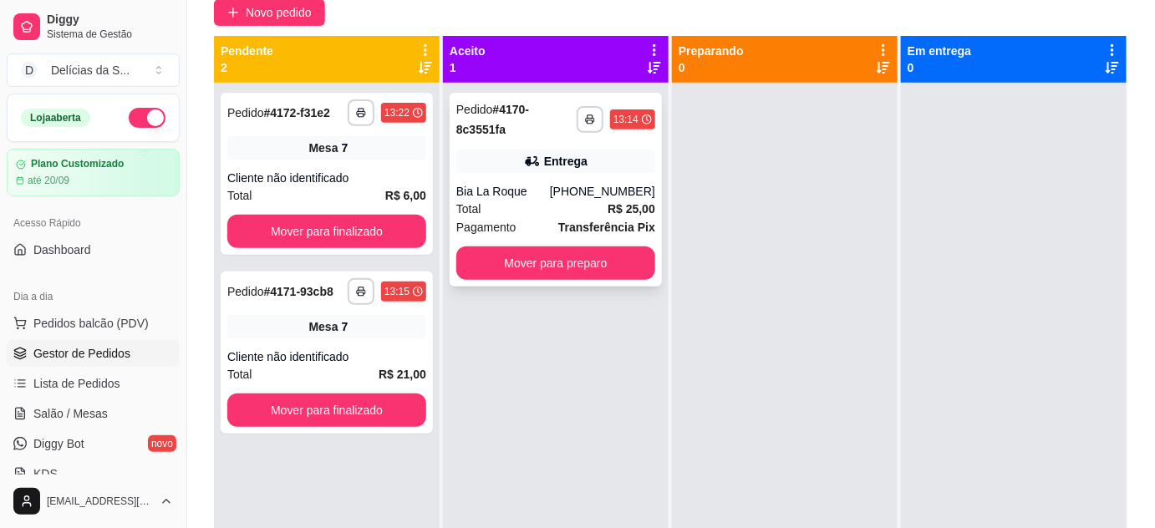
click at [592, 214] on div "Total R$ 25,00" at bounding box center [555, 209] width 199 height 18
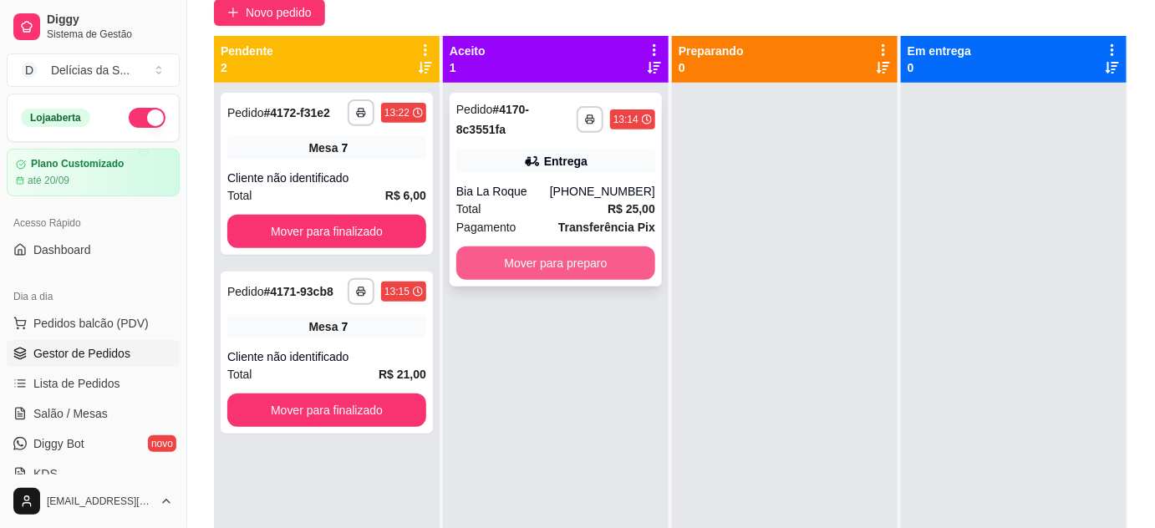
click at [604, 270] on button "Mover para preparo" at bounding box center [555, 263] width 199 height 33
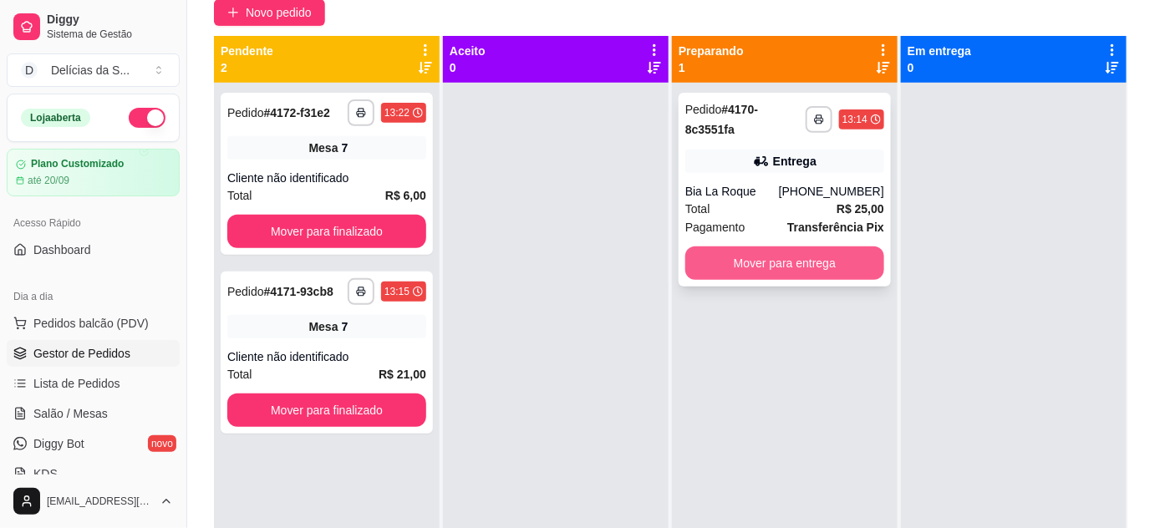
click at [722, 266] on button "Mover para entrega" at bounding box center [785, 263] width 199 height 33
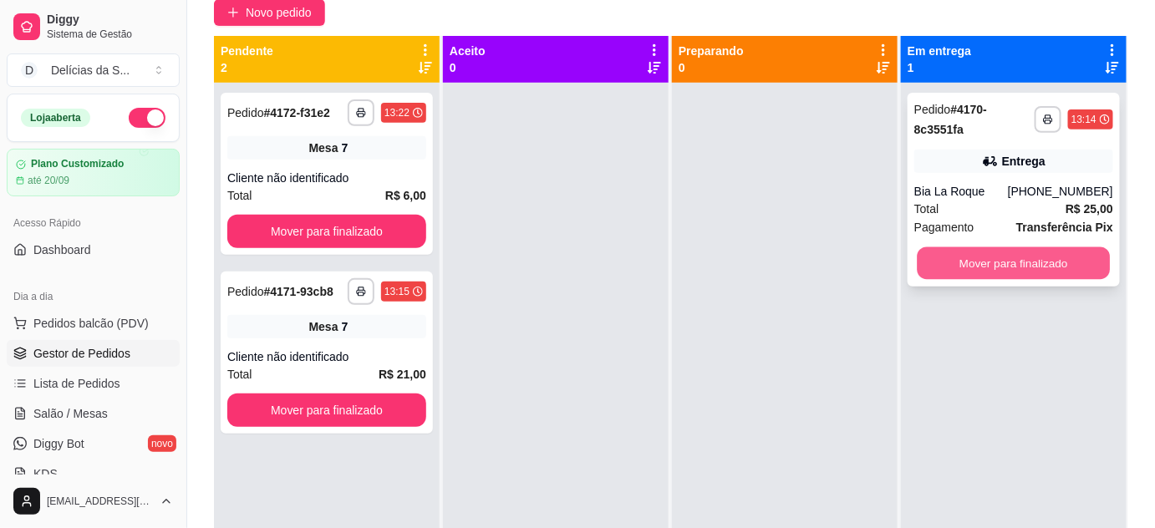
click at [927, 263] on button "Mover para finalizado" at bounding box center [1014, 263] width 193 height 33
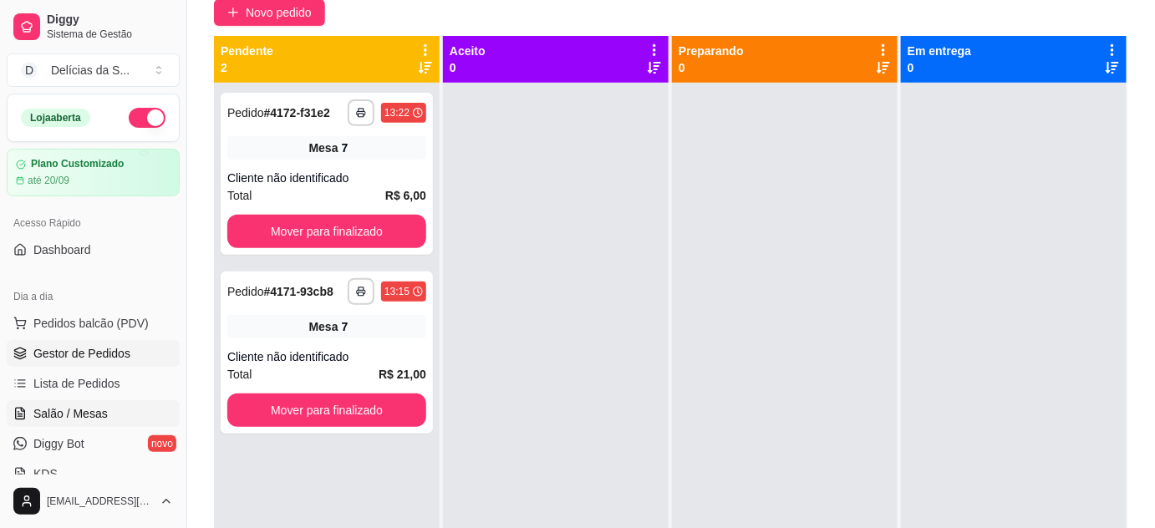
click at [76, 415] on span "Salão / Mesas" at bounding box center [70, 413] width 74 height 17
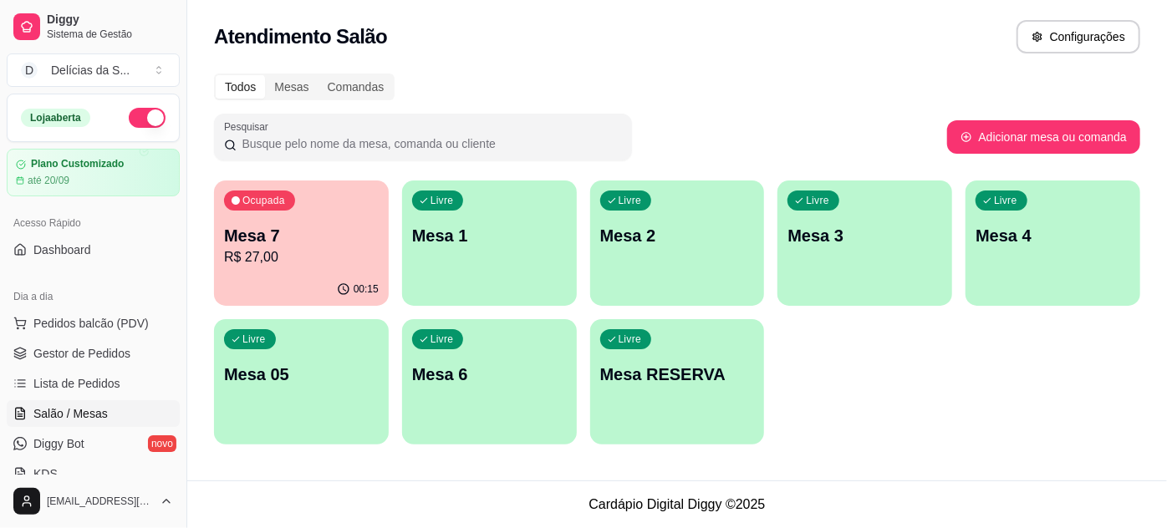
click at [301, 269] on div "Ocupada Mesa 7 R$ 27,00" at bounding box center [301, 227] width 175 height 93
click at [472, 274] on div "Livre Mesa 1" at bounding box center [489, 233] width 175 height 105
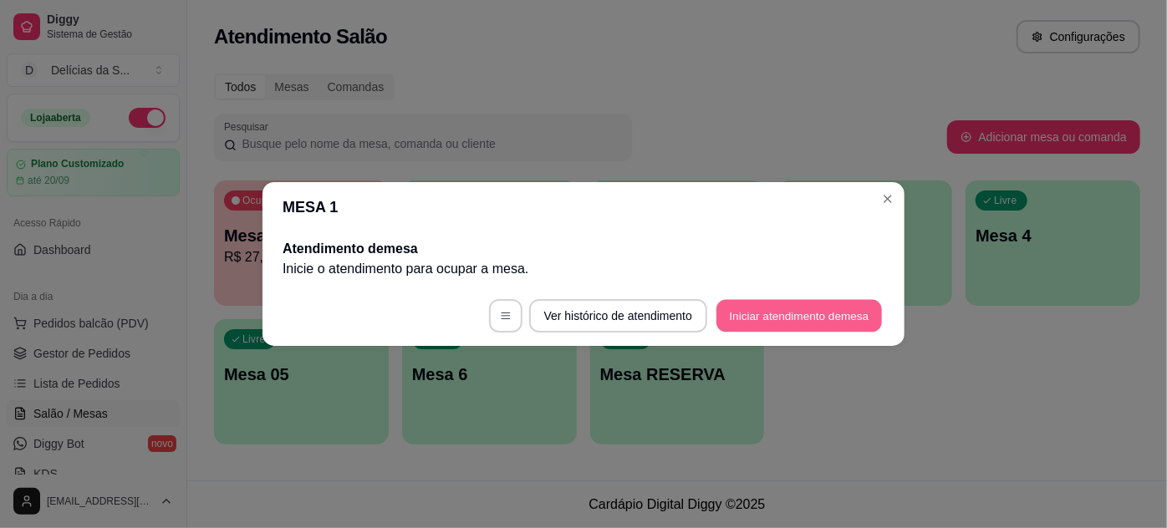
click at [749, 311] on button "Iniciar atendimento de mesa" at bounding box center [799, 316] width 166 height 33
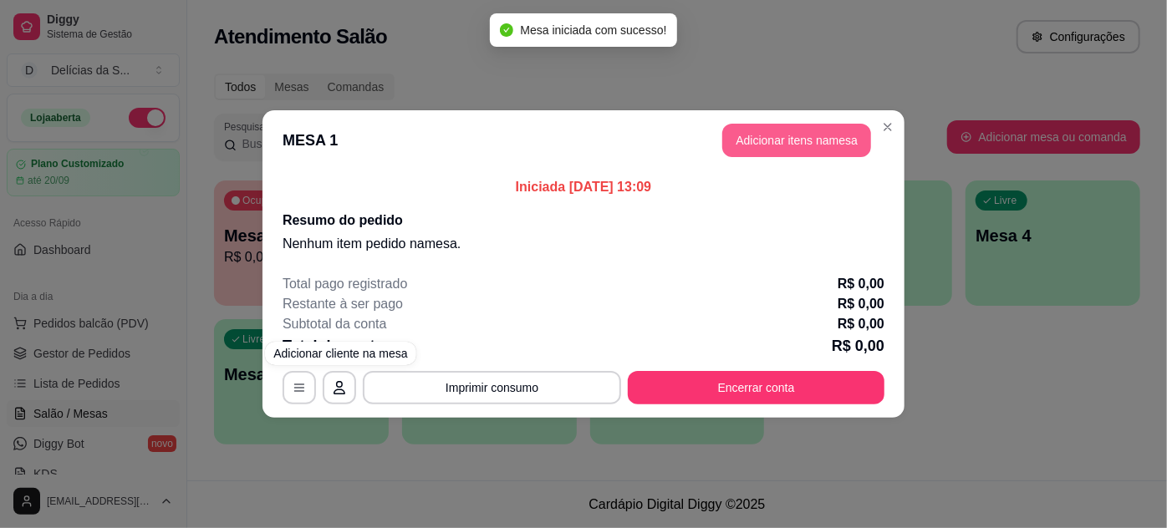
click at [801, 126] on button "Adicionar itens na mesa" at bounding box center [796, 140] width 149 height 33
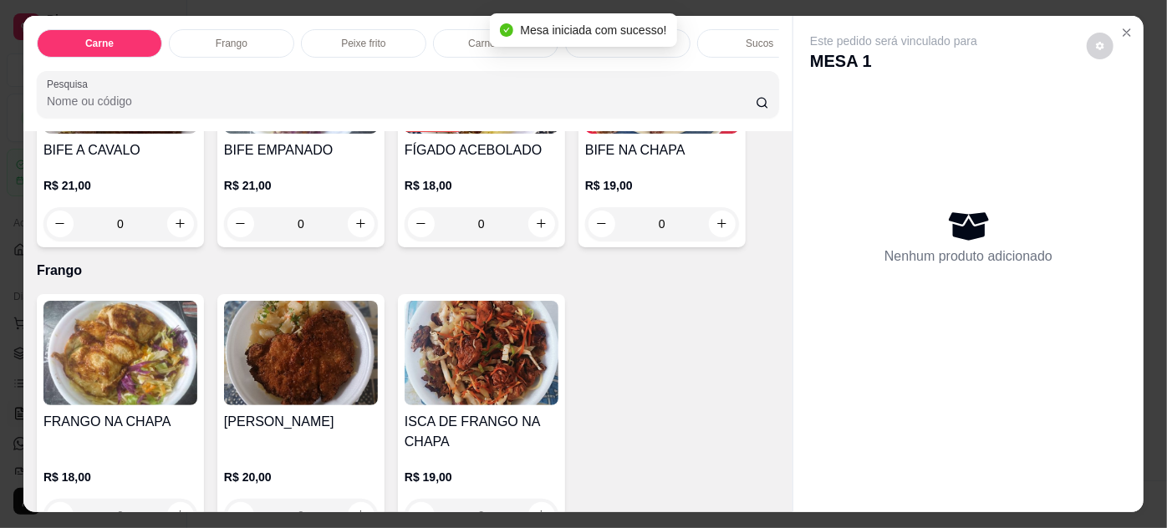
scroll to position [760, 0]
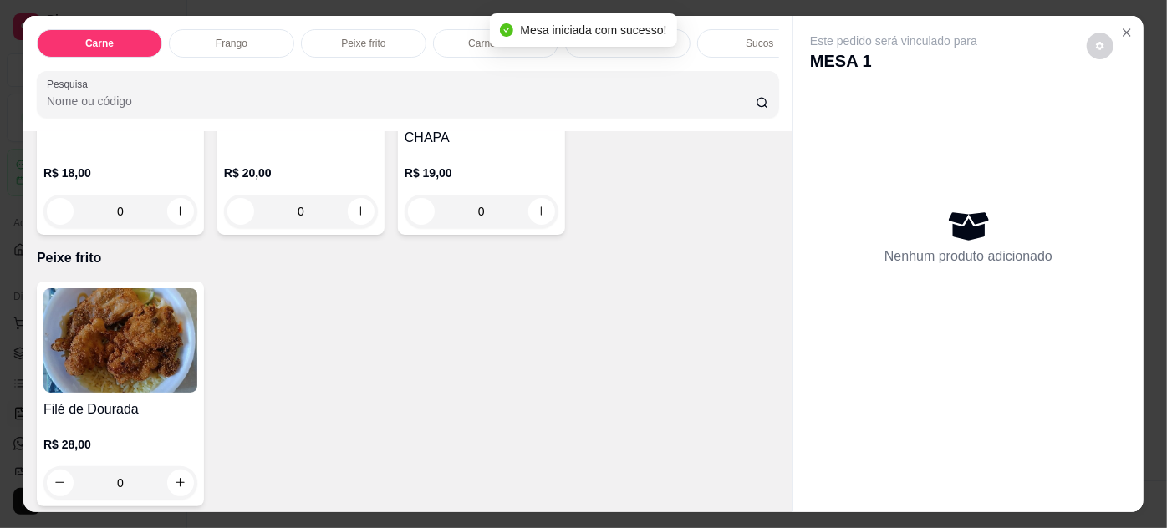
click at [161, 364] on img at bounding box center [120, 340] width 154 height 104
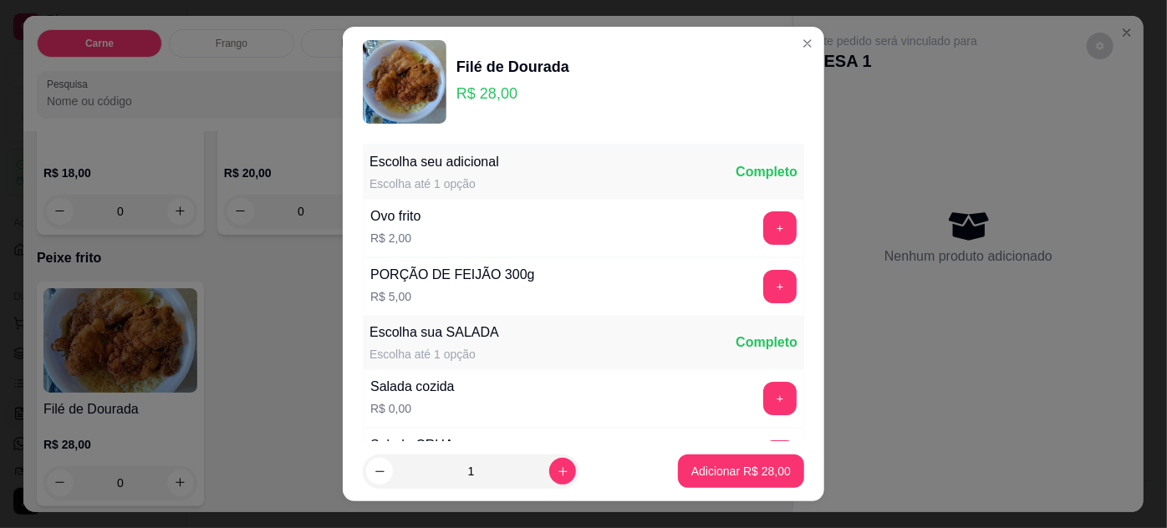
scroll to position [166, 0]
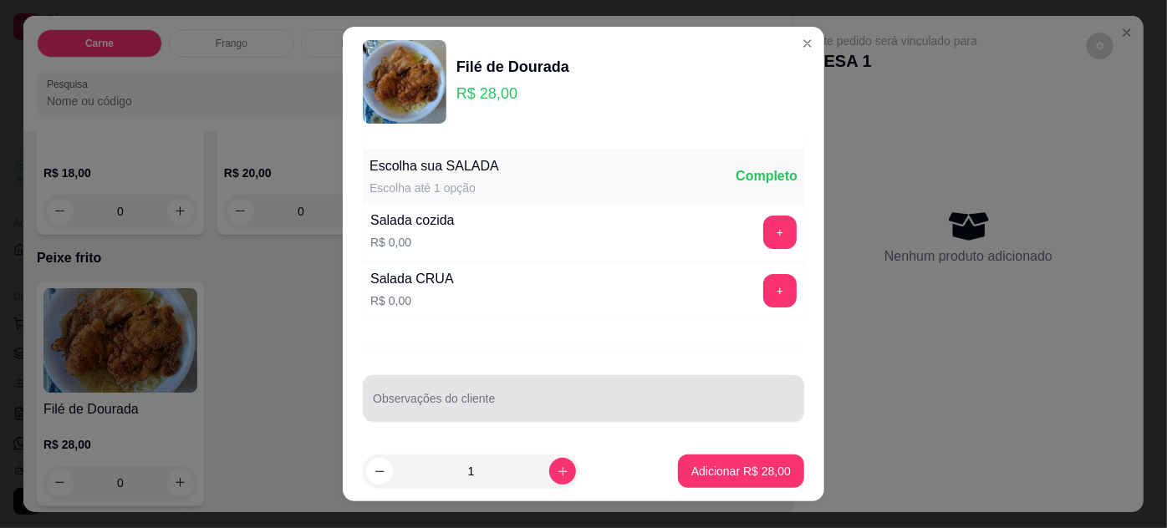
click at [649, 387] on div at bounding box center [583, 398] width 421 height 33
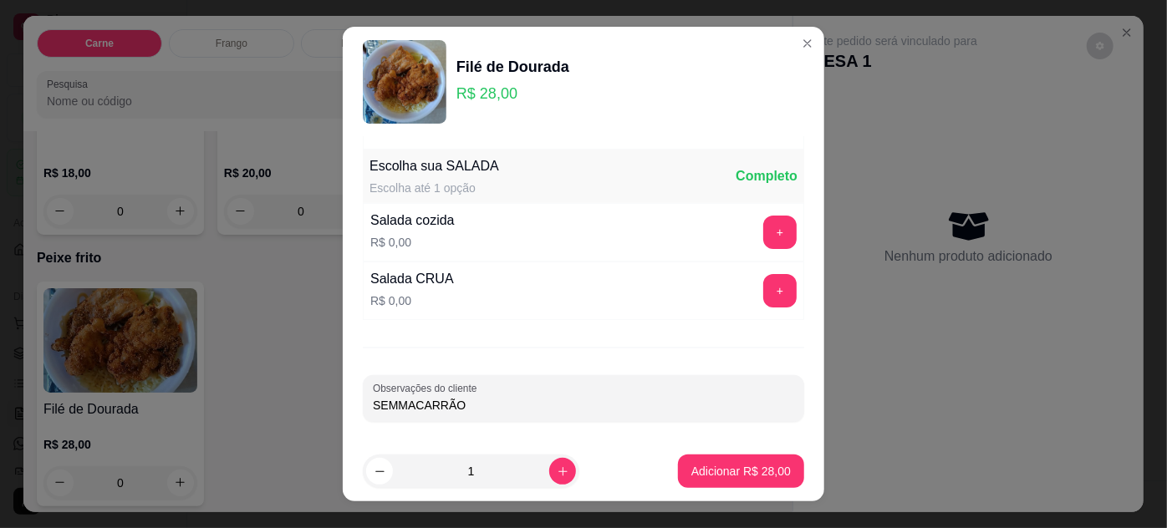
click at [387, 403] on input "SEMMACARRÃO" at bounding box center [583, 405] width 421 height 17
type input "SEM MACARRÃO"
click at [696, 463] on button "Adicionar R$ 28,00" at bounding box center [741, 472] width 123 height 33
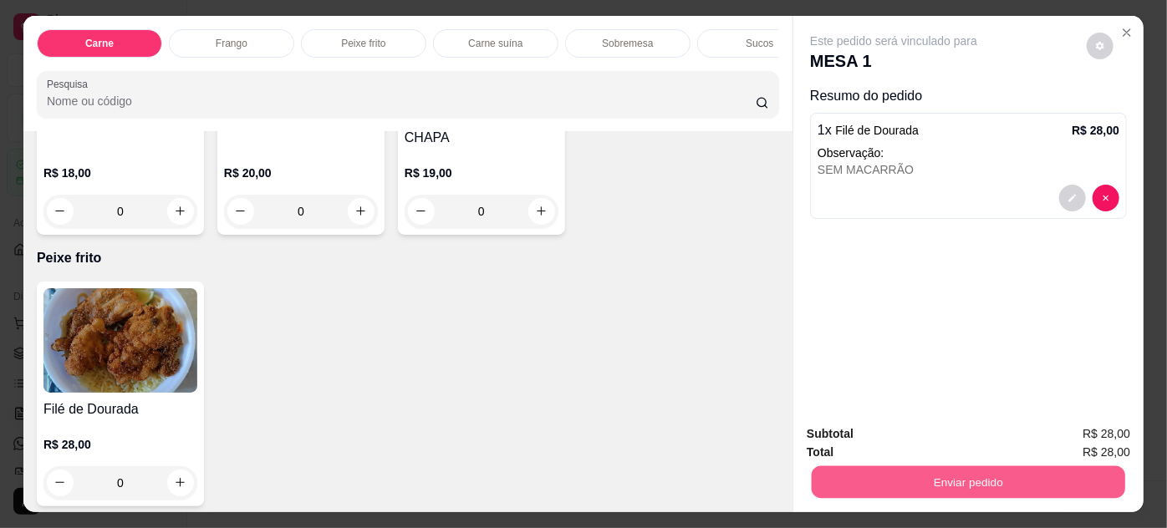
click at [876, 489] on button "Enviar pedido" at bounding box center [968, 482] width 313 height 33
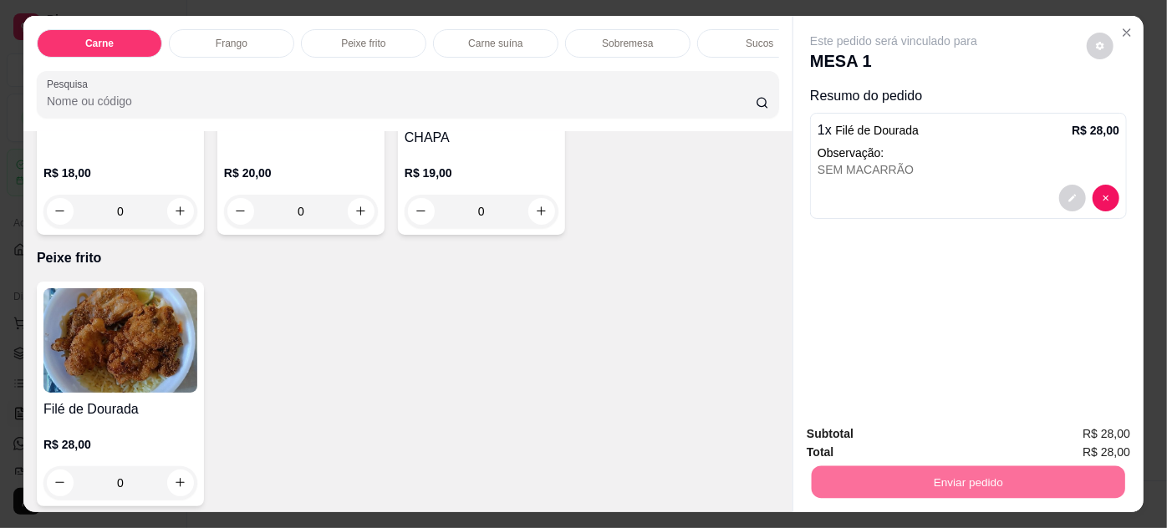
click at [858, 443] on button "Não registrar e enviar pedido" at bounding box center [914, 436] width 174 height 32
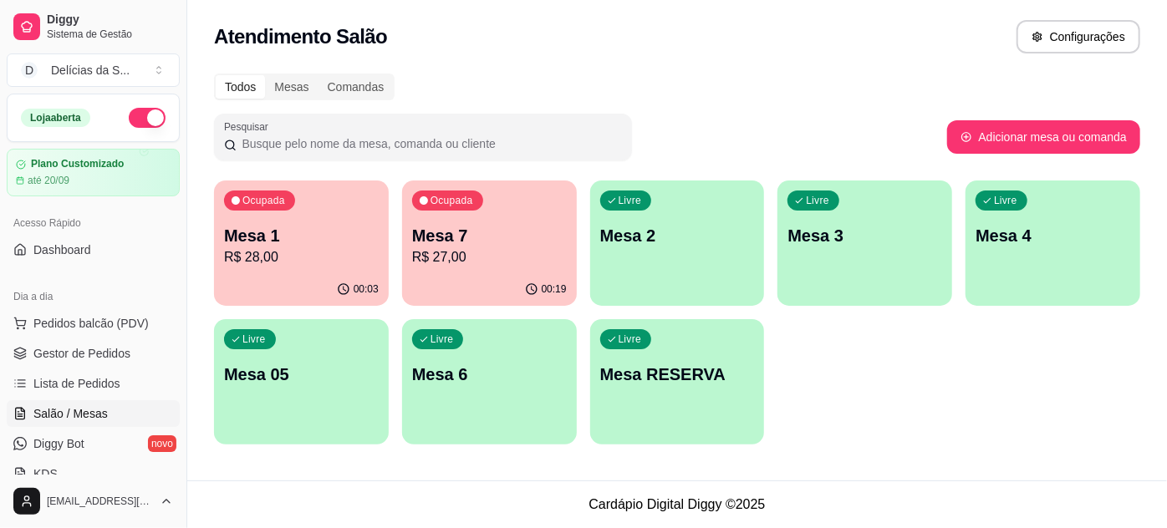
click at [278, 253] on p "R$ 28,00" at bounding box center [301, 257] width 155 height 20
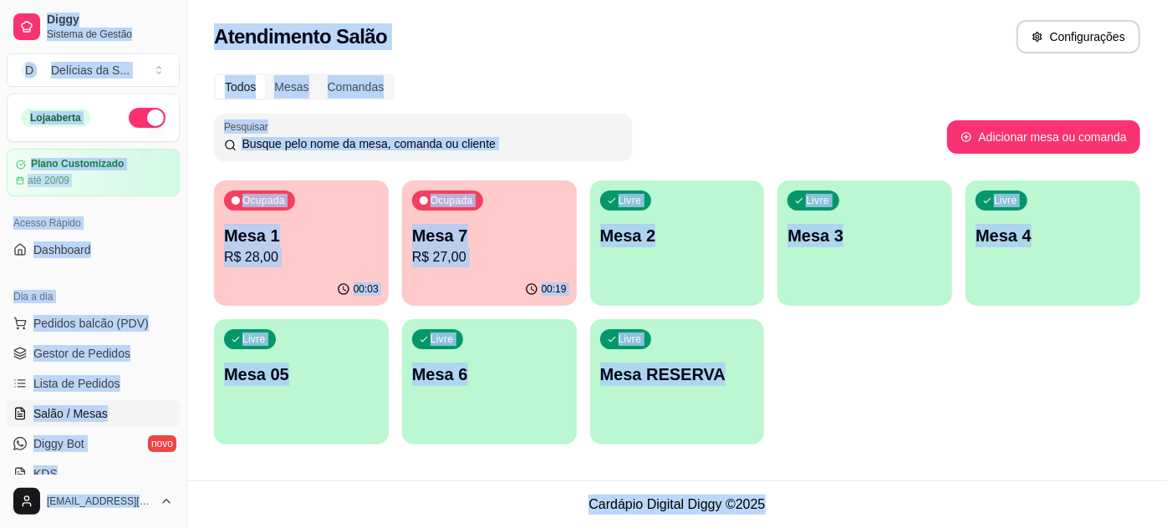
click at [283, 253] on p "1 x Filé de Dourada" at bounding box center [341, 259] width 116 height 21
click at [482, 237] on p "Mesa 7" at bounding box center [489, 235] width 155 height 23
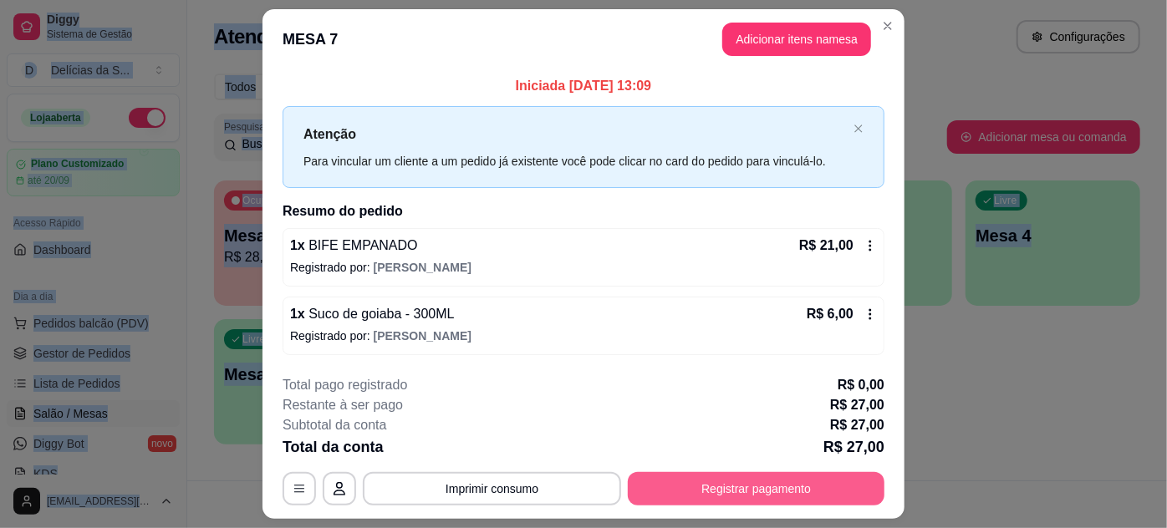
click at [693, 491] on button "Registrar pagamento" at bounding box center [756, 488] width 257 height 33
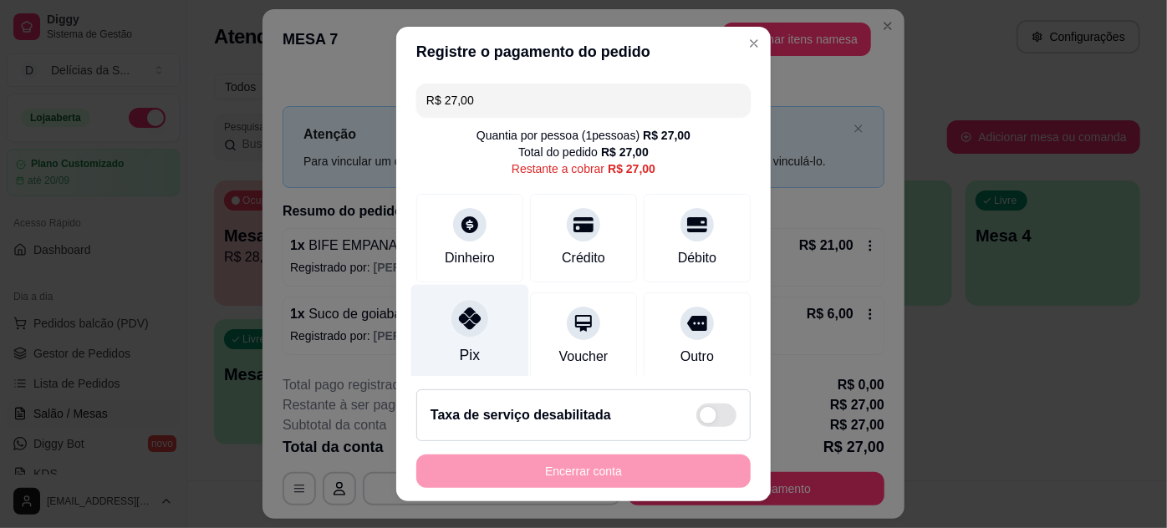
click at [466, 332] on div at bounding box center [469, 318] width 37 height 37
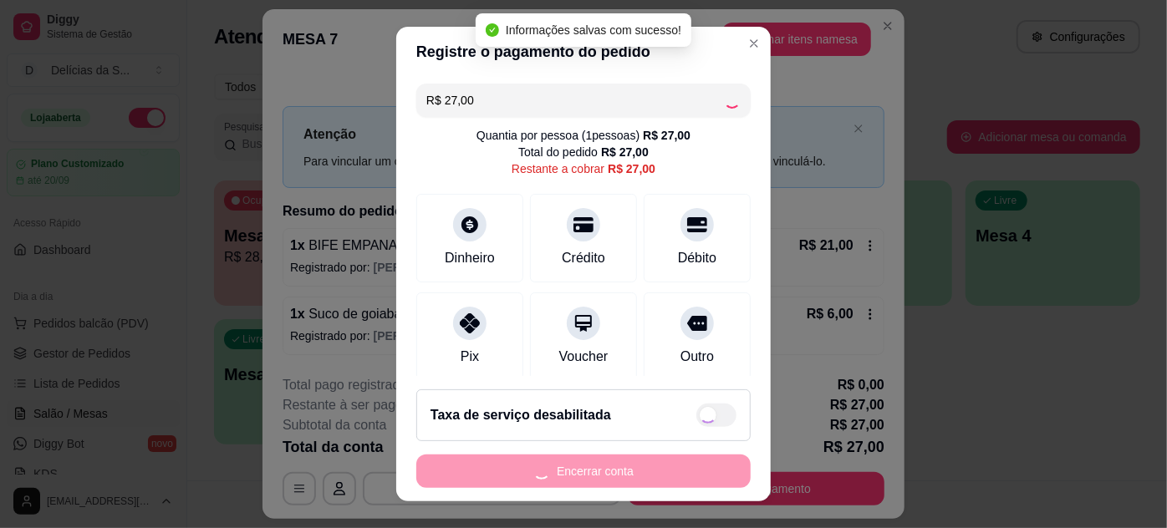
type input "R$ 0,00"
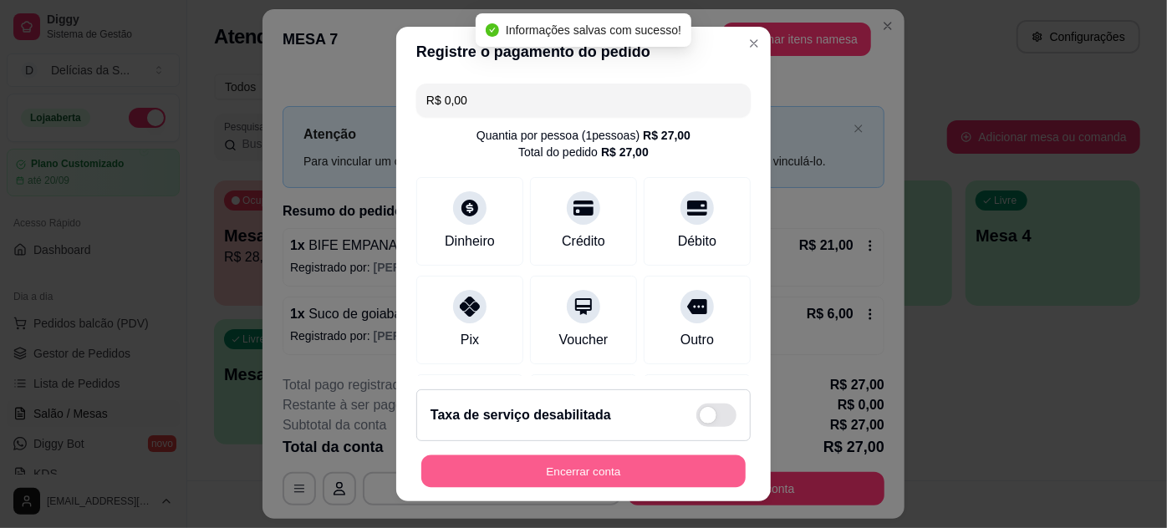
click at [650, 465] on button "Encerrar conta" at bounding box center [583, 472] width 324 height 33
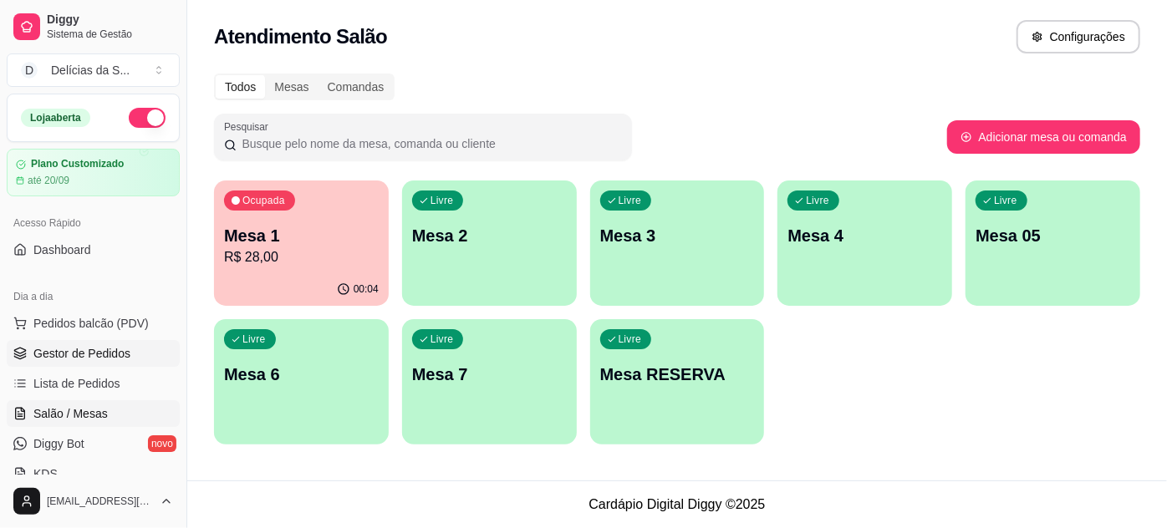
click at [104, 354] on span "Gestor de Pedidos" at bounding box center [81, 353] width 97 height 17
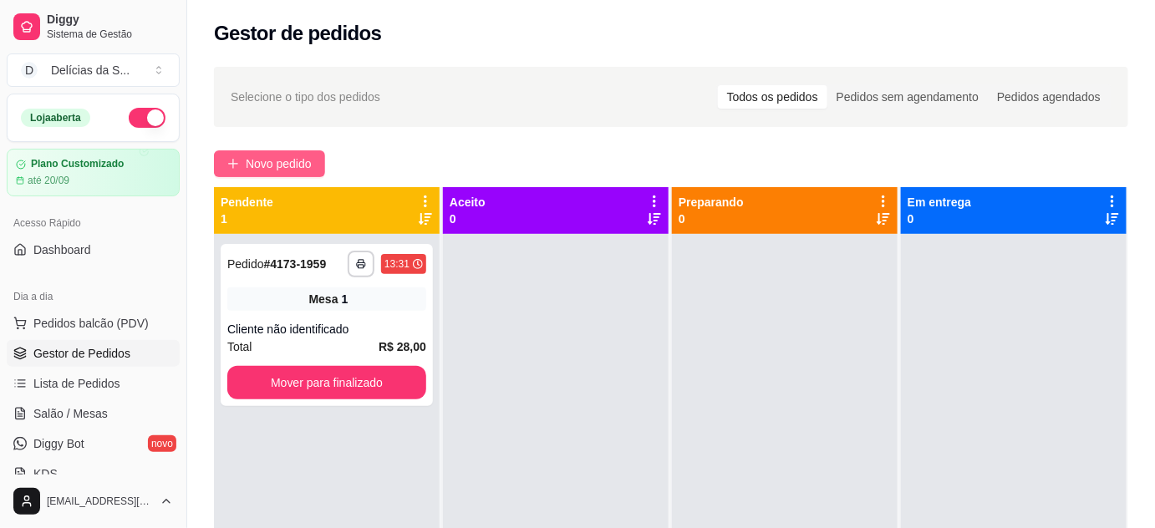
click at [294, 168] on span "Novo pedido" at bounding box center [279, 164] width 66 height 18
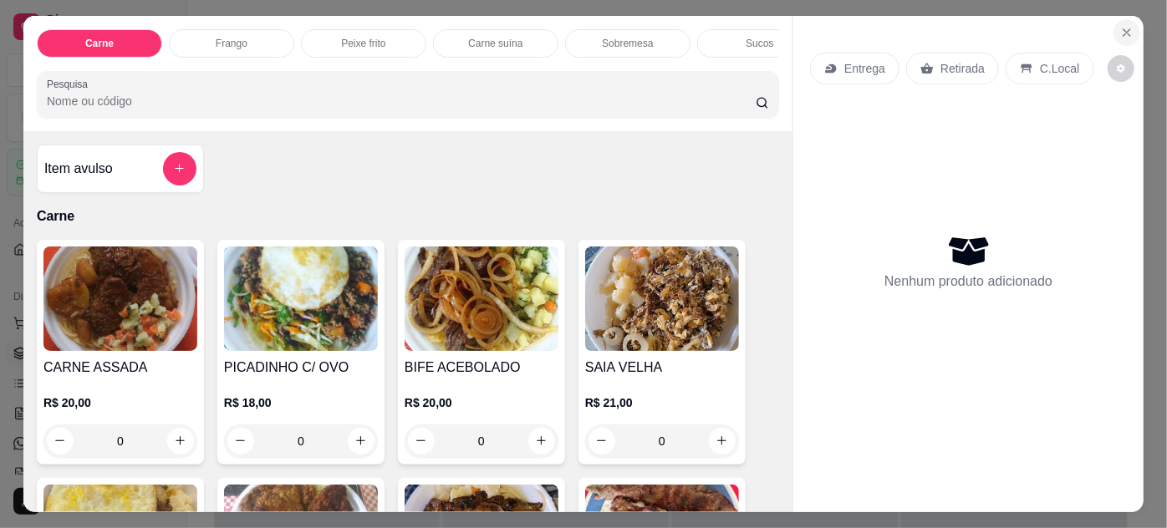
click at [1120, 26] on icon "Close" at bounding box center [1126, 32] width 13 height 13
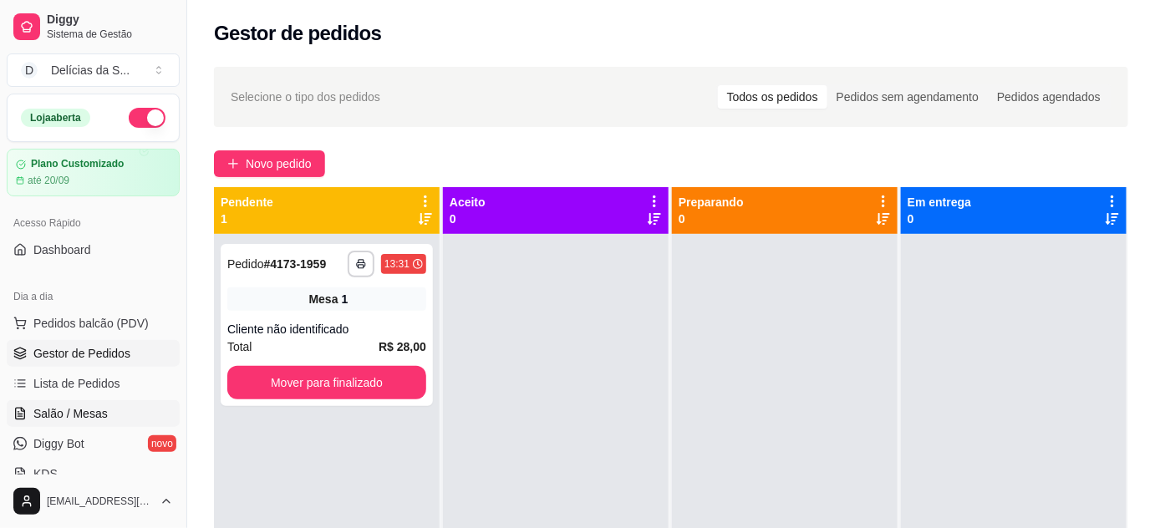
click at [108, 414] on link "Salão / Mesas" at bounding box center [93, 413] width 173 height 27
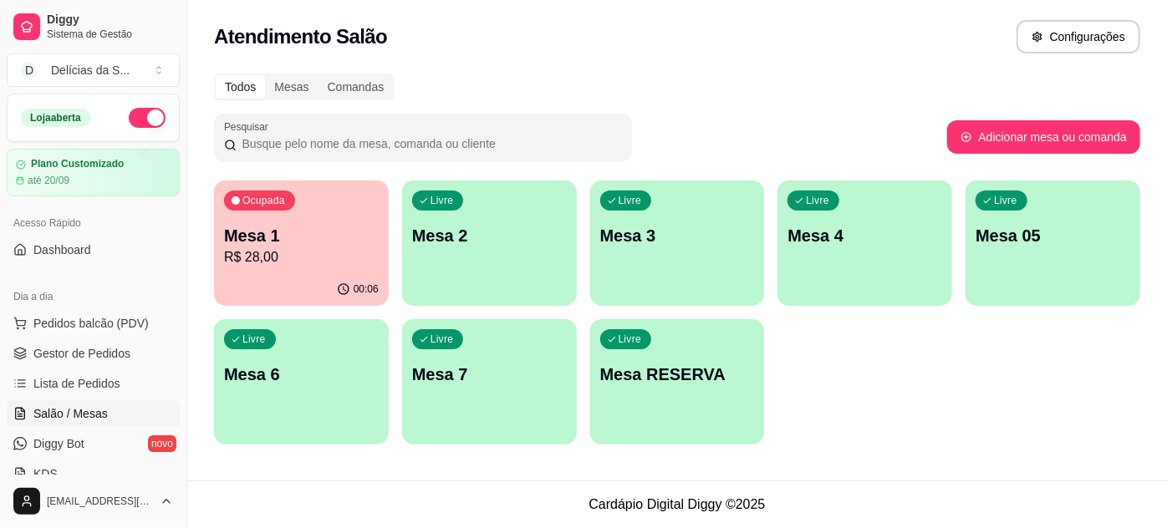
click at [298, 256] on p "R$ 28,00" at bounding box center [301, 257] width 155 height 20
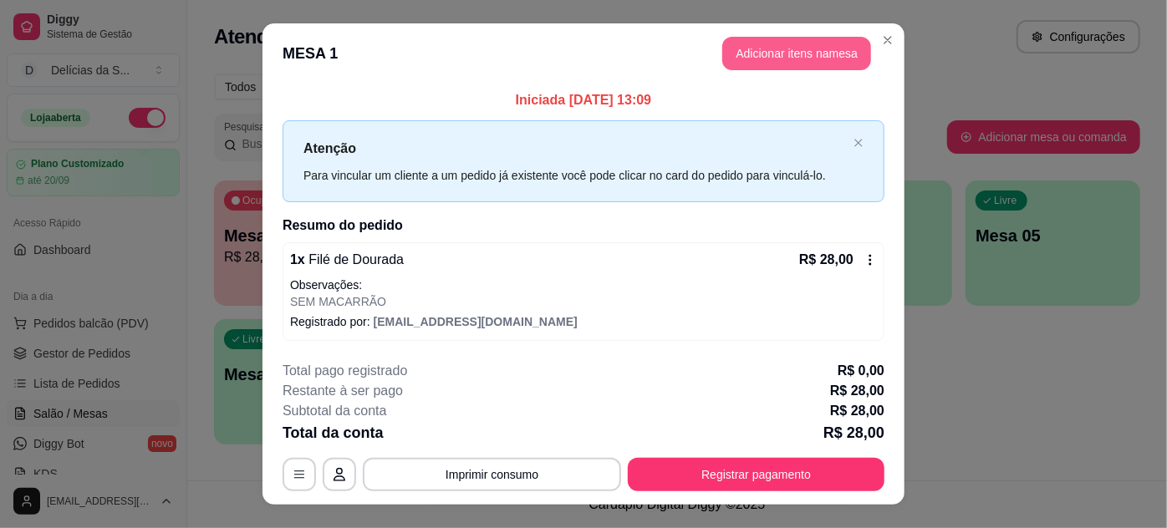
click at [829, 43] on button "Adicionar itens na mesa" at bounding box center [796, 53] width 149 height 33
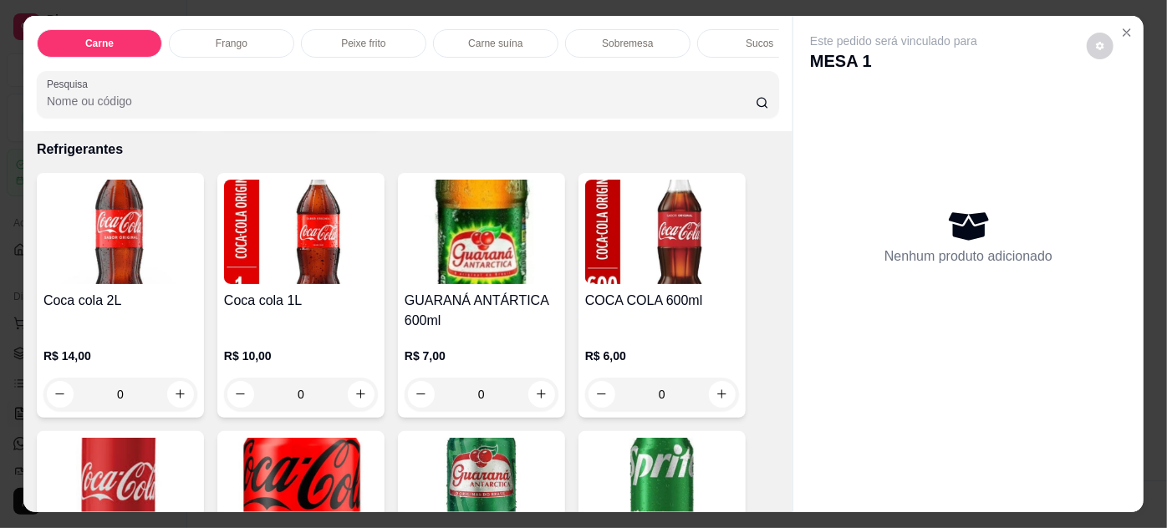
scroll to position [2128, 0]
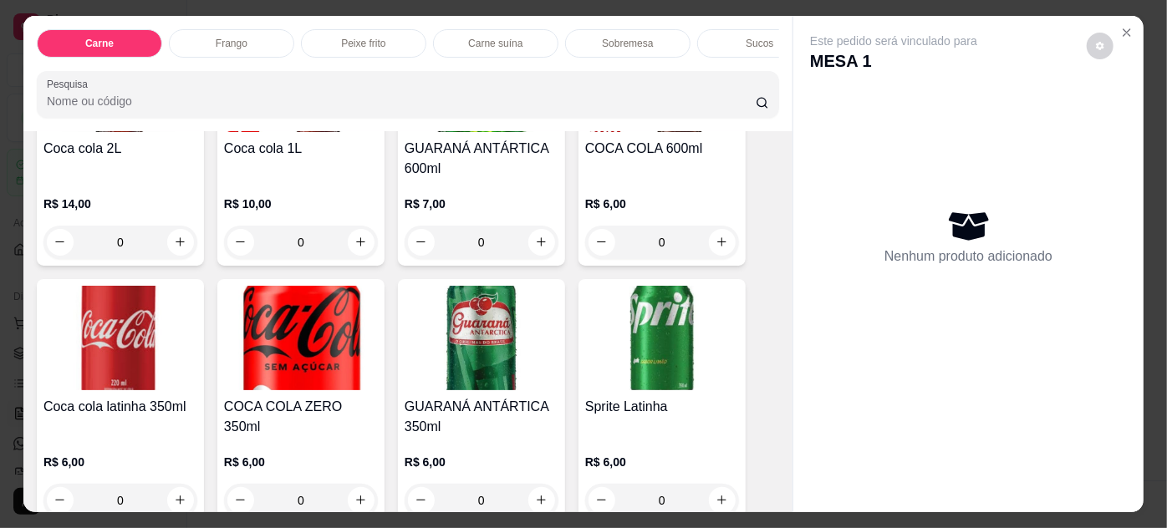
click at [158, 323] on img at bounding box center [120, 338] width 154 height 104
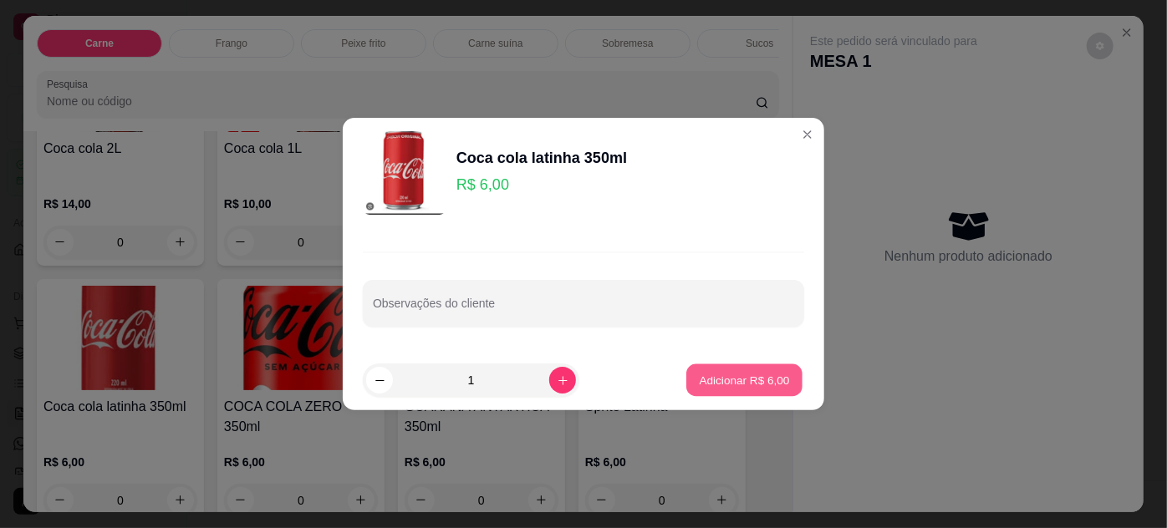
click at [747, 379] on p "Adicionar R$ 6,00" at bounding box center [744, 380] width 90 height 16
type input "1"
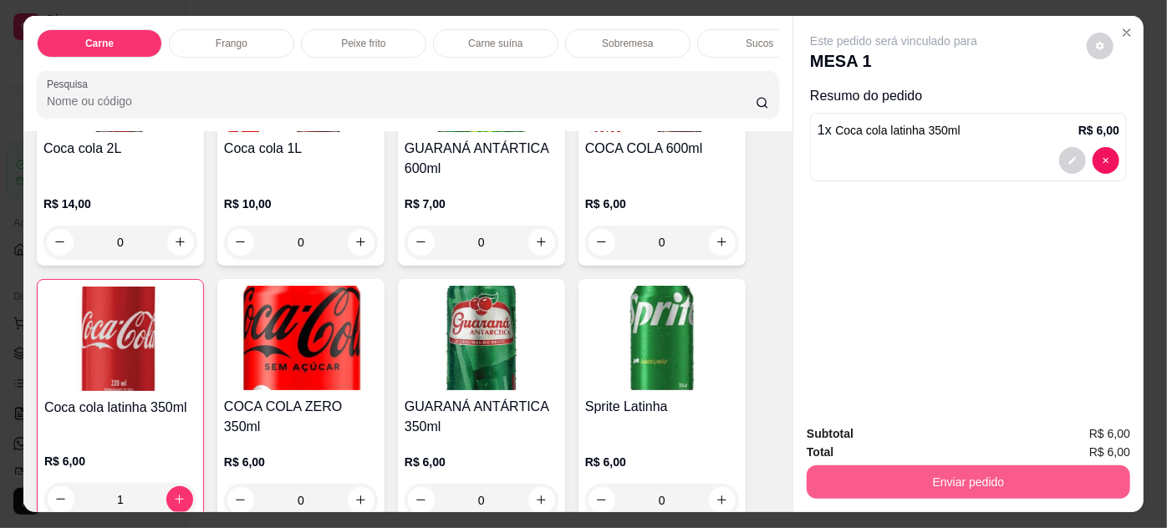
click at [829, 470] on button "Enviar pedido" at bounding box center [969, 482] width 324 height 33
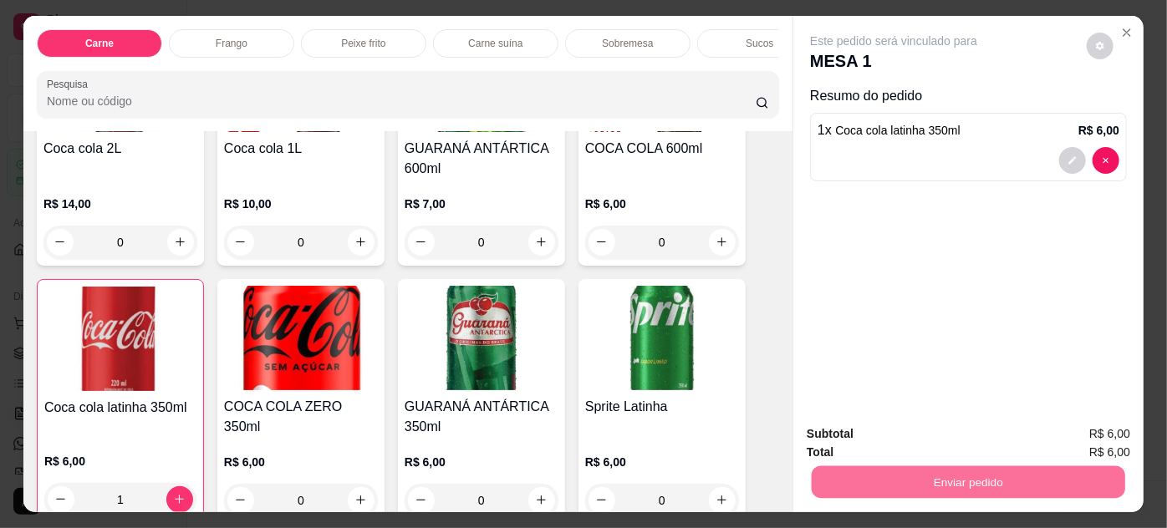
click at [837, 441] on button "Não registrar e enviar pedido" at bounding box center [914, 436] width 174 height 32
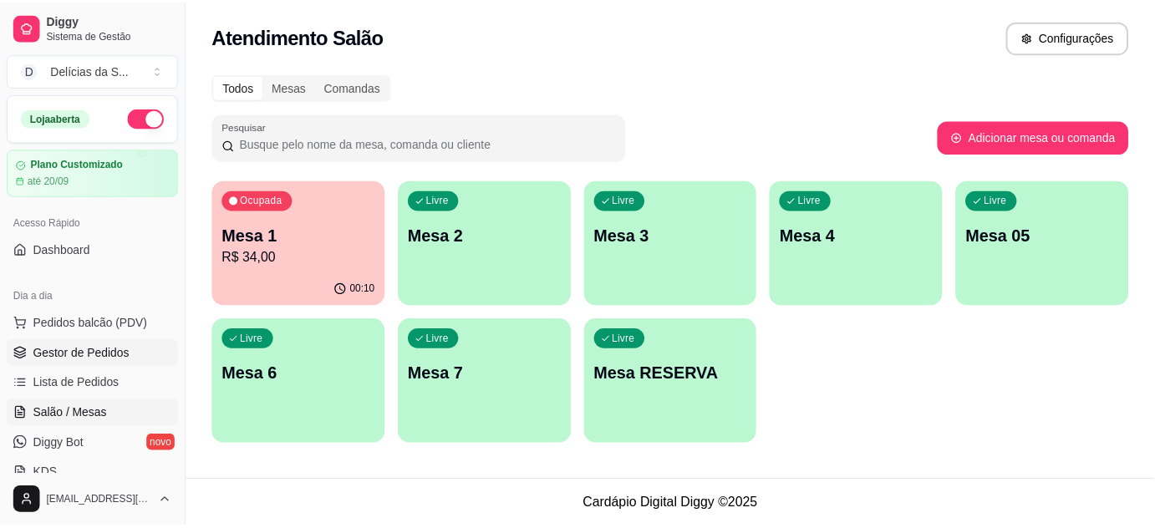
scroll to position [151, 0]
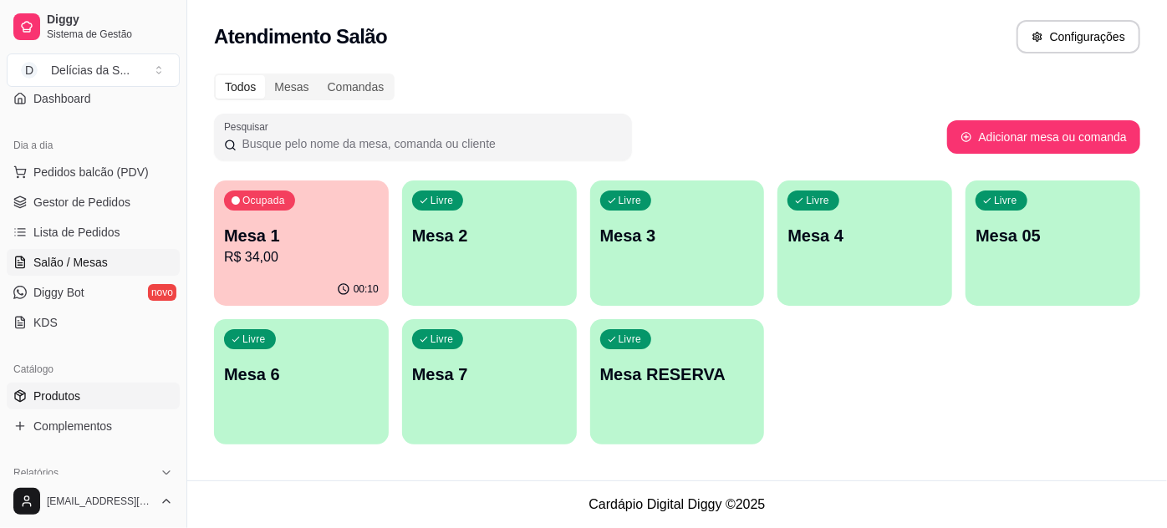
click at [64, 400] on span "Produtos" at bounding box center [56, 396] width 47 height 17
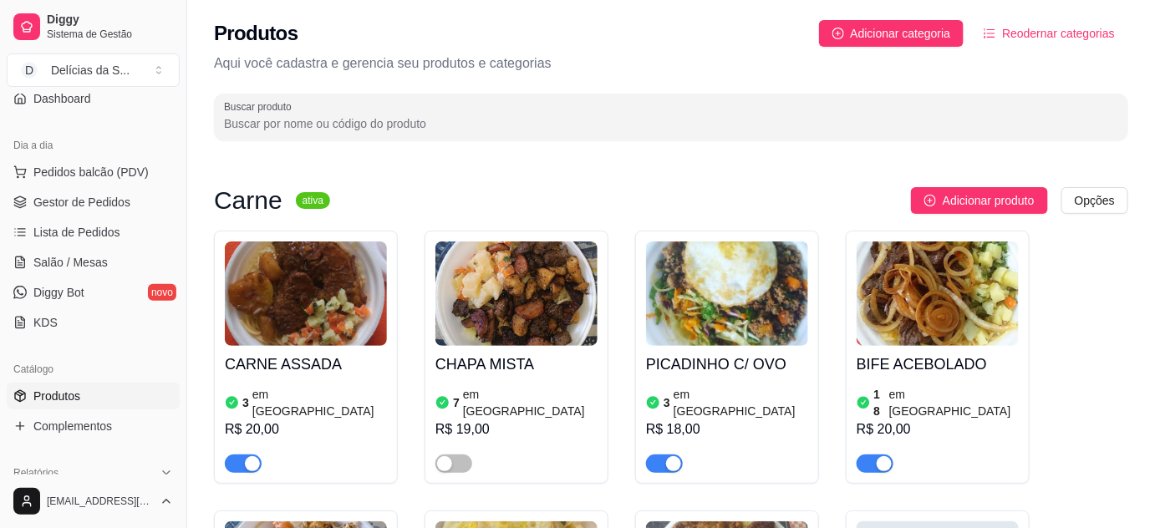
click at [247, 456] on div "button" at bounding box center [252, 463] width 15 height 15
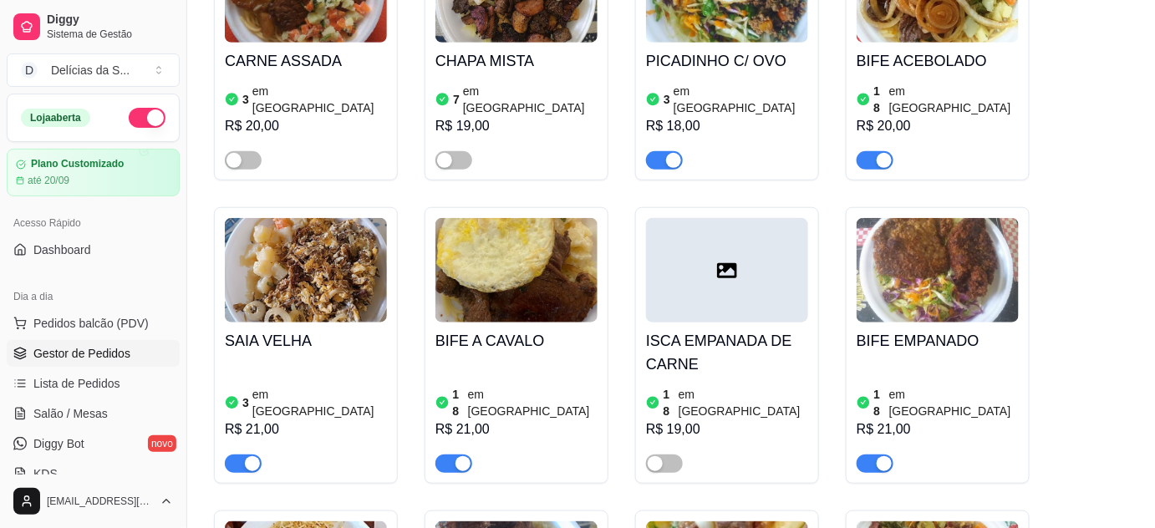
click at [99, 354] on span "Gestor de Pedidos" at bounding box center [81, 353] width 97 height 17
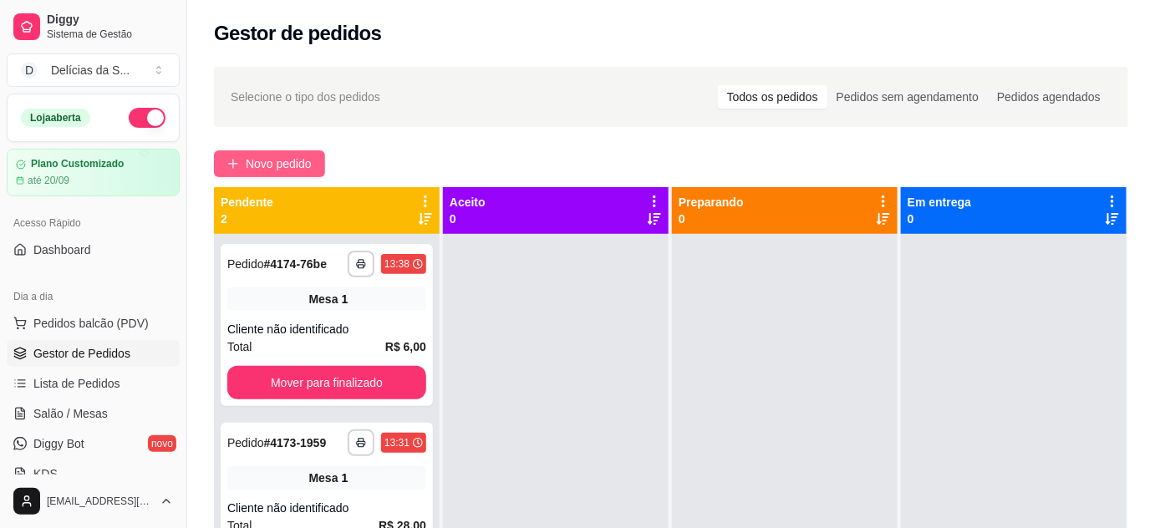
click at [257, 161] on span "Novo pedido" at bounding box center [279, 164] width 66 height 18
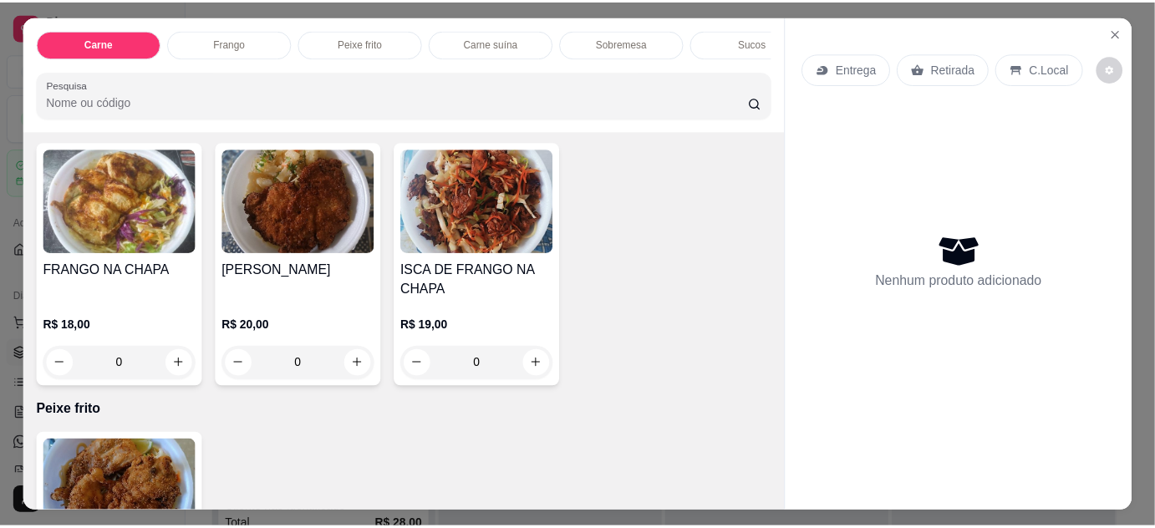
scroll to position [760, 0]
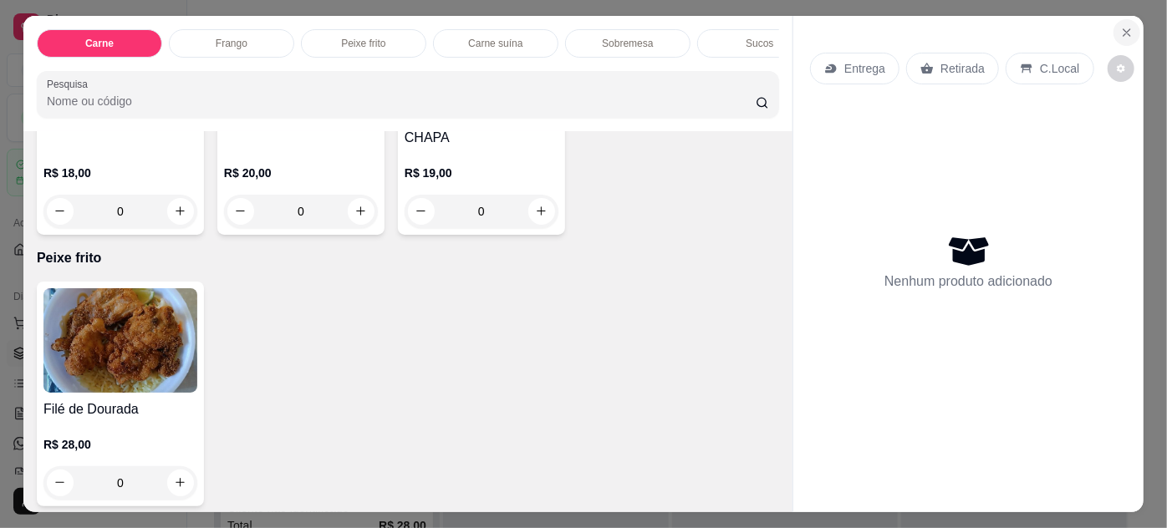
click at [1124, 26] on icon "Close" at bounding box center [1126, 32] width 13 height 13
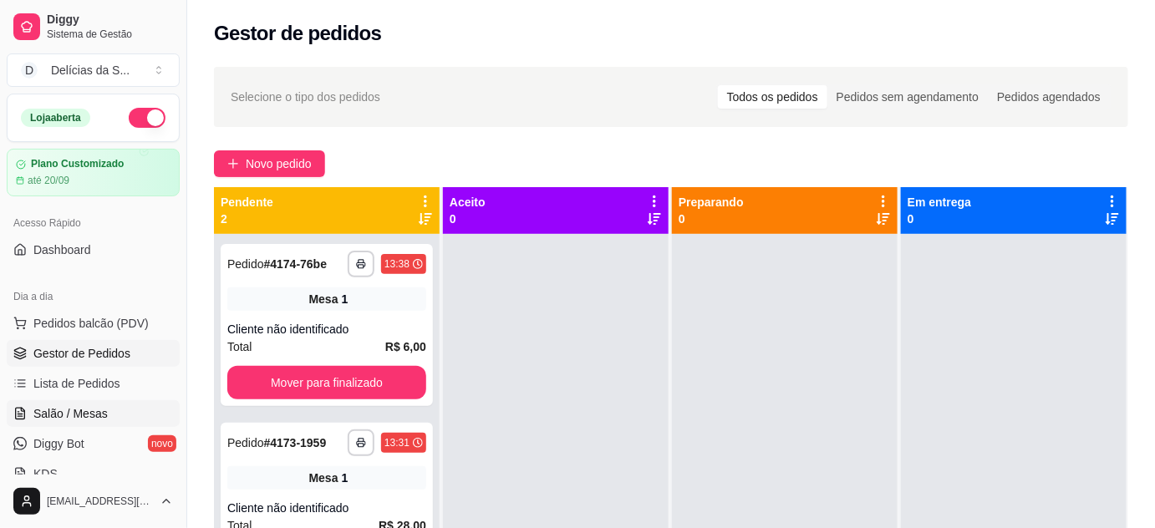
scroll to position [151, 0]
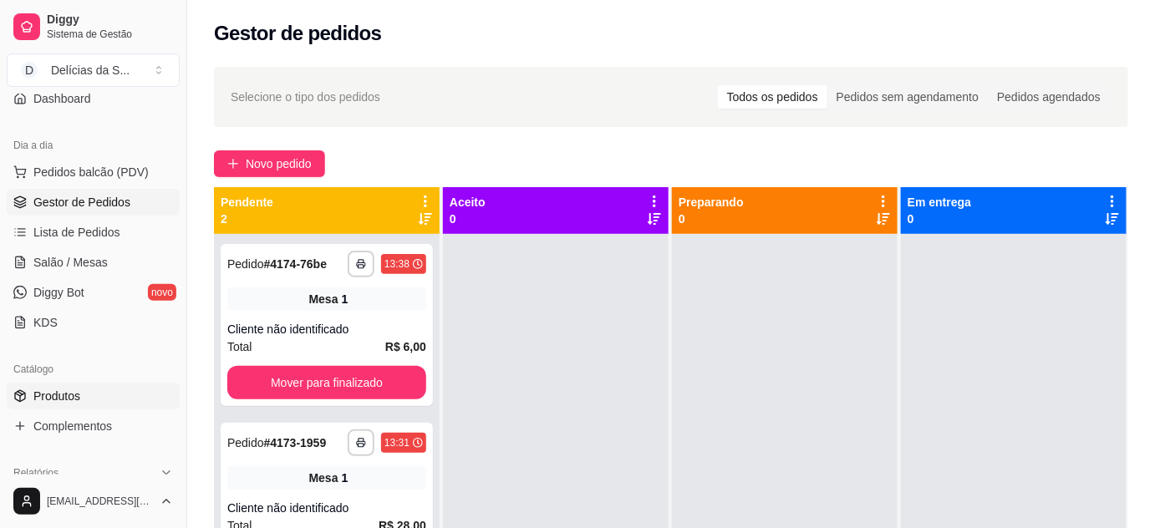
click at [67, 398] on span "Produtos" at bounding box center [56, 396] width 47 height 17
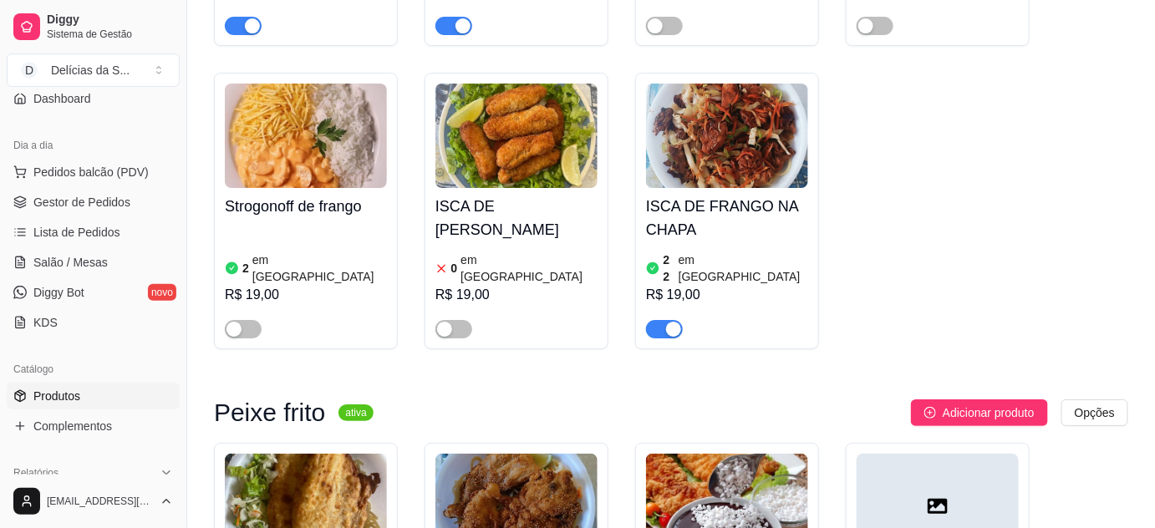
scroll to position [2128, 0]
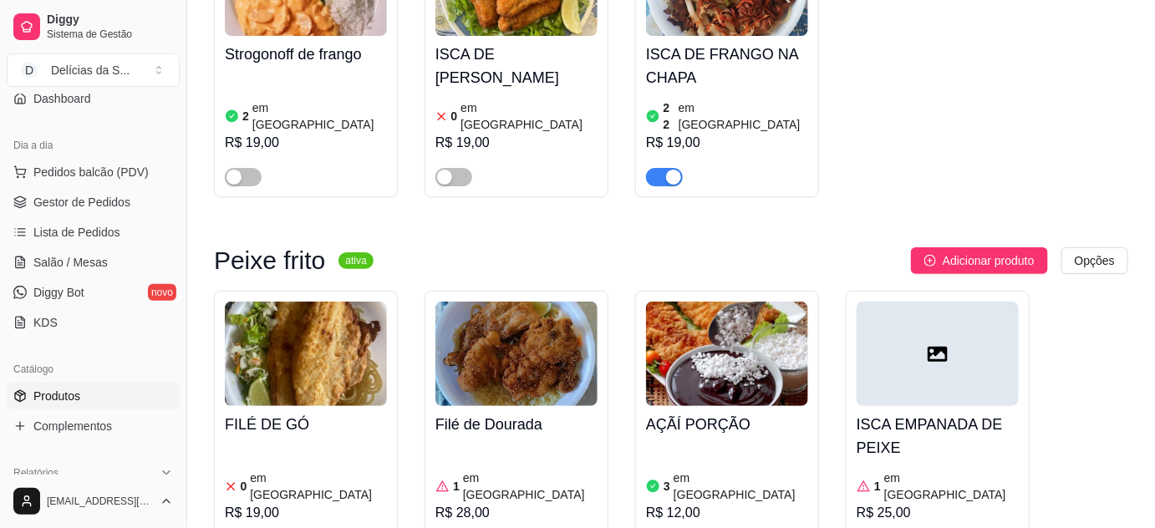
click at [531, 302] on img at bounding box center [517, 354] width 162 height 104
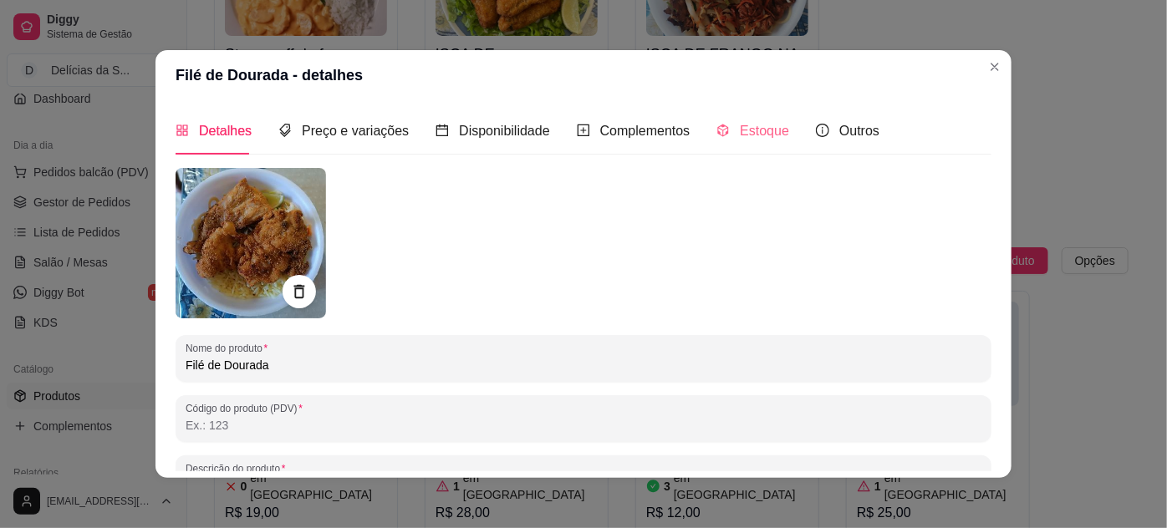
click at [762, 119] on div "Estoque" at bounding box center [752, 131] width 73 height 48
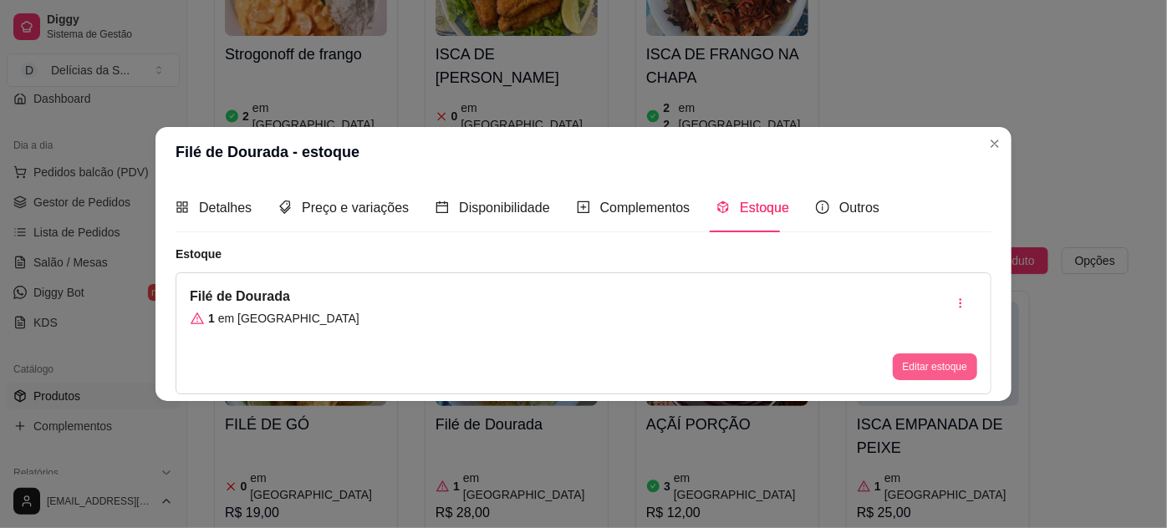
click at [943, 363] on button "Editar estoque" at bounding box center [935, 367] width 84 height 27
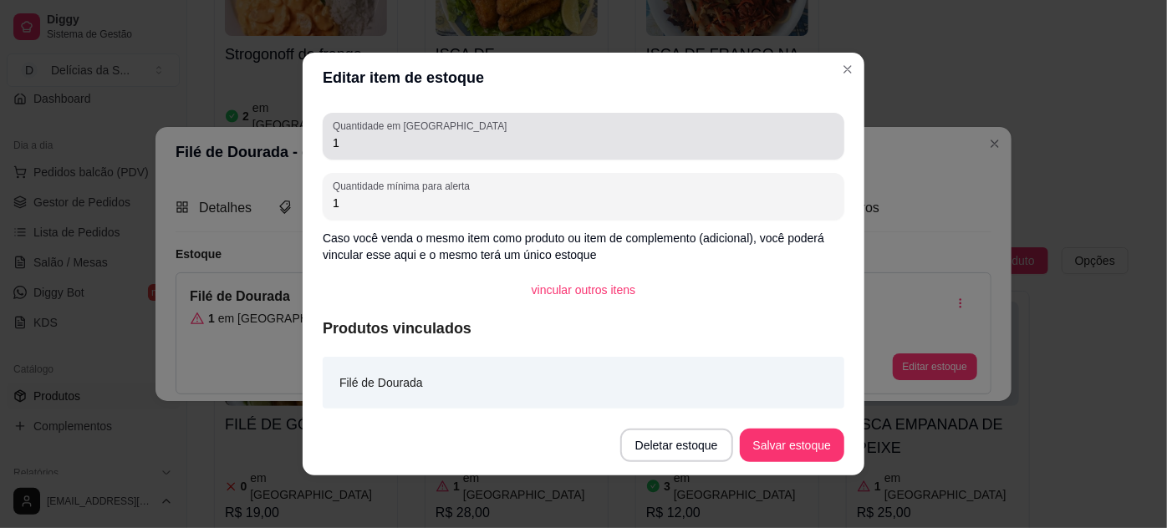
click at [713, 155] on div "Quantidade em estoque 1" at bounding box center [584, 136] width 522 height 47
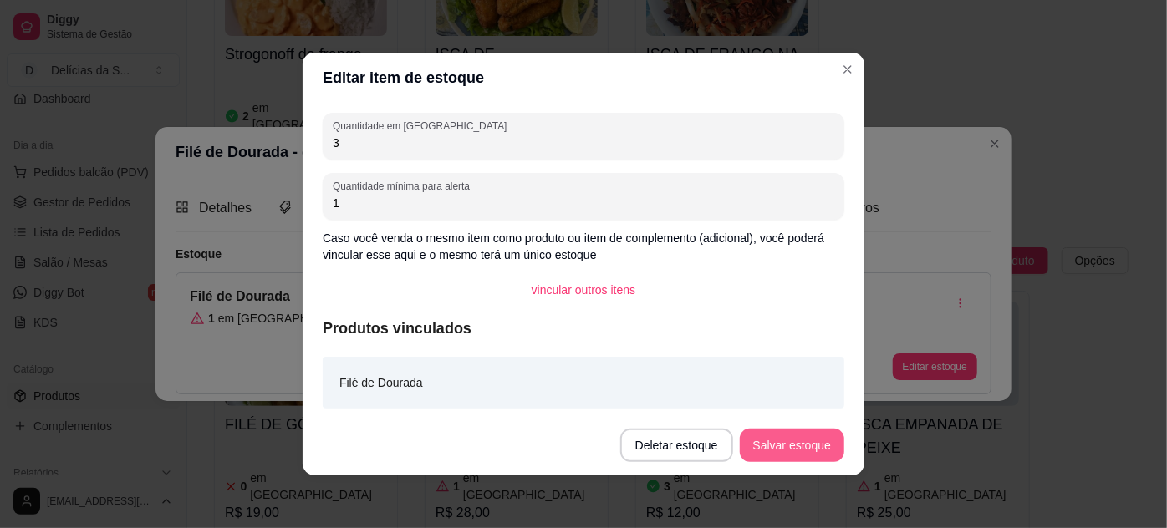
type input "3"
click at [816, 447] on button "Salvar estoque" at bounding box center [792, 446] width 102 height 33
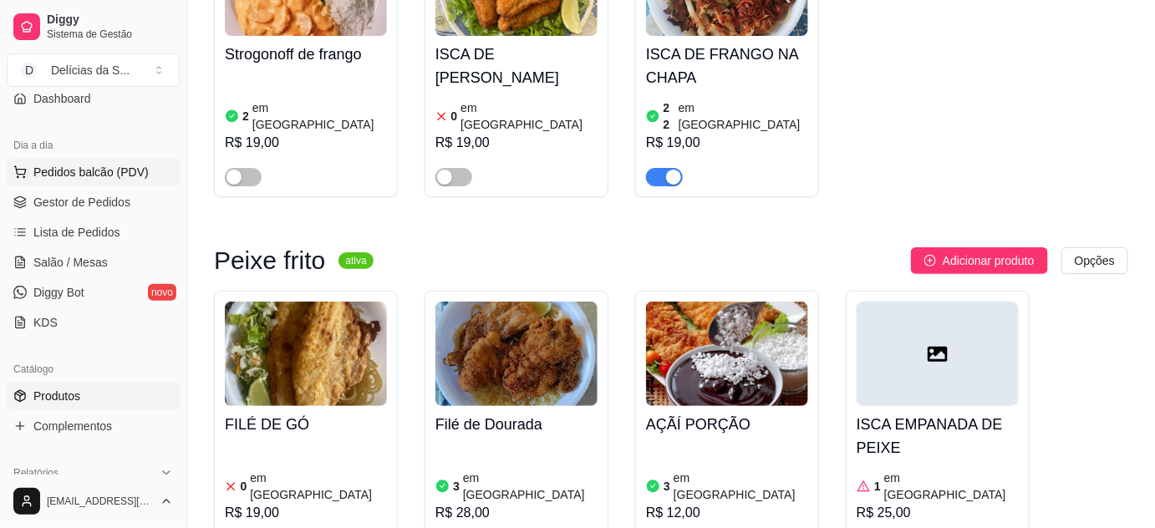
scroll to position [0, 0]
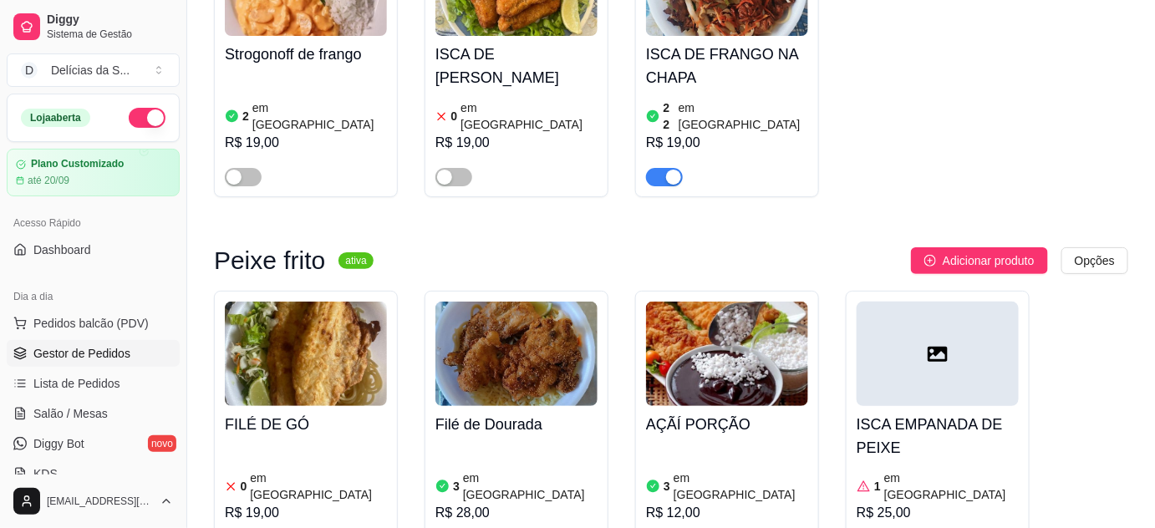
click at [84, 350] on span "Gestor de Pedidos" at bounding box center [81, 353] width 97 height 17
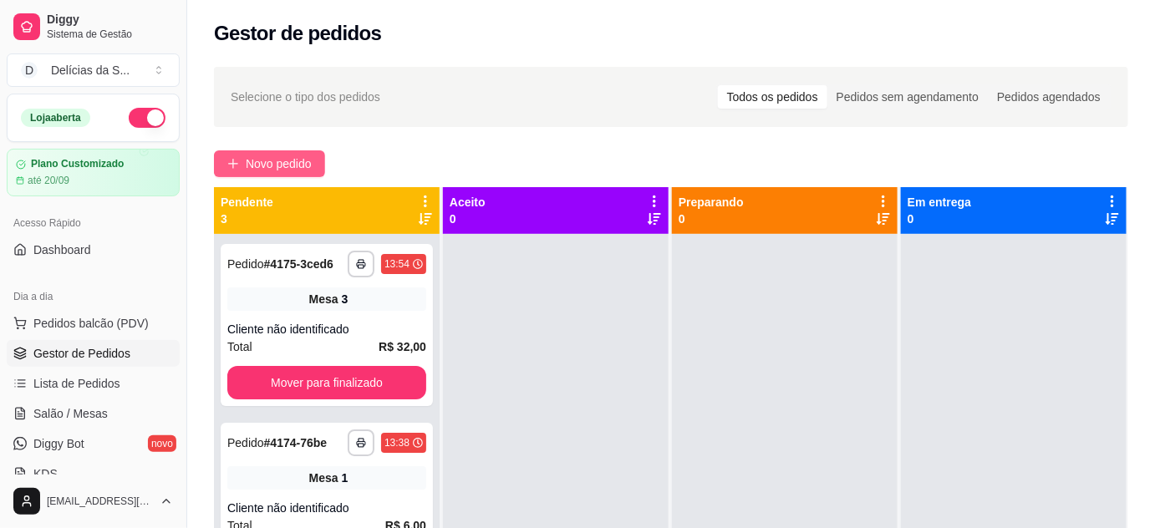
click at [265, 162] on span "Novo pedido" at bounding box center [279, 164] width 66 height 18
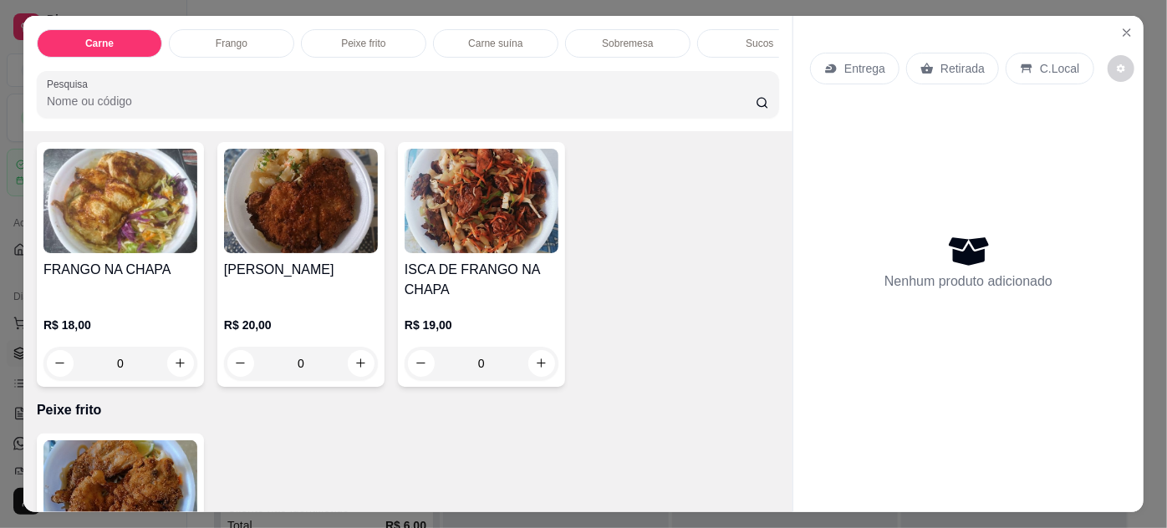
scroll to position [760, 0]
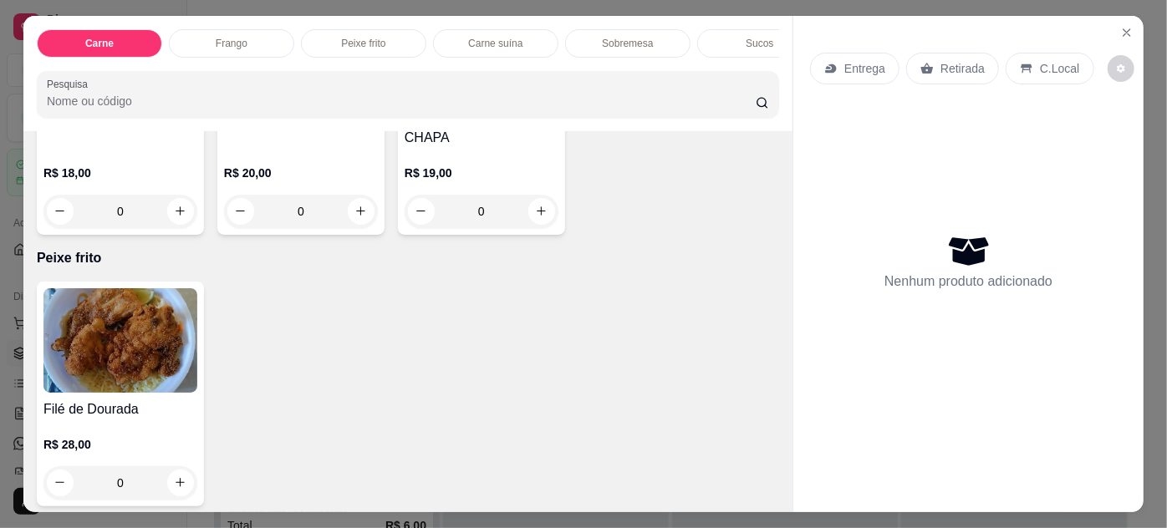
click at [131, 365] on img at bounding box center [120, 340] width 154 height 104
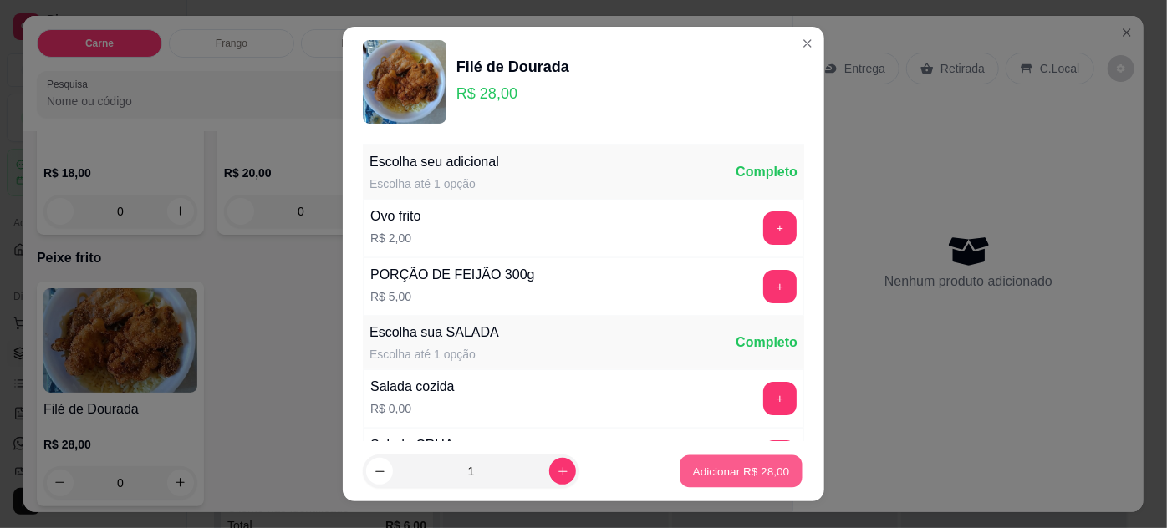
click at [713, 476] on p "Adicionar R$ 28,00" at bounding box center [741, 472] width 97 height 16
type input "1"
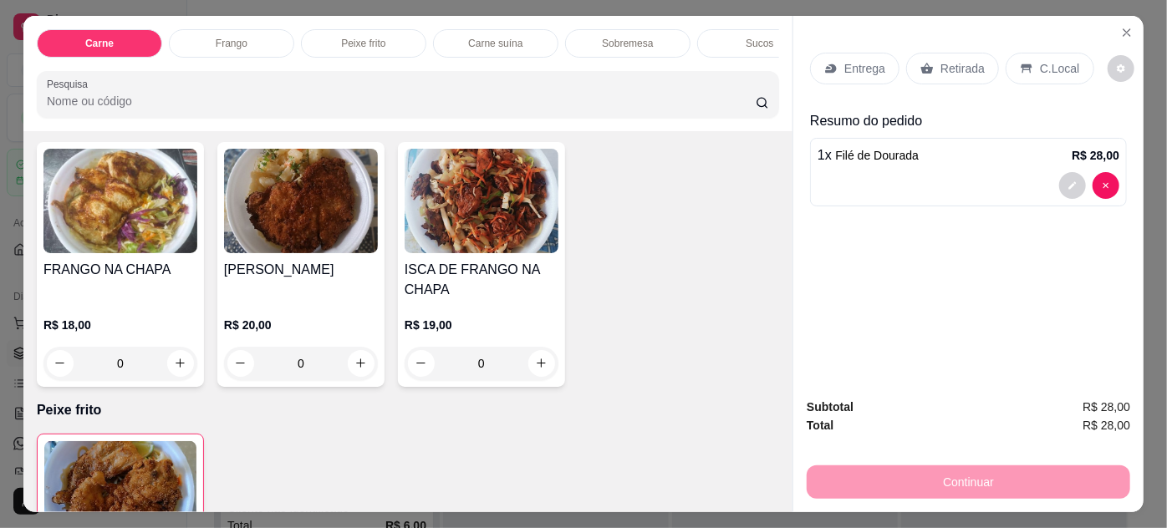
scroll to position [456, 0]
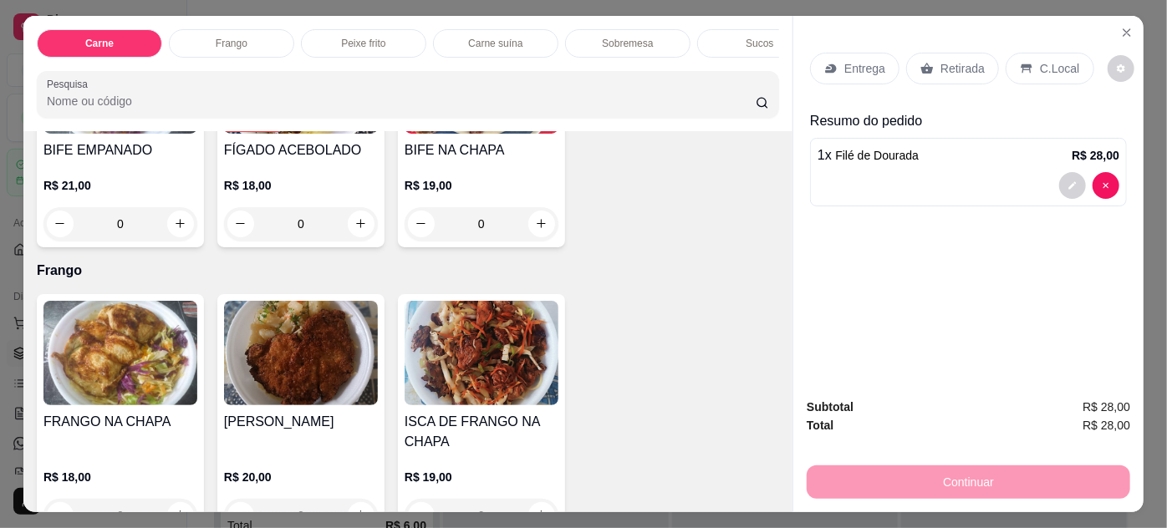
click at [291, 339] on img at bounding box center [301, 353] width 154 height 104
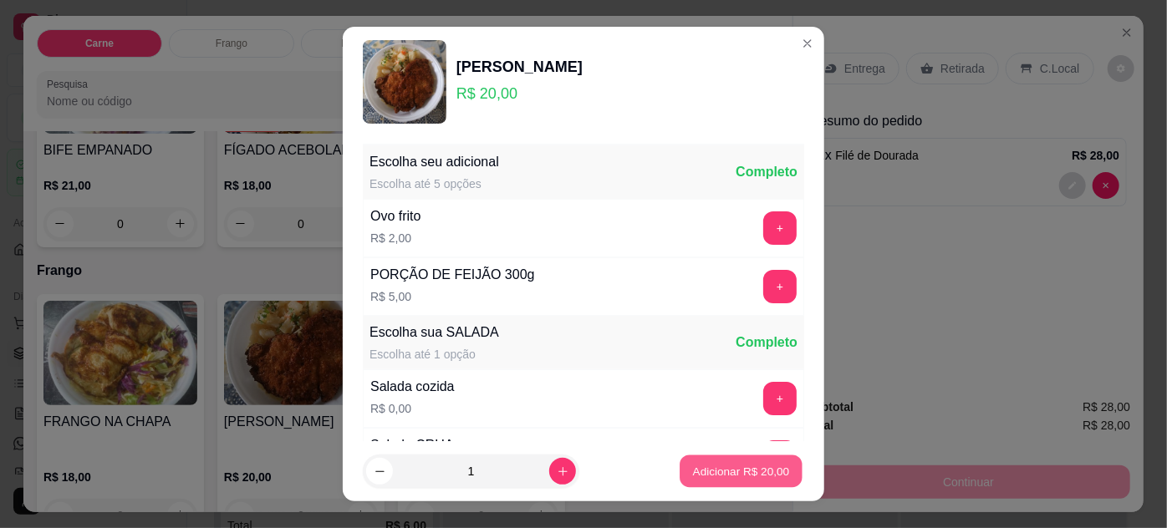
click at [680, 463] on button "Adicionar R$ 20,00" at bounding box center [741, 472] width 123 height 33
type input "1"
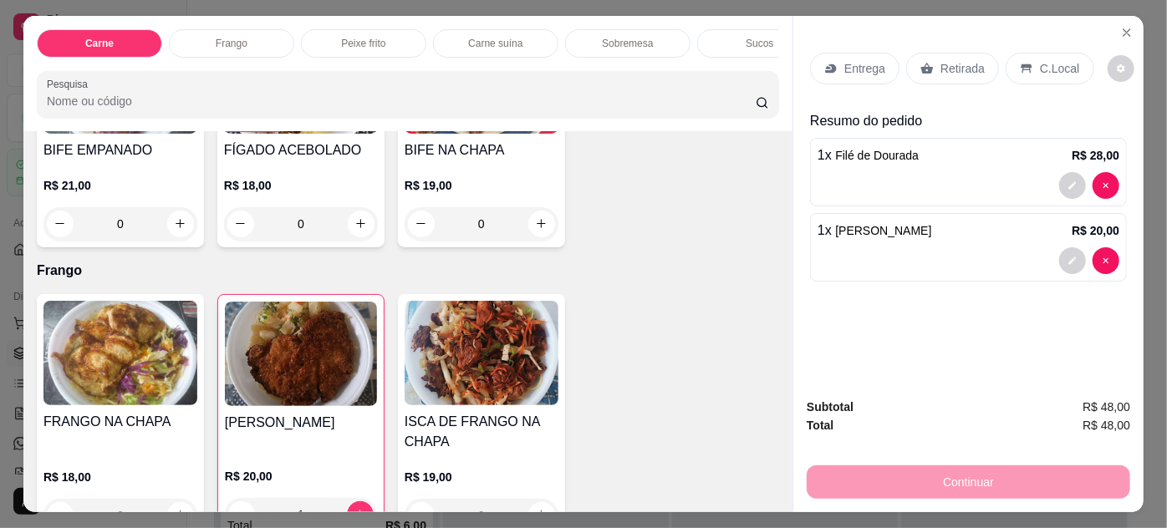
click at [844, 62] on p "Entrega" at bounding box center [864, 68] width 41 height 17
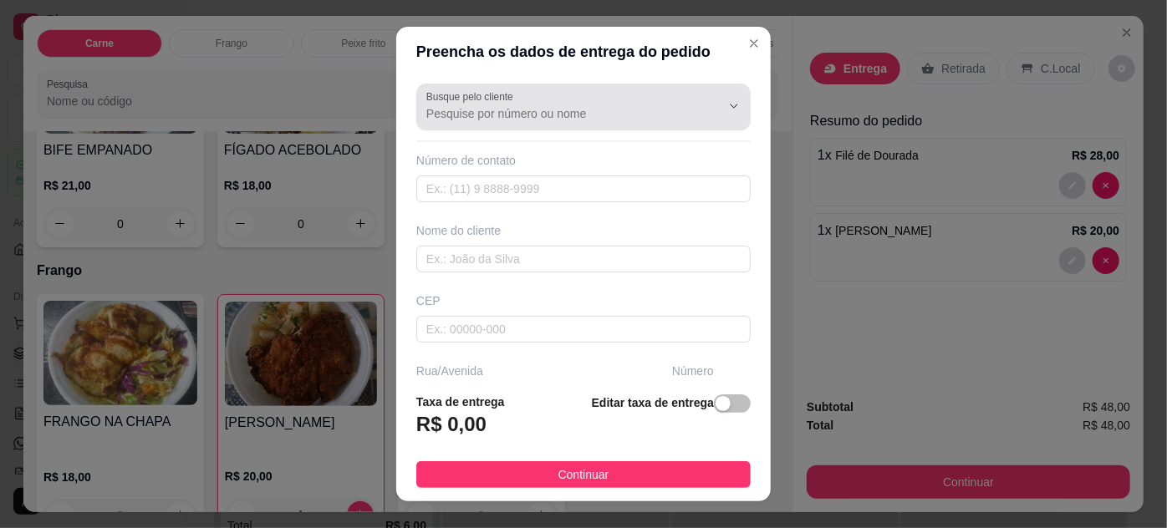
click at [624, 117] on input "Busque pelo cliente" at bounding box center [560, 113] width 268 height 17
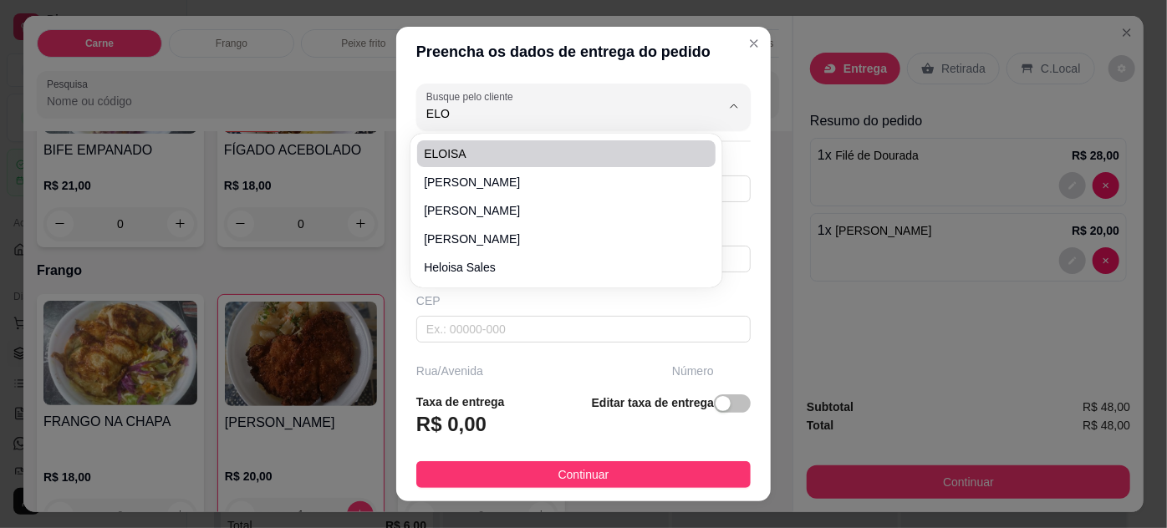
click at [563, 162] on li "ELOISA" at bounding box center [566, 153] width 298 height 27
type input "ELOISA"
type input "91980398988"
type input "ELOISA"
type input "Tv timbó - conjunto crispim de Almeida"
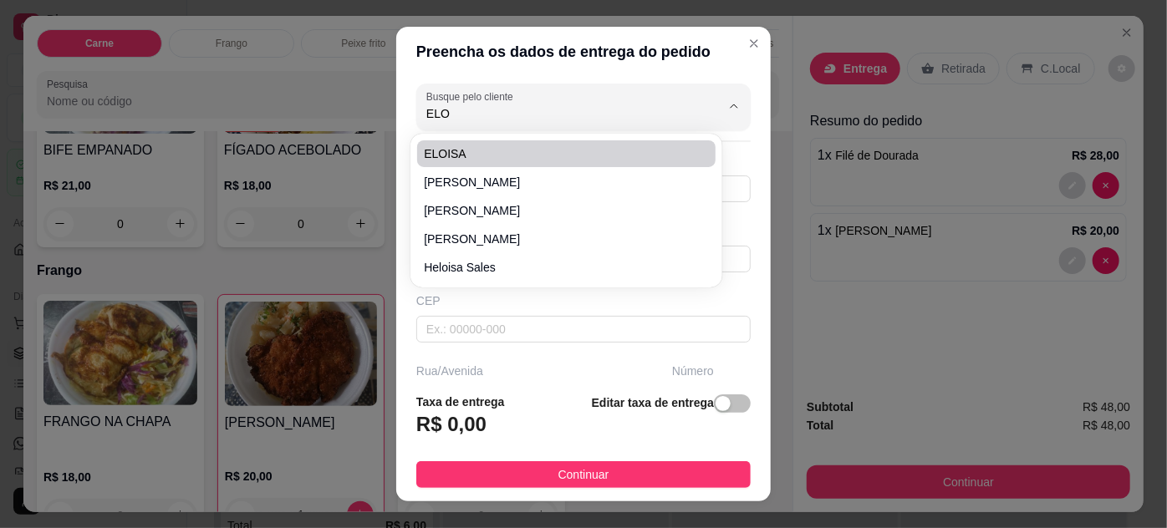
type input "90"
type input "Em frente a igreja do evangelho"
type input "Entre Pedro Miranda e Marques"
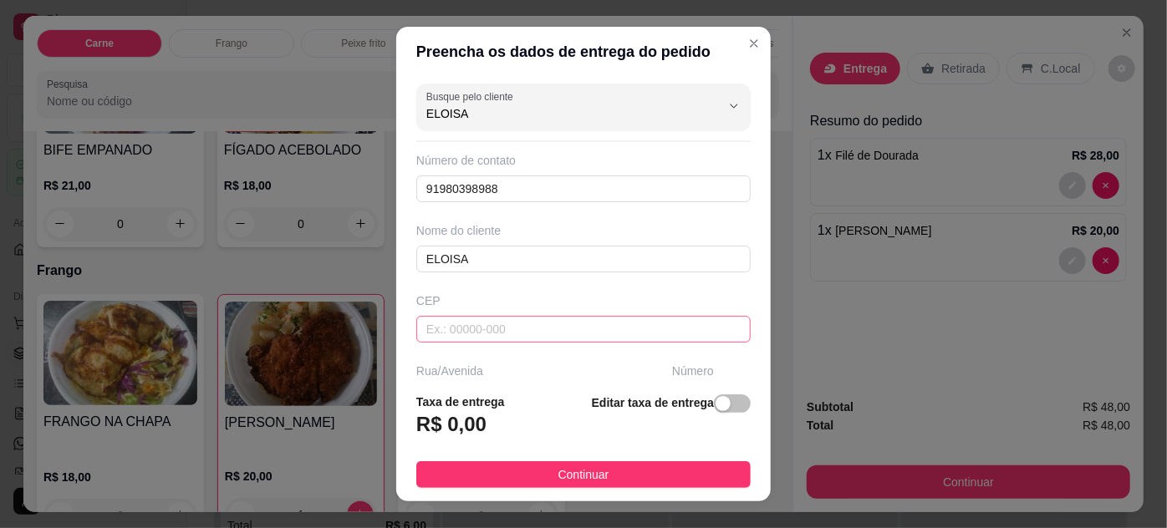
scroll to position [151, 0]
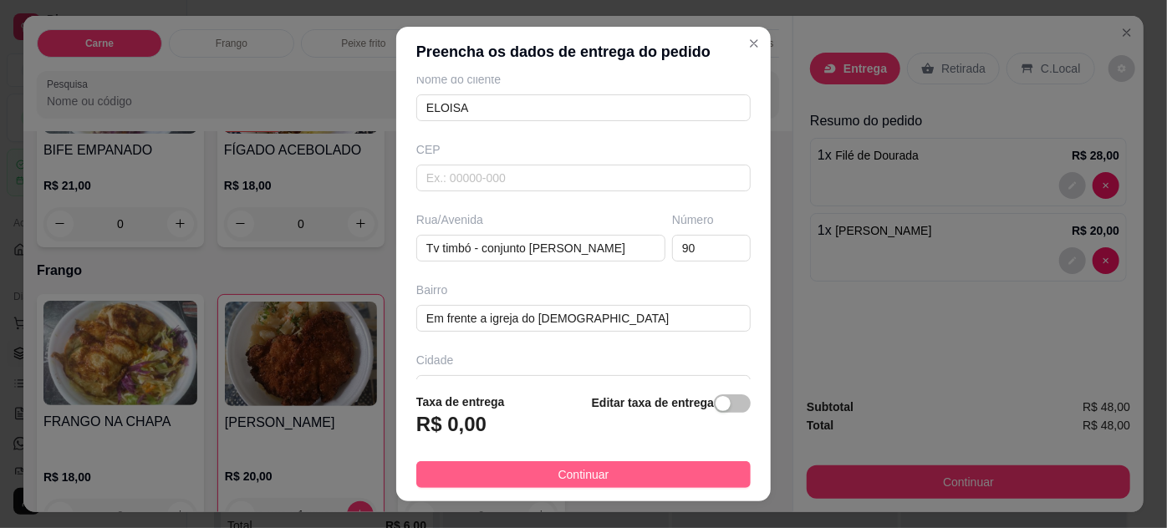
type input "ELOISA"
click at [659, 475] on button "Continuar" at bounding box center [583, 474] width 334 height 27
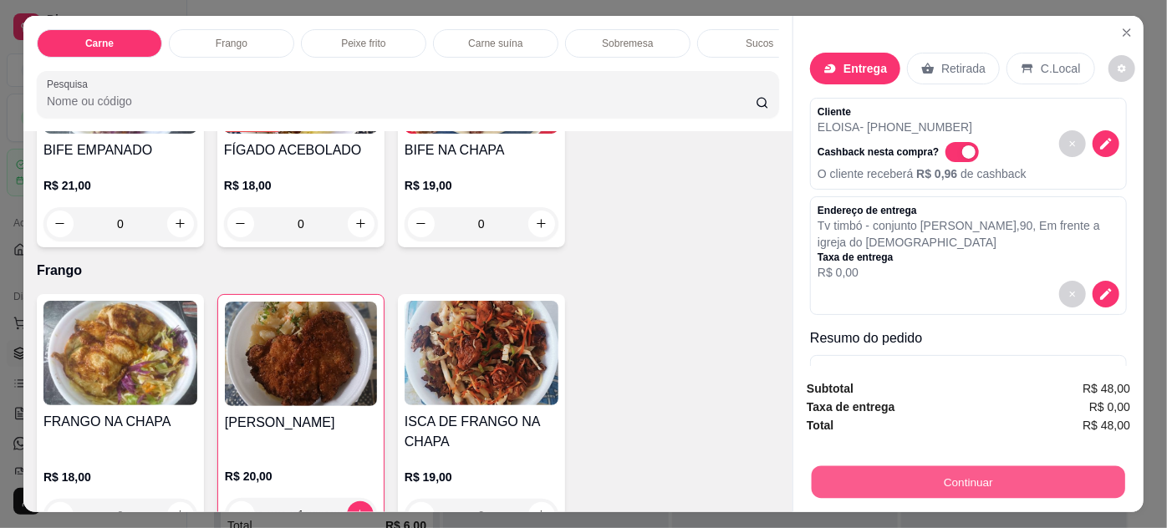
click at [860, 466] on button "Continuar" at bounding box center [968, 482] width 313 height 33
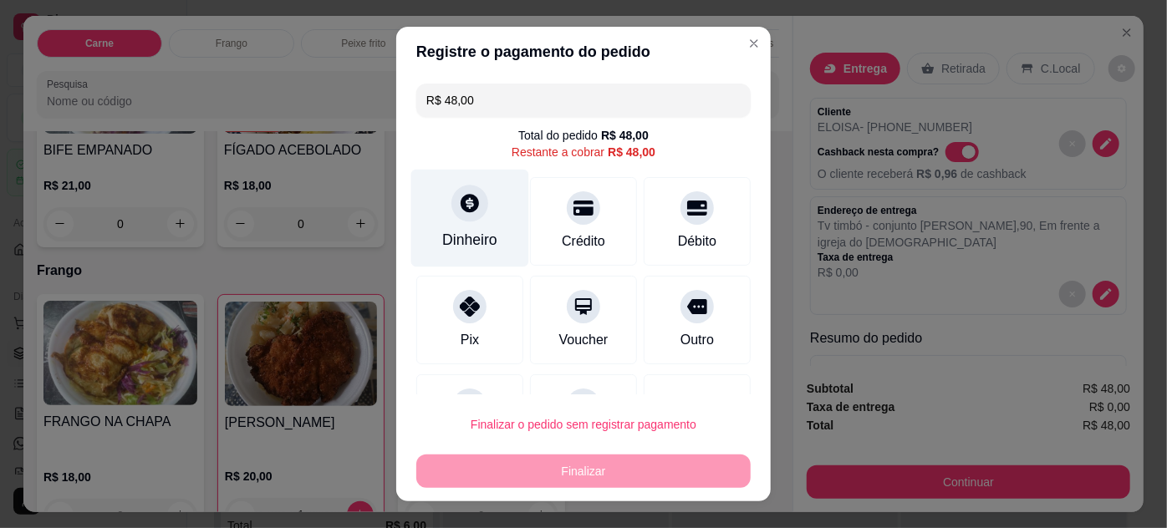
click at [472, 232] on div "Dinheiro" at bounding box center [469, 240] width 55 height 22
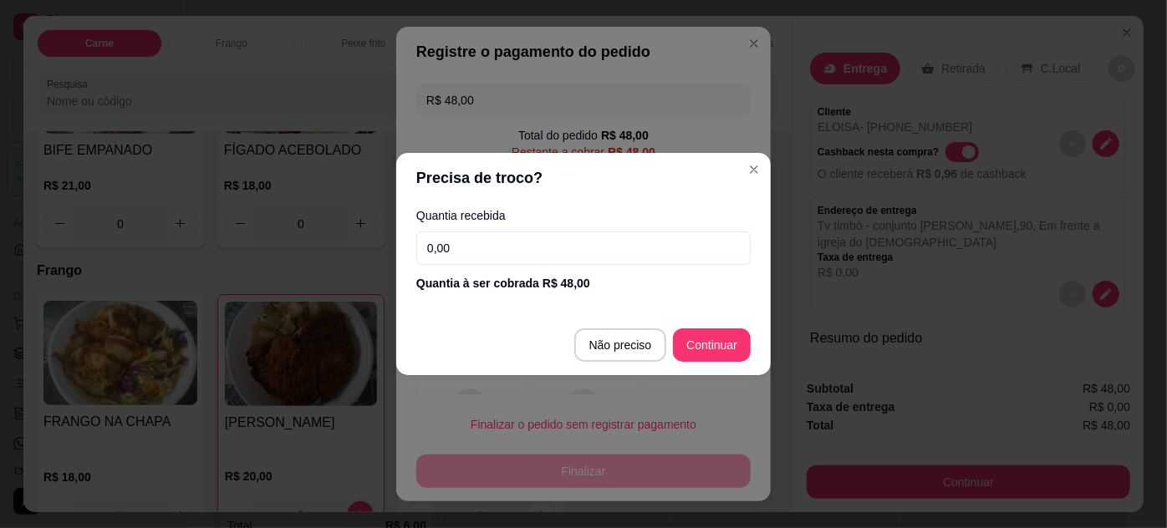
click at [469, 242] on input "0,00" at bounding box center [583, 248] width 334 height 33
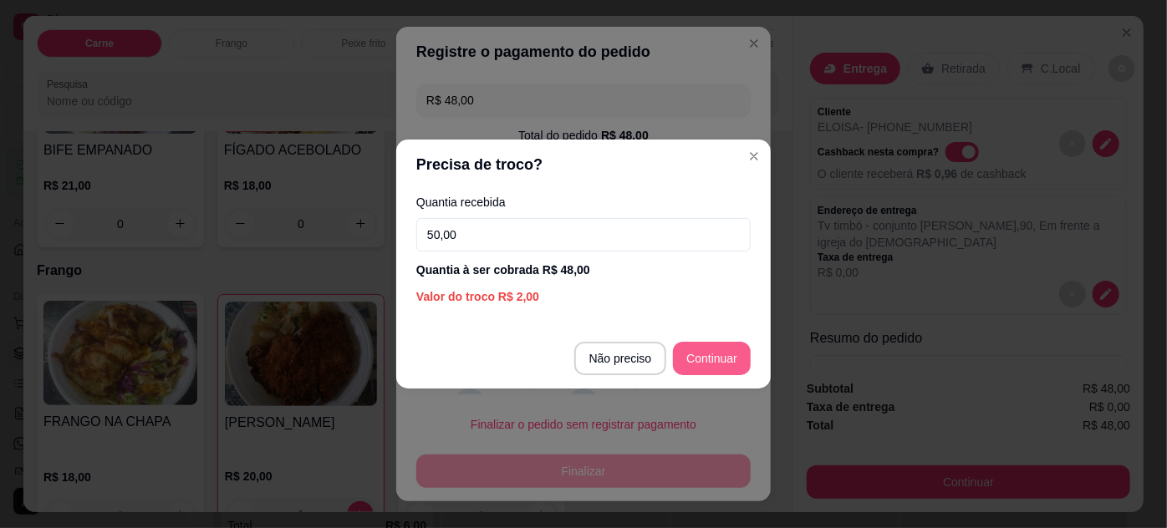
type input "50,00"
type input "R$ 0,00"
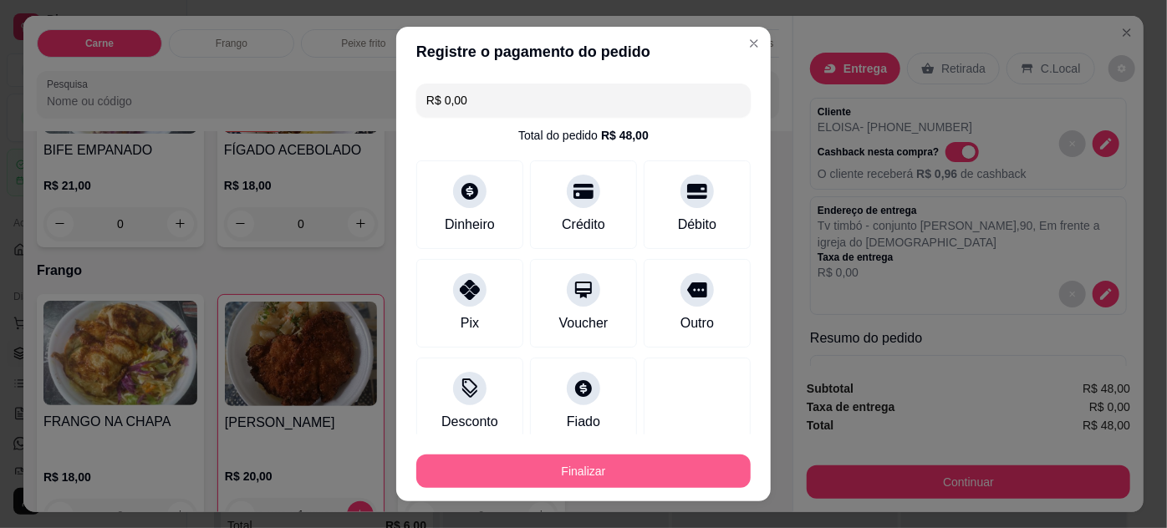
click at [665, 461] on button "Finalizar" at bounding box center [583, 471] width 334 height 33
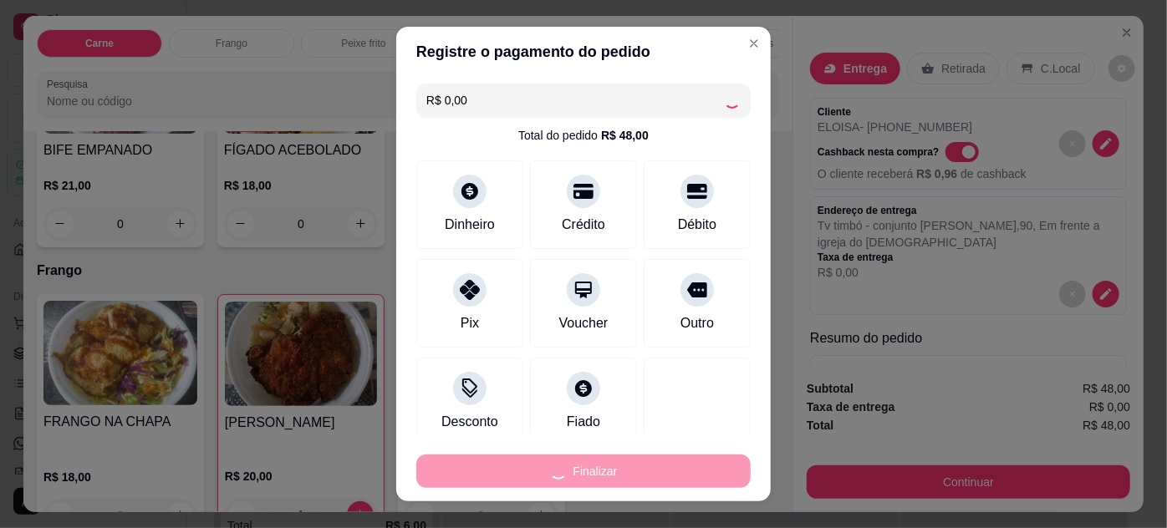
type input "0"
type input "-R$ 48,00"
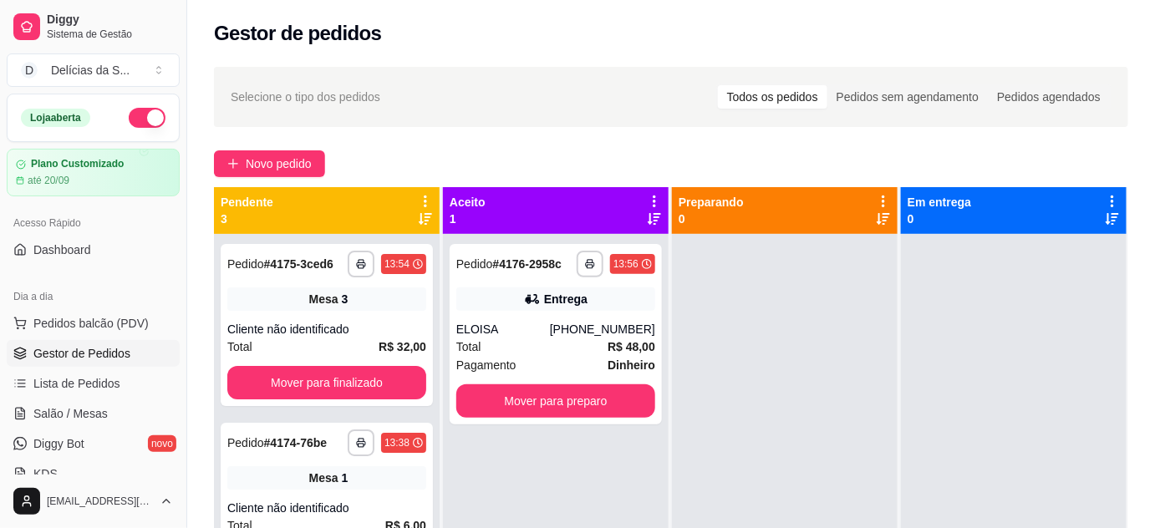
click at [97, 398] on ul "Pedidos balcão (PDV) Gestor de Pedidos Lista de Pedidos Salão / Mesas Diggy Bot…" at bounding box center [93, 398] width 173 height 177
click at [107, 409] on link "Salão / Mesas" at bounding box center [93, 413] width 173 height 27
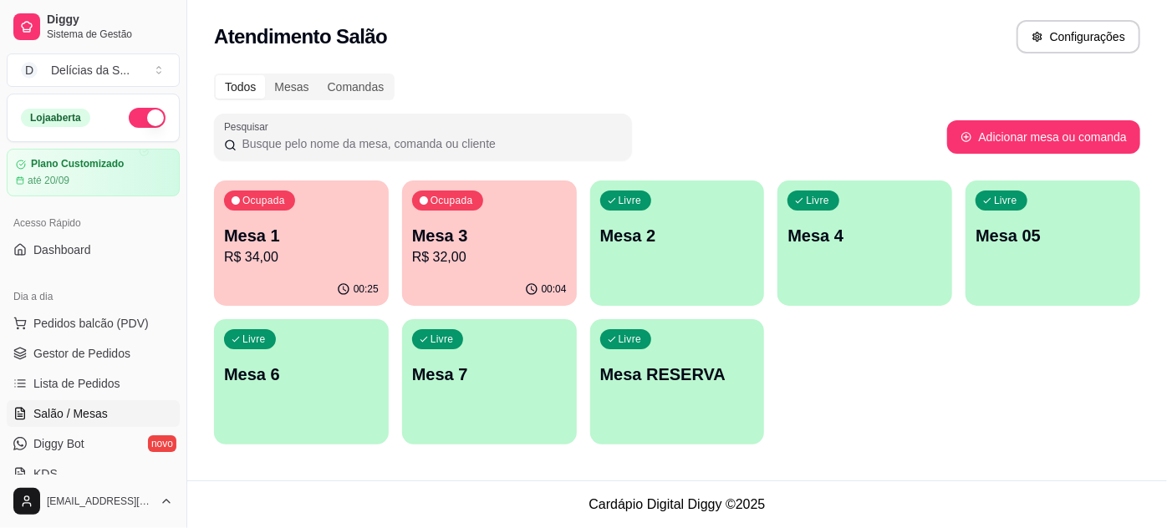
click at [495, 260] on p "R$ 32,00" at bounding box center [489, 257] width 155 height 20
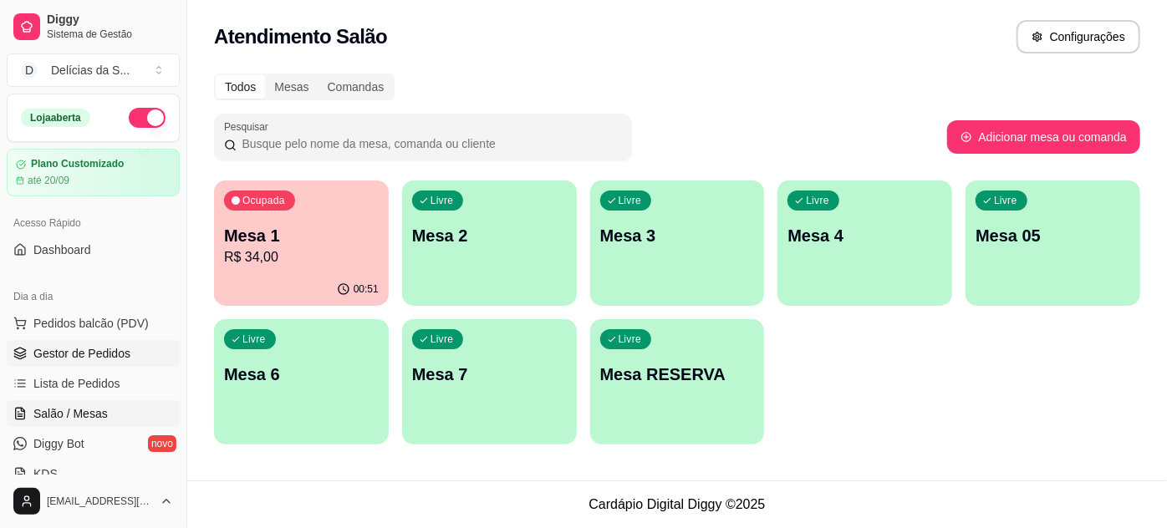
click at [118, 355] on span "Gestor de Pedidos" at bounding box center [81, 353] width 97 height 17
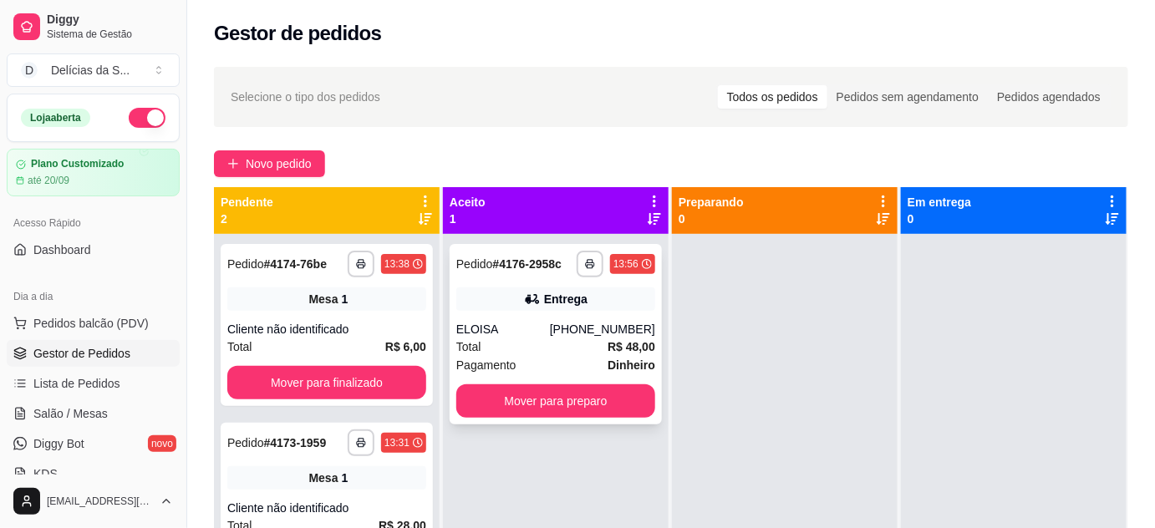
click at [537, 344] on div "Total R$ 48,00" at bounding box center [555, 347] width 199 height 18
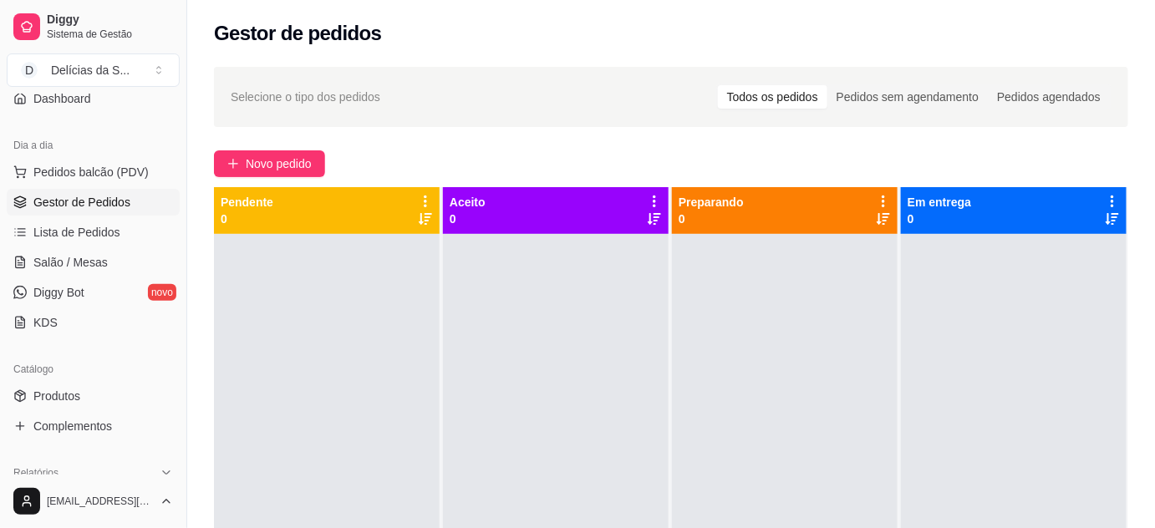
scroll to position [303, 0]
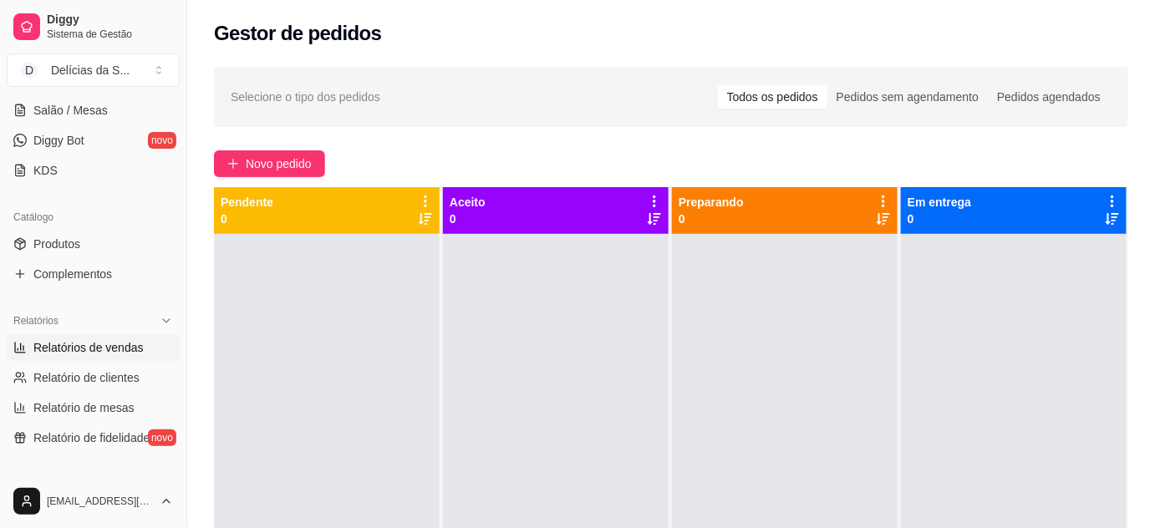
click at [71, 347] on span "Relatórios de vendas" at bounding box center [88, 347] width 110 height 17
select select "ALL"
select select "0"
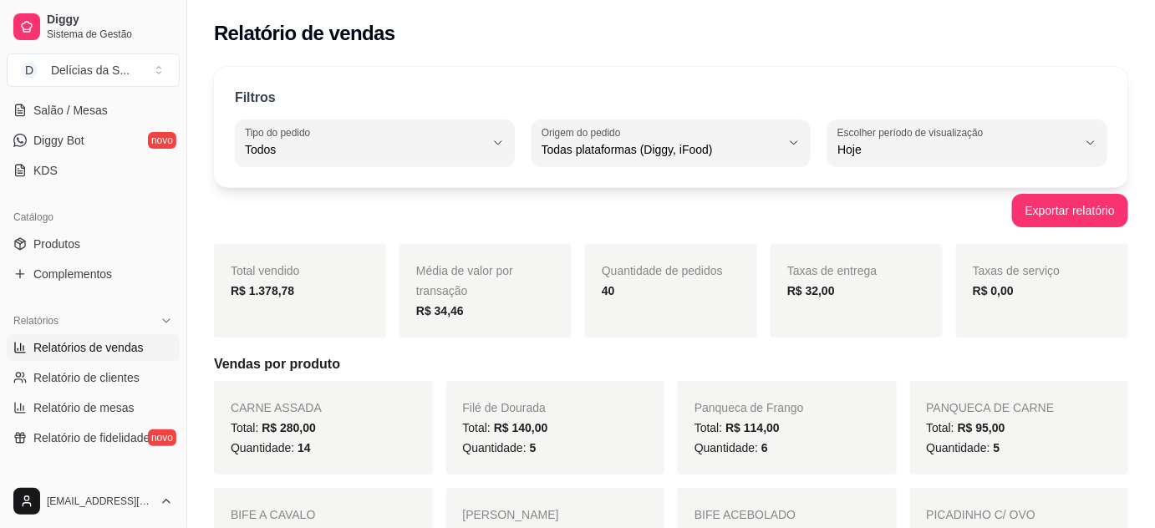
scroll to position [151, 0]
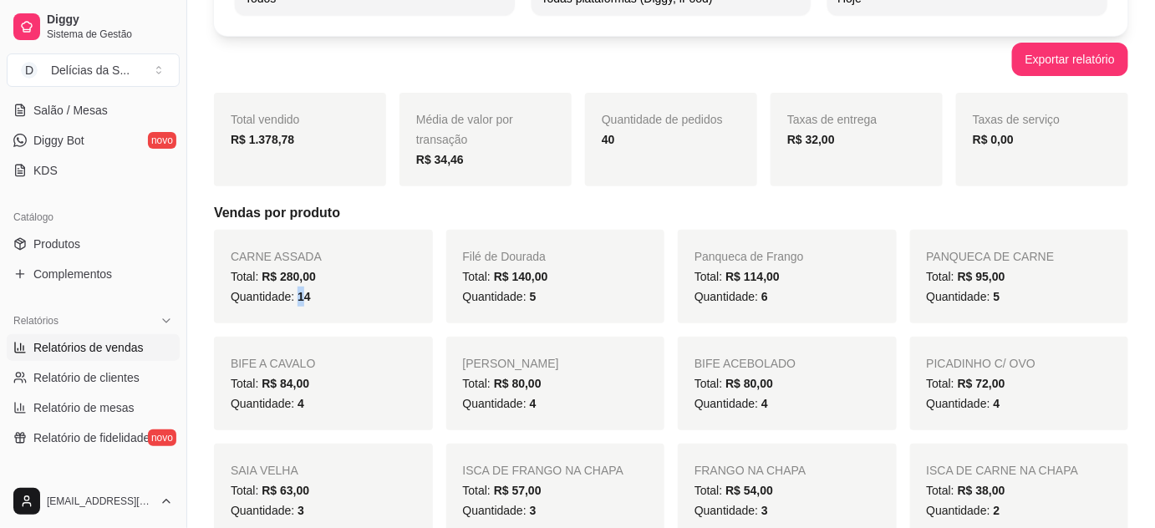
drag, startPoint x: 295, startPoint y: 294, endPoint x: 305, endPoint y: 301, distance: 12.1
click at [305, 301] on span "14" at bounding box center [304, 296] width 13 height 13
drag, startPoint x: 525, startPoint y: 298, endPoint x: 537, endPoint y: 297, distance: 11.8
click at [537, 297] on div "Quantidade: 5" at bounding box center [556, 297] width 186 height 20
drag, startPoint x: 760, startPoint y: 298, endPoint x: 777, endPoint y: 298, distance: 17.6
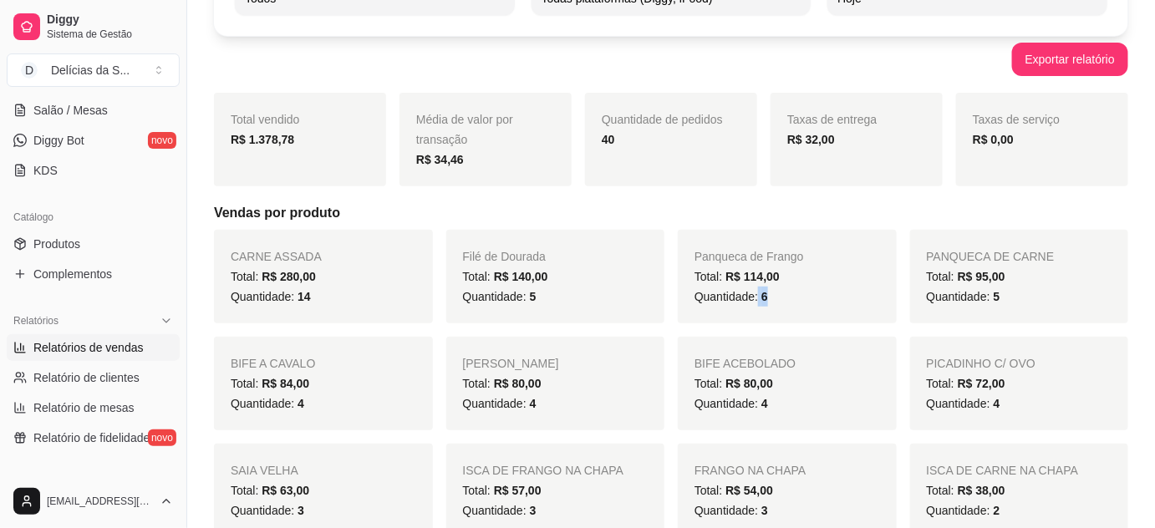
click at [777, 298] on div "Quantidade: 6" at bounding box center [788, 297] width 186 height 20
drag, startPoint x: 985, startPoint y: 300, endPoint x: 998, endPoint y: 300, distance: 13.4
click at [998, 300] on span "Quantidade: 5" at bounding box center [964, 296] width 74 height 13
drag, startPoint x: 288, startPoint y: 405, endPoint x: 320, endPoint y: 405, distance: 31.8
click at [317, 405] on div "Quantidade: 4" at bounding box center [324, 404] width 186 height 20
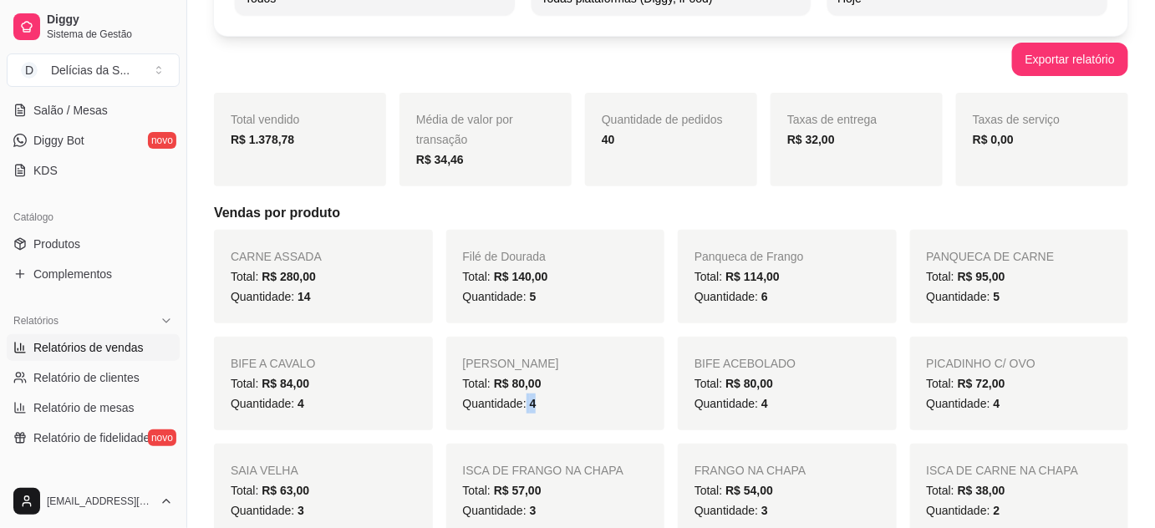
drag, startPoint x: 524, startPoint y: 405, endPoint x: 543, endPoint y: 405, distance: 19.2
click at [543, 405] on div "Quantidade: 4" at bounding box center [556, 404] width 186 height 20
drag, startPoint x: 753, startPoint y: 407, endPoint x: 777, endPoint y: 406, distance: 24.3
click at [777, 406] on div "Quantidade: 4" at bounding box center [788, 404] width 186 height 20
drag, startPoint x: 991, startPoint y: 406, endPoint x: 1005, endPoint y: 405, distance: 14.2
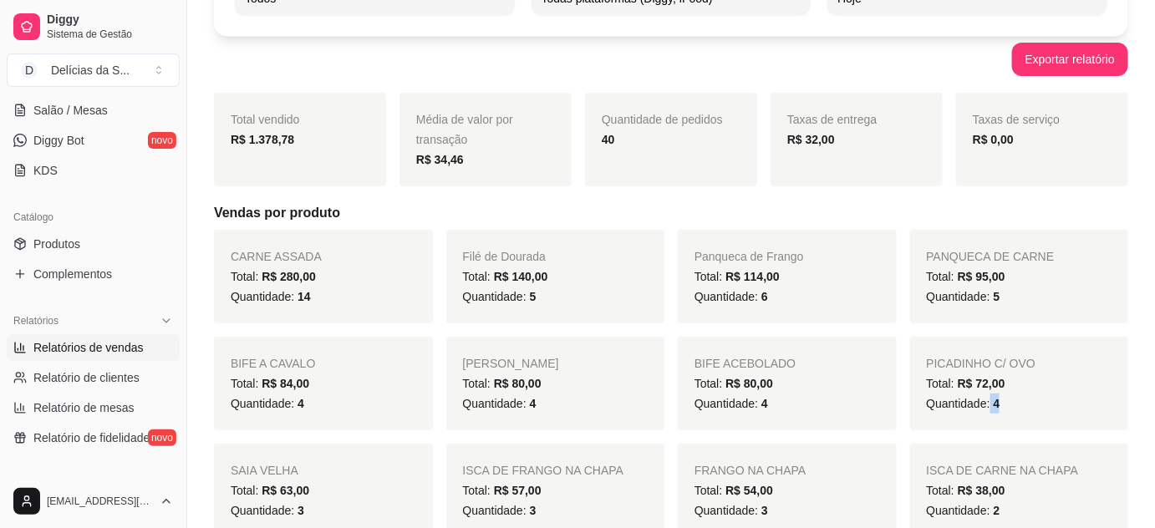
click at [1005, 405] on div "Quantidade: 4" at bounding box center [1020, 404] width 186 height 20
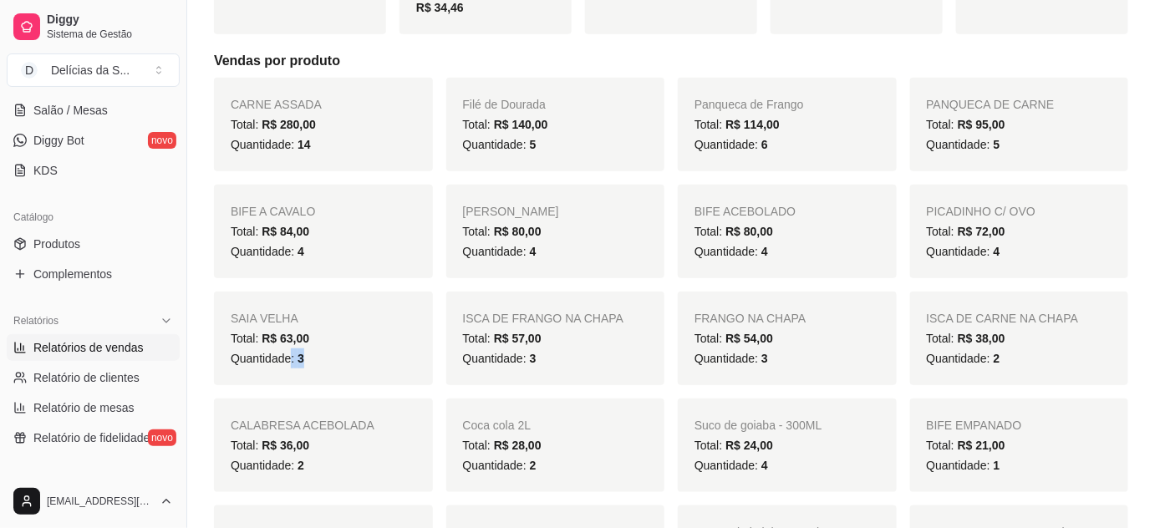
drag, startPoint x: 303, startPoint y: 361, endPoint x: 318, endPoint y: 367, distance: 16.1
click at [313, 366] on div "Quantidade: 3" at bounding box center [324, 359] width 186 height 20
drag, startPoint x: 519, startPoint y: 365, endPoint x: 541, endPoint y: 367, distance: 21.8
click at [541, 367] on div "Quantidade: 3" at bounding box center [556, 359] width 186 height 20
drag, startPoint x: 762, startPoint y: 358, endPoint x: 777, endPoint y: 360, distance: 16.1
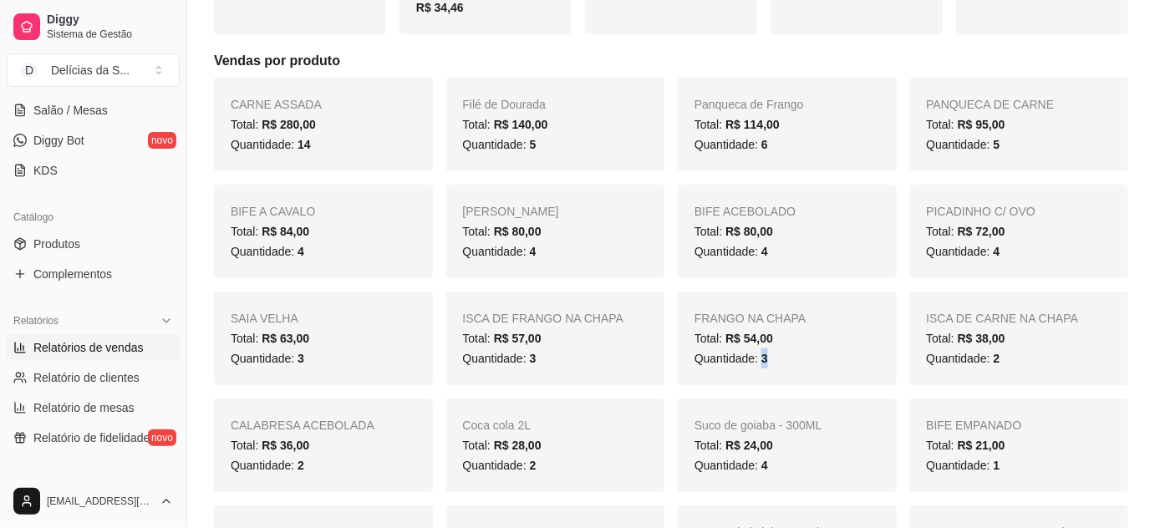
click at [777, 360] on div "Quantidade: 3" at bounding box center [788, 359] width 186 height 20
drag, startPoint x: 985, startPoint y: 366, endPoint x: 1005, endPoint y: 364, distance: 20.2
click at [1005, 364] on div "Quantidade: 2" at bounding box center [1020, 359] width 186 height 20
drag, startPoint x: 288, startPoint y: 474, endPoint x: 314, endPoint y: 471, distance: 27.0
click at [314, 471] on div "Quantidade: 2" at bounding box center [324, 466] width 186 height 20
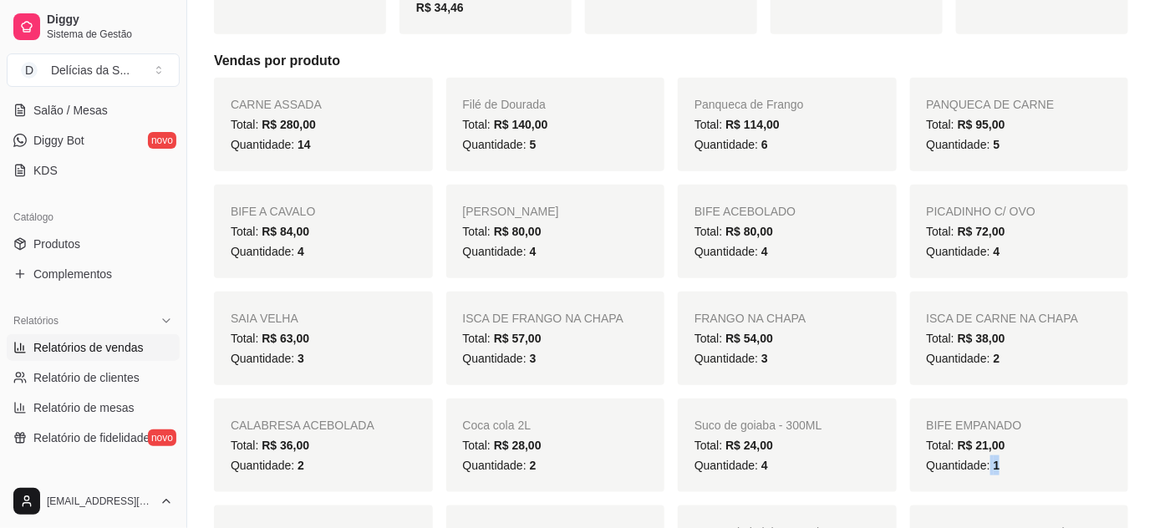
drag, startPoint x: 987, startPoint y: 467, endPoint x: 1003, endPoint y: 467, distance: 15.9
click at [1003, 467] on div "Quantidade: 1" at bounding box center [1020, 466] width 186 height 20
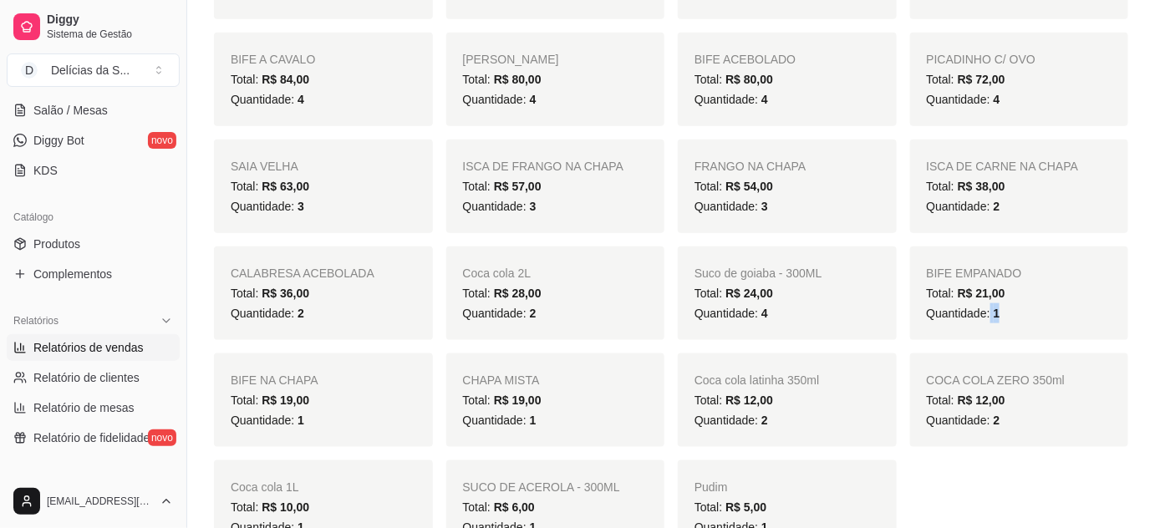
scroll to position [608, 0]
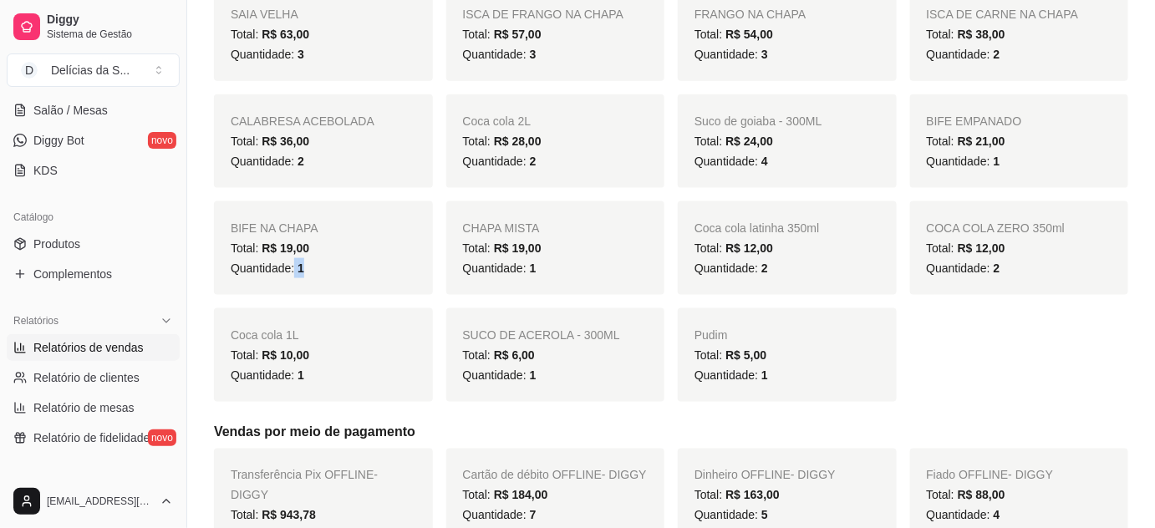
drag, startPoint x: 294, startPoint y: 275, endPoint x: 314, endPoint y: 275, distance: 20.1
click at [314, 275] on div "Quantidade: 1" at bounding box center [324, 268] width 186 height 20
drag, startPoint x: 522, startPoint y: 270, endPoint x: 541, endPoint y: 278, distance: 21.0
click at [541, 278] on div "Quantidade: 1" at bounding box center [556, 268] width 186 height 20
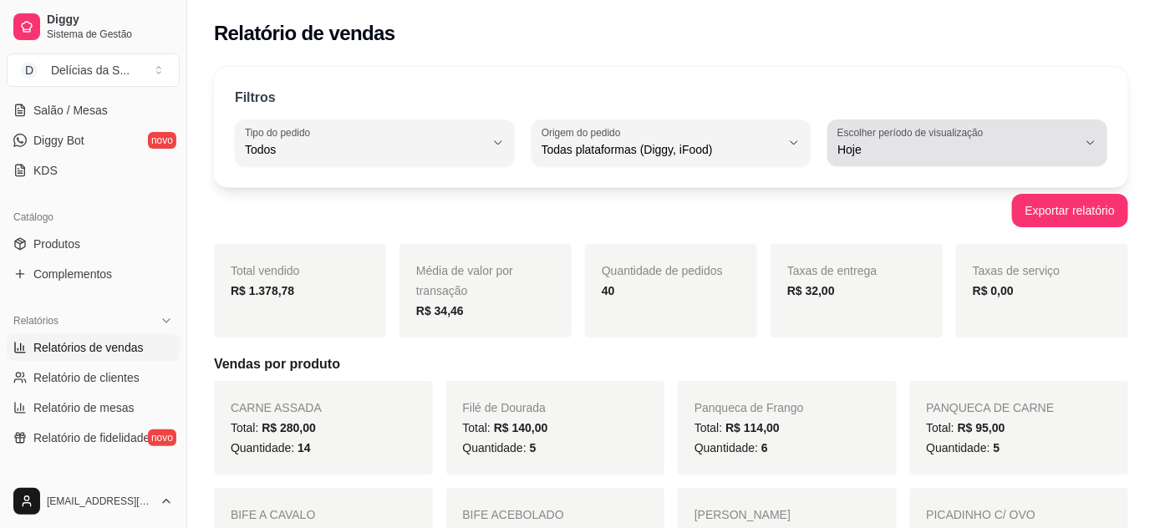
click at [892, 144] on span "Hoje" at bounding box center [958, 149] width 240 height 17
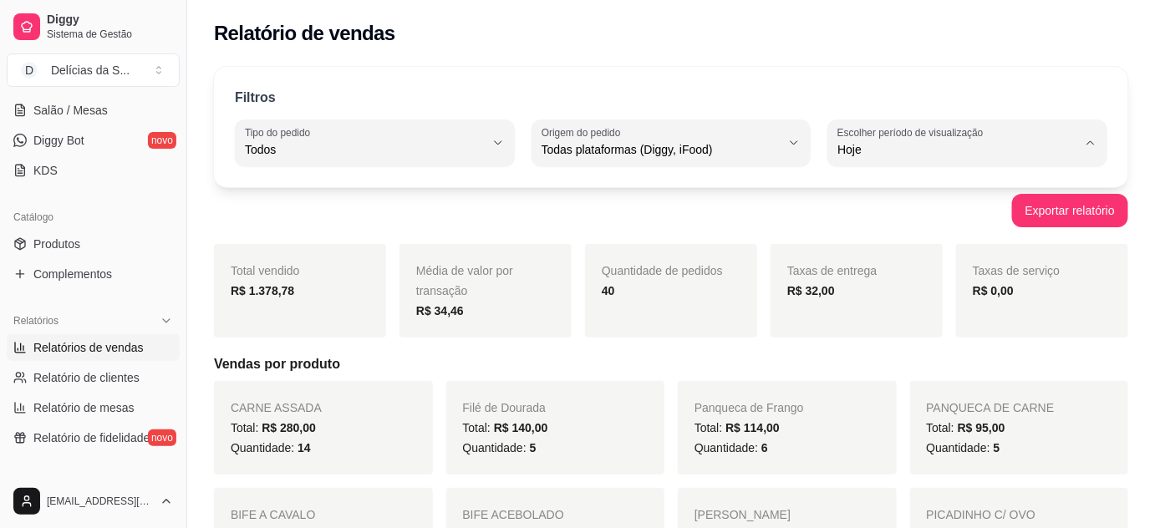
click at [884, 354] on span "Customizado" at bounding box center [960, 352] width 227 height 16
type input "-1"
select select "-1"
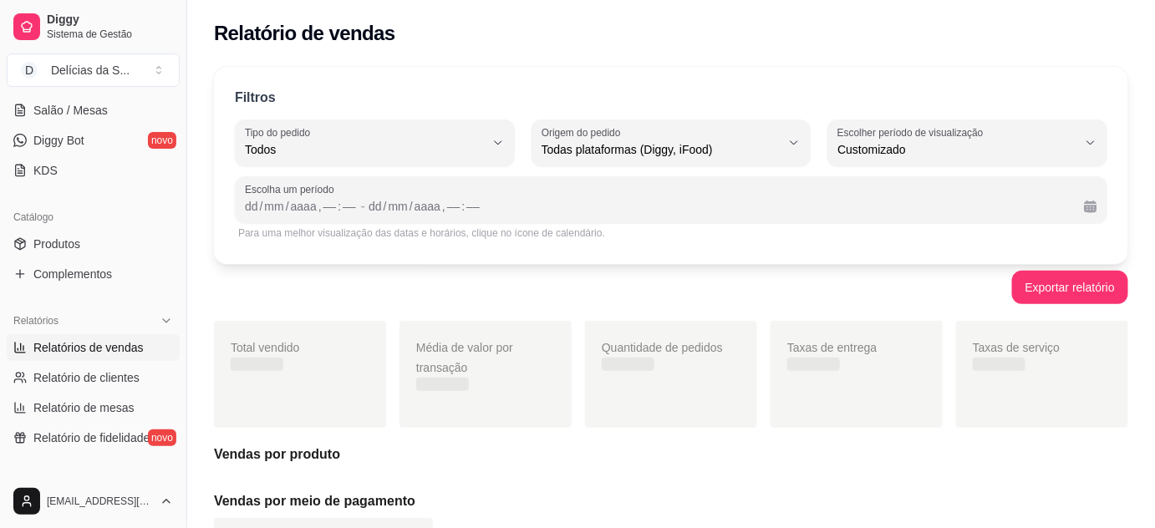
scroll to position [15, 0]
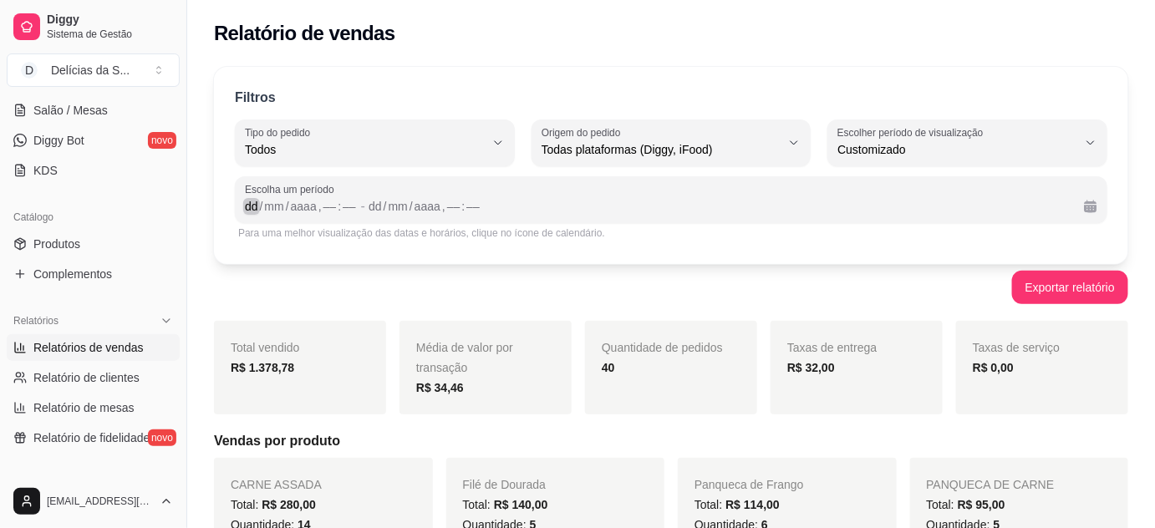
click at [252, 208] on div "dd" at bounding box center [251, 206] width 17 height 17
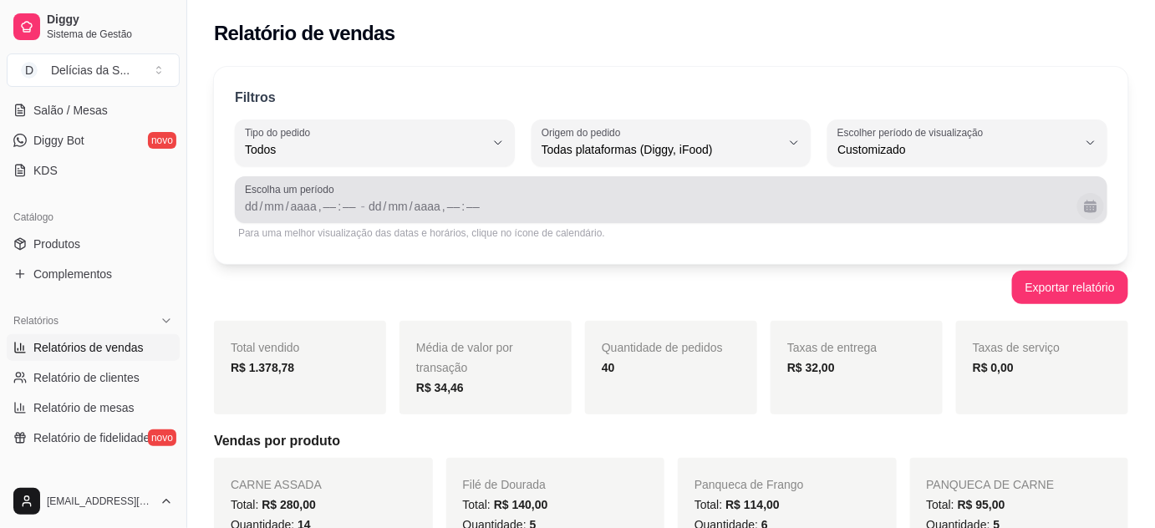
click at [1092, 211] on button "Calendário" at bounding box center [1091, 206] width 27 height 27
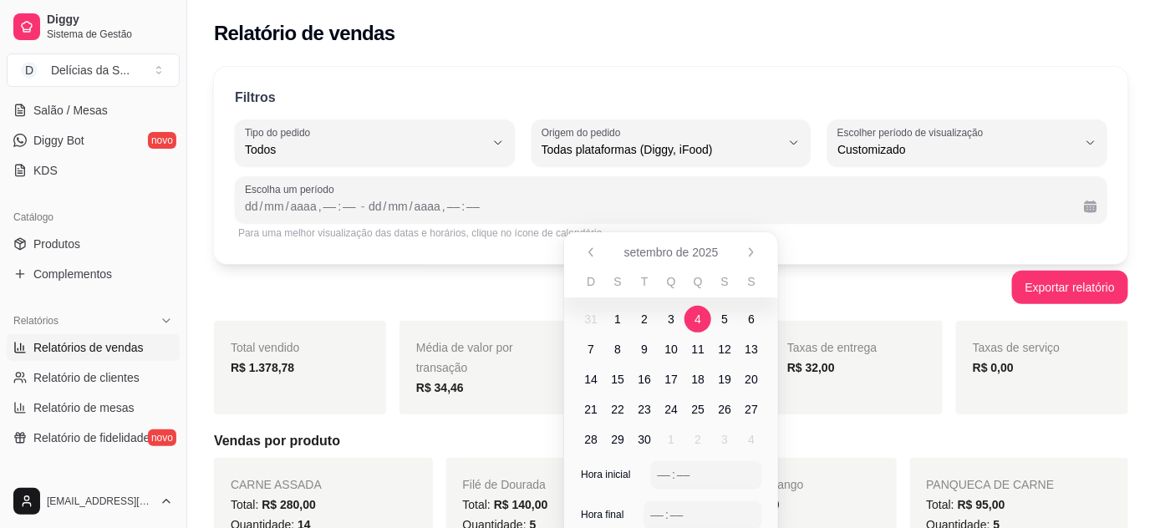
click at [700, 316] on span "4" at bounding box center [698, 319] width 7 height 17
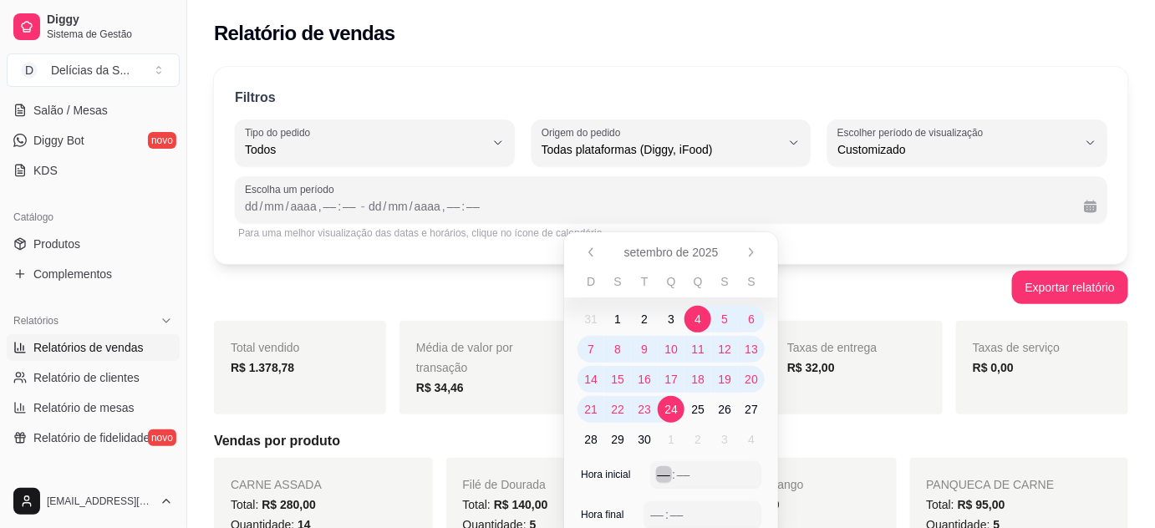
click at [665, 481] on div "––" at bounding box center [664, 474] width 17 height 17
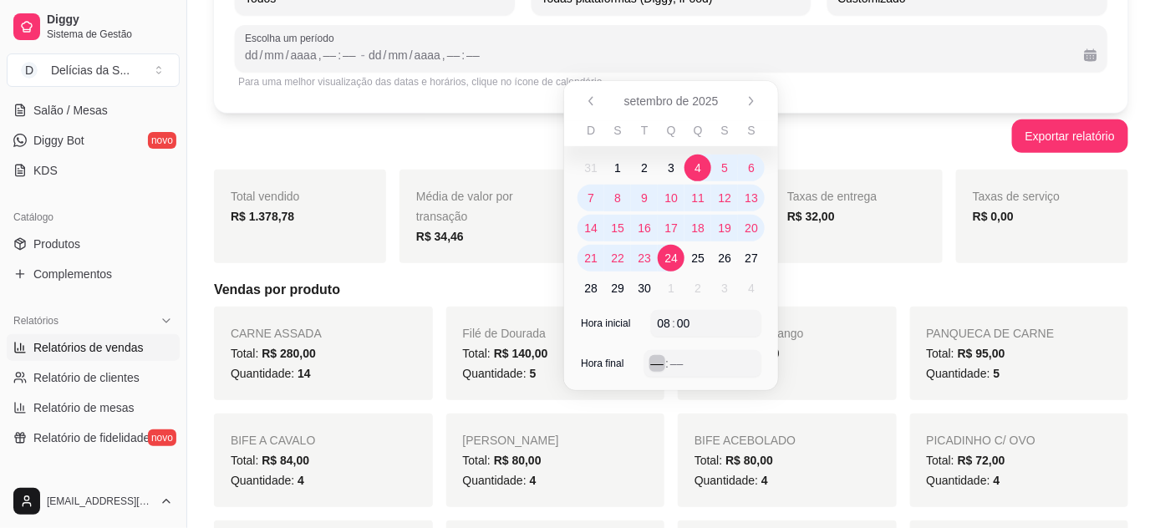
click at [653, 364] on div "––" at bounding box center [658, 363] width 17 height 17
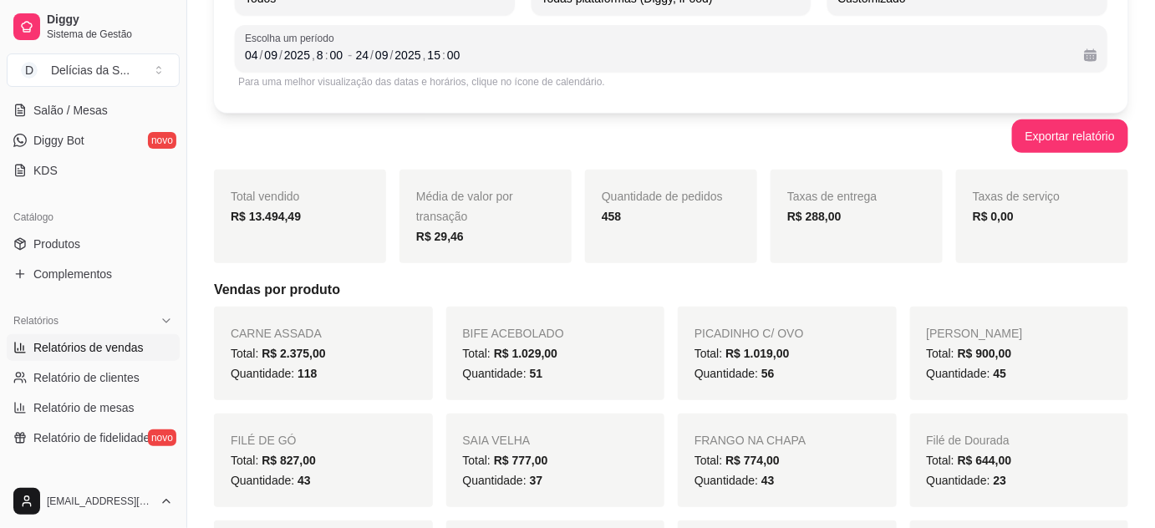
click at [541, 291] on h5 "Vendas por produto" at bounding box center [671, 290] width 915 height 20
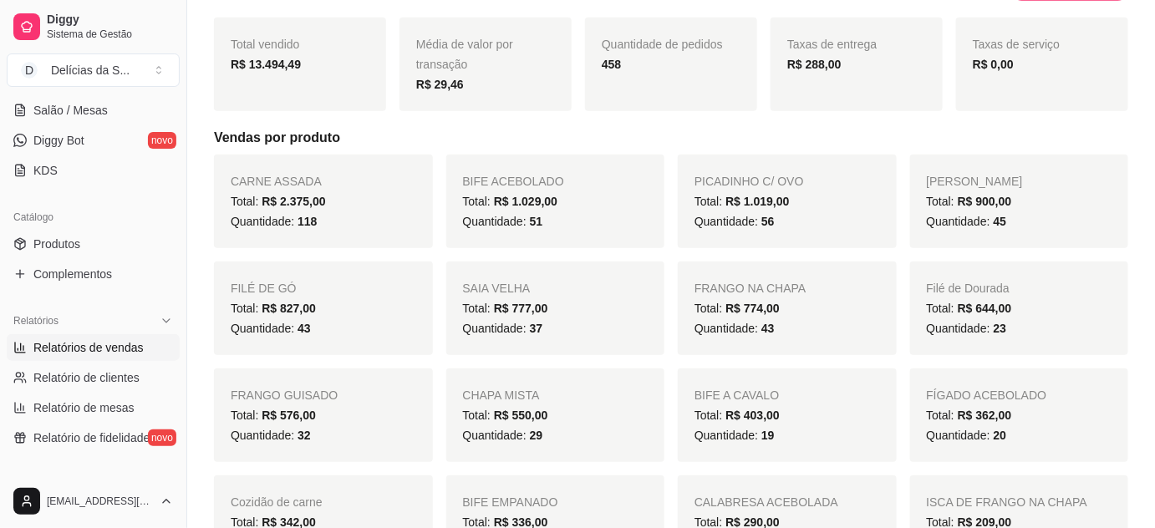
scroll to position [456, 0]
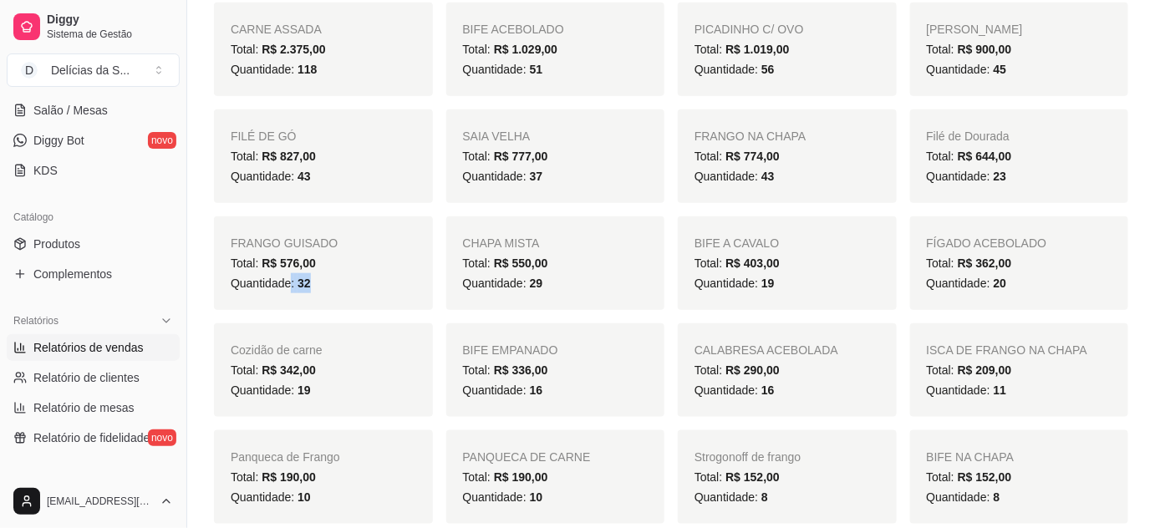
drag, startPoint x: 290, startPoint y: 287, endPoint x: 337, endPoint y: 285, distance: 46.8
click at [337, 285] on div "Quantidade: 32" at bounding box center [324, 283] width 186 height 20
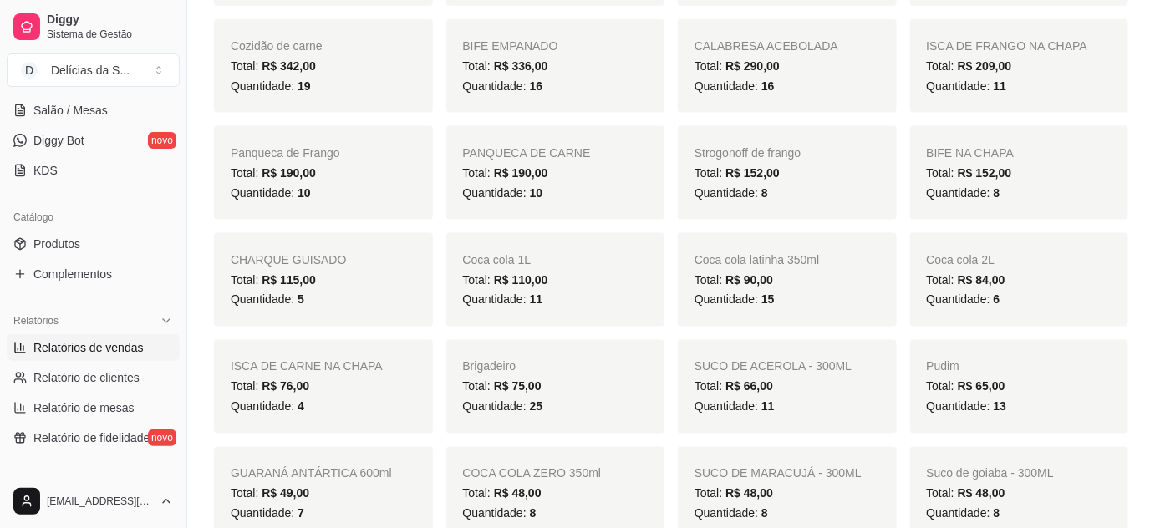
scroll to position [608, 0]
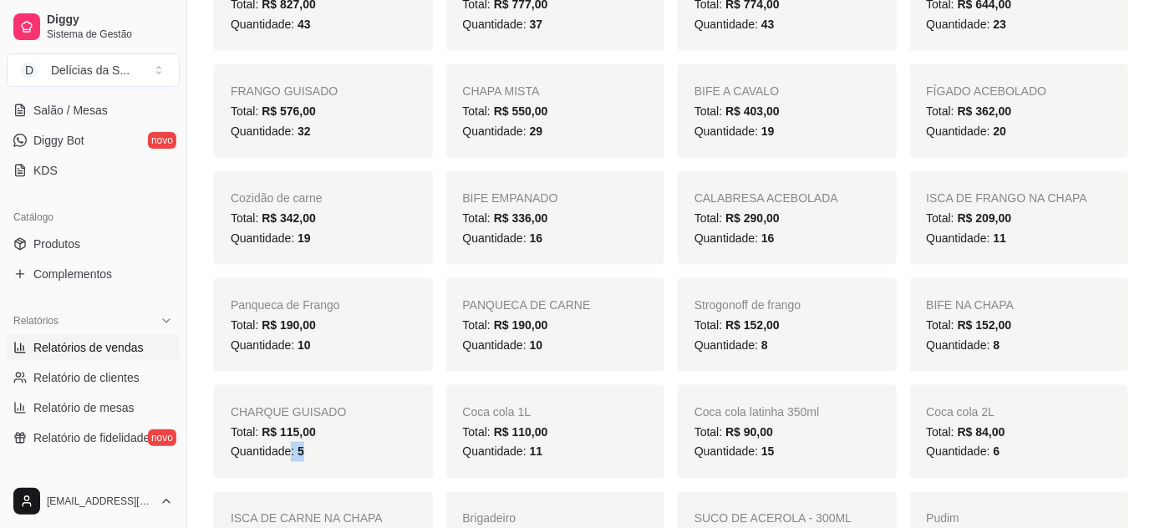
drag, startPoint x: 289, startPoint y: 456, endPoint x: 334, endPoint y: 446, distance: 46.2
click at [305, 455] on div "Quantidade: 5" at bounding box center [324, 452] width 186 height 20
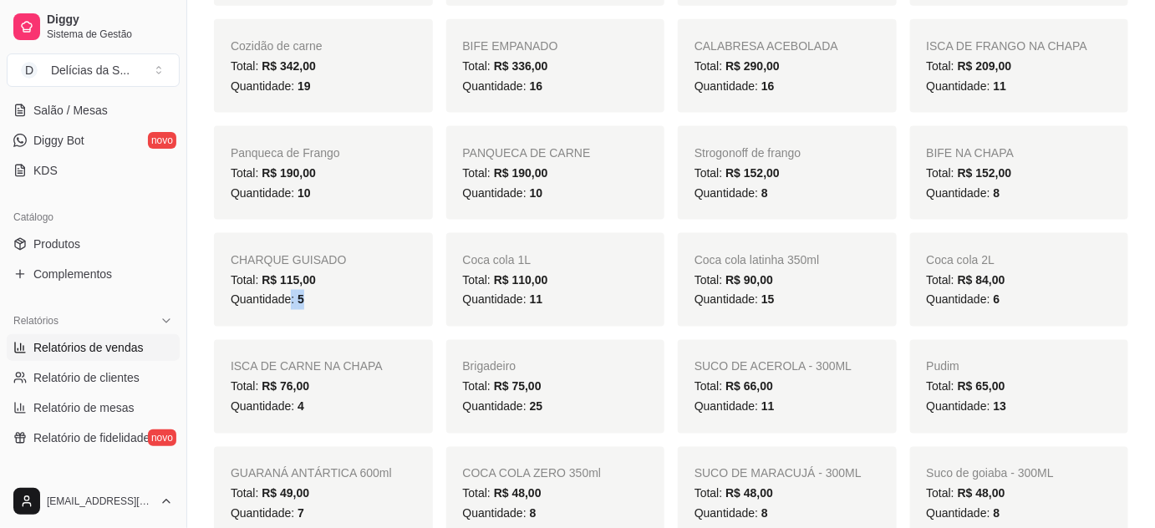
scroll to position [911, 0]
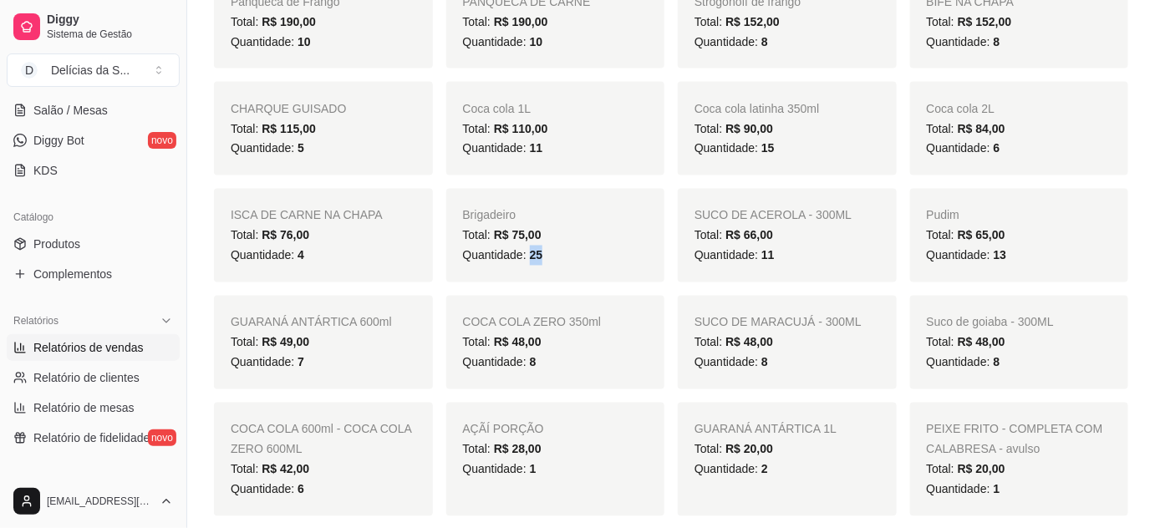
drag, startPoint x: 529, startPoint y: 256, endPoint x: 544, endPoint y: 257, distance: 15.1
click at [544, 257] on div "Quantidade: 25" at bounding box center [556, 256] width 186 height 20
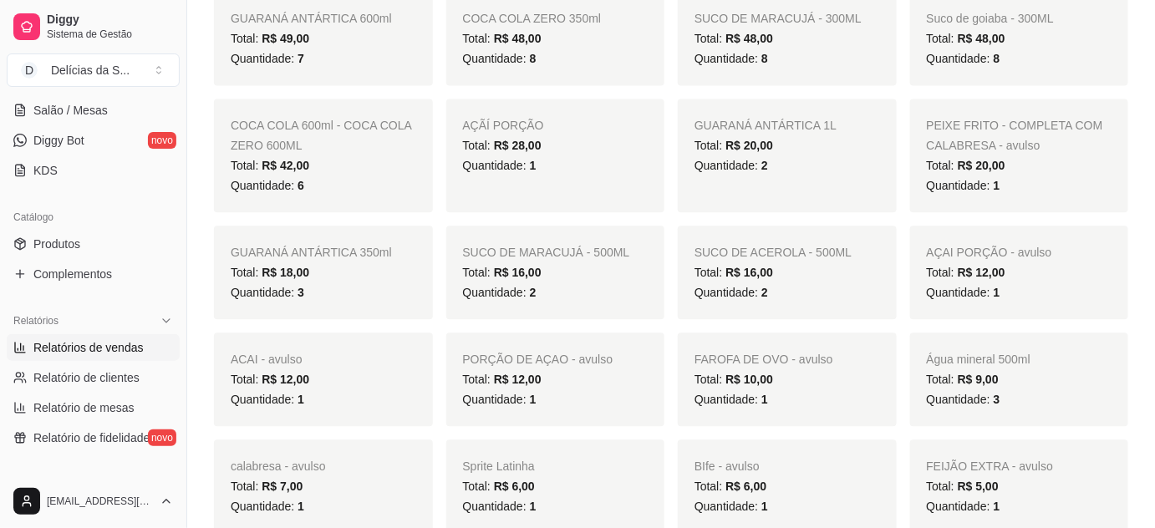
scroll to position [1368, 0]
